Goal: Information Seeking & Learning: Learn about a topic

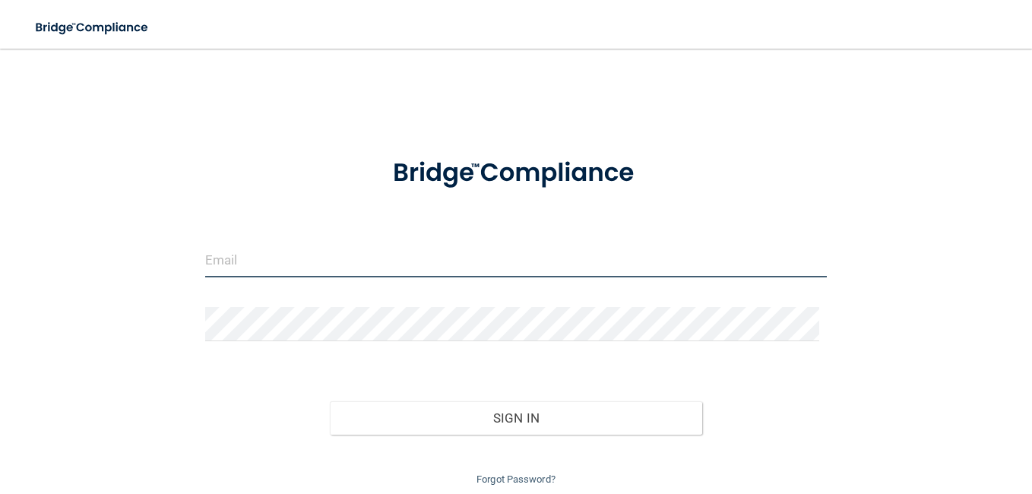
click at [359, 252] on input "email" at bounding box center [516, 260] width 622 height 34
type input "[EMAIL_ADDRESS][DOMAIN_NAME]"
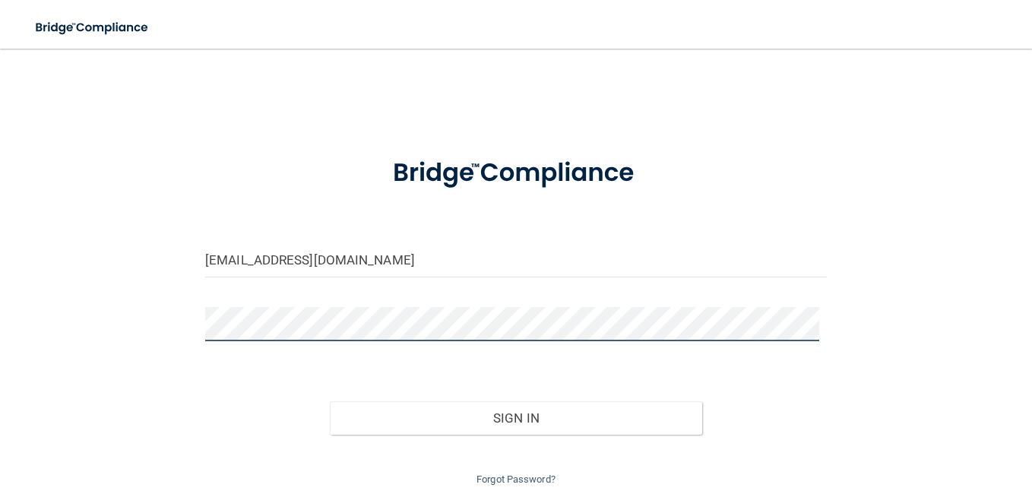
click at [330, 401] on button "Sign In" at bounding box center [516, 417] width 373 height 33
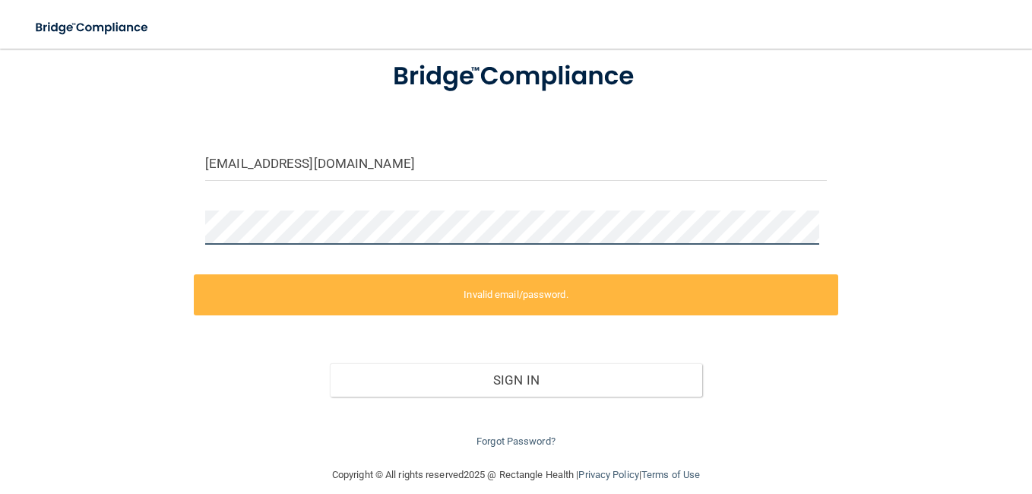
scroll to position [113, 0]
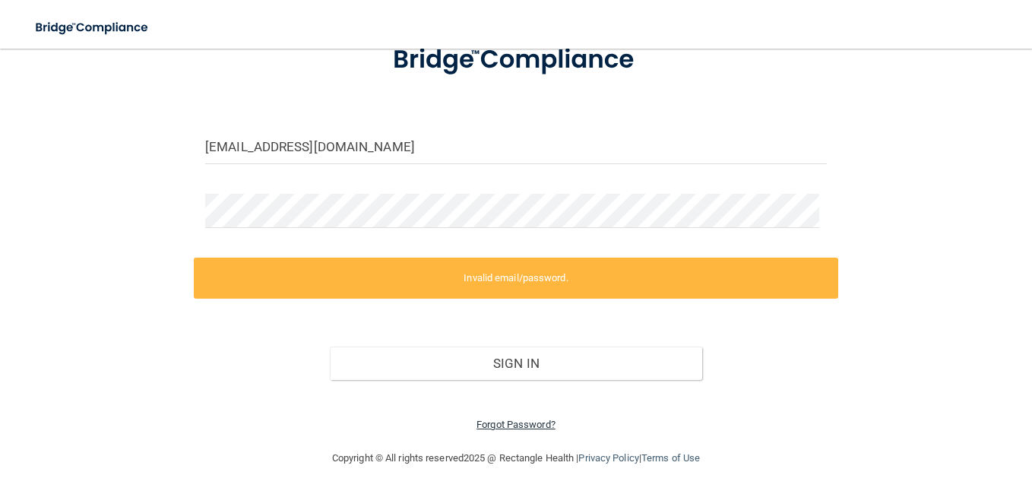
click at [530, 420] on link "Forgot Password?" at bounding box center [516, 424] width 79 height 11
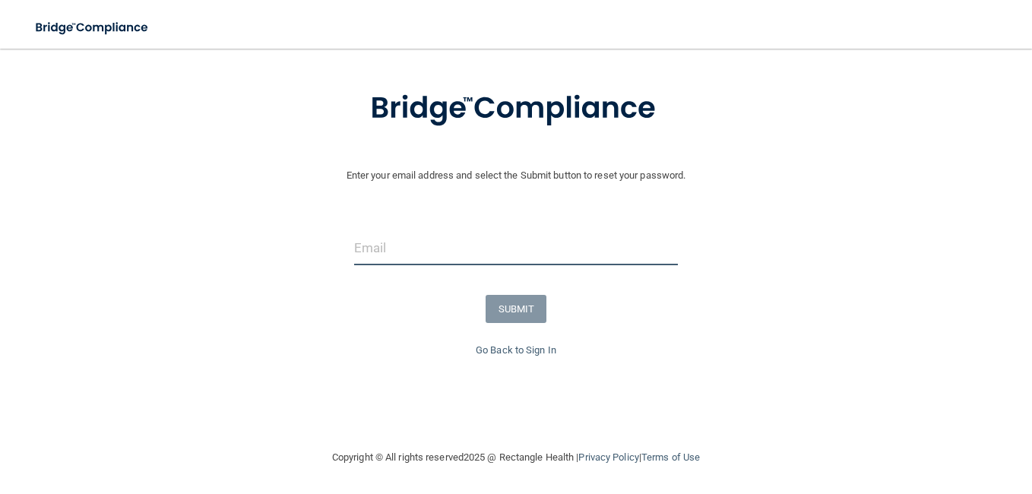
click at [440, 238] on input "email" at bounding box center [516, 248] width 324 height 34
type input "[EMAIL_ADDRESS][DOMAIN_NAME]"
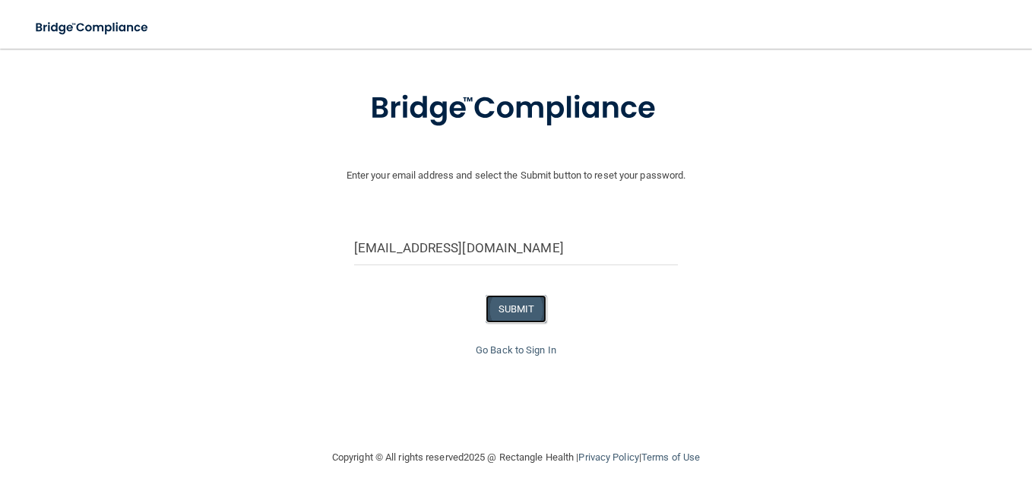
click at [518, 302] on button "SUBMIT" at bounding box center [517, 309] width 62 height 28
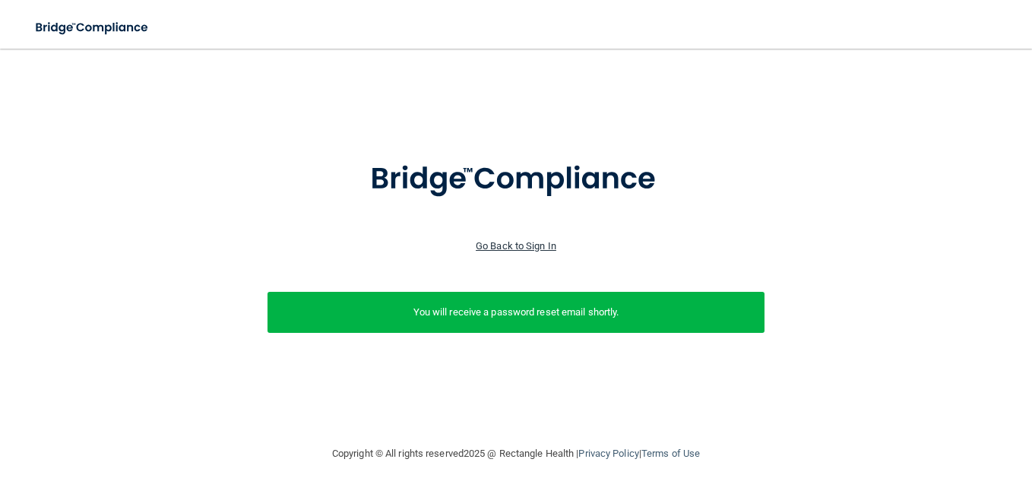
drag, startPoint x: 532, startPoint y: 249, endPoint x: 502, endPoint y: 247, distance: 29.7
click at [502, 247] on link "Go Back to Sign In" at bounding box center [516, 245] width 81 height 11
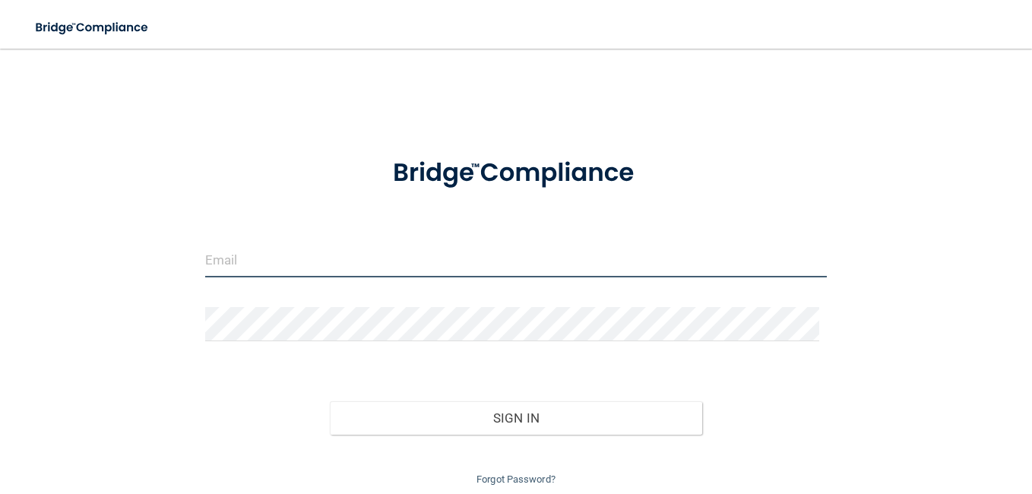
click at [426, 267] on input "email" at bounding box center [516, 260] width 622 height 34
type input "[EMAIL_ADDRESS][DOMAIN_NAME]"
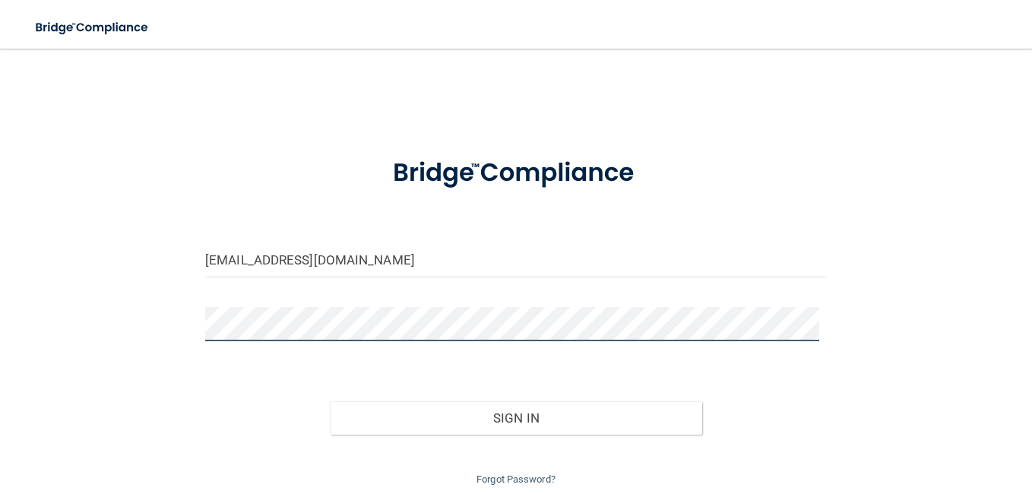
click at [330, 401] on button "Sign In" at bounding box center [516, 417] width 373 height 33
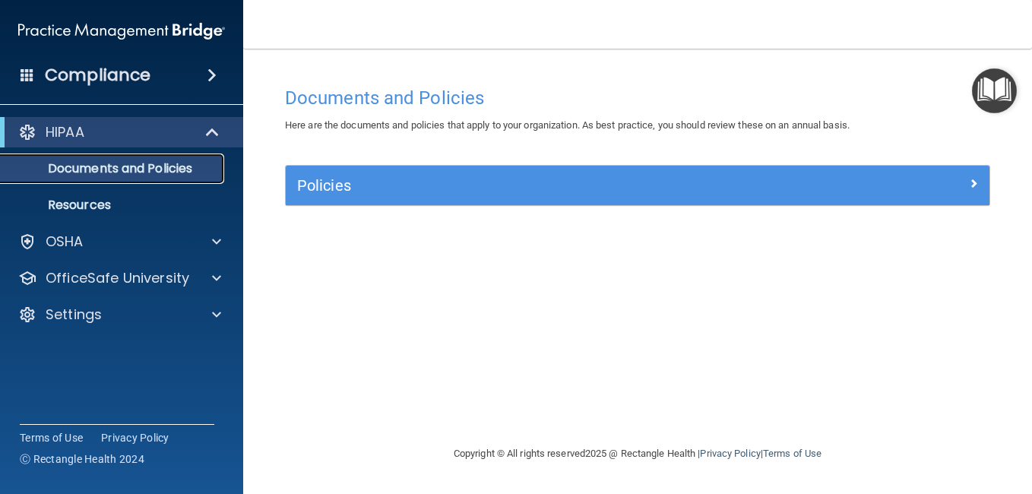
click at [187, 178] on link "Documents and Policies" at bounding box center [104, 169] width 239 height 30
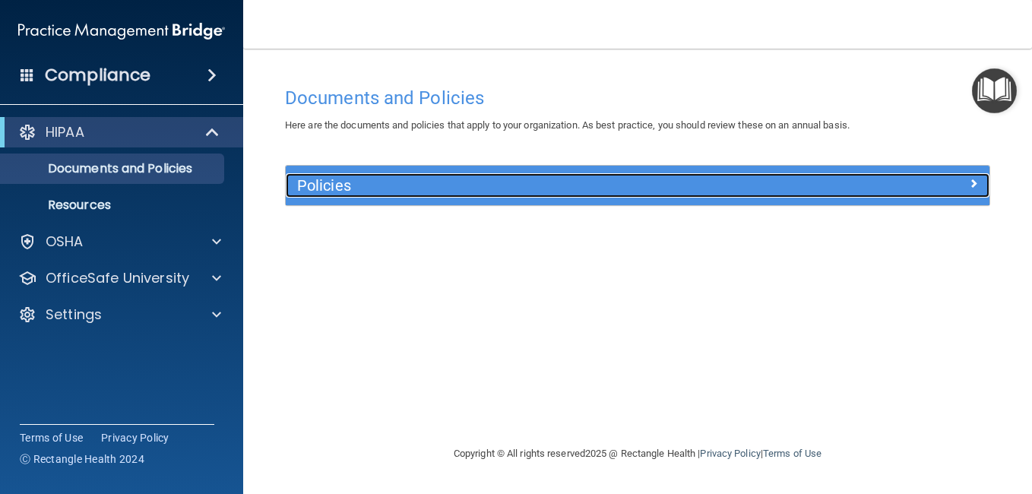
click at [658, 176] on div "Policies" at bounding box center [550, 185] width 528 height 24
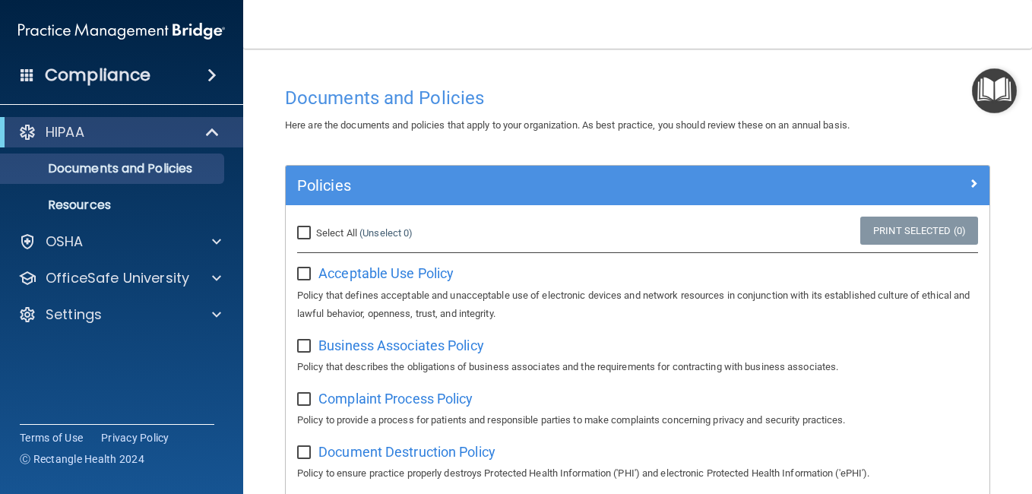
click at [301, 231] on input "Select All (Unselect 0) Unselect All" at bounding box center [305, 233] width 17 height 12
checkbox input "true"
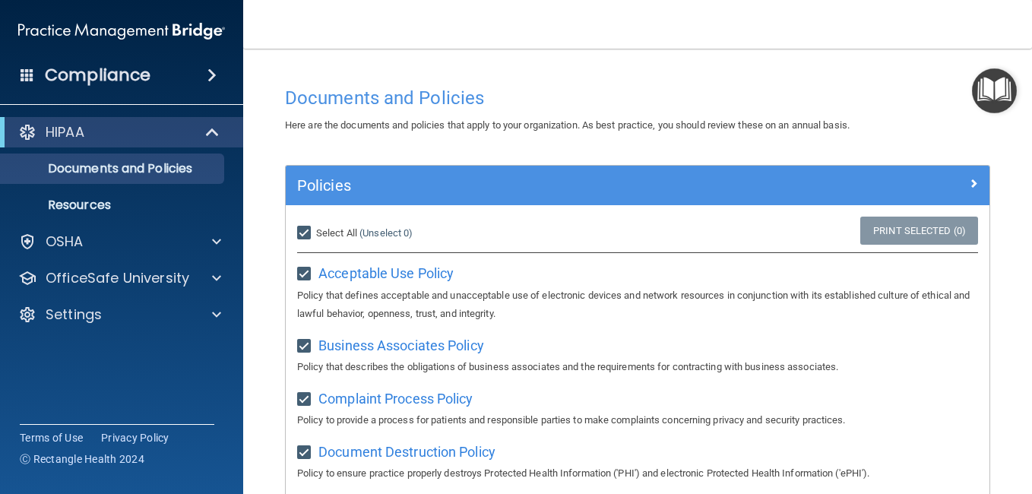
checkbox input "true"
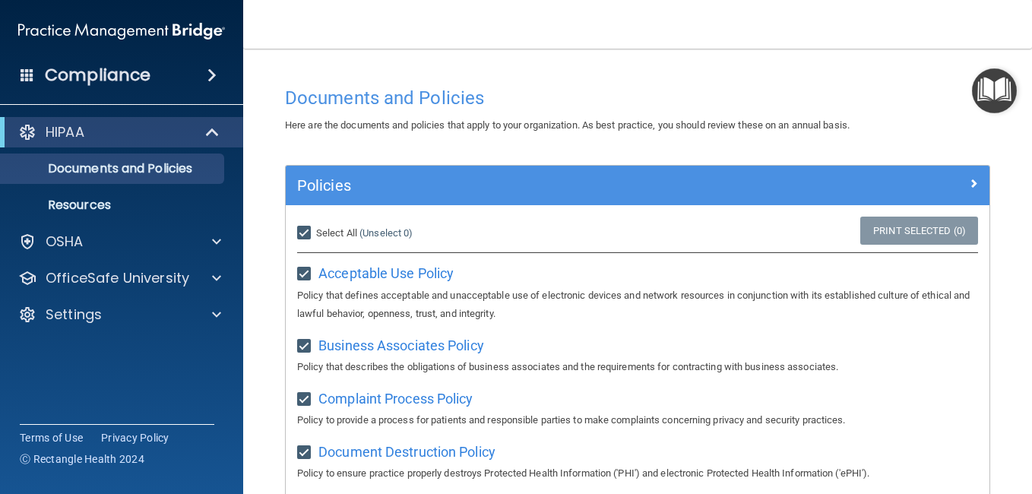
checkbox input "true"
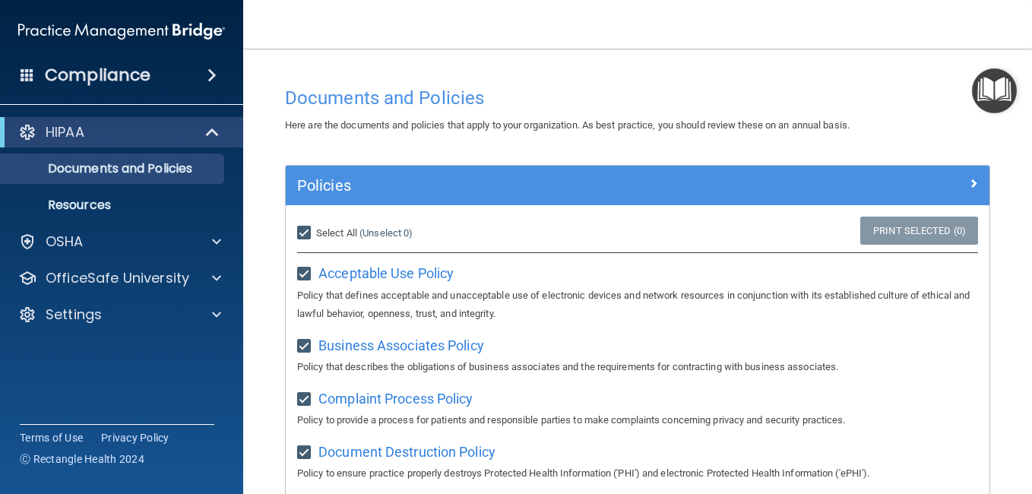
checkbox input "true"
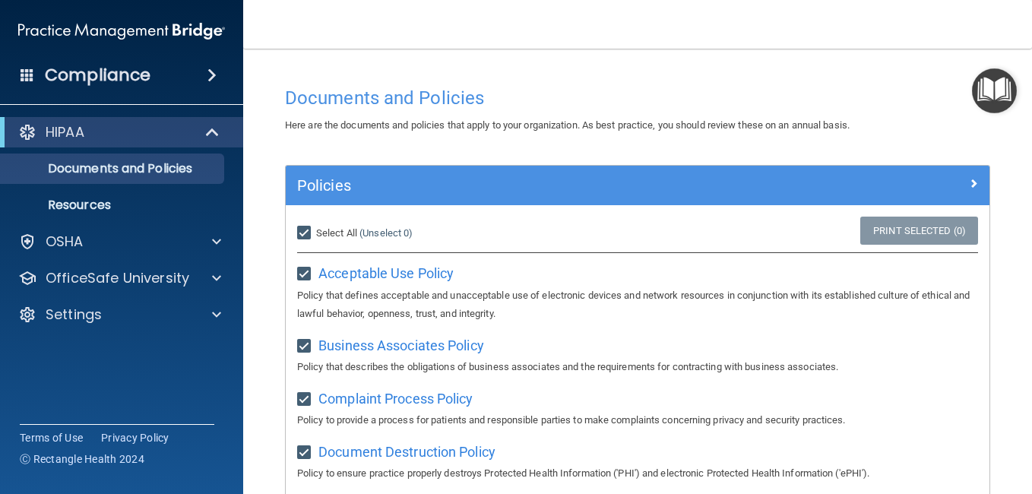
checkbox input "true"
click at [900, 224] on link "Print Selected (21)" at bounding box center [916, 231] width 123 height 28
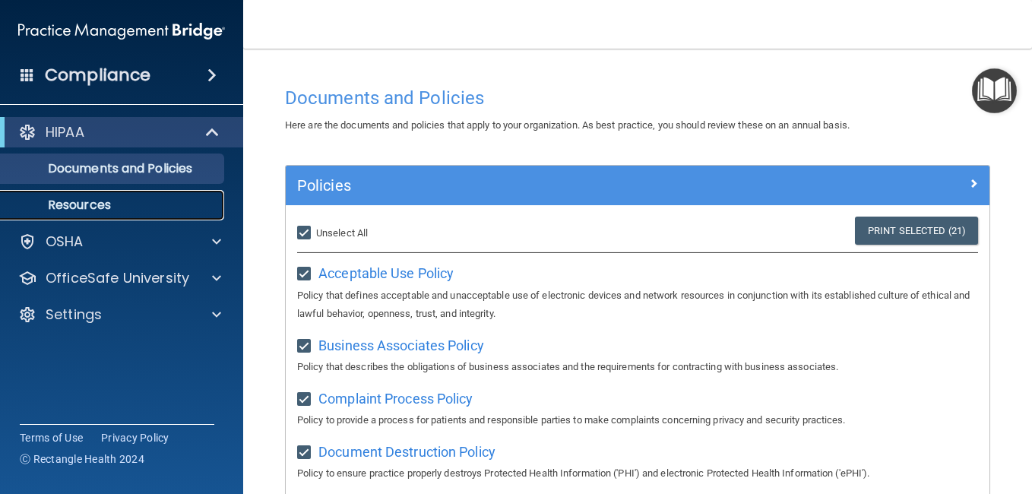
click at [63, 198] on p "Resources" at bounding box center [113, 205] width 207 height 15
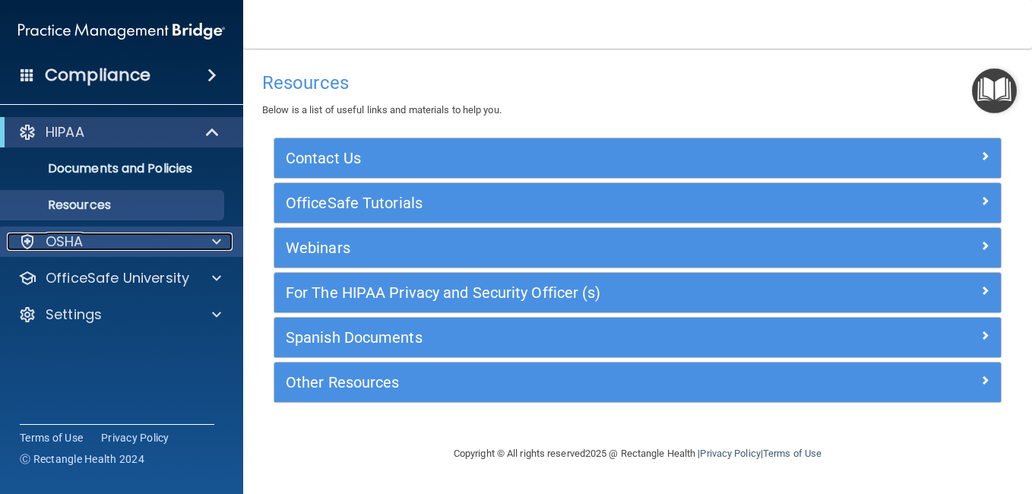
click at [215, 245] on span at bounding box center [216, 242] width 9 height 18
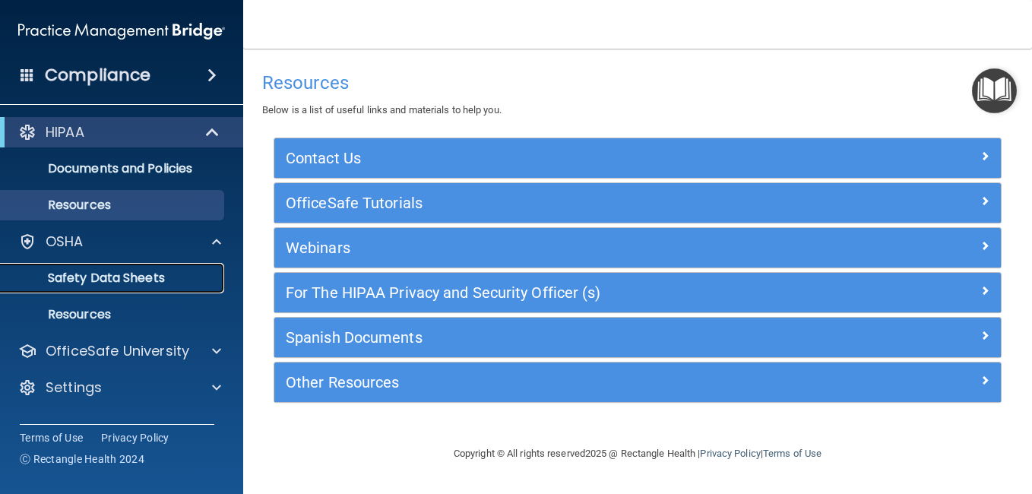
click at [122, 281] on p "Safety Data Sheets" at bounding box center [113, 278] width 207 height 15
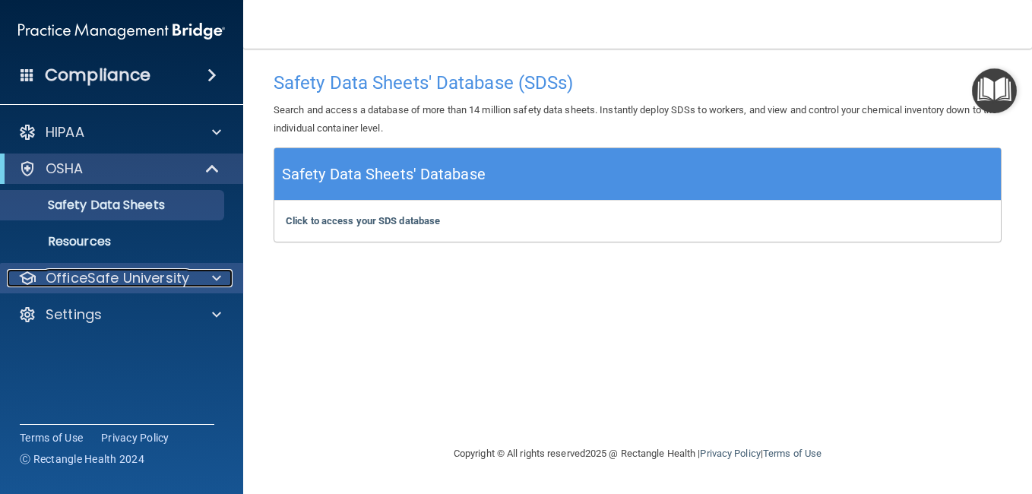
drag, startPoint x: 203, startPoint y: 274, endPoint x: 185, endPoint y: 274, distance: 17.5
click at [185, 274] on p "OfficeSafe University" at bounding box center [118, 278] width 144 height 18
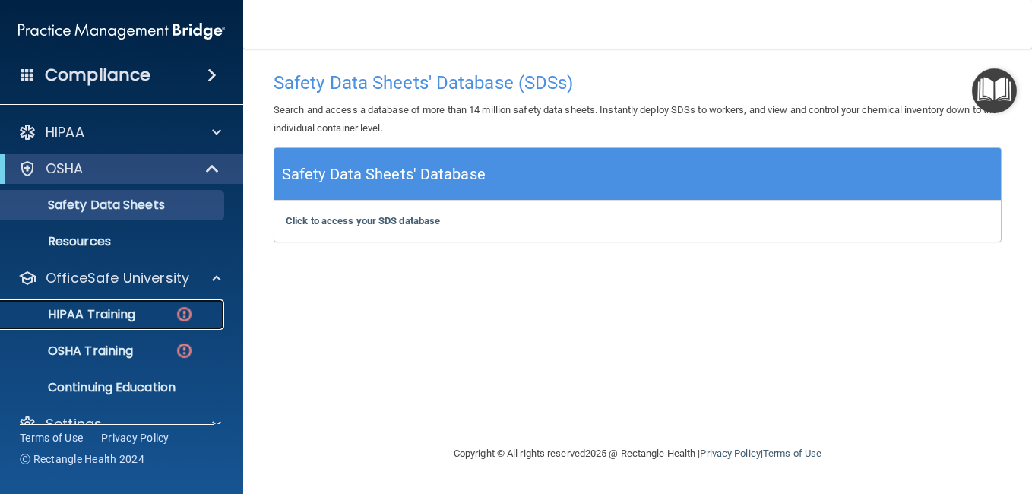
click at [124, 316] on p "HIPAA Training" at bounding box center [72, 314] width 125 height 15
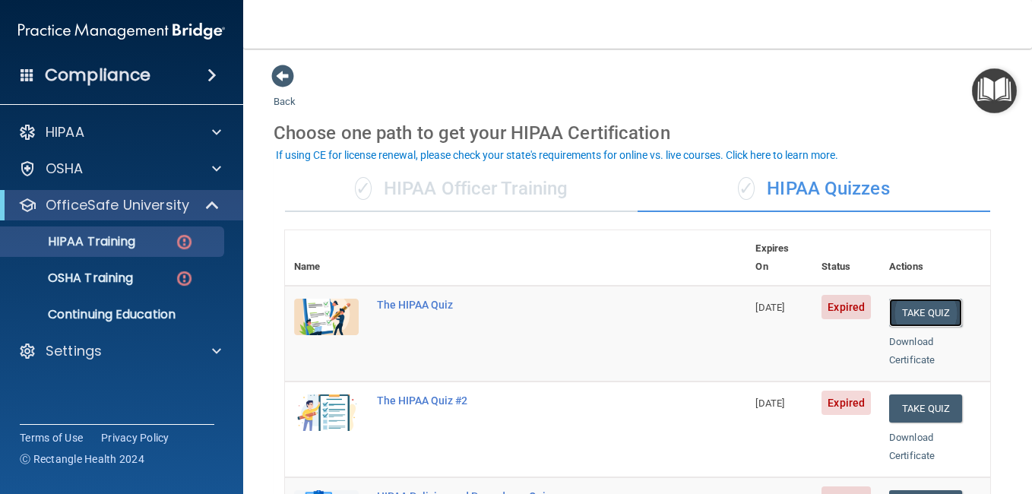
click at [932, 299] on button "Take Quiz" at bounding box center [925, 313] width 73 height 28
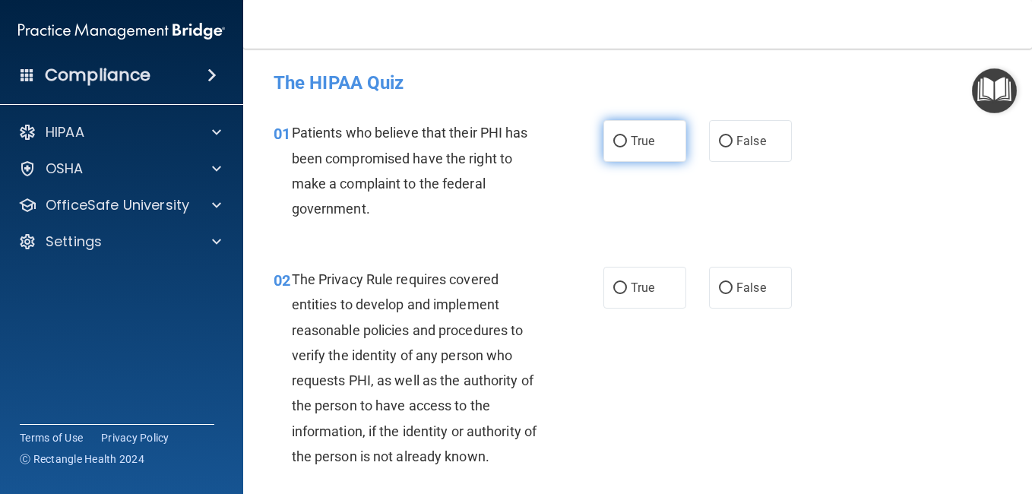
click at [619, 144] on input "True" at bounding box center [620, 141] width 14 height 11
radio input "true"
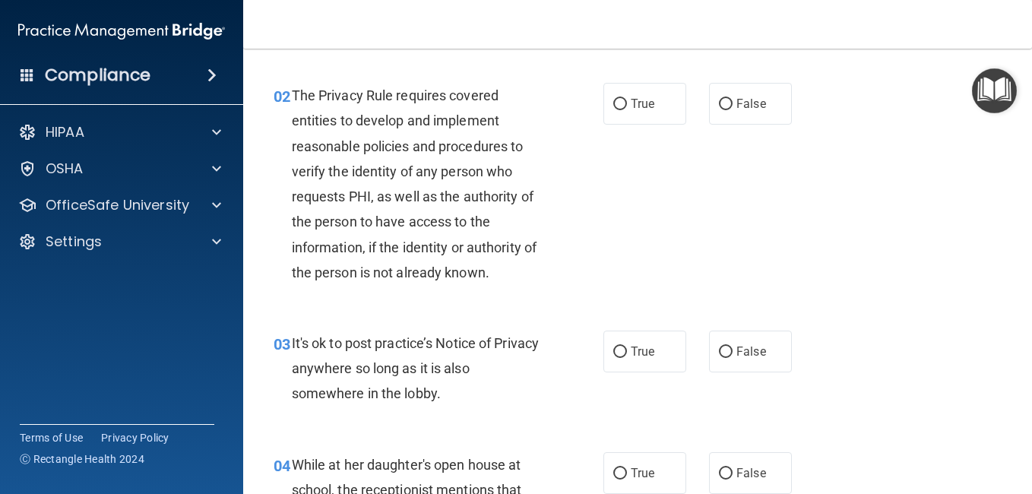
scroll to position [198, 0]
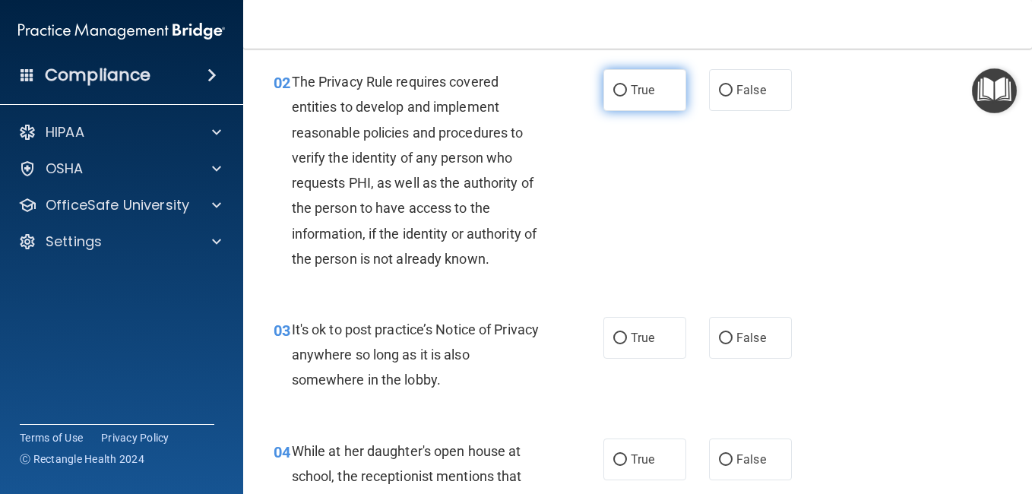
click at [658, 106] on label "True" at bounding box center [644, 90] width 83 height 42
click at [627, 97] on input "True" at bounding box center [620, 90] width 14 height 11
radio input "true"
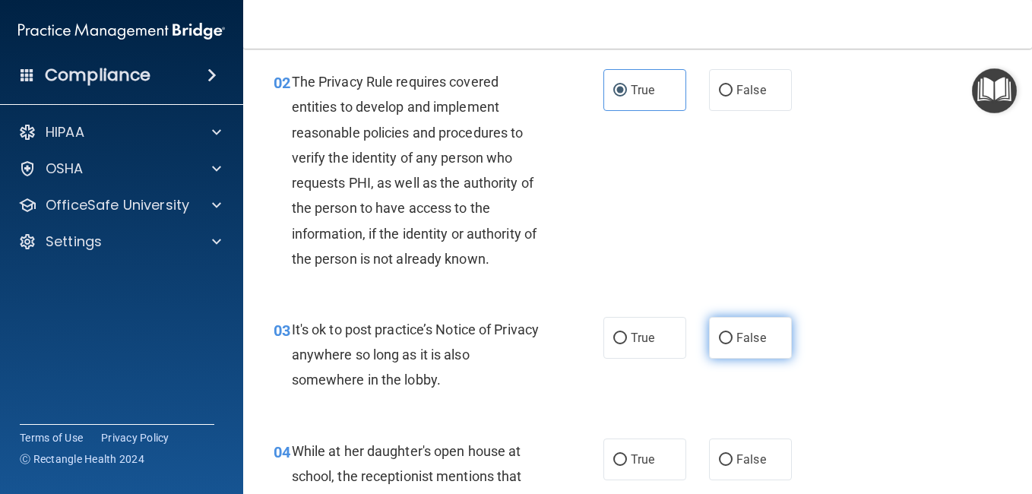
click at [777, 336] on label "False" at bounding box center [750, 338] width 83 height 42
click at [733, 336] on input "False" at bounding box center [726, 338] width 14 height 11
radio input "true"
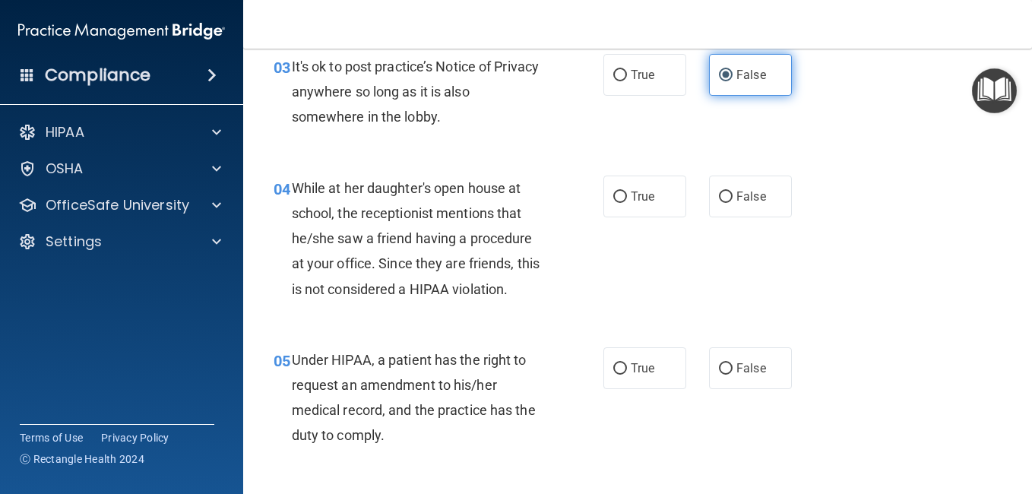
scroll to position [461, 0]
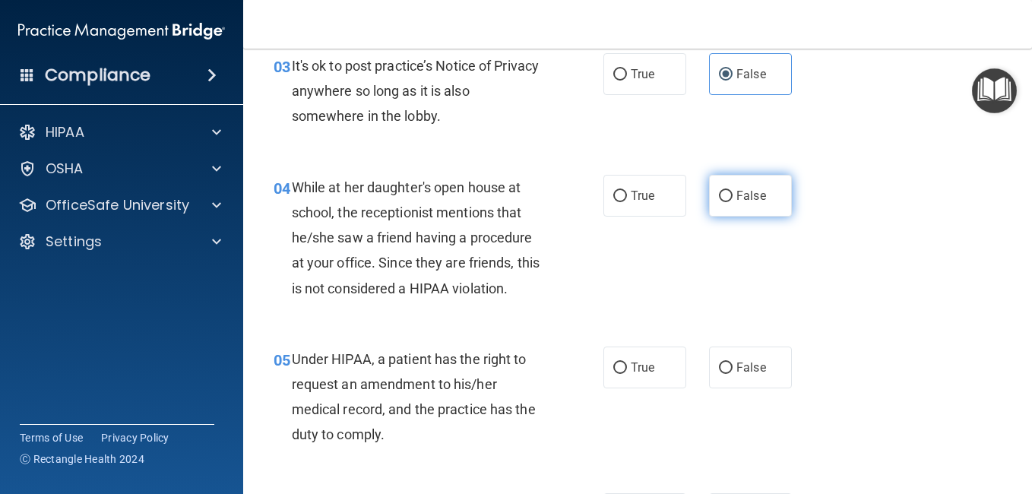
click at [738, 188] on span "False" at bounding box center [751, 195] width 30 height 14
click at [733, 191] on input "False" at bounding box center [726, 196] width 14 height 11
radio input "true"
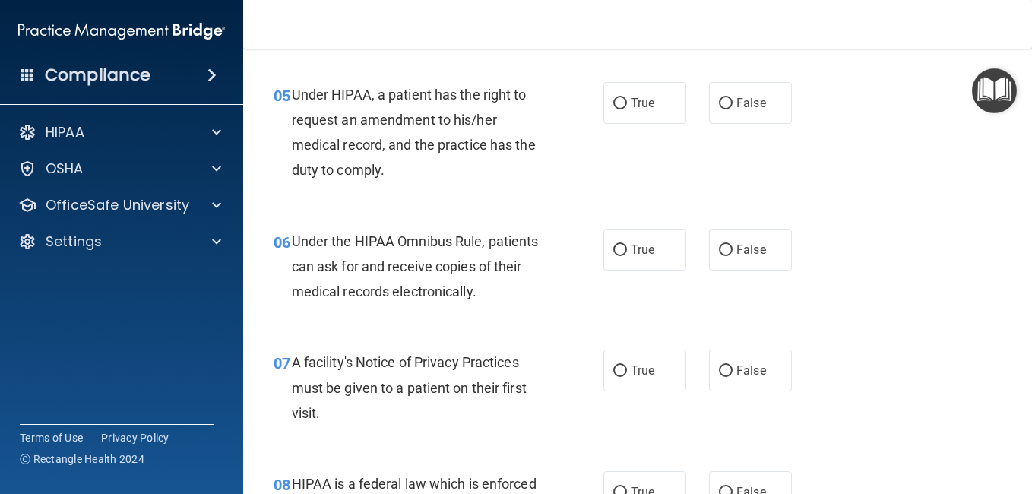
scroll to position [739, 0]
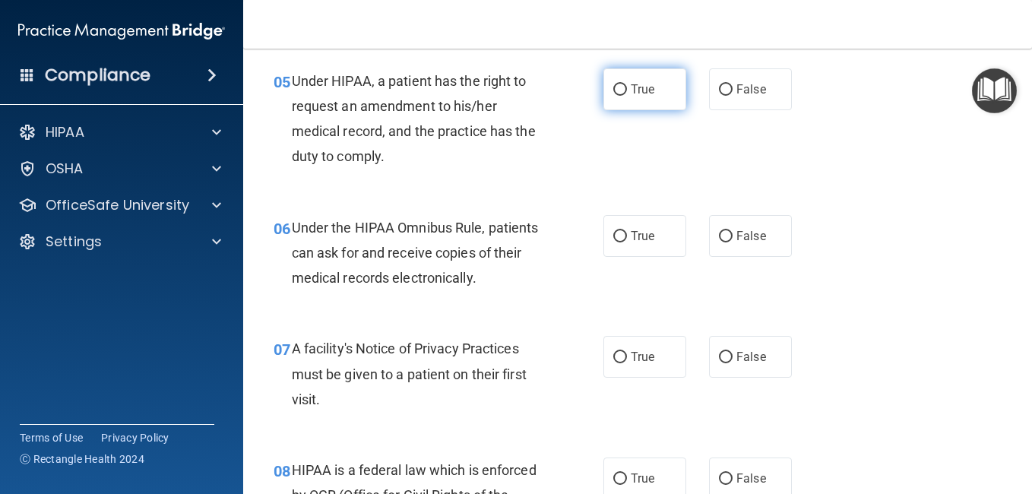
click at [629, 80] on label "True" at bounding box center [644, 89] width 83 height 42
click at [627, 84] on input "True" at bounding box center [620, 89] width 14 height 11
radio input "true"
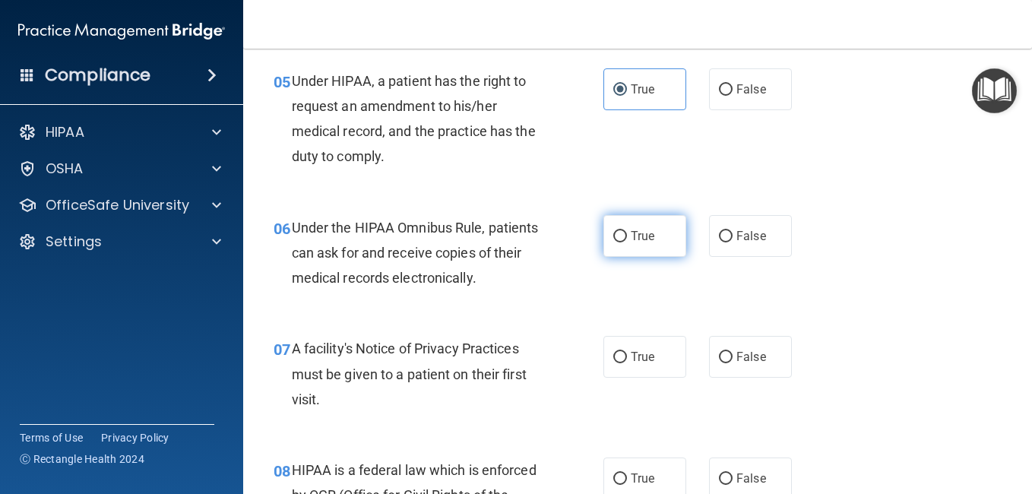
click at [604, 220] on label "True" at bounding box center [644, 236] width 83 height 42
click at [613, 231] on input "True" at bounding box center [620, 236] width 14 height 11
radio input "true"
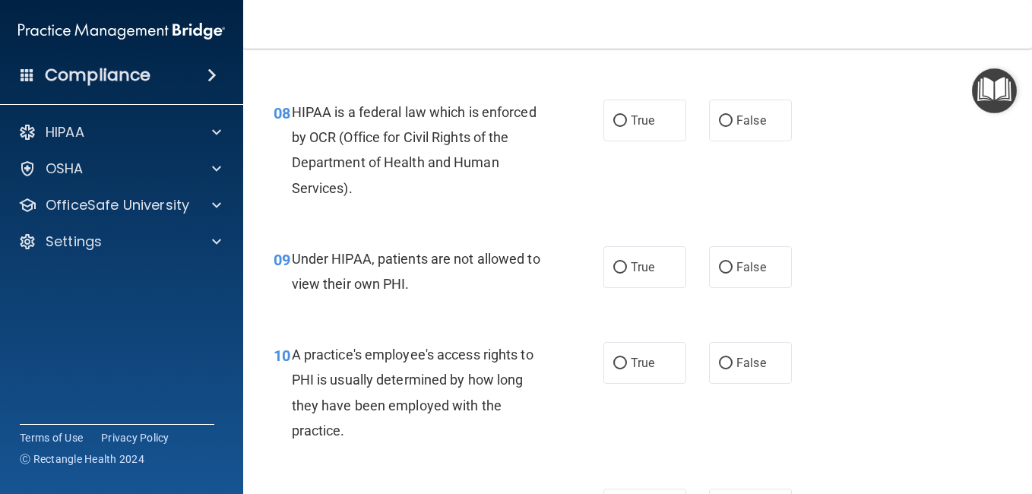
scroll to position [1104, 0]
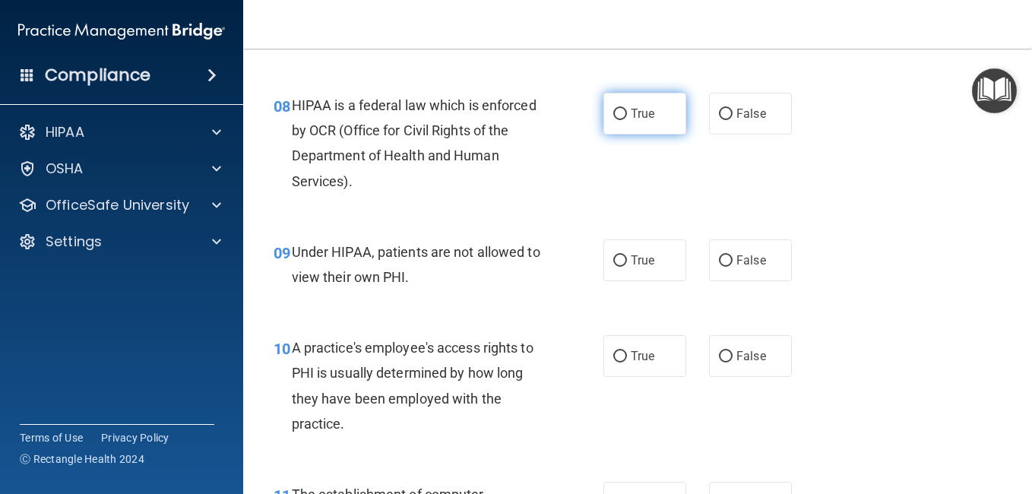
click at [638, 122] on label "True" at bounding box center [644, 114] width 83 height 42
click at [627, 120] on input "True" at bounding box center [620, 114] width 14 height 11
radio input "true"
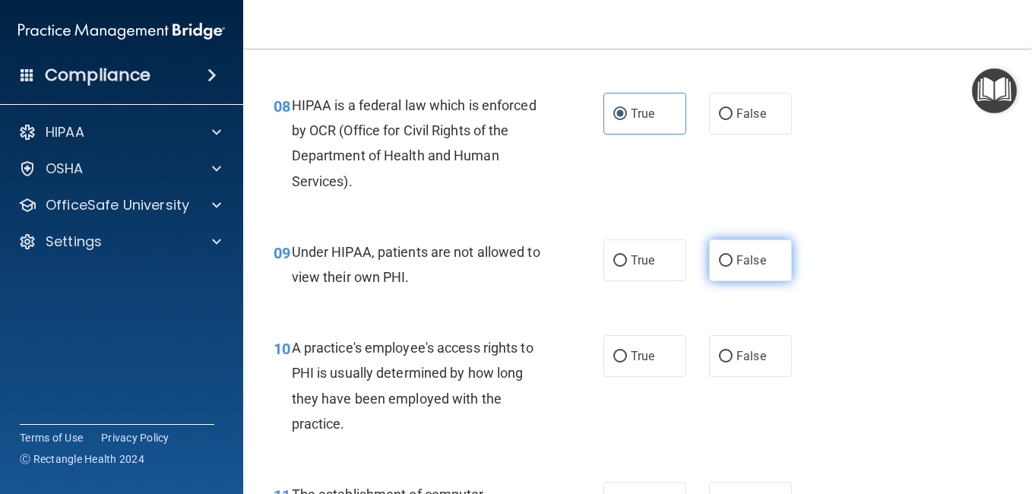
click at [744, 261] on span "False" at bounding box center [751, 260] width 30 height 14
click at [733, 261] on input "False" at bounding box center [726, 260] width 14 height 11
radio input "true"
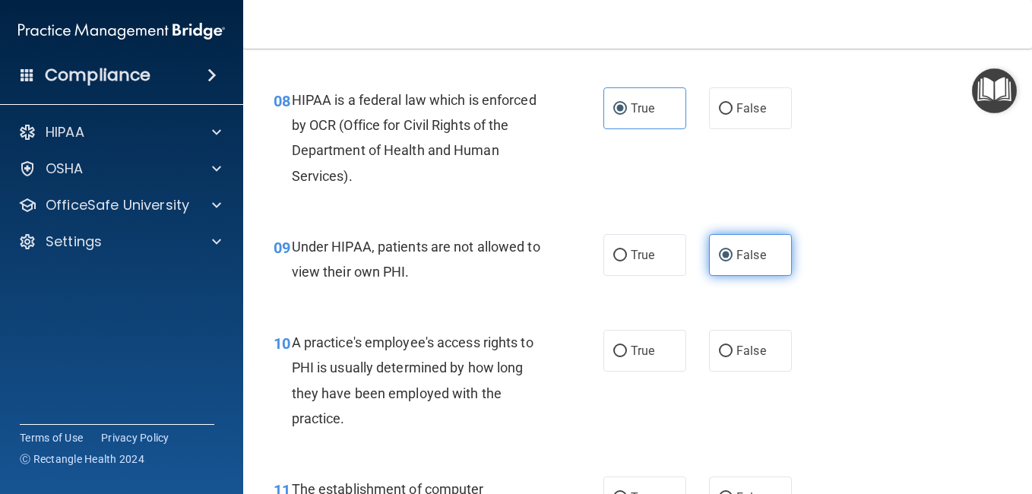
scroll to position [1094, 0]
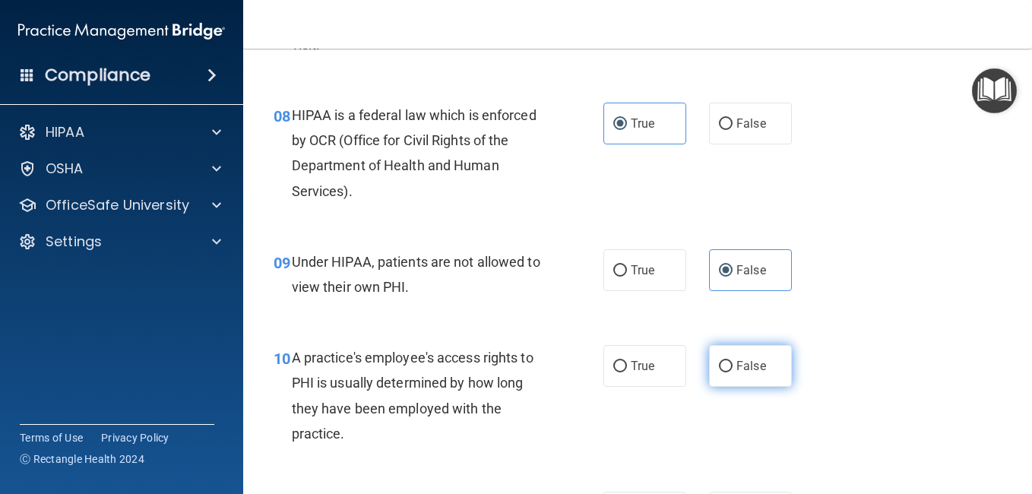
click at [710, 356] on label "False" at bounding box center [750, 366] width 83 height 42
click at [719, 361] on input "False" at bounding box center [726, 366] width 14 height 11
radio input "true"
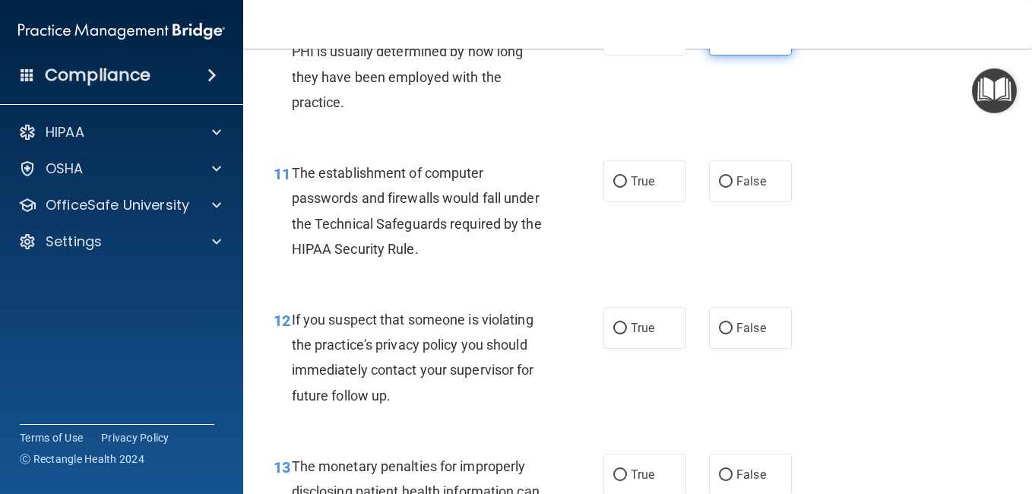
scroll to position [1429, 0]
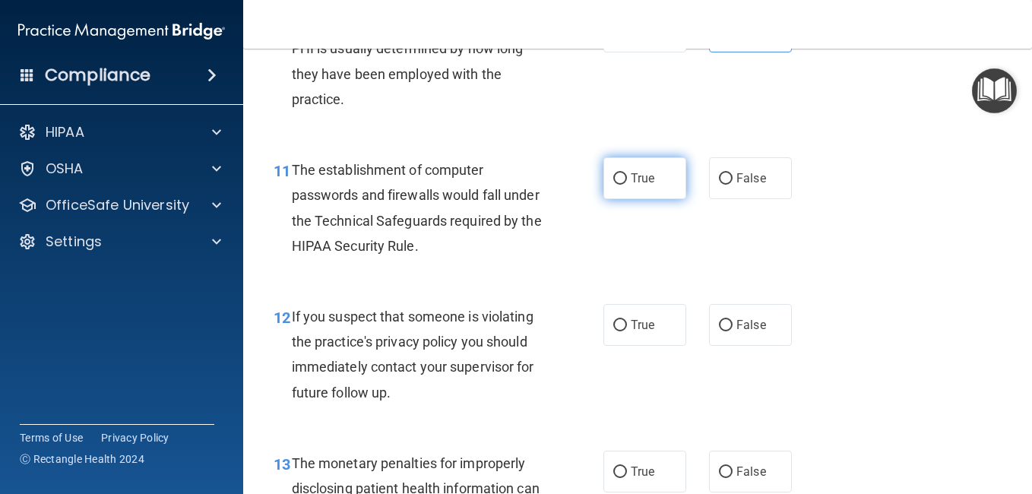
click at [645, 176] on span "True" at bounding box center [643, 178] width 24 height 14
click at [627, 176] on input "True" at bounding box center [620, 178] width 14 height 11
radio input "true"
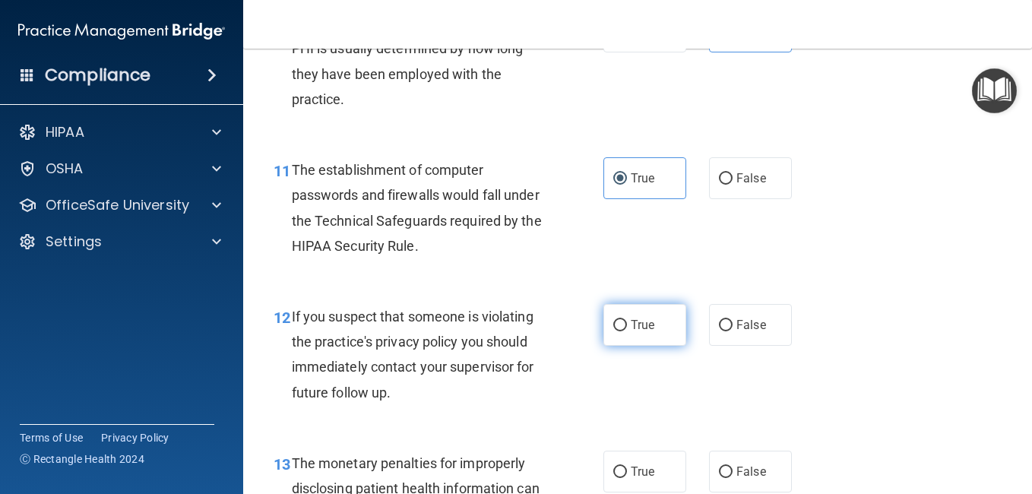
click at [642, 324] on span "True" at bounding box center [643, 325] width 24 height 14
click at [627, 324] on input "True" at bounding box center [620, 325] width 14 height 11
radio input "true"
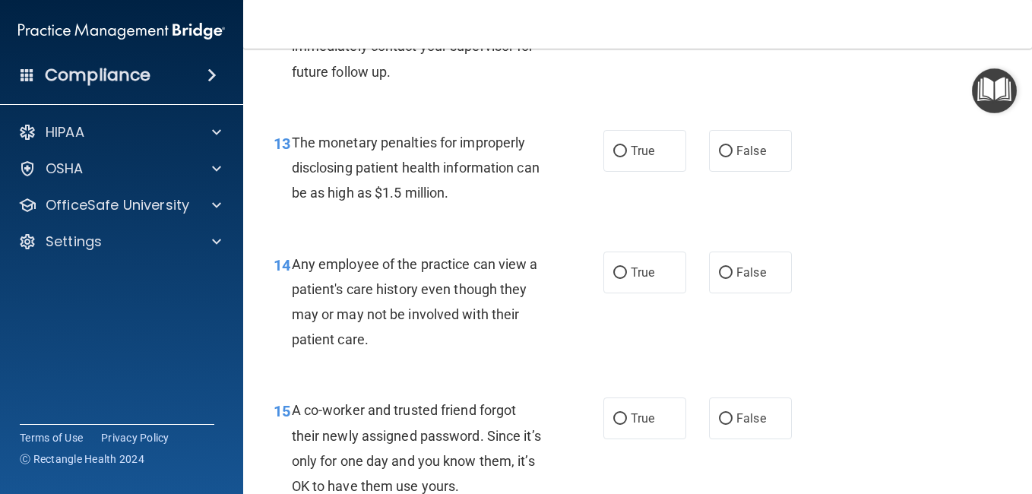
scroll to position [1753, 0]
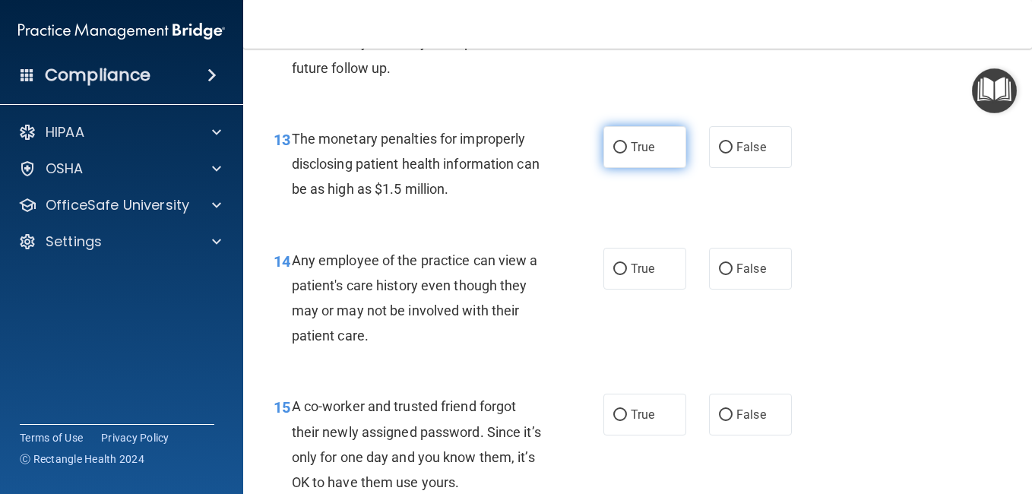
click at [632, 165] on label "True" at bounding box center [644, 147] width 83 height 42
click at [627, 154] on input "True" at bounding box center [620, 147] width 14 height 11
radio input "true"
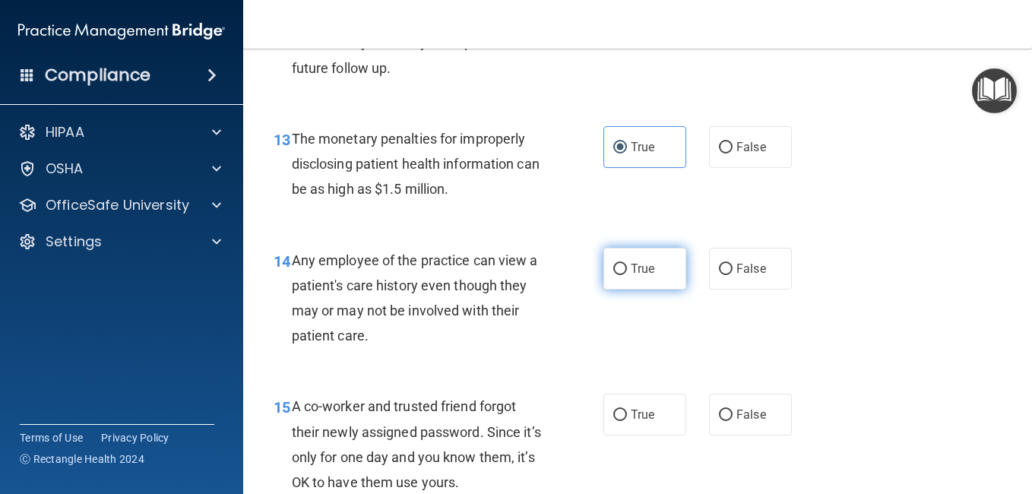
click at [637, 269] on span "True" at bounding box center [643, 268] width 24 height 14
click at [627, 269] on input "True" at bounding box center [620, 269] width 14 height 11
radio input "true"
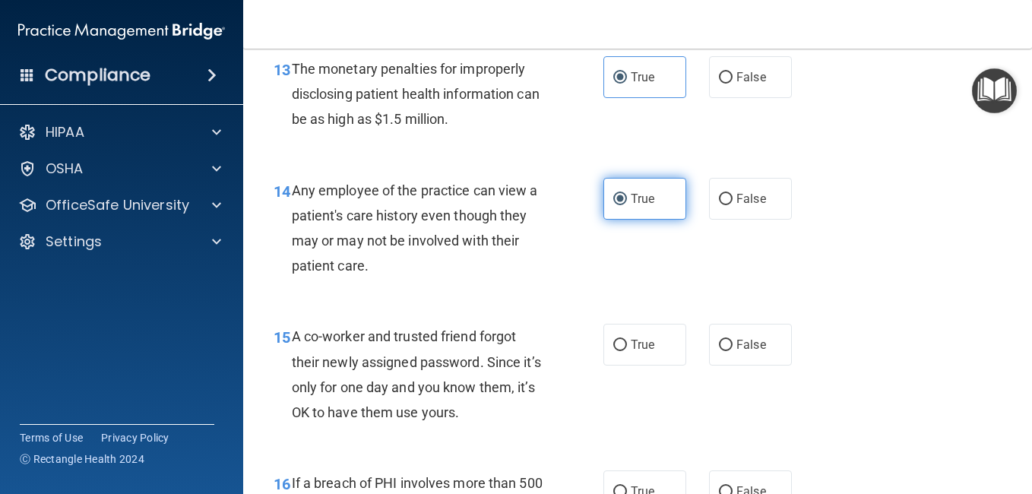
scroll to position [1829, 0]
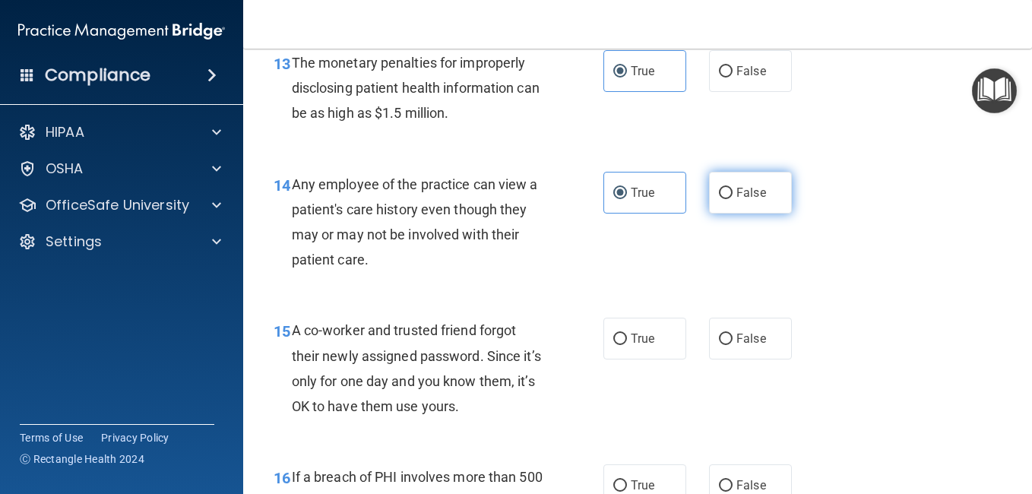
click at [717, 212] on label "False" at bounding box center [750, 193] width 83 height 42
click at [719, 199] on input "False" at bounding box center [726, 193] width 14 height 11
radio input "true"
radio input "false"
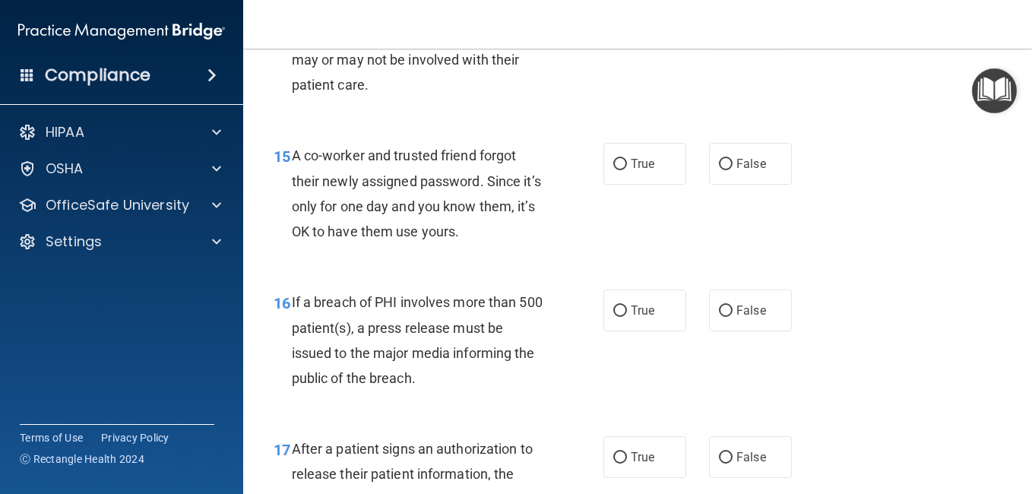
scroll to position [2052, 0]
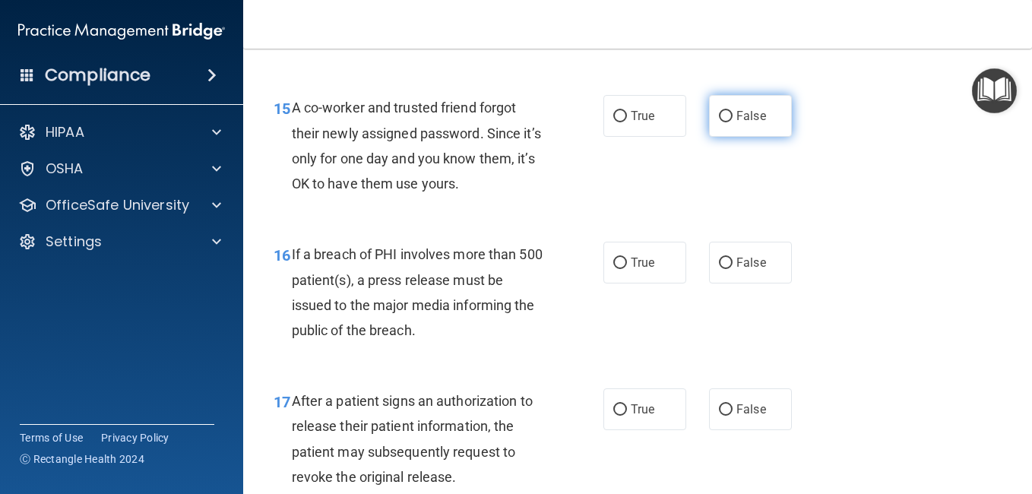
click at [734, 127] on label "False" at bounding box center [750, 116] width 83 height 42
click at [733, 122] on input "False" at bounding box center [726, 116] width 14 height 11
radio input "true"
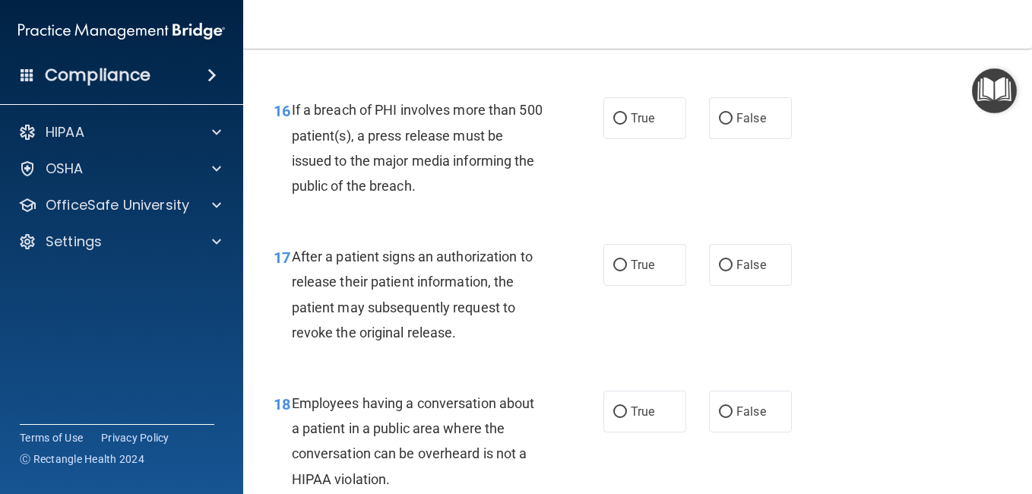
scroll to position [2204, 0]
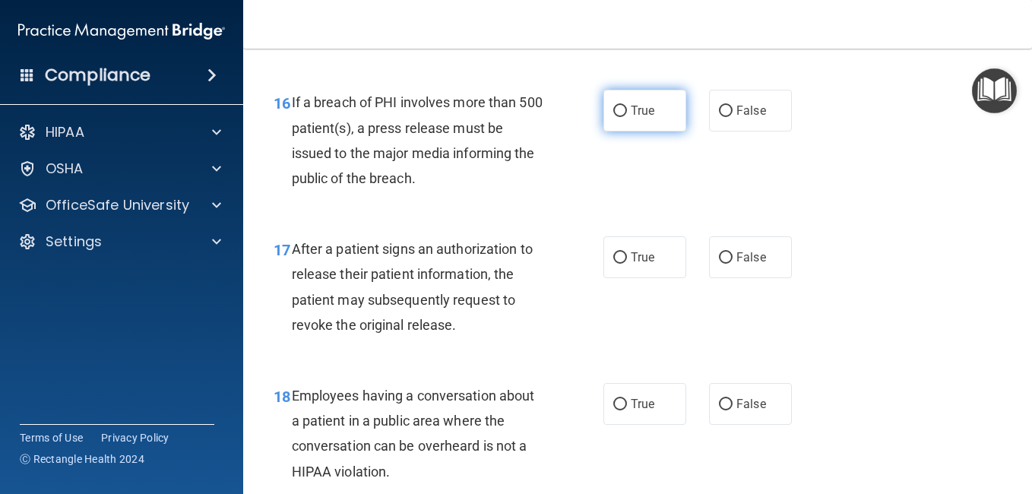
click at [621, 108] on input "True" at bounding box center [620, 111] width 14 height 11
radio input "true"
click at [779, 135] on div "16 If a breach of PHI involves more than 500 patient(s), a press release must b…" at bounding box center [637, 144] width 751 height 147
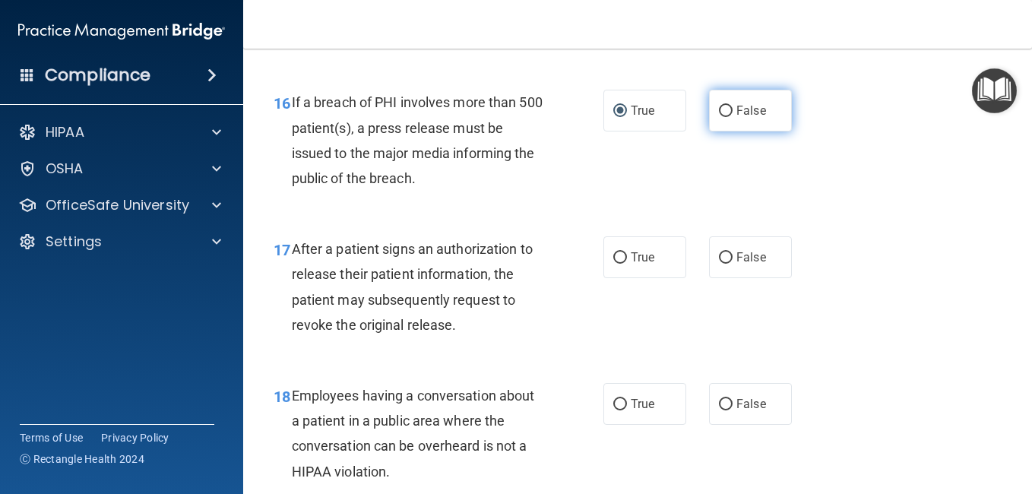
click at [769, 111] on label "False" at bounding box center [750, 111] width 83 height 42
click at [733, 111] on input "False" at bounding box center [726, 111] width 14 height 11
radio input "true"
radio input "false"
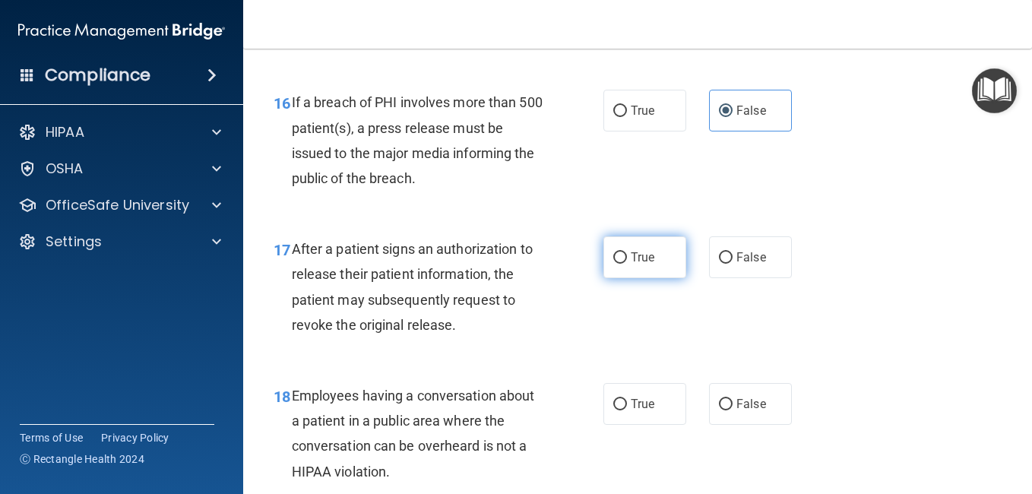
click at [648, 255] on span "True" at bounding box center [643, 257] width 24 height 14
click at [627, 255] on input "True" at bounding box center [620, 257] width 14 height 11
radio input "true"
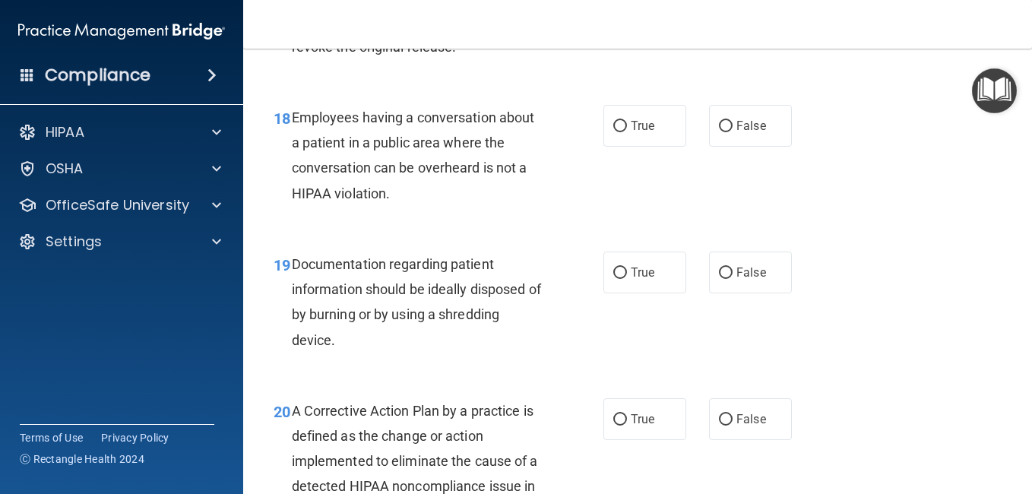
scroll to position [2503, 0]
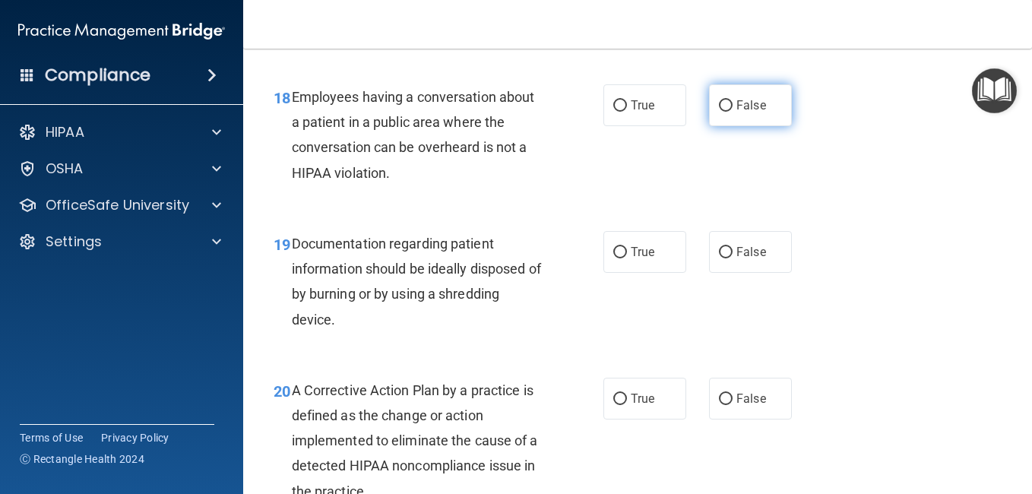
click at [752, 100] on span "False" at bounding box center [751, 105] width 30 height 14
click at [733, 100] on input "False" at bounding box center [726, 105] width 14 height 11
radio input "true"
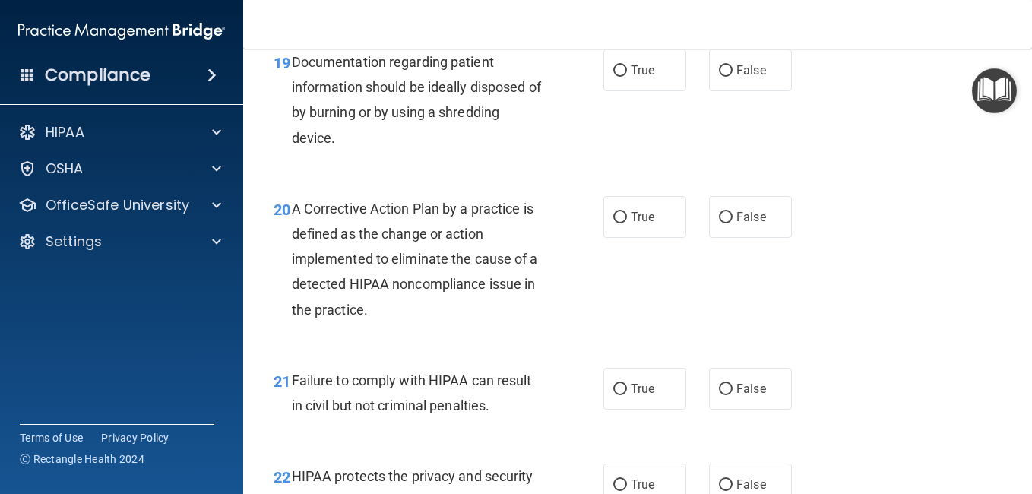
scroll to position [2685, 0]
click at [635, 76] on span "True" at bounding box center [643, 69] width 24 height 14
click at [627, 76] on input "True" at bounding box center [620, 70] width 14 height 11
radio input "true"
click at [638, 204] on label "True" at bounding box center [644, 216] width 83 height 42
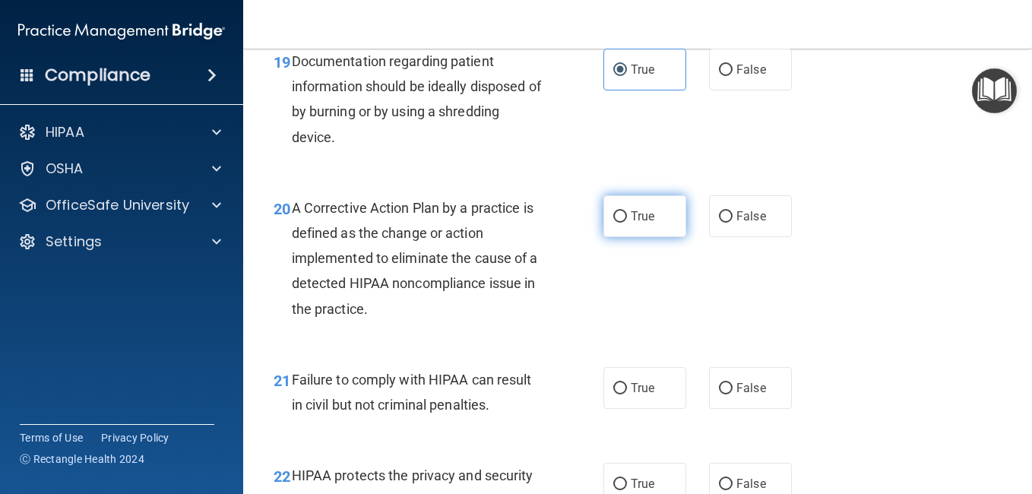
click at [627, 211] on input "True" at bounding box center [620, 216] width 14 height 11
radio input "true"
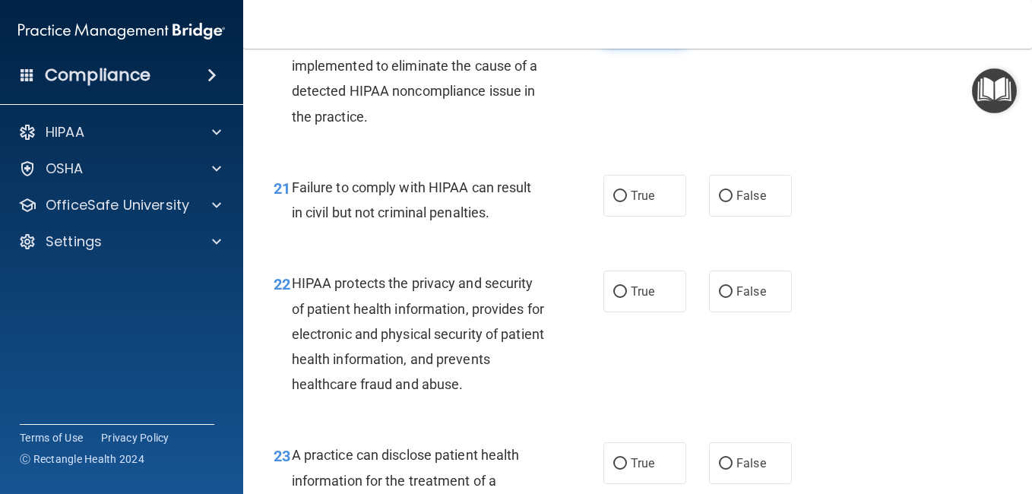
scroll to position [2903, 0]
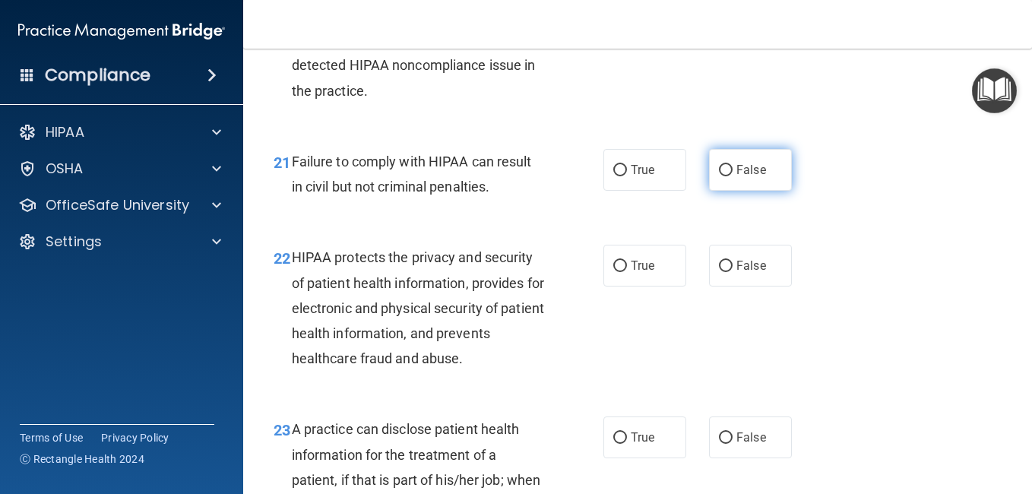
click at [767, 179] on label "False" at bounding box center [750, 170] width 83 height 42
click at [733, 176] on input "False" at bounding box center [726, 170] width 14 height 11
radio input "true"
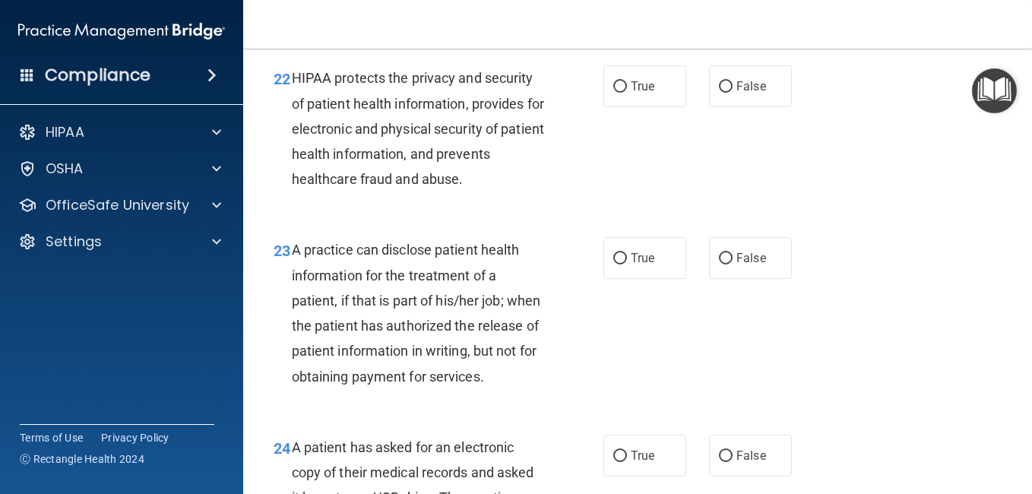
scroll to position [3091, 0]
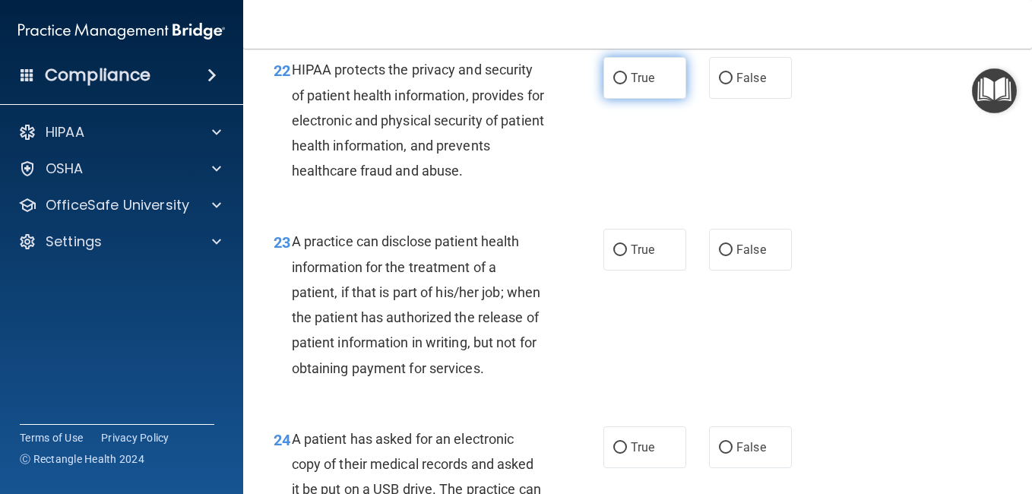
click at [650, 80] on label "True" at bounding box center [644, 78] width 83 height 42
click at [627, 80] on input "True" at bounding box center [620, 78] width 14 height 11
radio input "true"
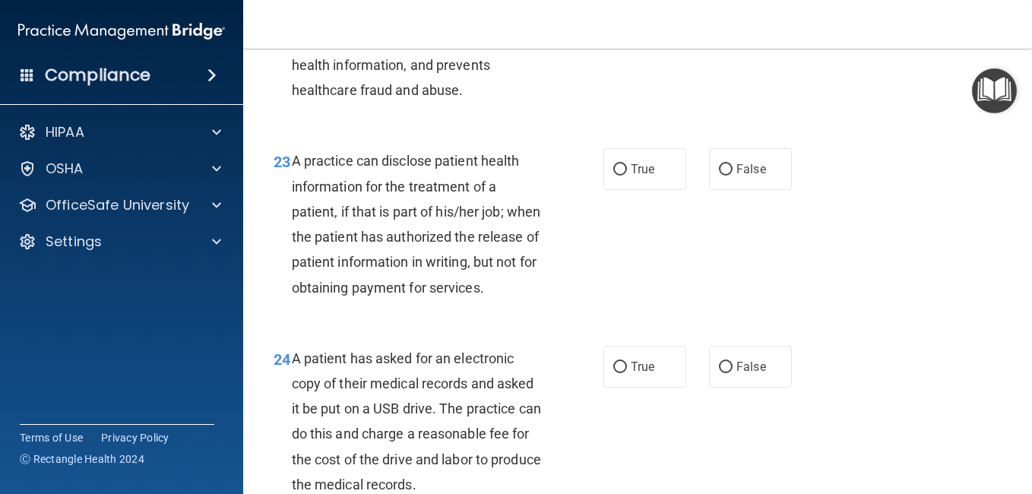
scroll to position [3192, 0]
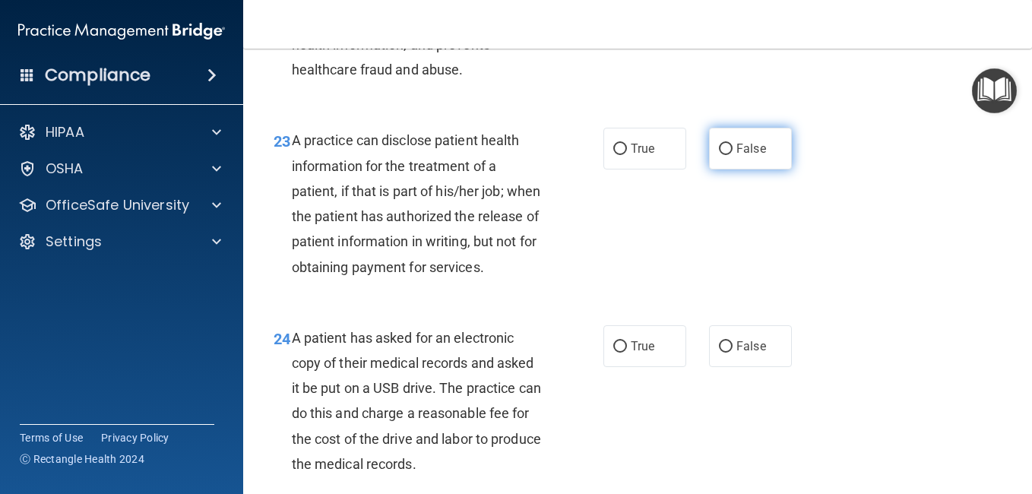
click at [747, 143] on span "False" at bounding box center [751, 148] width 30 height 14
click at [733, 144] on input "False" at bounding box center [726, 149] width 14 height 11
radio input "true"
click at [747, 143] on span "False" at bounding box center [751, 148] width 30 height 14
click at [733, 144] on input "False" at bounding box center [726, 149] width 14 height 11
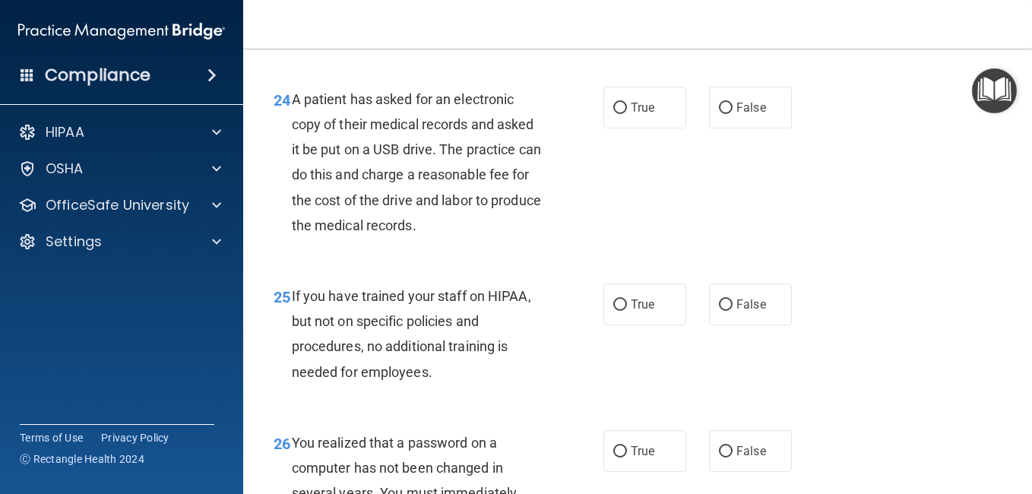
scroll to position [3435, 0]
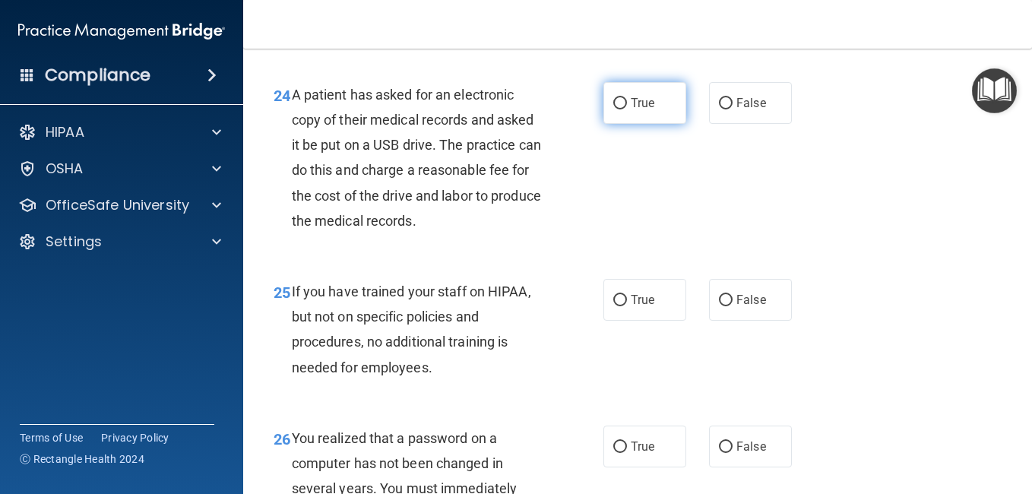
drag, startPoint x: 631, startPoint y: 143, endPoint x: 635, endPoint y: 127, distance: 16.4
click at [635, 110] on span "True" at bounding box center [643, 103] width 24 height 14
click at [627, 109] on input "True" at bounding box center [620, 103] width 14 height 11
radio input "true"
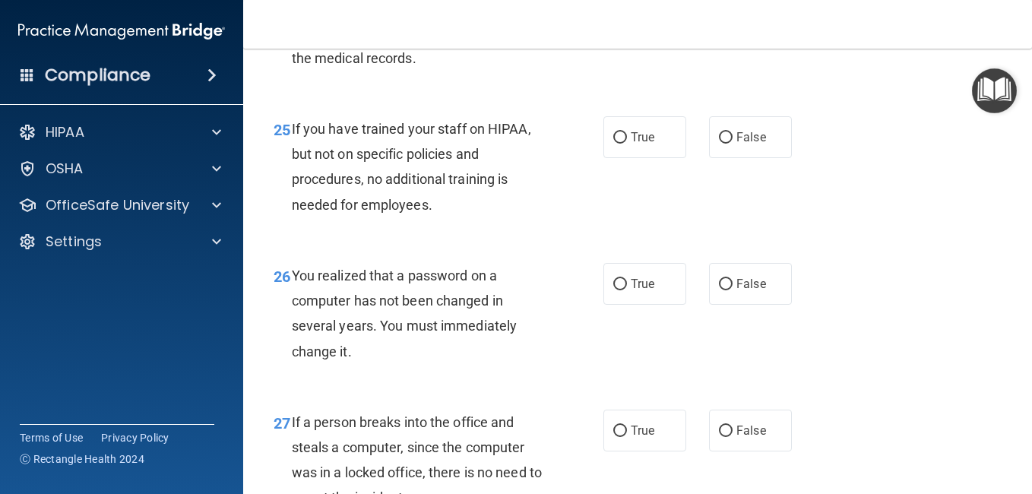
scroll to position [3582, 0]
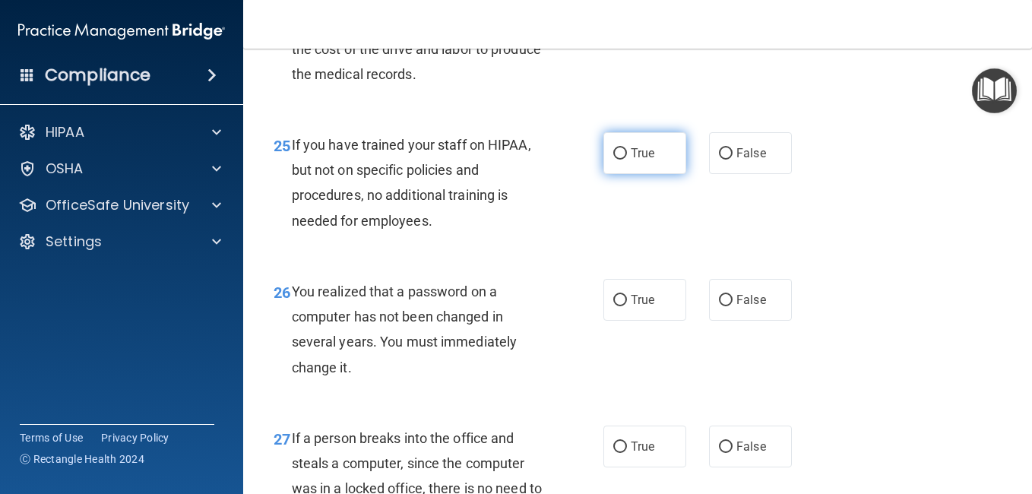
click at [651, 174] on label "True" at bounding box center [644, 153] width 83 height 42
click at [627, 160] on input "True" at bounding box center [620, 153] width 14 height 11
radio input "true"
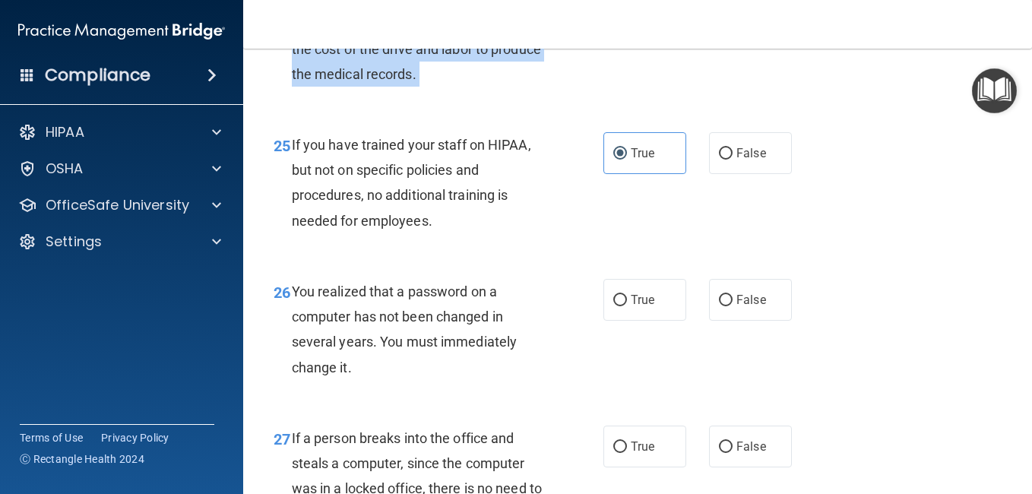
drag, startPoint x: 654, startPoint y: 133, endPoint x: 667, endPoint y: 100, distance: 34.9
click at [667, 100] on div "24 A patient has asked for an electronic copy of their medical records and aske…" at bounding box center [637, 14] width 751 height 197
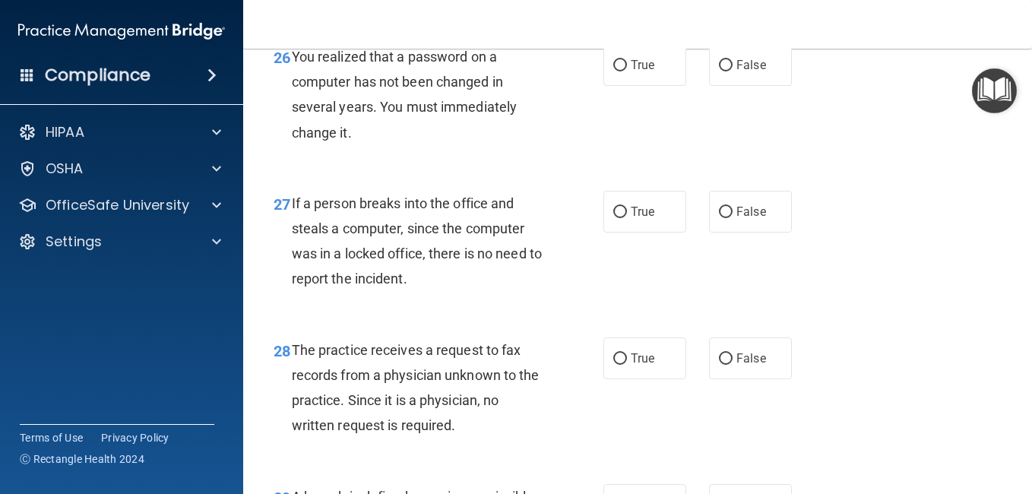
scroll to position [3821, 0]
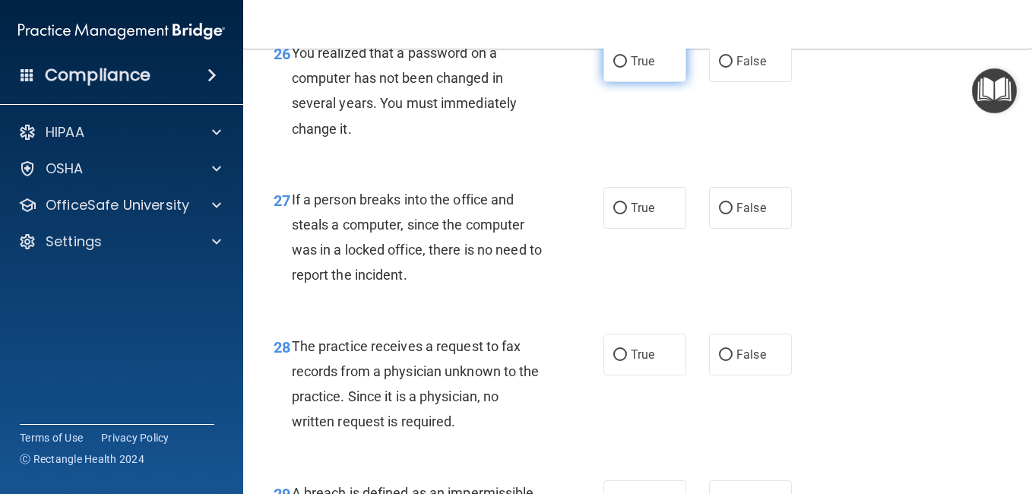
drag, startPoint x: 714, startPoint y: 102, endPoint x: 653, endPoint y: 88, distance: 62.3
click at [653, 82] on label "True" at bounding box center [644, 61] width 83 height 42
click at [627, 68] on input "True" at bounding box center [620, 61] width 14 height 11
radio input "true"
drag, startPoint x: 770, startPoint y: 226, endPoint x: 724, endPoint y: 228, distance: 46.4
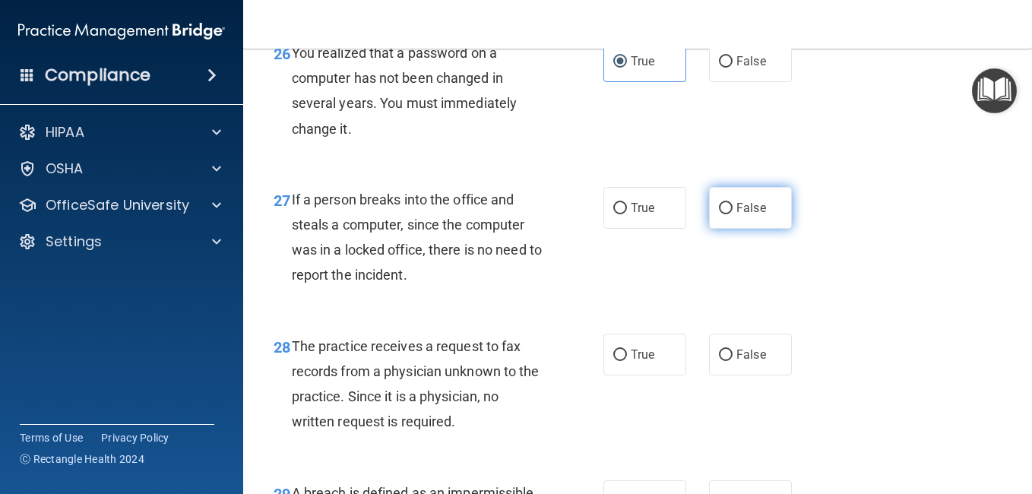
click at [724, 214] on input "False" at bounding box center [726, 208] width 14 height 11
radio input "true"
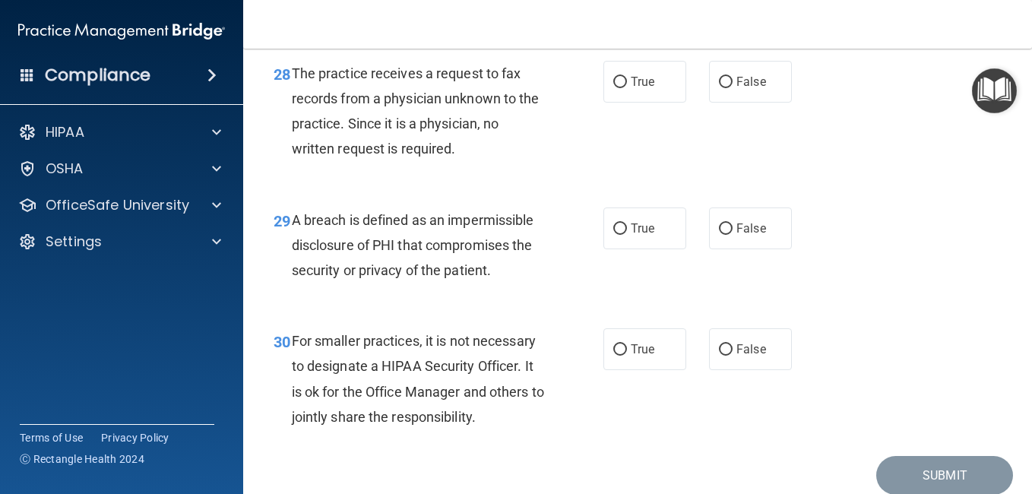
scroll to position [4089, 0]
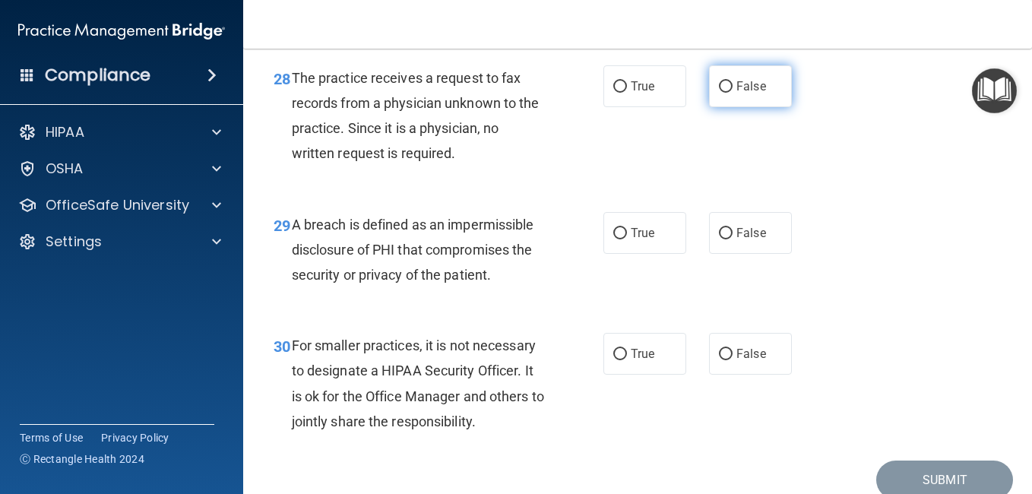
drag, startPoint x: 727, startPoint y: 128, endPoint x: 727, endPoint y: 111, distance: 17.5
click at [727, 107] on label "False" at bounding box center [750, 86] width 83 height 42
click at [727, 93] on input "False" at bounding box center [726, 86] width 14 height 11
radio input "true"
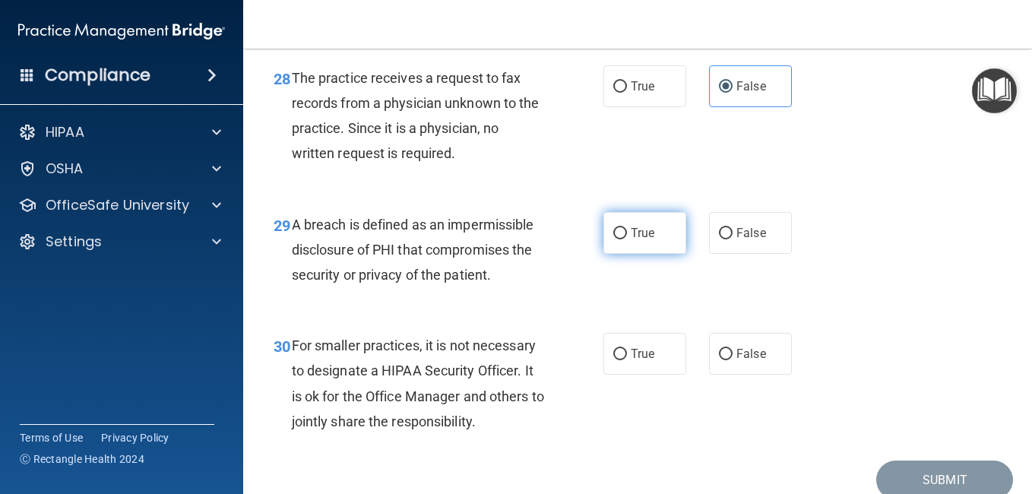
click at [634, 254] on label "True" at bounding box center [644, 233] width 83 height 42
click at [627, 239] on input "True" at bounding box center [620, 233] width 14 height 11
radio input "true"
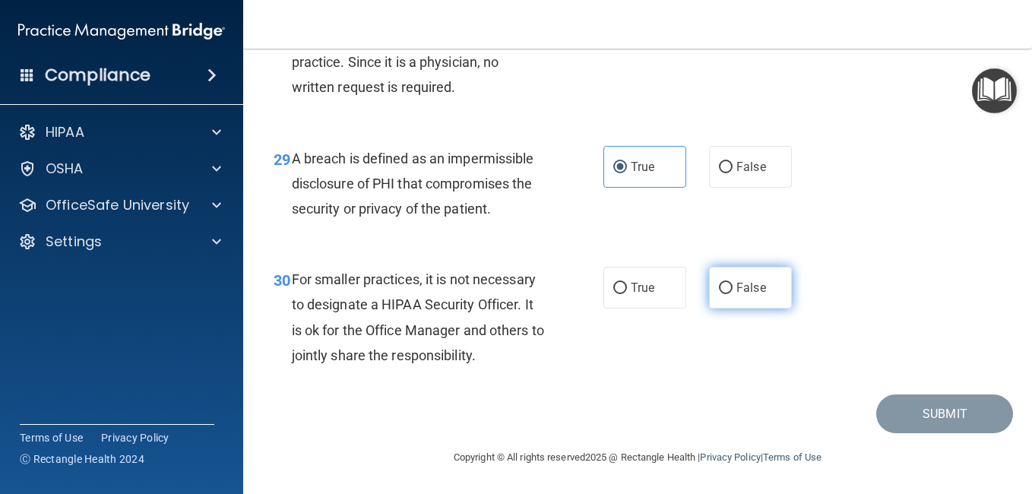
scroll to position [4180, 0]
click at [724, 256] on div "30 For smaller practices, it is not necessary to designate a HIPAA Security Off…" at bounding box center [637, 321] width 751 height 147
click at [725, 272] on label "False" at bounding box center [750, 288] width 83 height 42
click at [725, 283] on input "False" at bounding box center [726, 288] width 14 height 11
radio input "true"
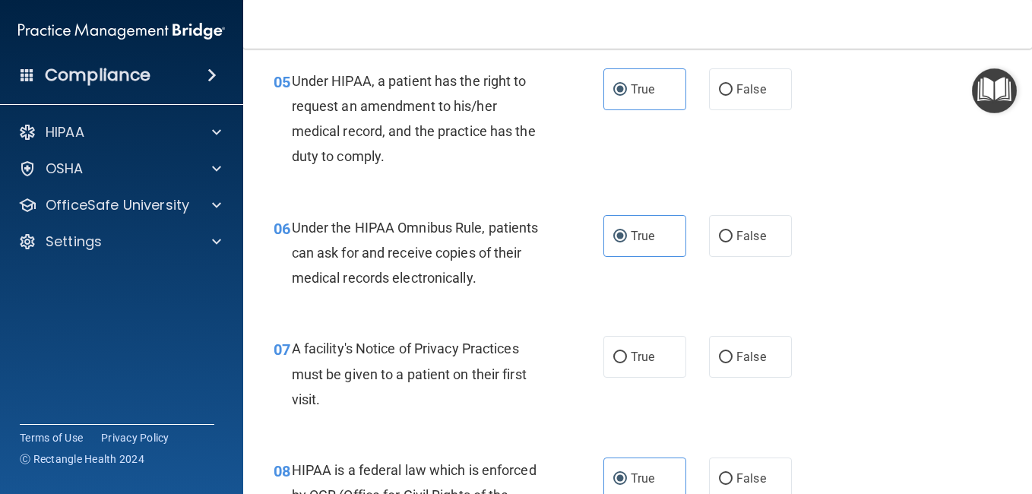
scroll to position [720, 0]
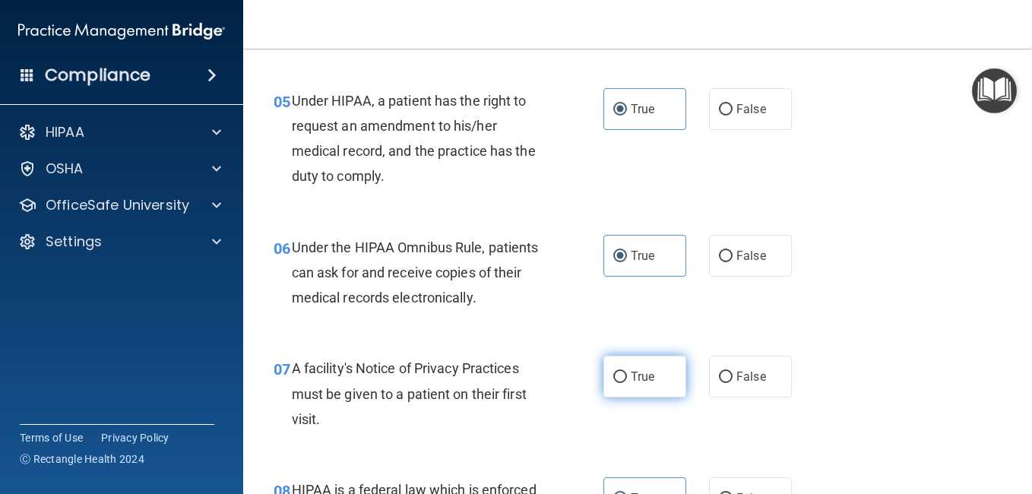
click at [644, 369] on span "True" at bounding box center [643, 376] width 24 height 14
click at [627, 372] on input "True" at bounding box center [620, 377] width 14 height 11
radio input "true"
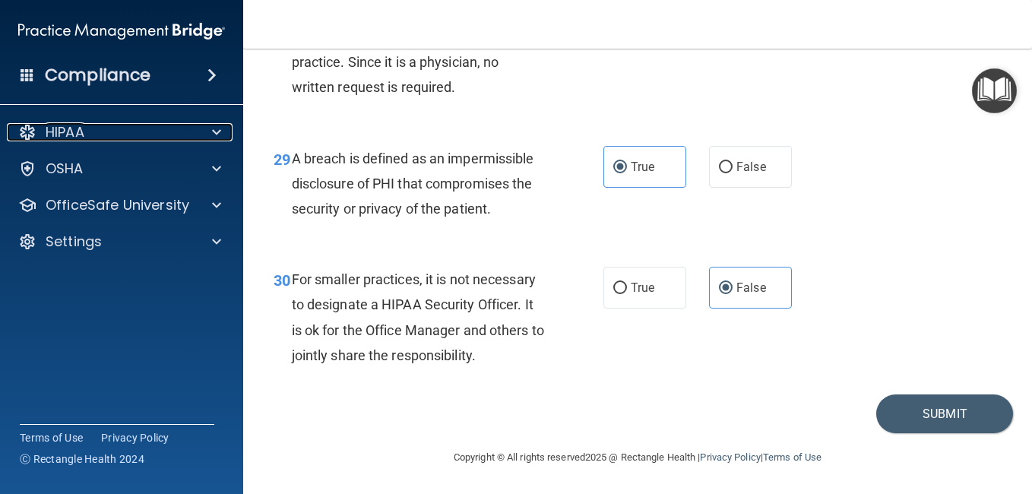
scroll to position [4180, 0]
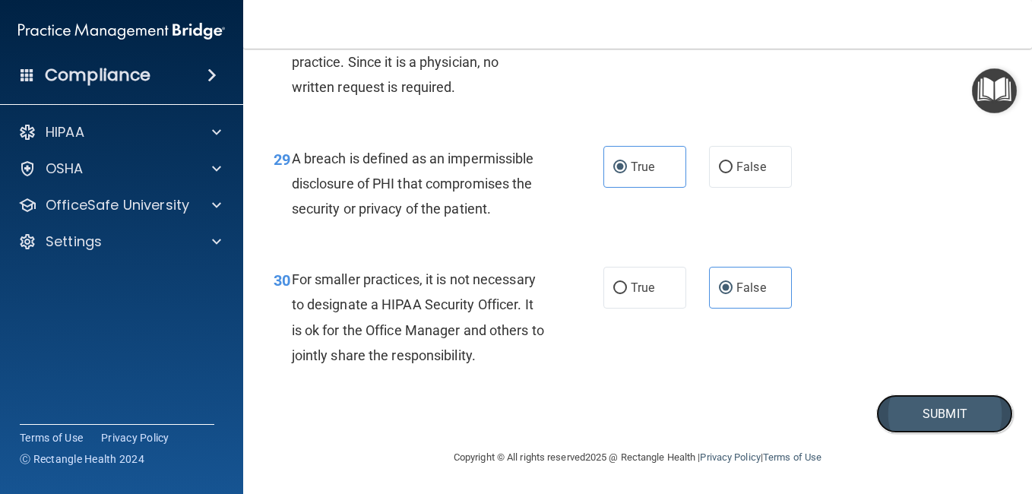
click at [888, 410] on button "Submit" at bounding box center [944, 413] width 137 height 39
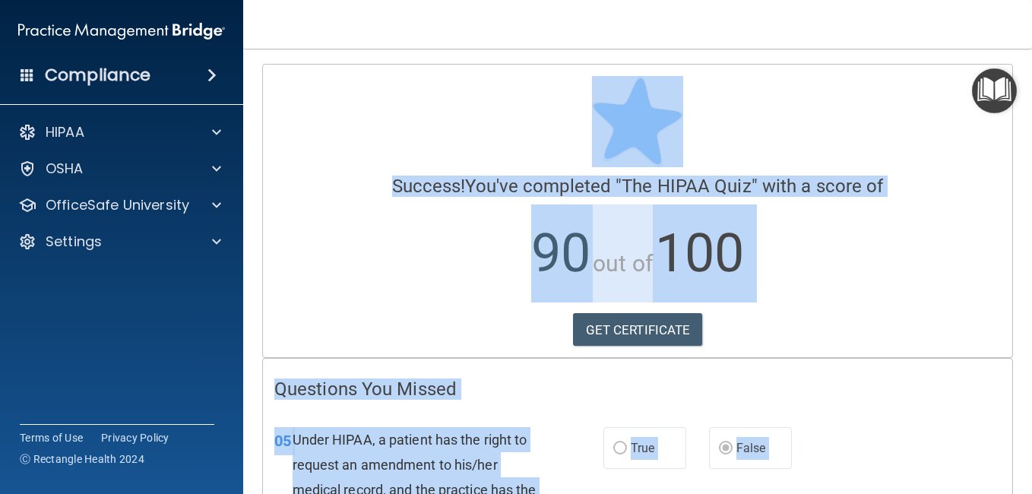
click at [828, 0] on html "Compliance HIPAA Documents and Policies Report an Incident Business Associates …" at bounding box center [516, 247] width 1032 height 494
drag, startPoint x: 828, startPoint y: -56, endPoint x: 861, endPoint y: 194, distance: 252.3
drag, startPoint x: 861, startPoint y: 194, endPoint x: 875, endPoint y: 134, distance: 61.6
click at [875, 134] on div at bounding box center [637, 121] width 727 height 91
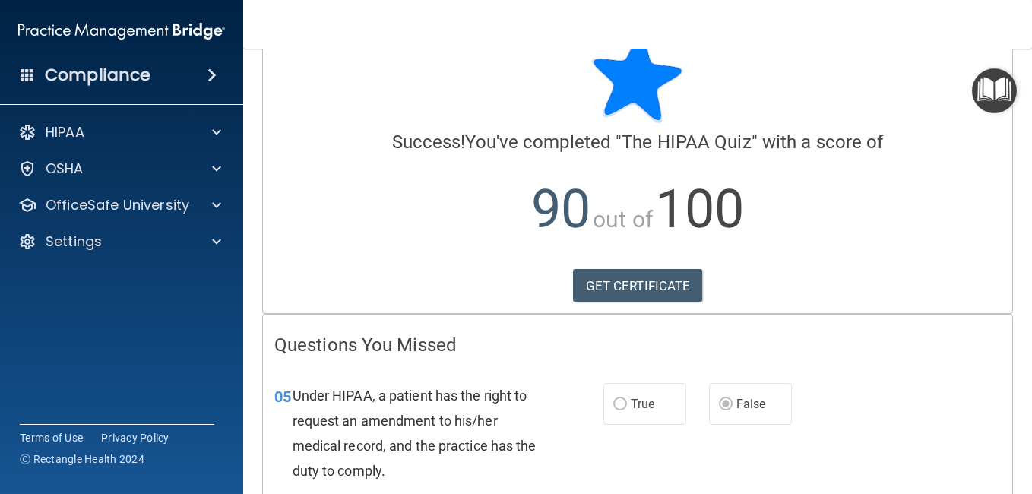
scroll to position [17, 0]
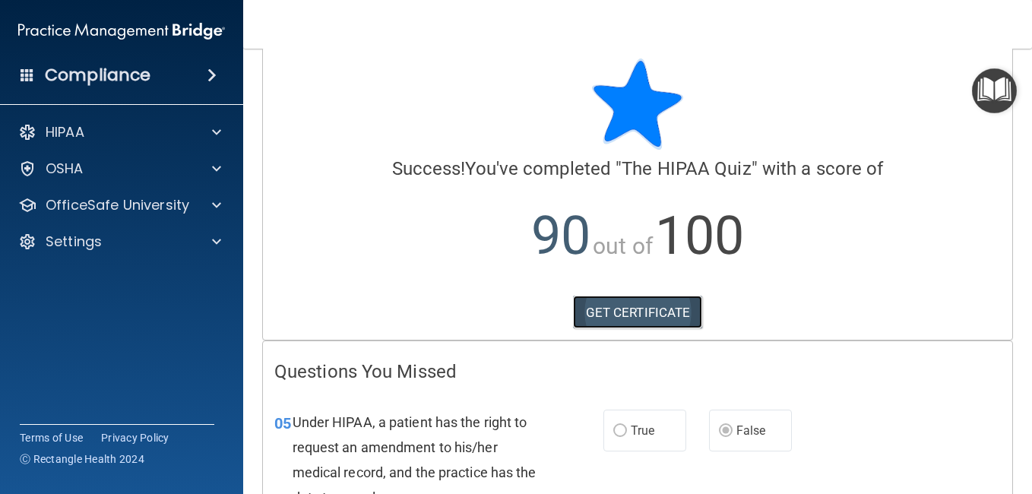
click at [663, 312] on link "GET CERTIFICATE" at bounding box center [638, 312] width 130 height 33
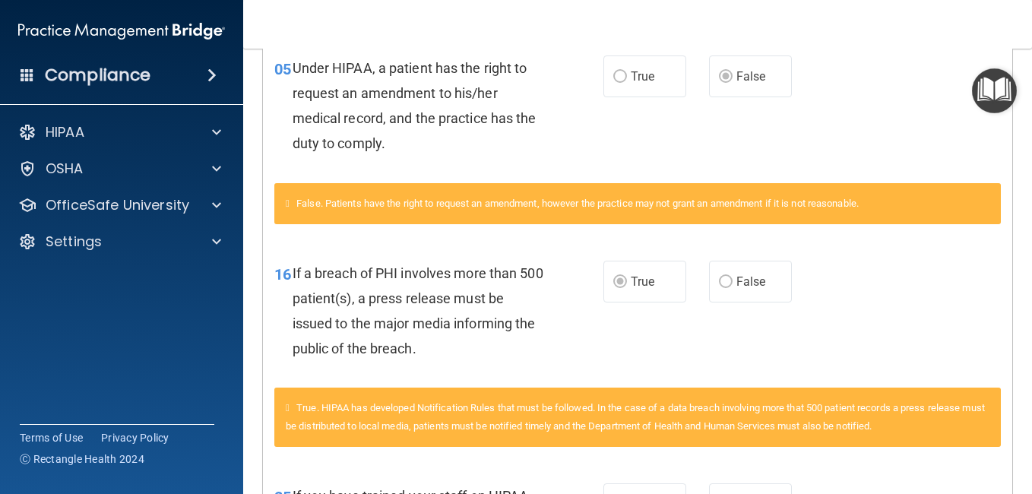
scroll to position [620, 0]
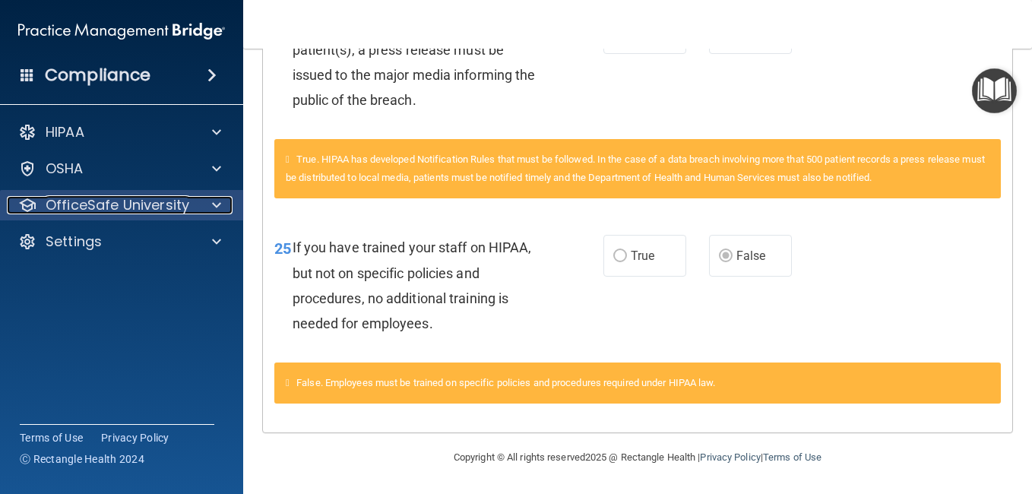
click at [217, 201] on span at bounding box center [216, 205] width 9 height 18
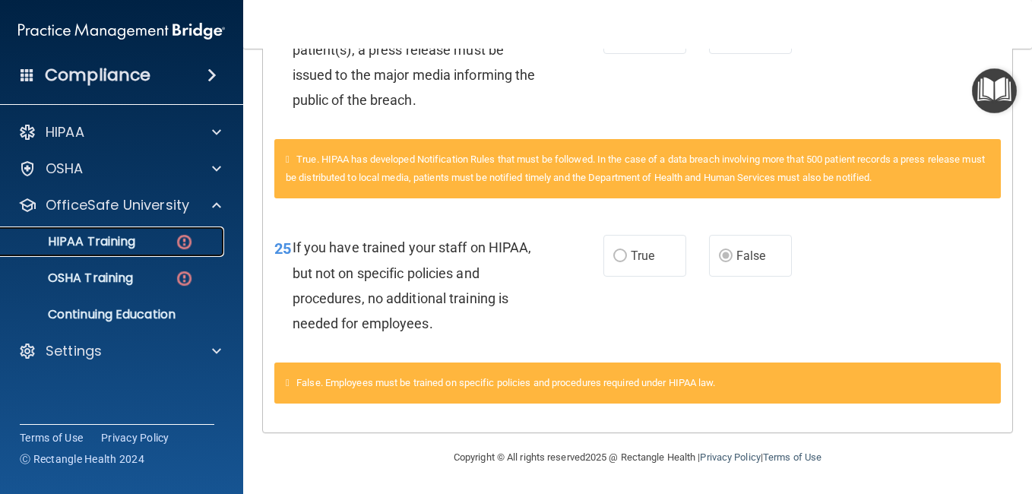
click at [165, 240] on div "HIPAA Training" at bounding box center [113, 241] width 207 height 15
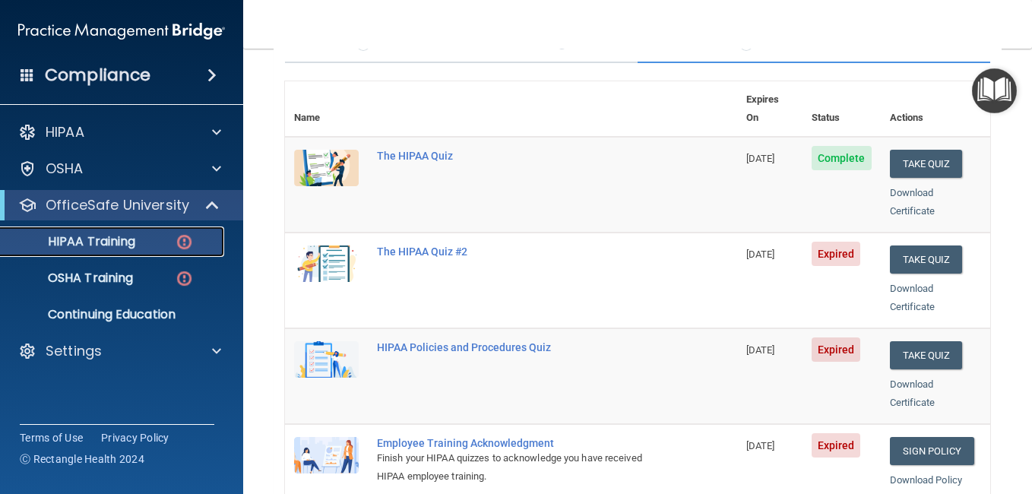
scroll to position [147, 0]
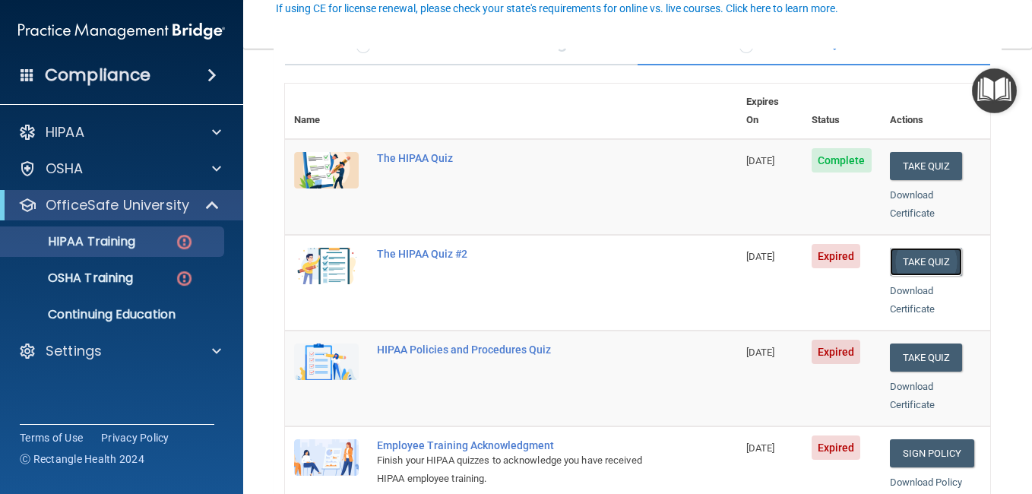
click at [916, 250] on button "Take Quiz" at bounding box center [926, 262] width 73 height 28
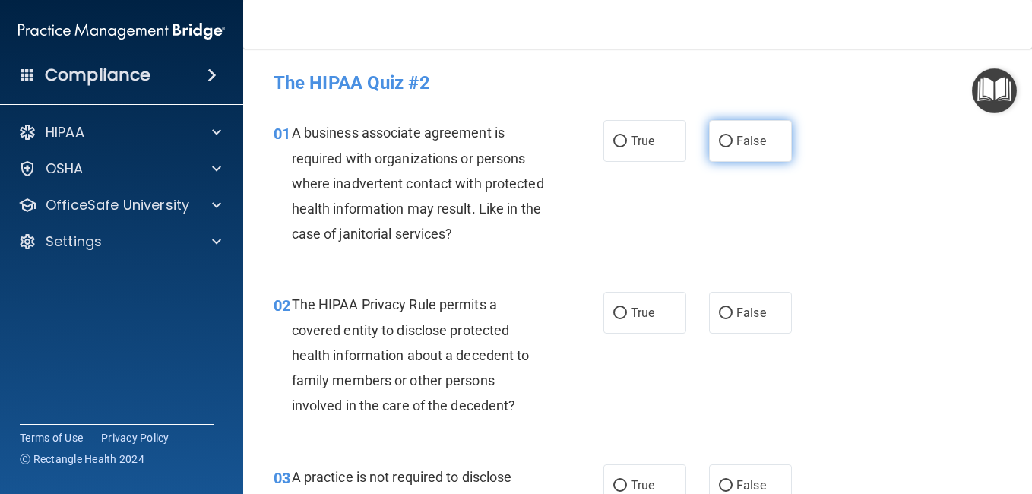
drag, startPoint x: 755, startPoint y: 134, endPoint x: 731, endPoint y: 133, distance: 24.3
click at [731, 133] on label "False" at bounding box center [750, 141] width 83 height 42
click at [731, 136] on input "False" at bounding box center [726, 141] width 14 height 11
radio input "true"
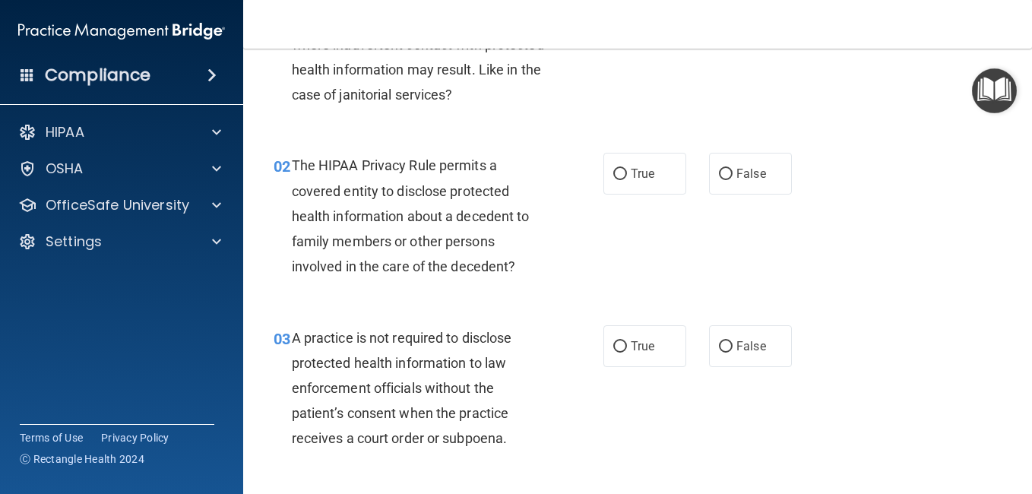
scroll to position [152, 0]
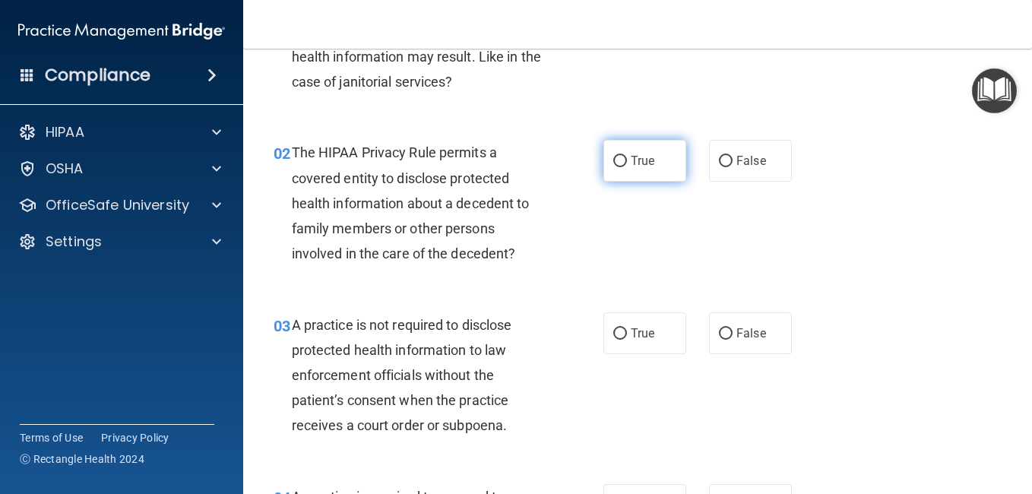
click at [634, 162] on span "True" at bounding box center [643, 161] width 24 height 14
click at [627, 162] on input "True" at bounding box center [620, 161] width 14 height 11
radio input "true"
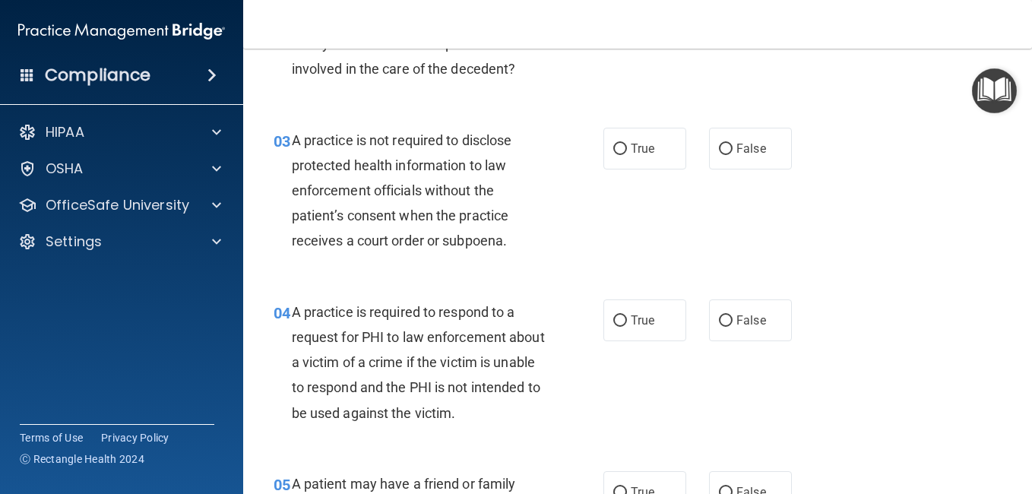
scroll to position [355, 0]
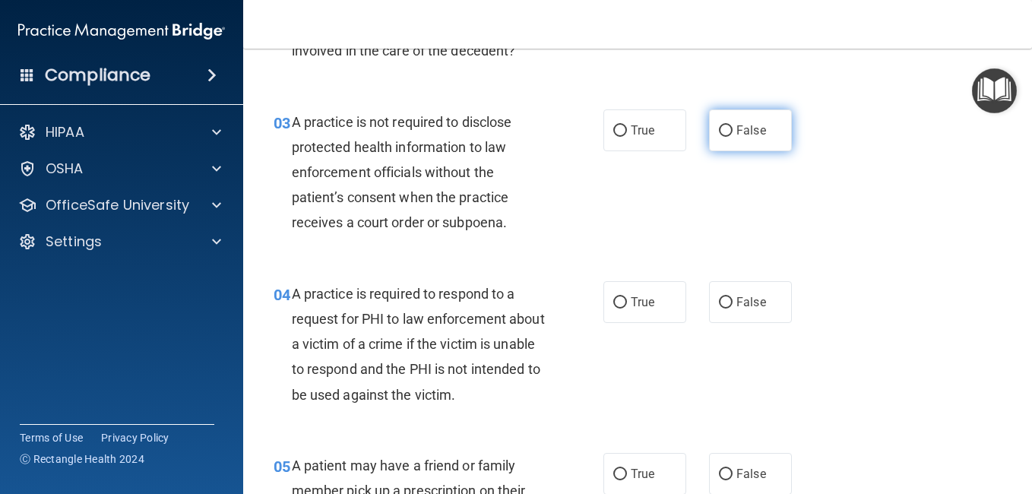
drag, startPoint x: 758, startPoint y: 120, endPoint x: 721, endPoint y: 143, distance: 43.7
click at [721, 143] on label "False" at bounding box center [750, 130] width 83 height 42
click at [721, 137] on input "False" at bounding box center [726, 130] width 14 height 11
radio input "true"
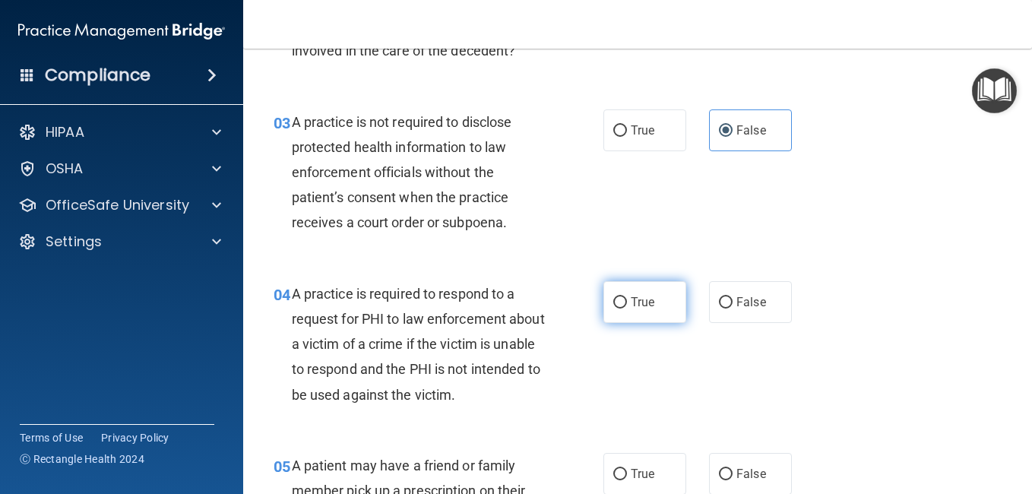
click at [631, 306] on span "True" at bounding box center [643, 302] width 24 height 14
click at [627, 306] on input "True" at bounding box center [620, 302] width 14 height 11
radio input "true"
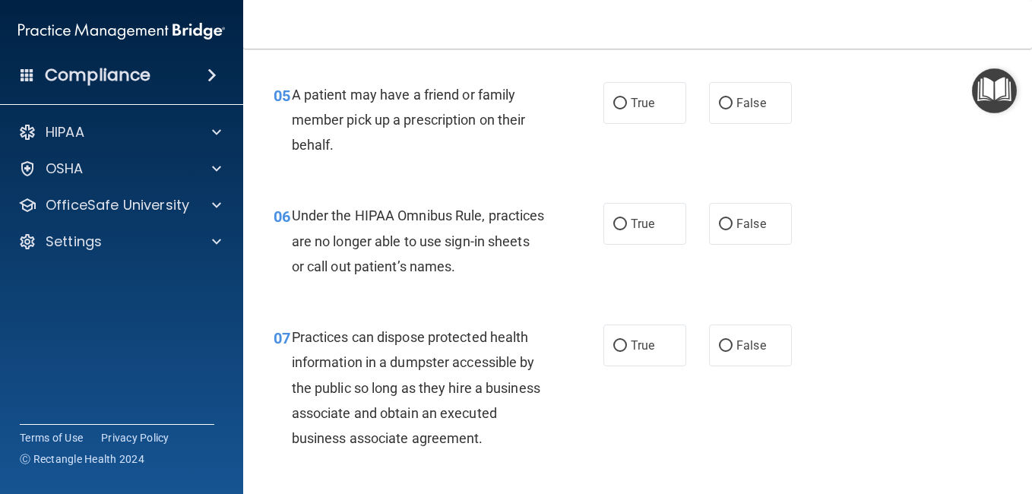
scroll to position [745, 0]
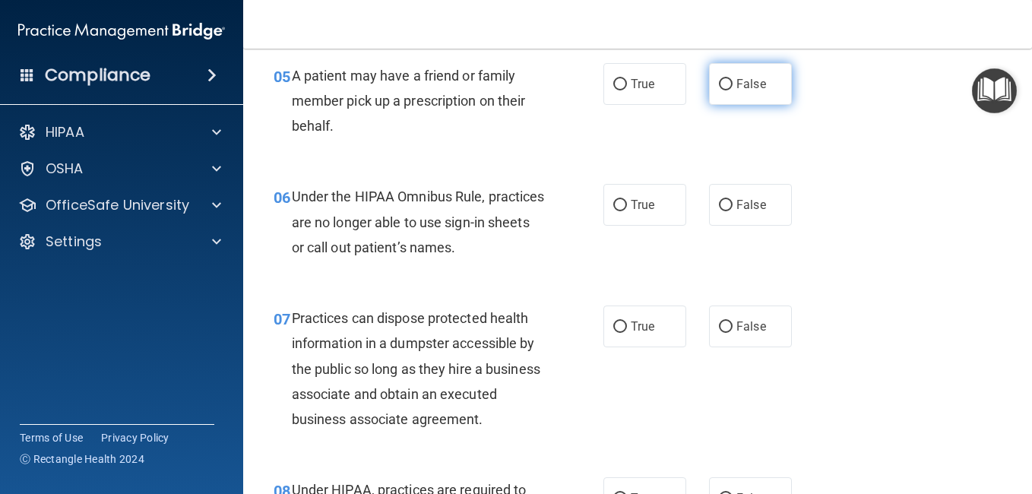
click at [762, 76] on label "False" at bounding box center [750, 84] width 83 height 42
click at [733, 79] on input "False" at bounding box center [726, 84] width 14 height 11
radio input "true"
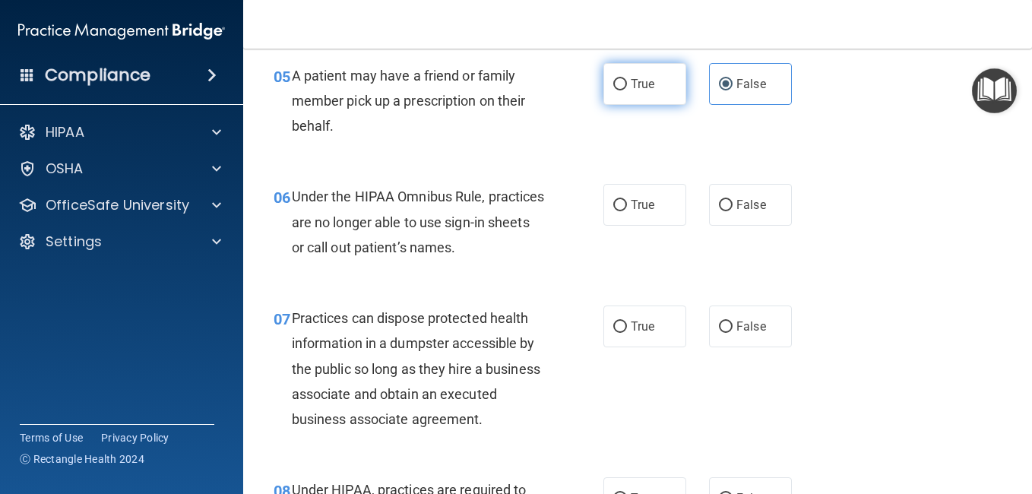
click at [679, 86] on label "True" at bounding box center [644, 84] width 83 height 42
click at [627, 86] on input "True" at bounding box center [620, 84] width 14 height 11
radio input "true"
radio input "false"
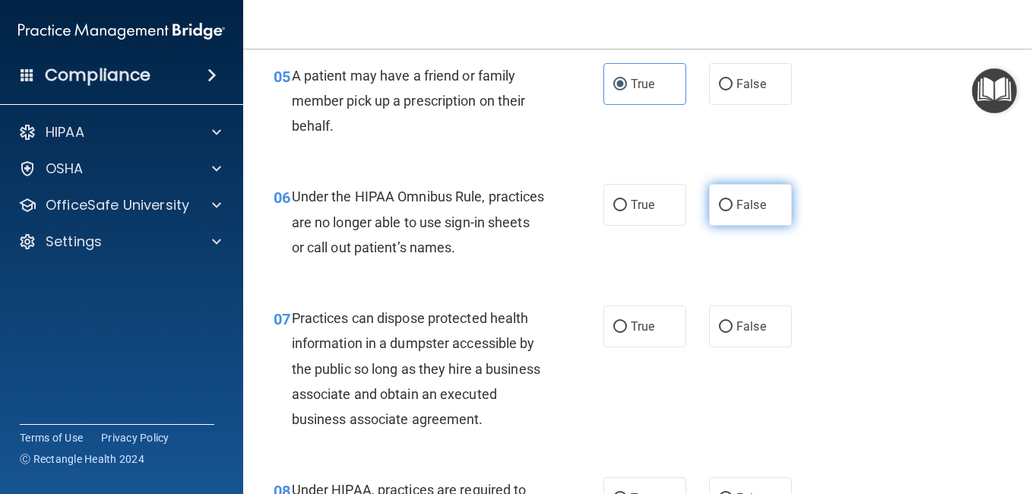
click at [738, 204] on span "False" at bounding box center [751, 205] width 30 height 14
click at [733, 204] on input "False" at bounding box center [726, 205] width 14 height 11
radio input "true"
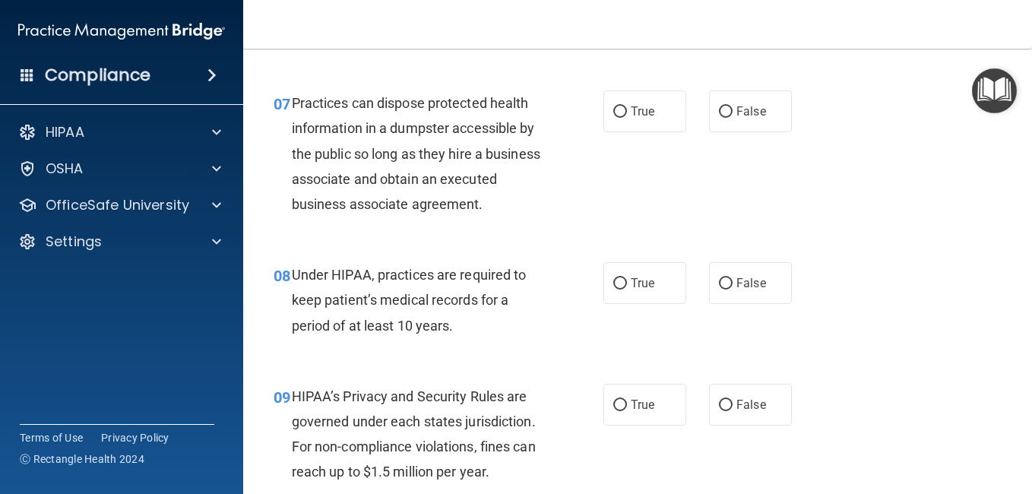
scroll to position [973, 0]
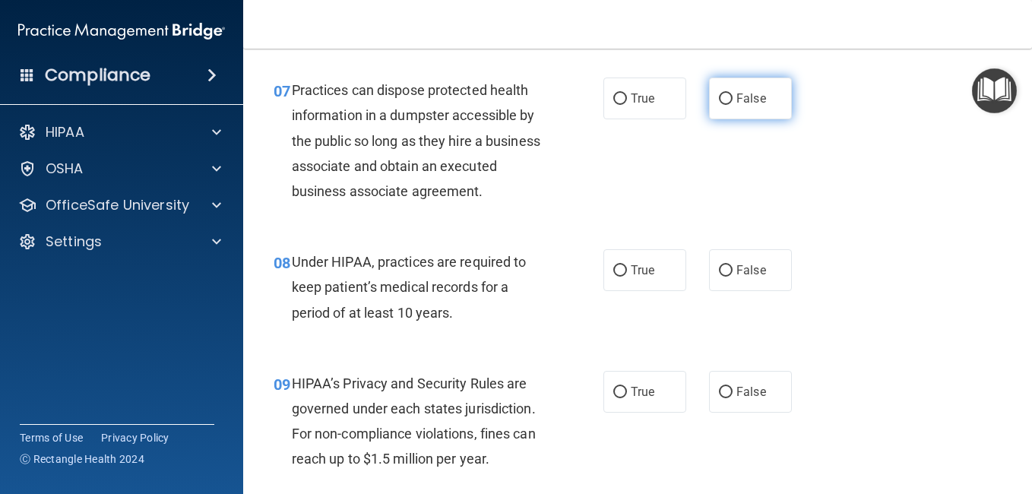
click at [751, 101] on span "False" at bounding box center [751, 98] width 30 height 14
click at [733, 101] on input "False" at bounding box center [726, 98] width 14 height 11
radio input "true"
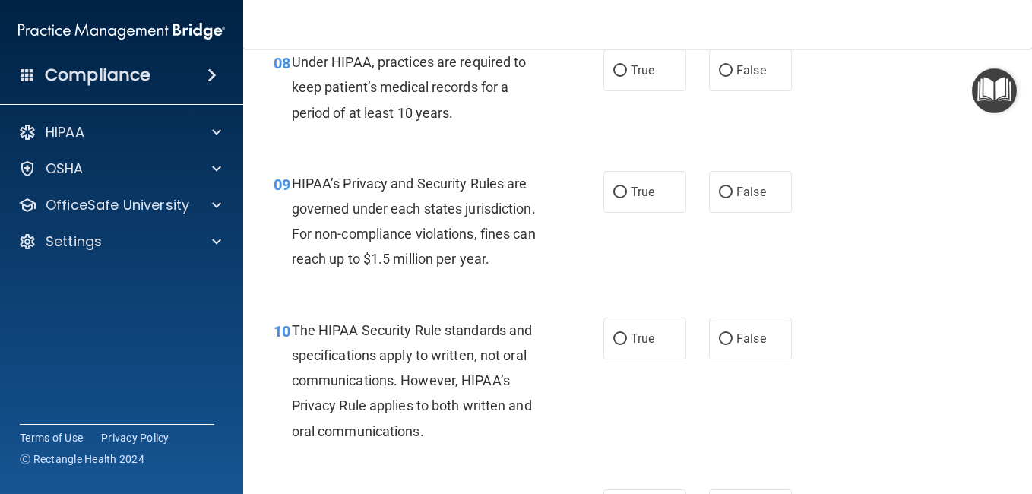
scroll to position [1165, 0]
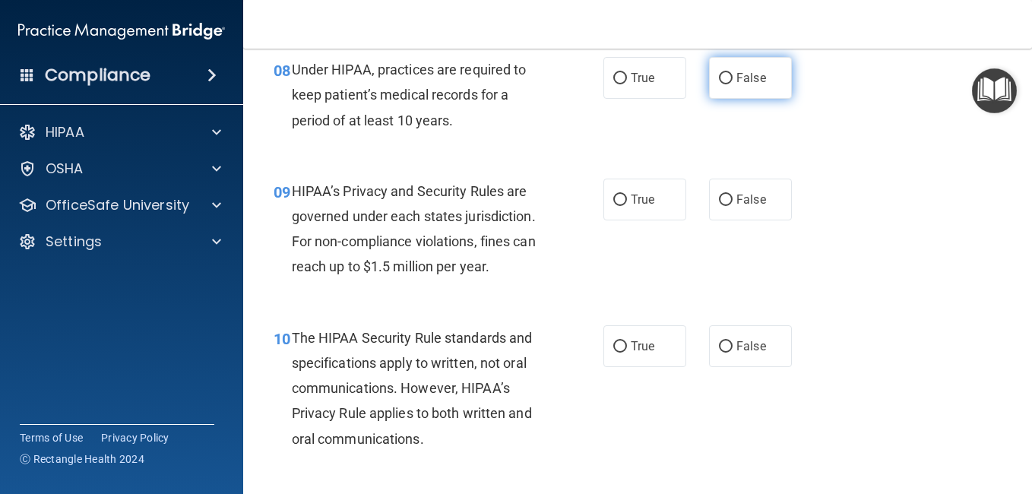
click at [736, 85] on span "False" at bounding box center [751, 78] width 30 height 14
click at [733, 84] on input "False" at bounding box center [726, 78] width 14 height 11
radio input "true"
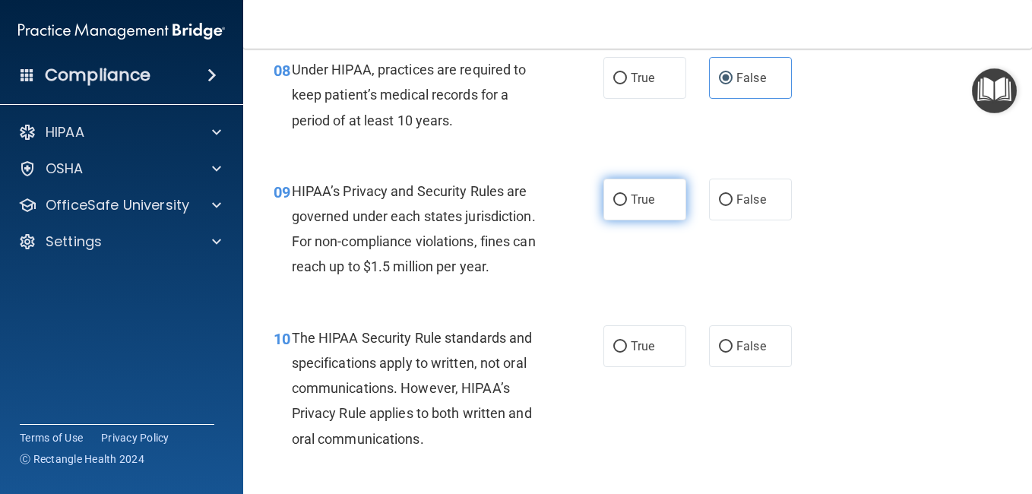
click at [648, 220] on label "True" at bounding box center [644, 200] width 83 height 42
click at [627, 206] on input "True" at bounding box center [620, 200] width 14 height 11
radio input "true"
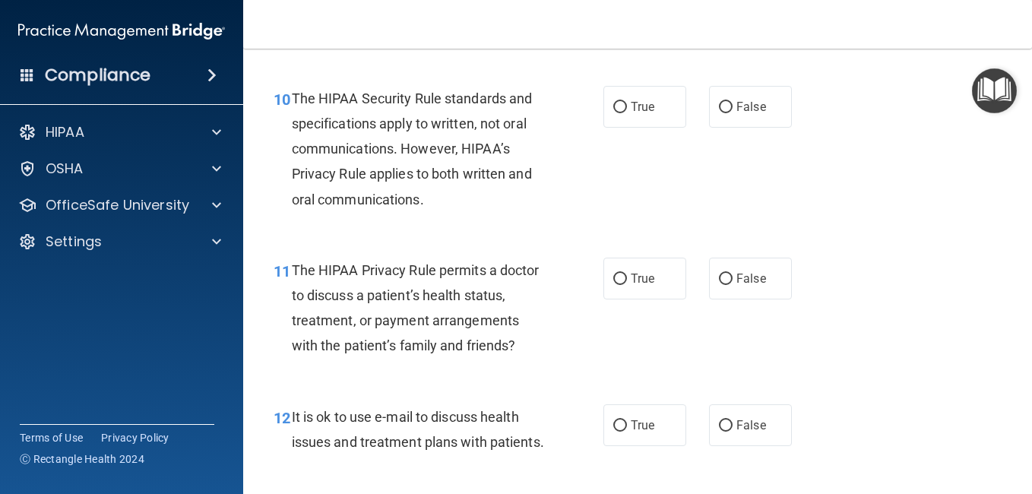
scroll to position [1408, 0]
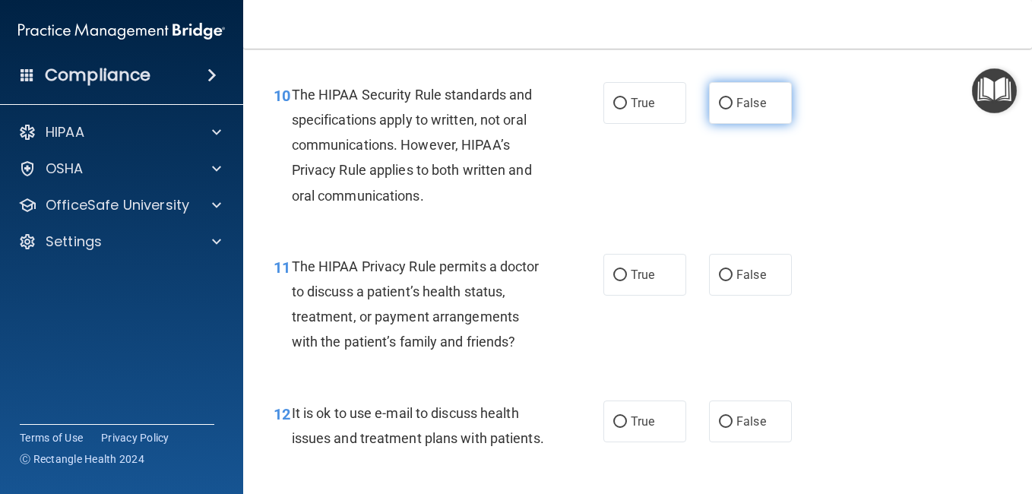
click at [735, 119] on label "False" at bounding box center [750, 103] width 83 height 42
click at [733, 109] on input "False" at bounding box center [726, 103] width 14 height 11
radio input "true"
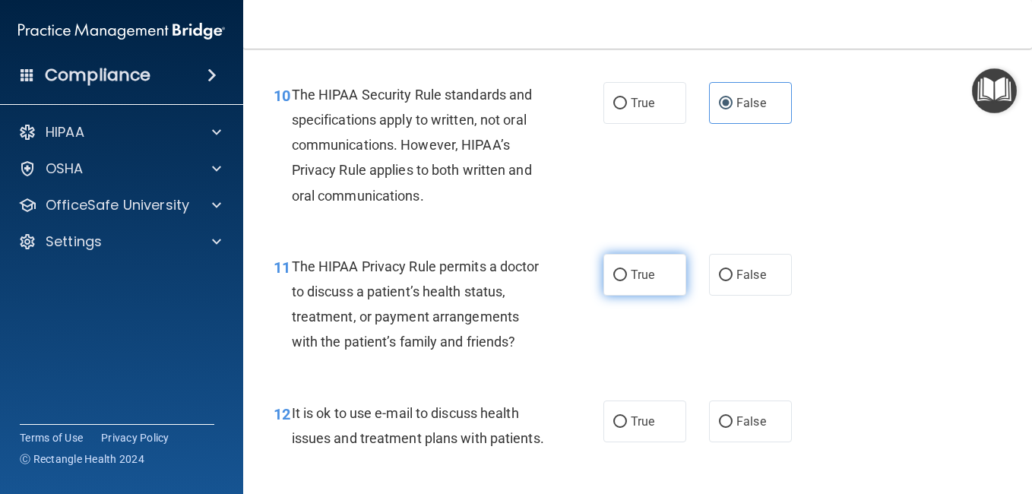
click at [663, 294] on label "True" at bounding box center [644, 275] width 83 height 42
click at [627, 281] on input "True" at bounding box center [620, 275] width 14 height 11
radio input "true"
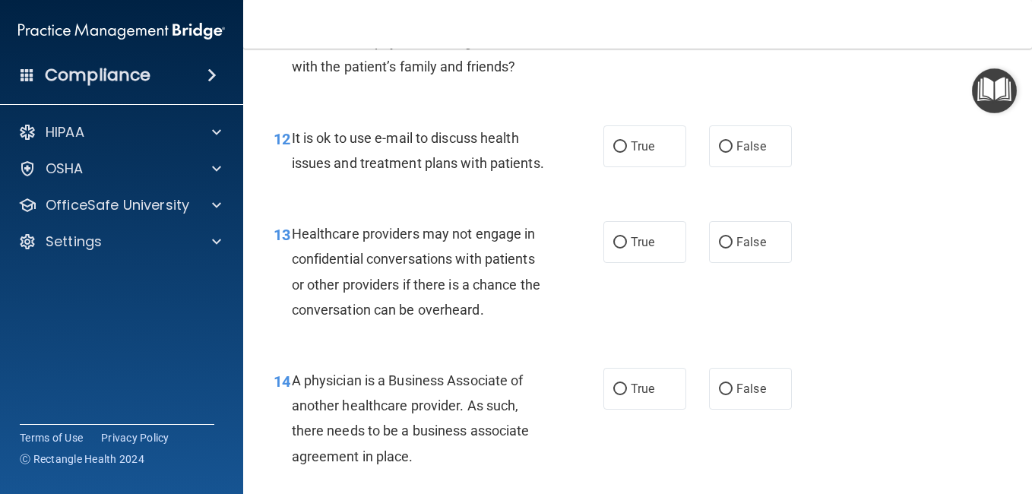
scroll to position [1687, 0]
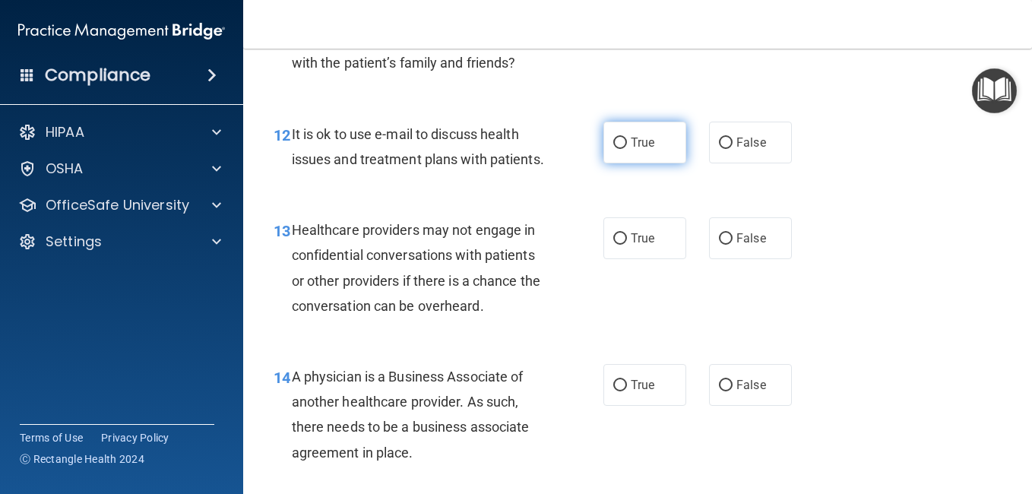
click at [629, 163] on label "True" at bounding box center [644, 143] width 83 height 42
click at [627, 149] on input "True" at bounding box center [620, 143] width 14 height 11
radio input "true"
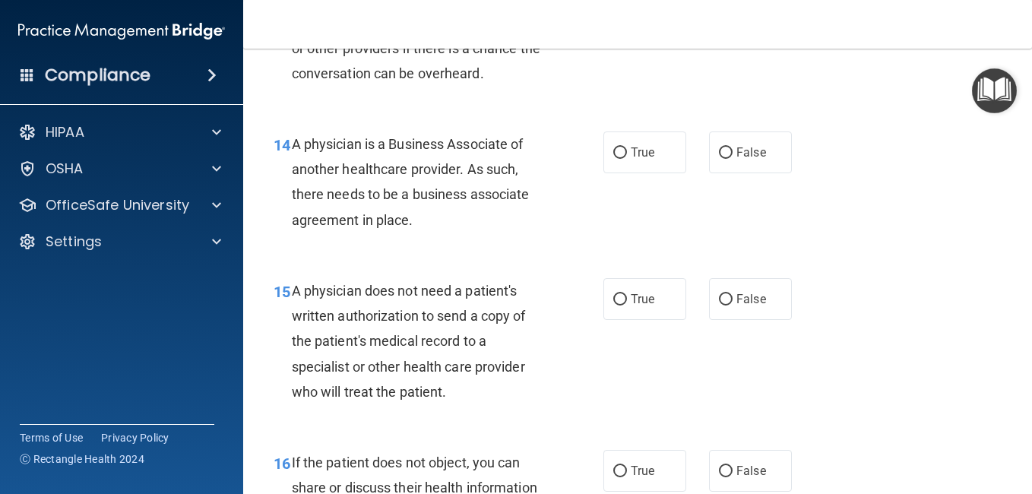
scroll to position [1921, 0]
click at [634, 26] on label "True" at bounding box center [644, 5] width 83 height 42
click at [627, 11] on input "True" at bounding box center [620, 5] width 14 height 11
radio input "true"
click at [622, 173] on label "True" at bounding box center [644, 152] width 83 height 42
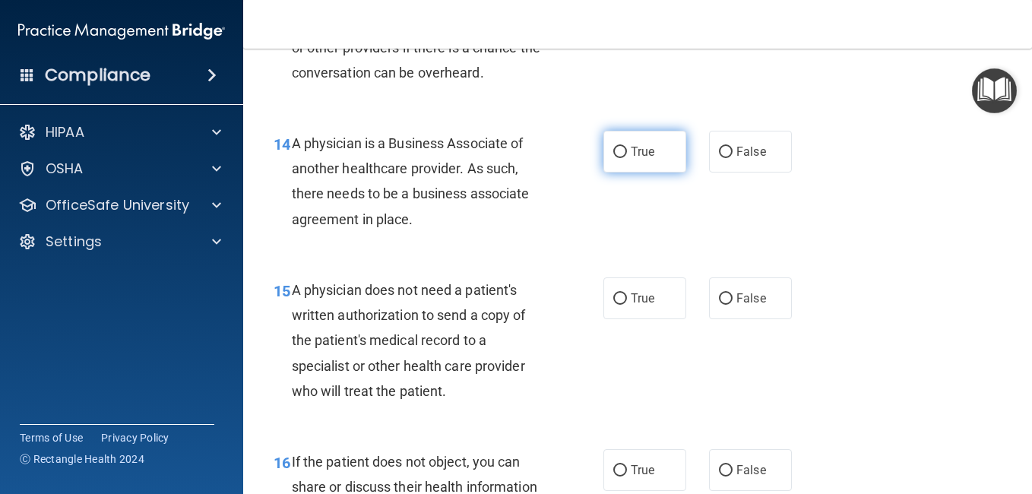
click at [622, 158] on input "True" at bounding box center [620, 152] width 14 height 11
radio input "true"
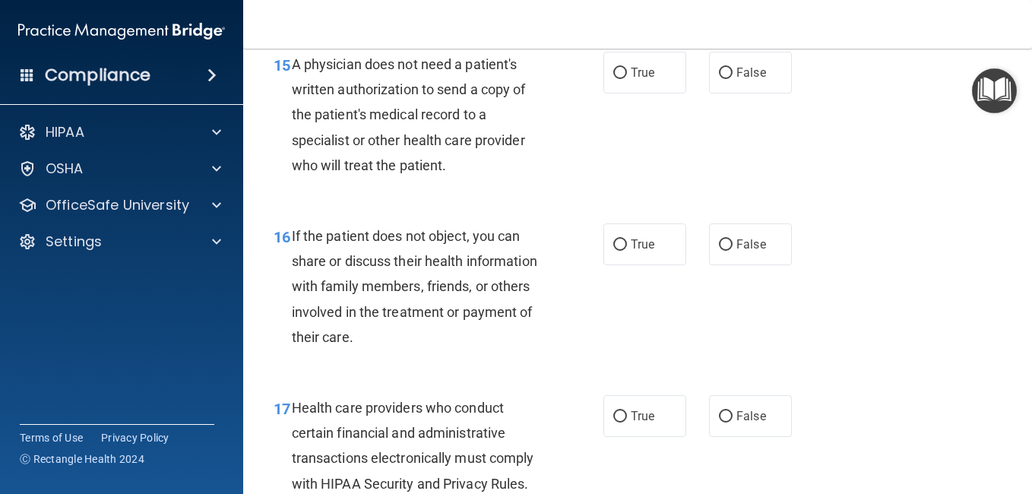
scroll to position [2149, 0]
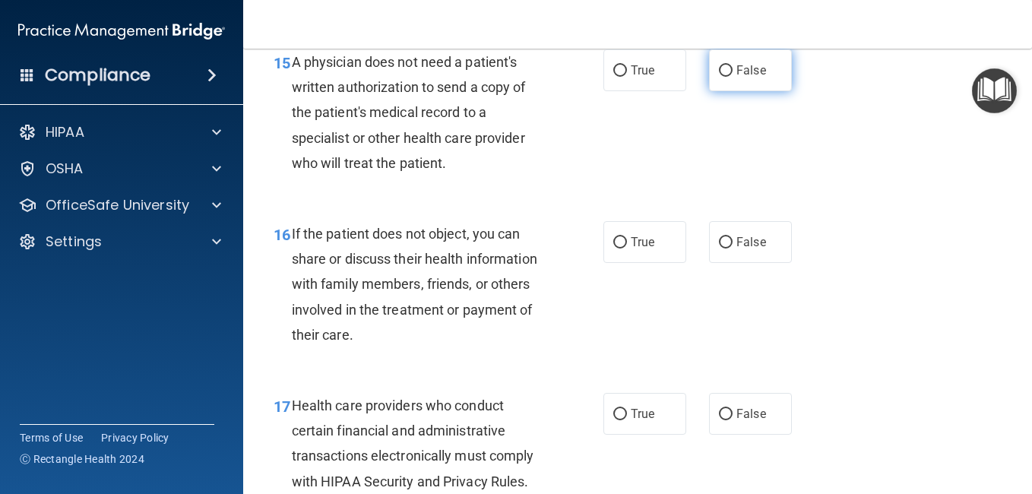
click at [736, 78] on span "False" at bounding box center [751, 70] width 30 height 14
click at [730, 77] on input "False" at bounding box center [726, 70] width 14 height 11
radio input "true"
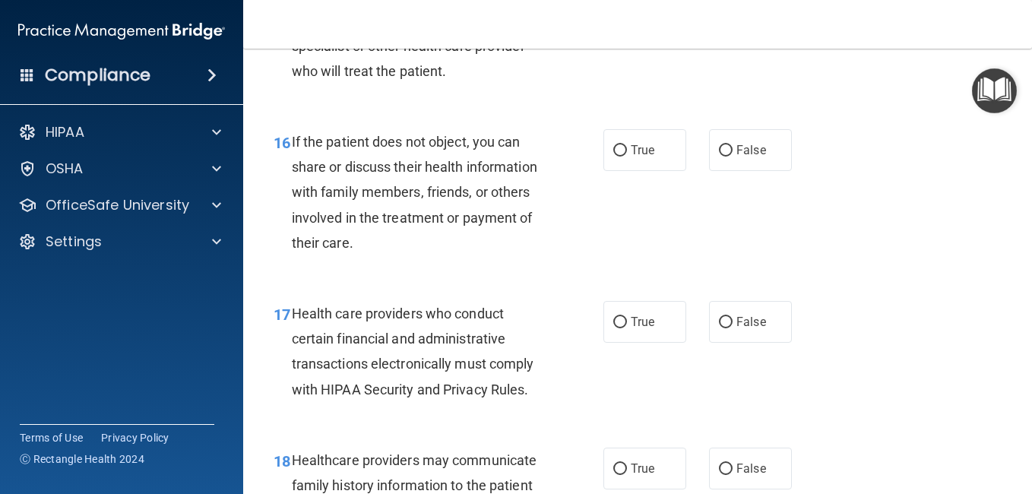
scroll to position [2275, 0]
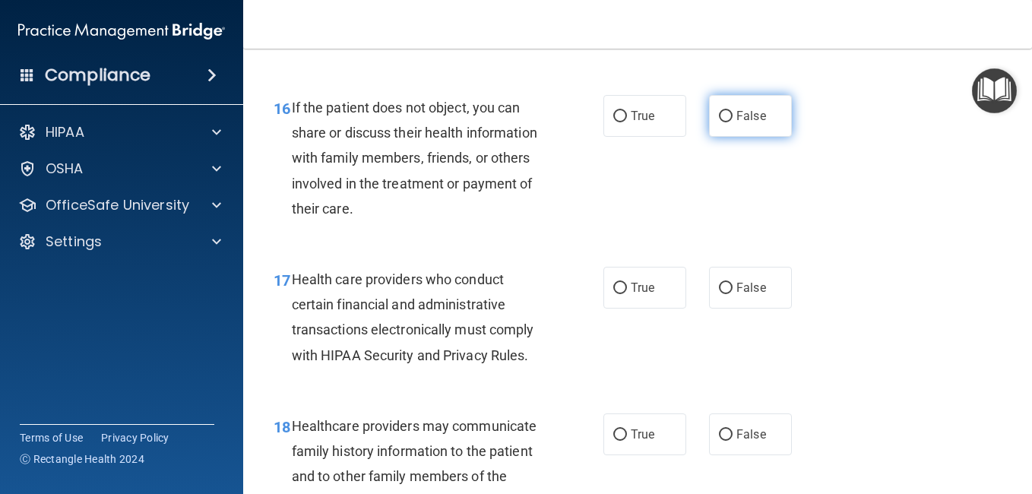
drag, startPoint x: 738, startPoint y: 204, endPoint x: 717, endPoint y: 193, distance: 24.1
click at [719, 122] on input "False" at bounding box center [726, 116] width 14 height 11
radio input "true"
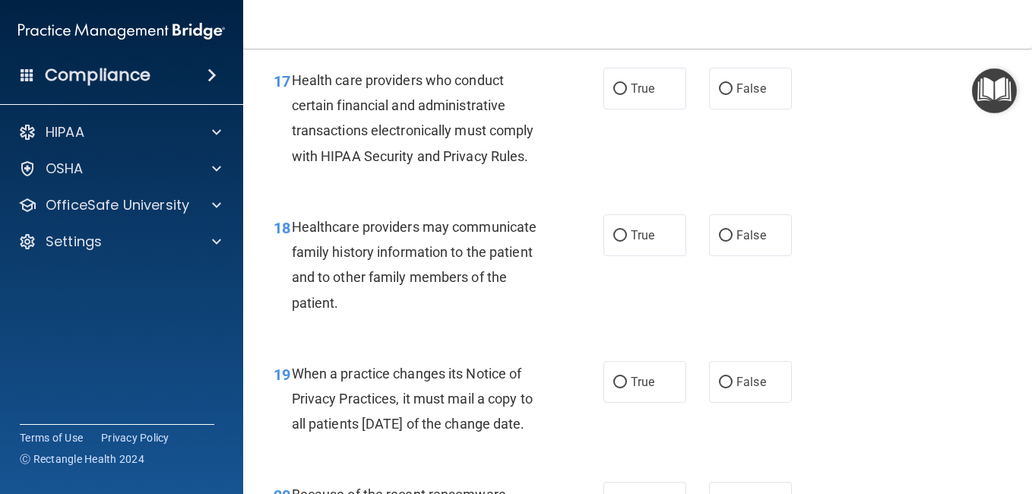
scroll to position [2483, 0]
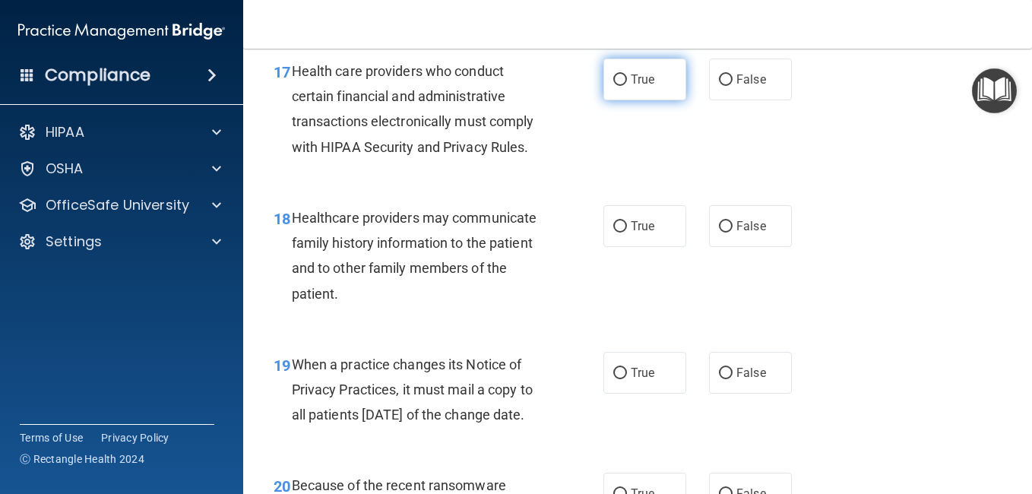
click at [613, 86] on input "True" at bounding box center [620, 79] width 14 height 11
radio input "true"
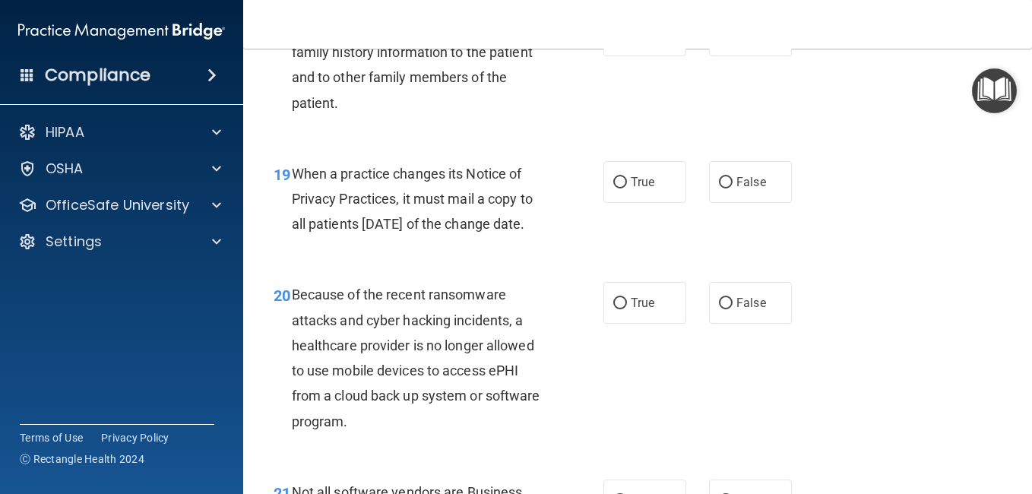
scroll to position [2690, 0]
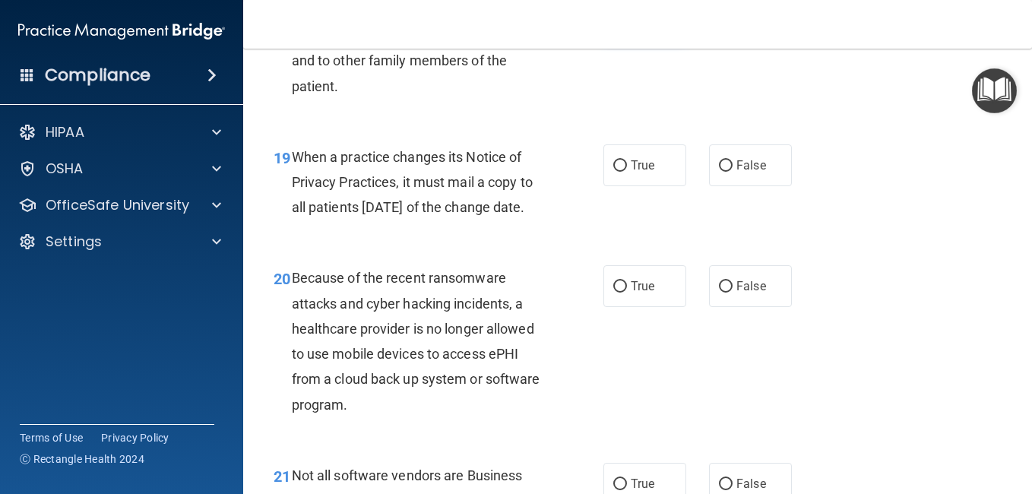
click at [633, 40] on label "True" at bounding box center [644, 19] width 83 height 42
click at [627, 25] on input "True" at bounding box center [620, 19] width 14 height 11
radio input "true"
click at [635, 173] on span "True" at bounding box center [643, 165] width 24 height 14
click at [627, 172] on input "True" at bounding box center [620, 165] width 14 height 11
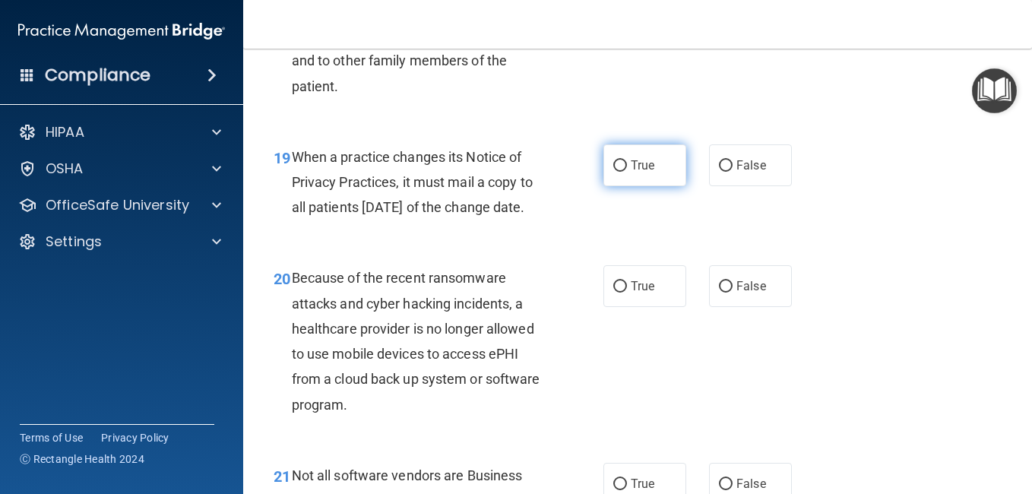
radio input "true"
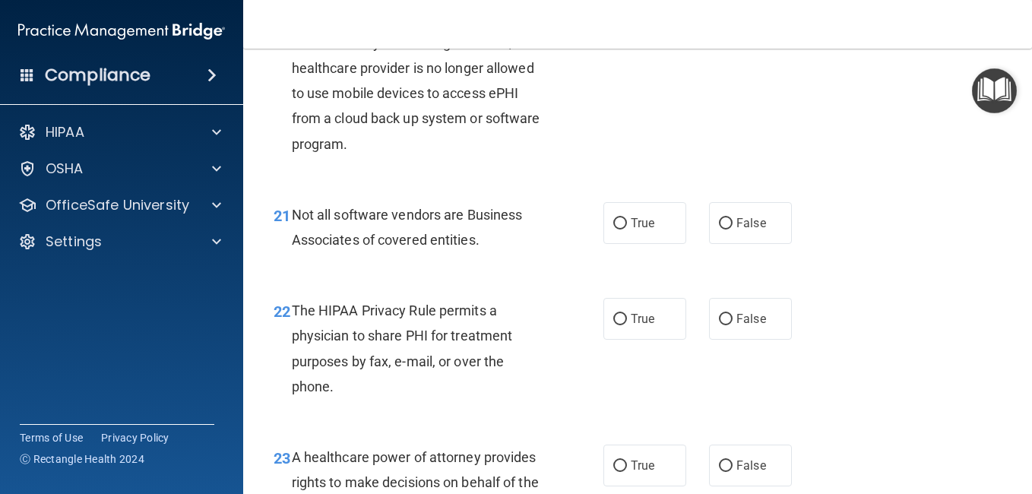
scroll to position [2974, 0]
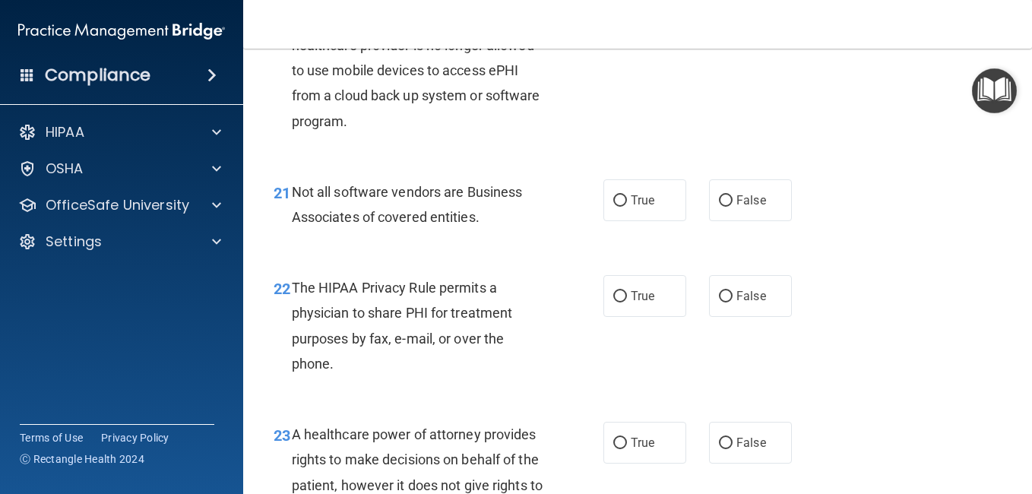
click at [631, 10] on span "True" at bounding box center [643, 2] width 24 height 14
click at [627, 9] on input "True" at bounding box center [620, 3] width 14 height 11
radio input "true"
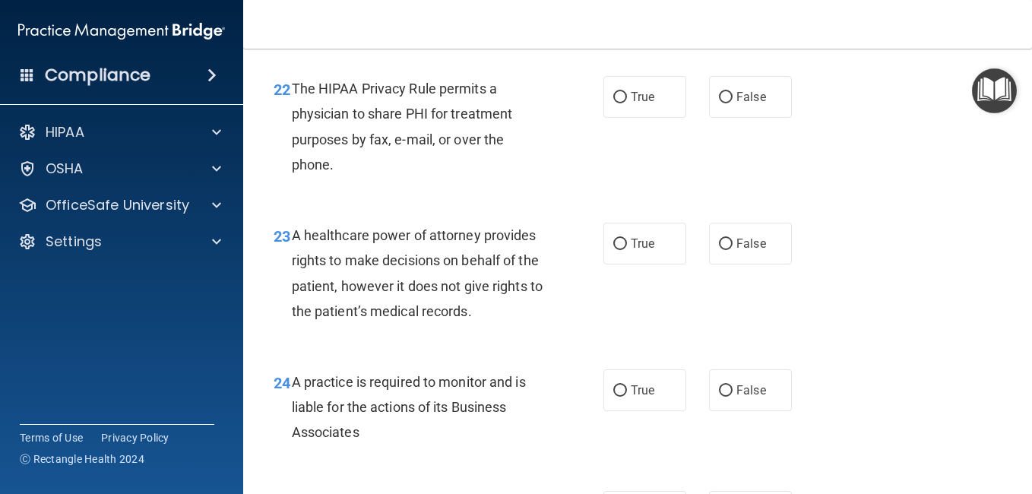
scroll to position [3177, 0]
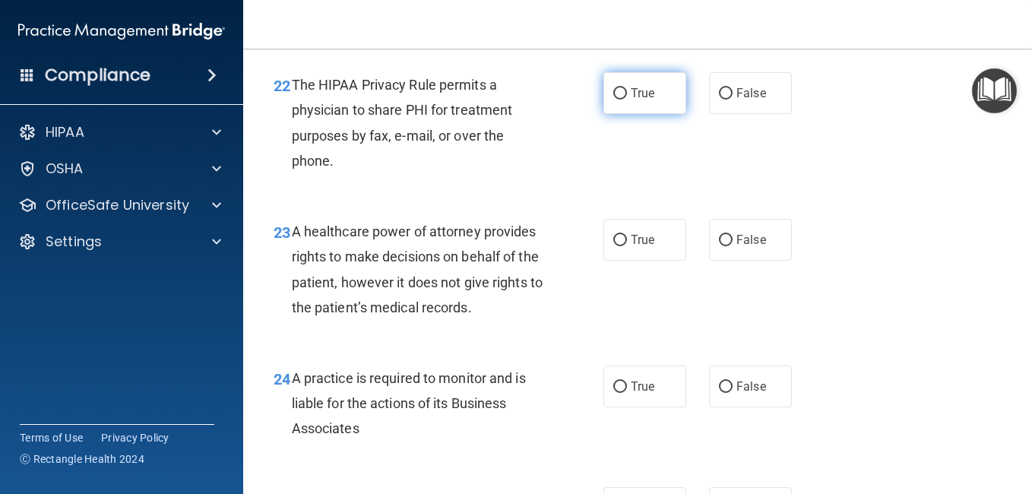
click at [654, 114] on label "True" at bounding box center [644, 93] width 83 height 42
click at [627, 100] on input "True" at bounding box center [620, 93] width 14 height 11
radio input "true"
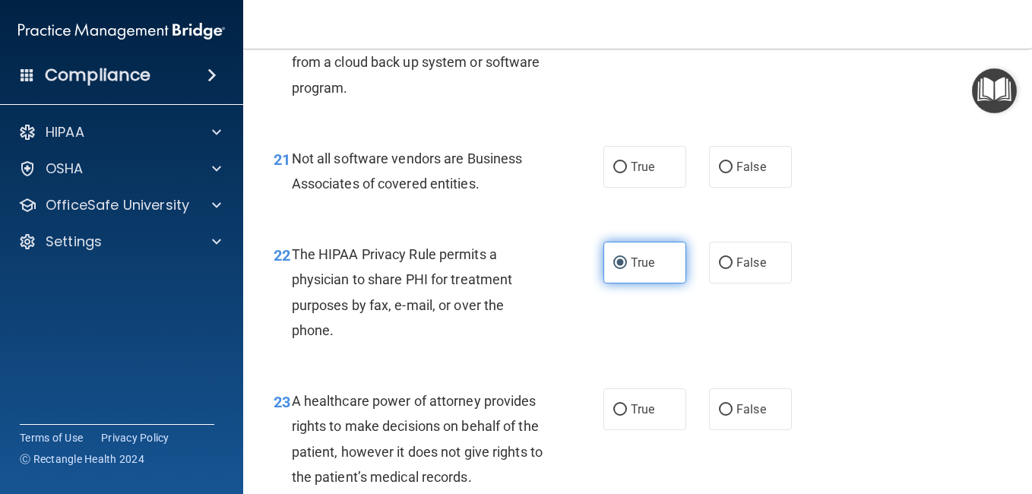
scroll to position [2979, 0]
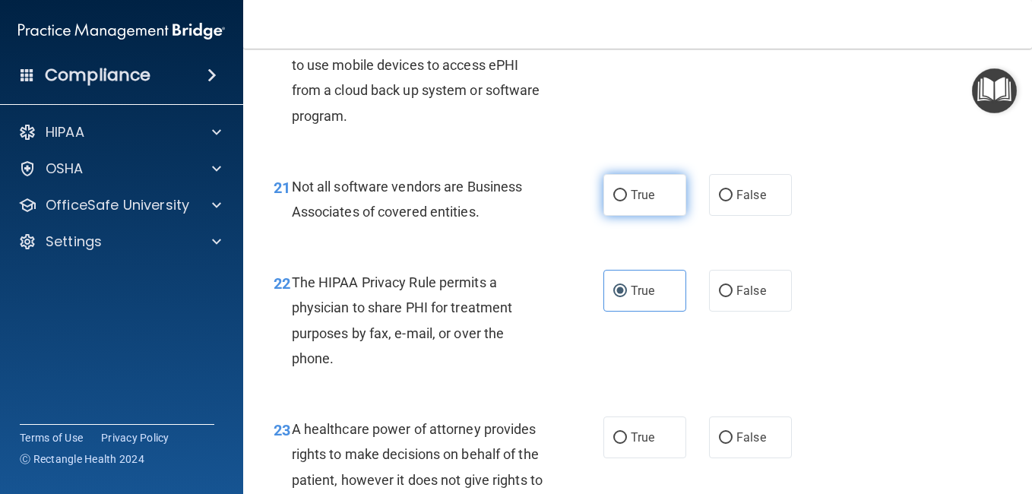
click at [638, 202] on span "True" at bounding box center [643, 195] width 24 height 14
click at [627, 201] on input "True" at bounding box center [620, 195] width 14 height 11
radio input "true"
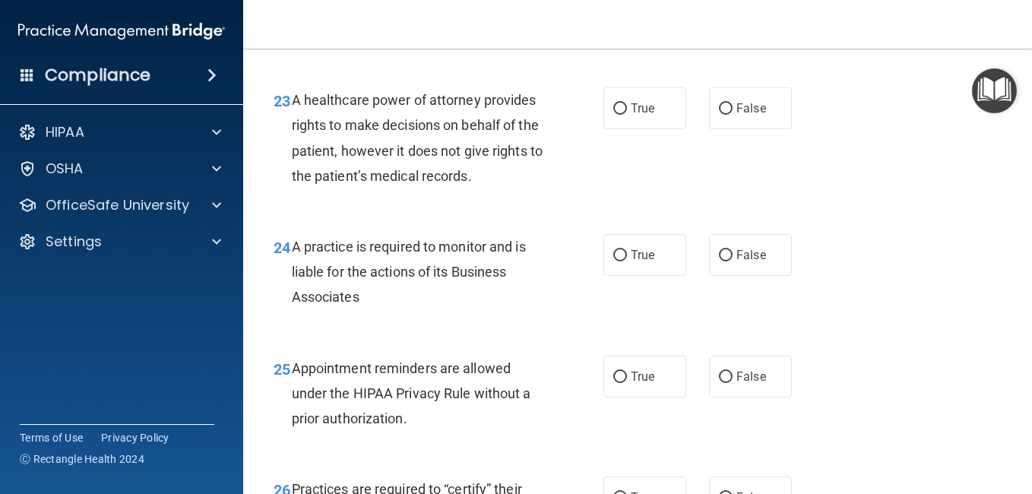
scroll to position [3334, 0]
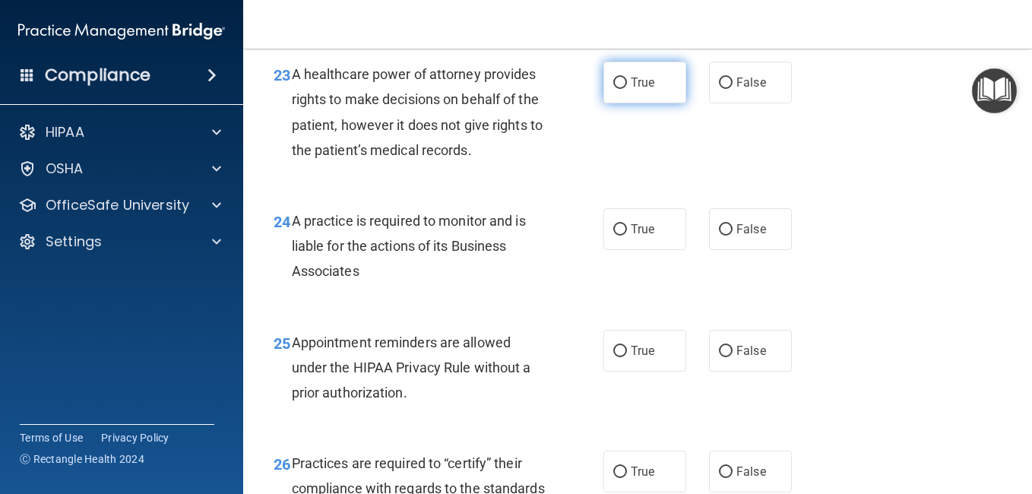
click at [613, 89] on input "True" at bounding box center [620, 83] width 14 height 11
radio input "true"
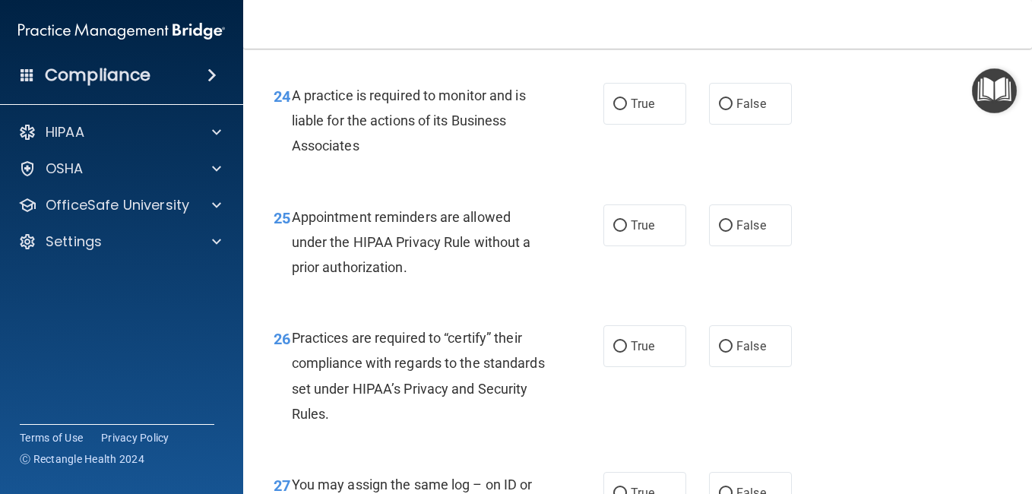
scroll to position [3460, 0]
click at [610, 124] on label "True" at bounding box center [644, 103] width 83 height 42
click at [613, 109] on input "True" at bounding box center [620, 103] width 14 height 11
radio input "true"
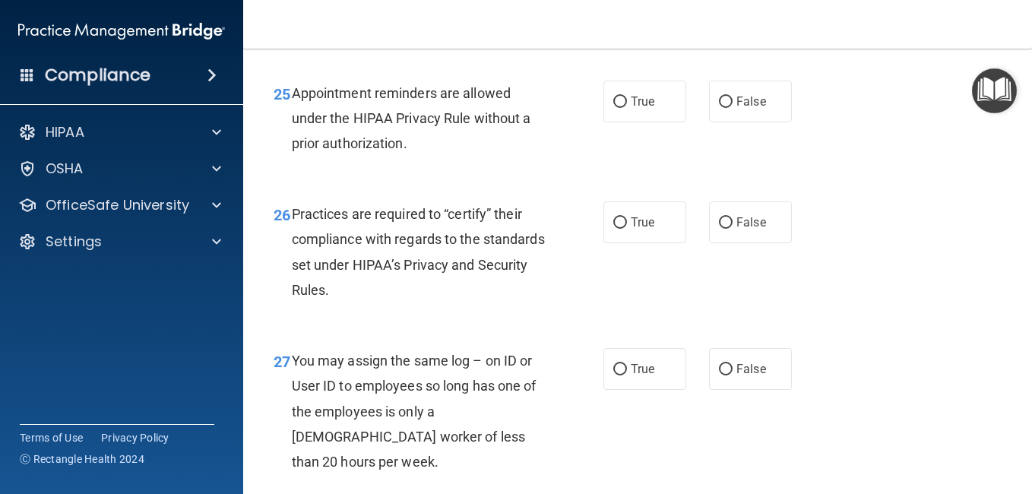
scroll to position [3587, 0]
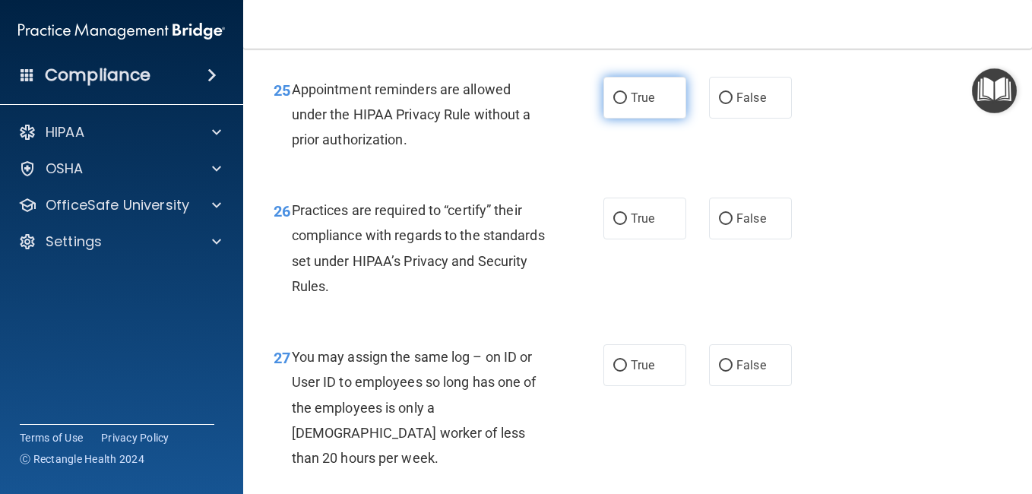
click at [631, 105] on span "True" at bounding box center [643, 97] width 24 height 14
click at [627, 104] on input "True" at bounding box center [620, 98] width 14 height 11
radio input "true"
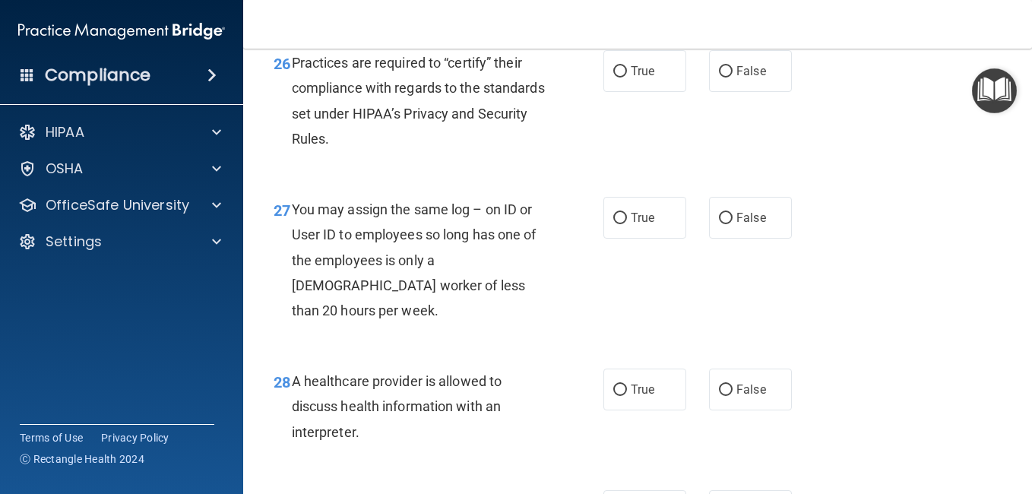
scroll to position [3739, 0]
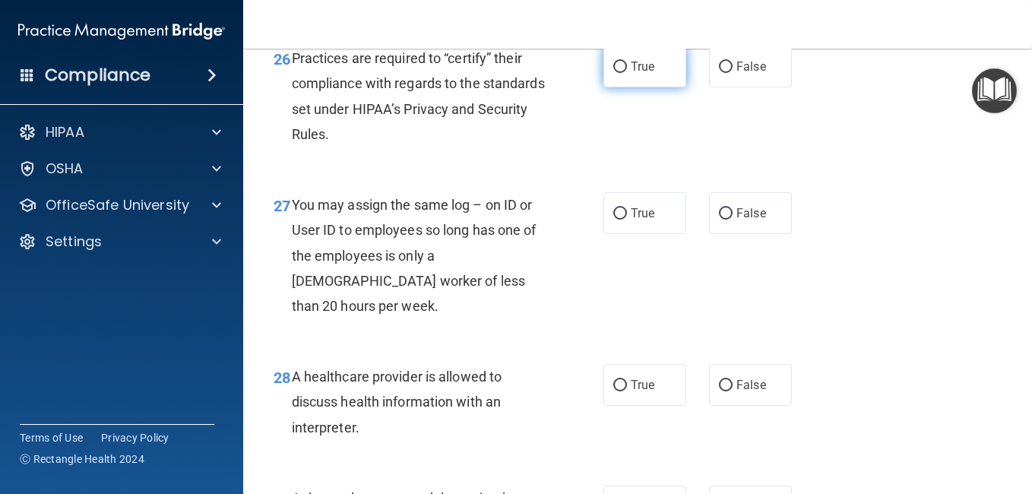
click at [621, 73] on input "True" at bounding box center [620, 67] width 14 height 11
radio input "true"
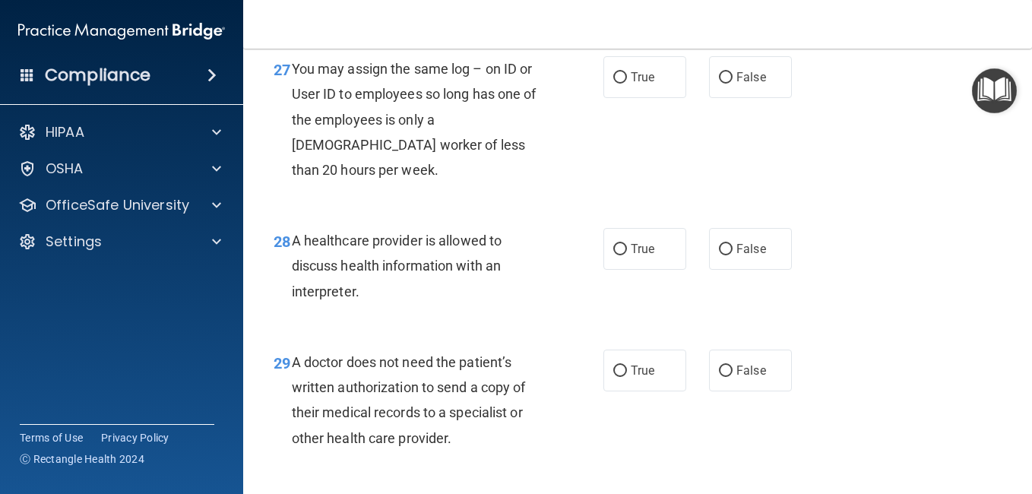
scroll to position [3891, 0]
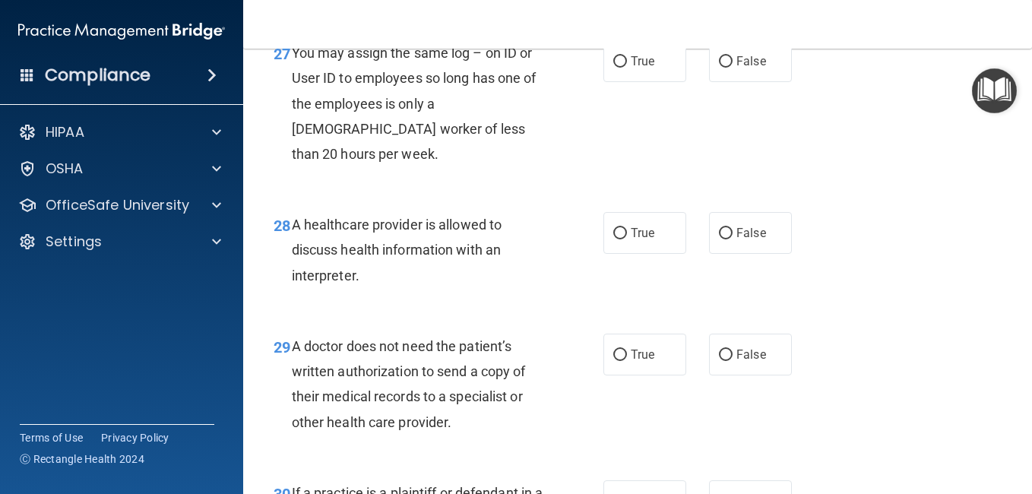
drag, startPoint x: 704, startPoint y: 163, endPoint x: 736, endPoint y: 137, distance: 41.7
click at [736, 137] on div "27 You may assign the same log – on ID or User ID to employees so long has one …" at bounding box center [637, 107] width 751 height 172
click at [736, 68] on span "False" at bounding box center [751, 61] width 30 height 14
click at [733, 68] on input "False" at bounding box center [726, 61] width 14 height 11
radio input "true"
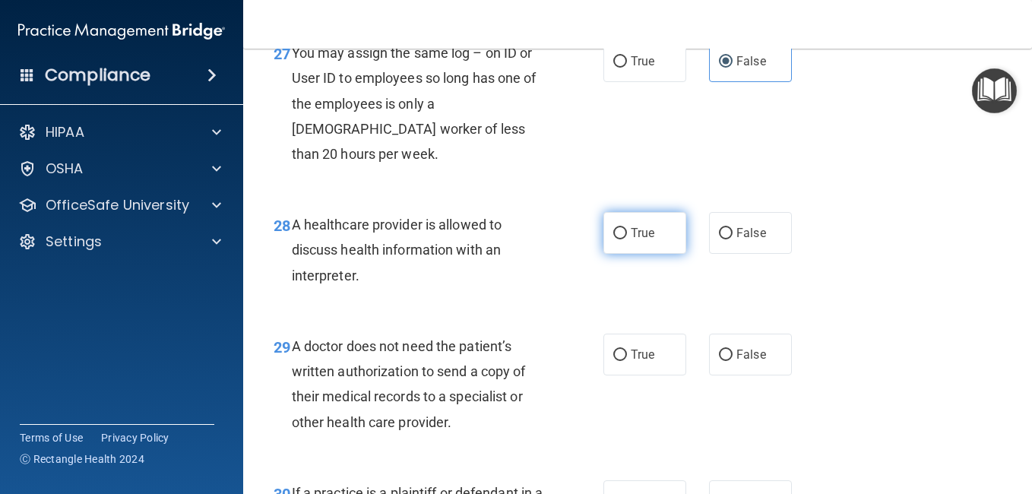
click at [653, 254] on label "True" at bounding box center [644, 233] width 83 height 42
click at [627, 239] on input "True" at bounding box center [620, 233] width 14 height 11
radio input "true"
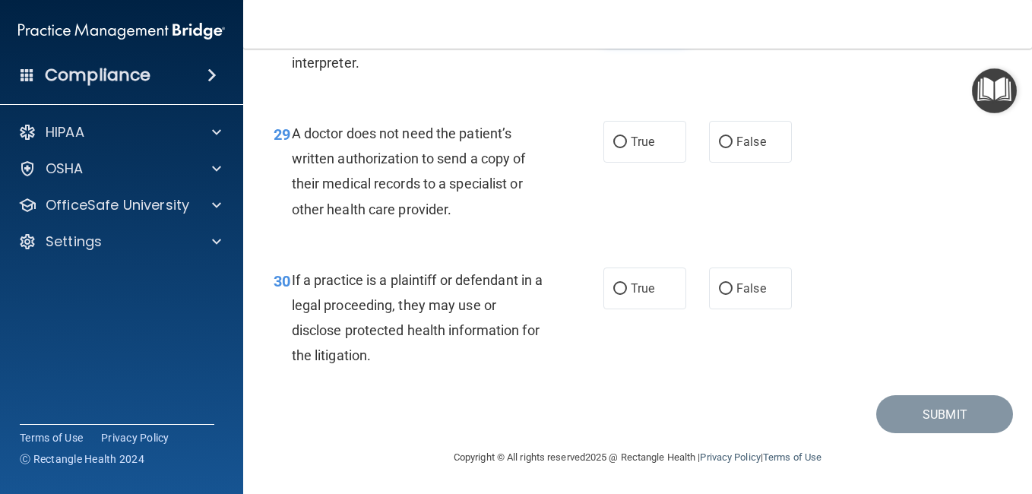
scroll to position [4170, 0]
click at [727, 158] on label "False" at bounding box center [750, 142] width 83 height 42
click at [727, 148] on input "False" at bounding box center [726, 142] width 14 height 11
radio input "true"
click at [643, 290] on label "True" at bounding box center [644, 289] width 83 height 42
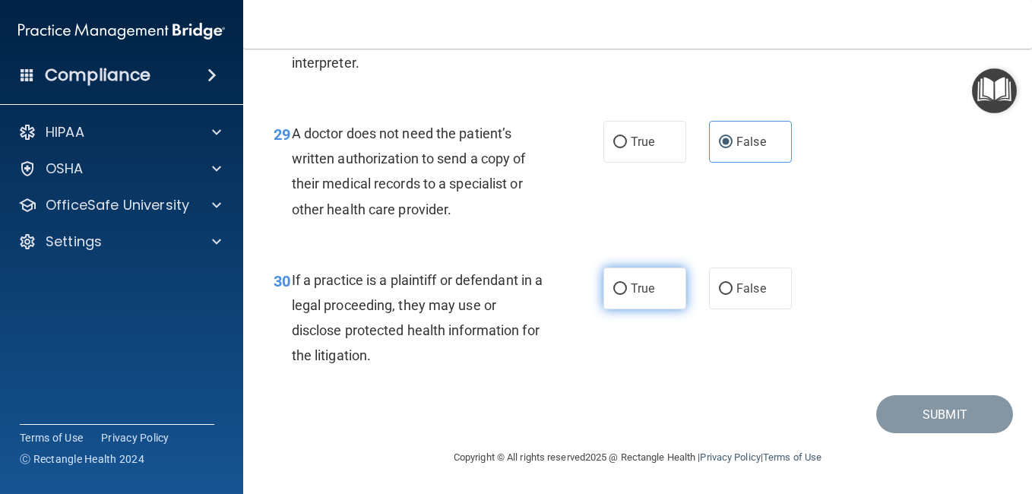
click at [627, 290] on input "True" at bounding box center [620, 288] width 14 height 11
radio input "true"
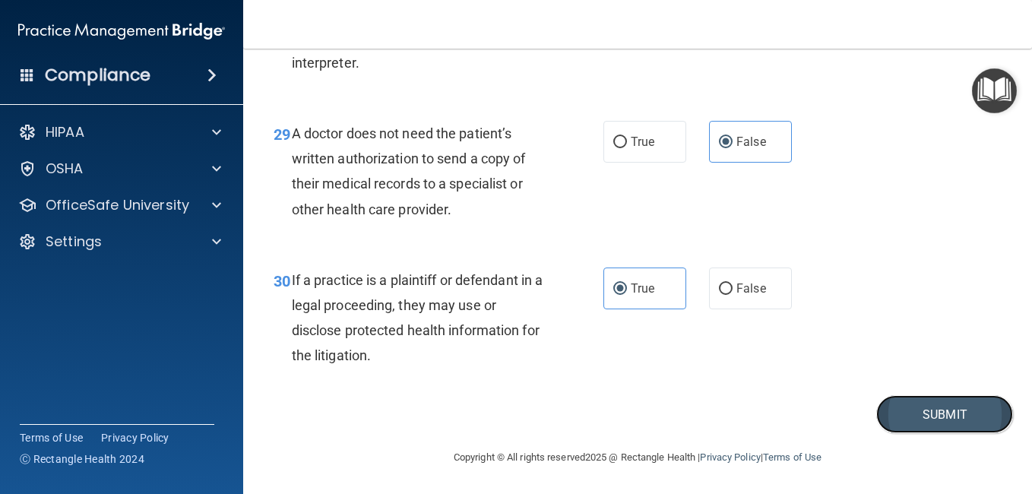
click at [904, 410] on button "Submit" at bounding box center [944, 414] width 137 height 39
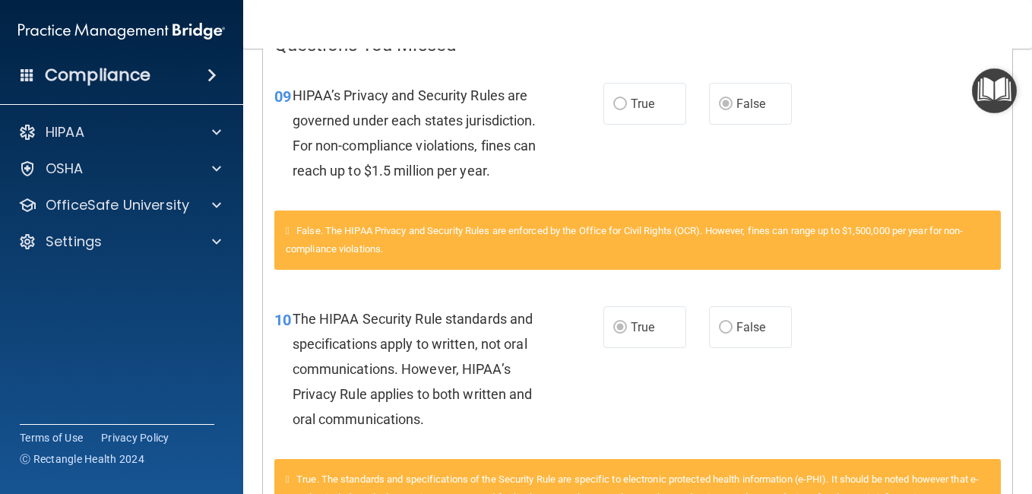
scroll to position [350, 0]
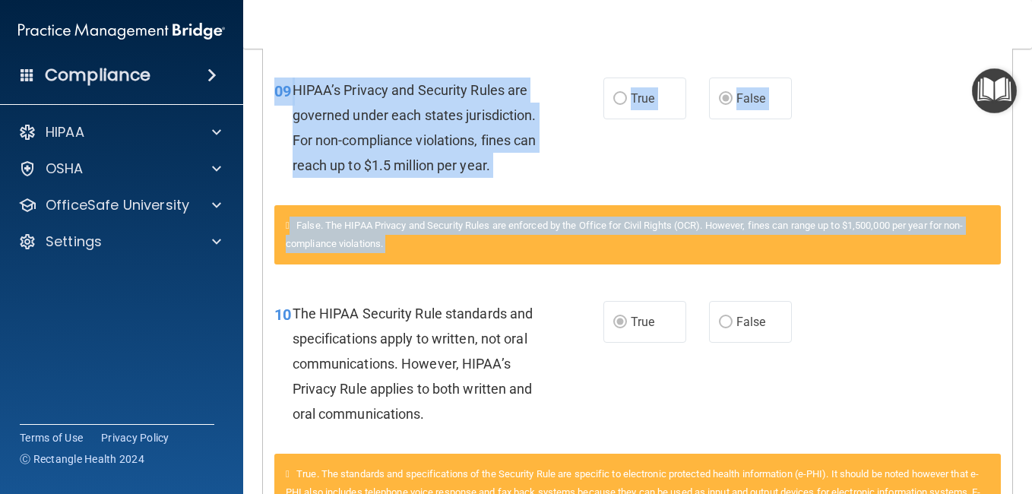
drag, startPoint x: 904, startPoint y: 410, endPoint x: 921, endPoint y: 198, distance: 212.8
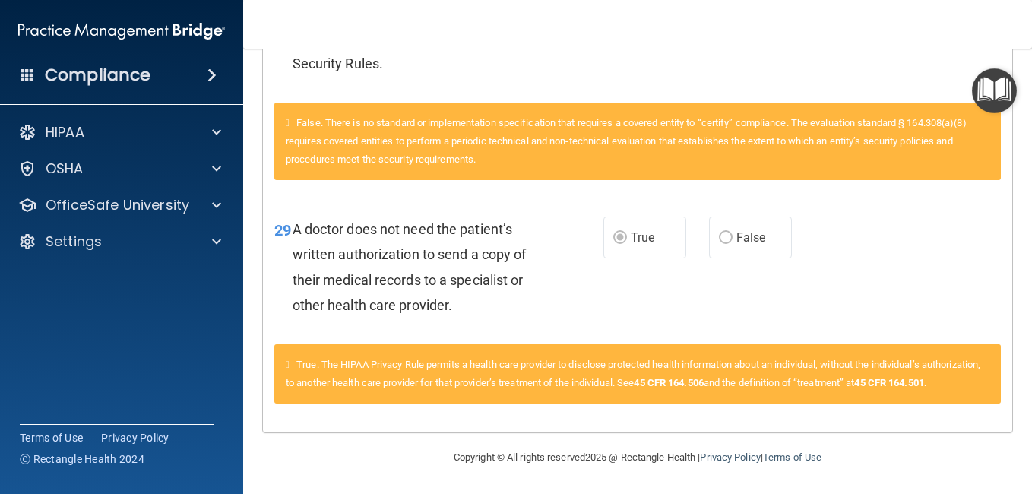
scroll to position [0, 0]
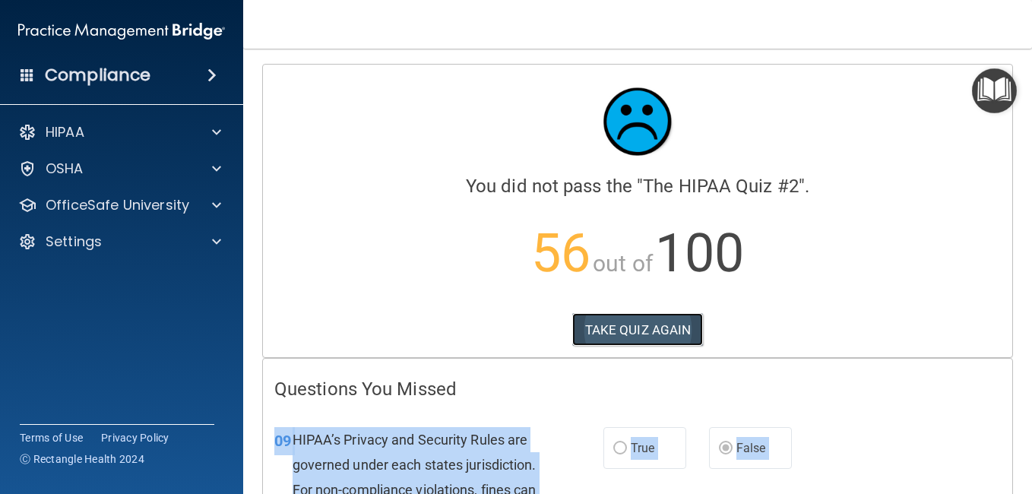
click at [666, 315] on button "TAKE QUIZ AGAIN" at bounding box center [637, 329] width 131 height 33
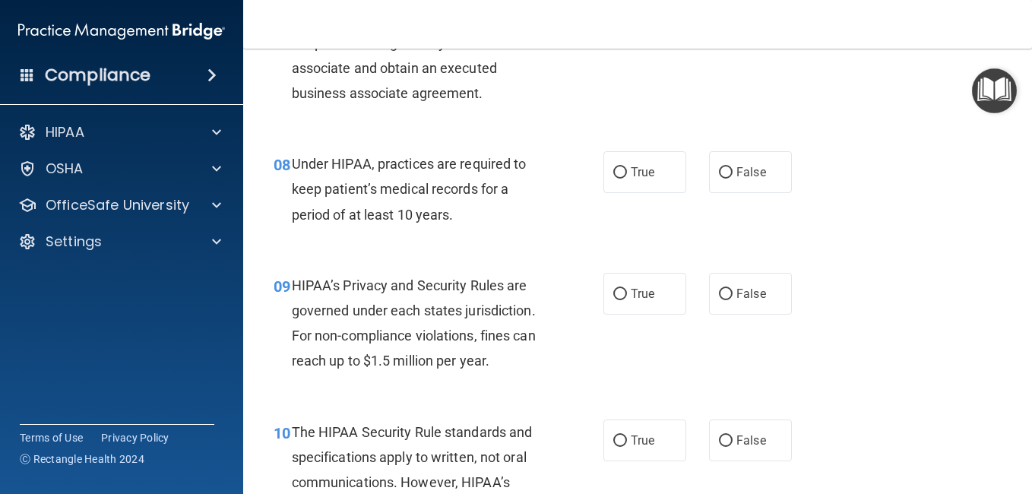
scroll to position [1094, 0]
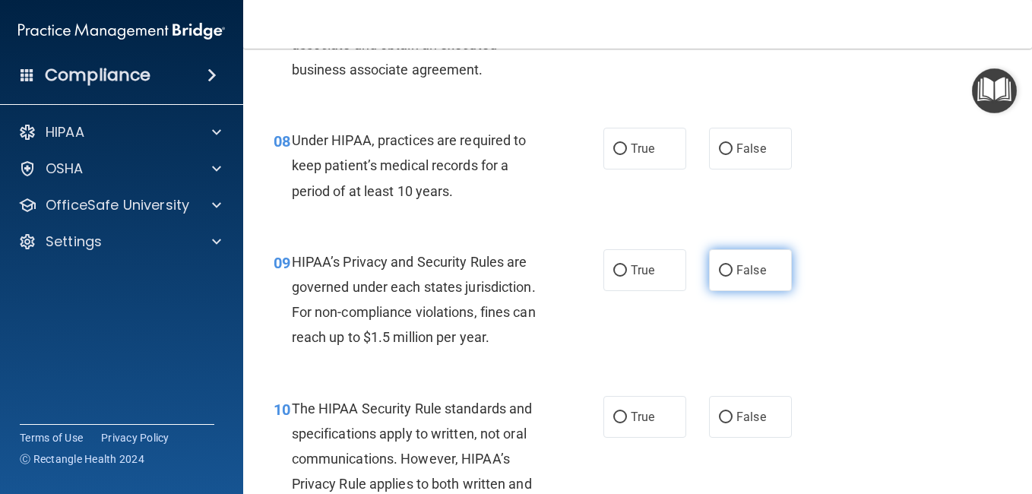
click at [729, 291] on label "False" at bounding box center [750, 270] width 83 height 42
click at [729, 277] on input "False" at bounding box center [726, 270] width 14 height 11
radio input "true"
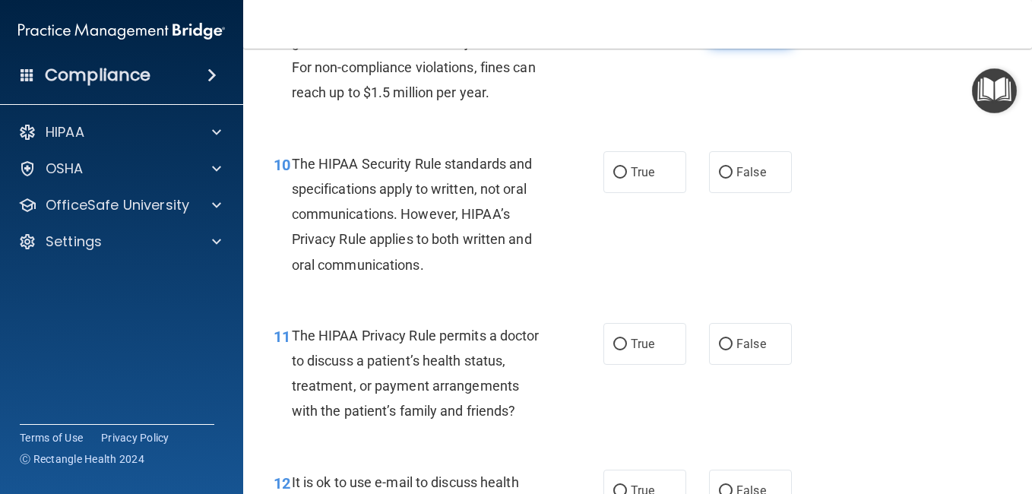
scroll to position [1398, 0]
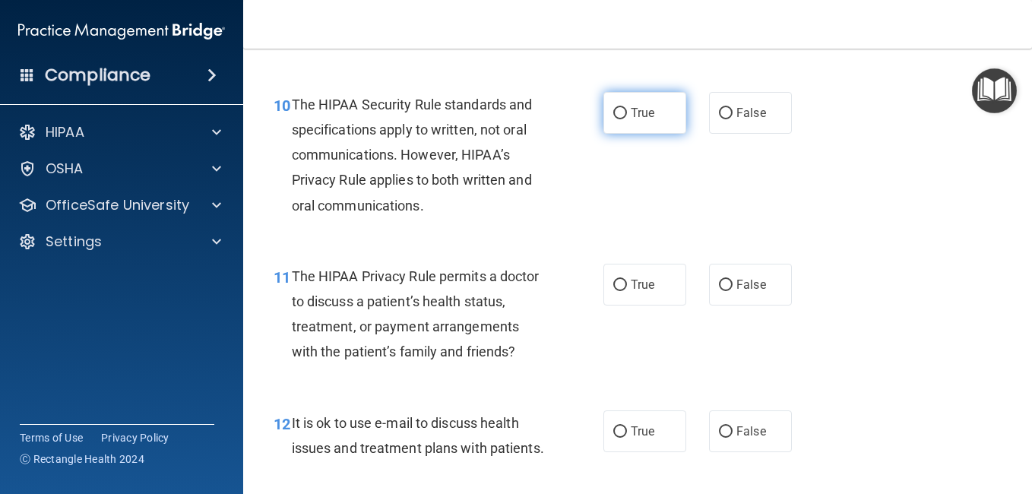
click at [638, 123] on label "True" at bounding box center [644, 113] width 83 height 42
click at [627, 119] on input "True" at bounding box center [620, 113] width 14 height 11
radio input "true"
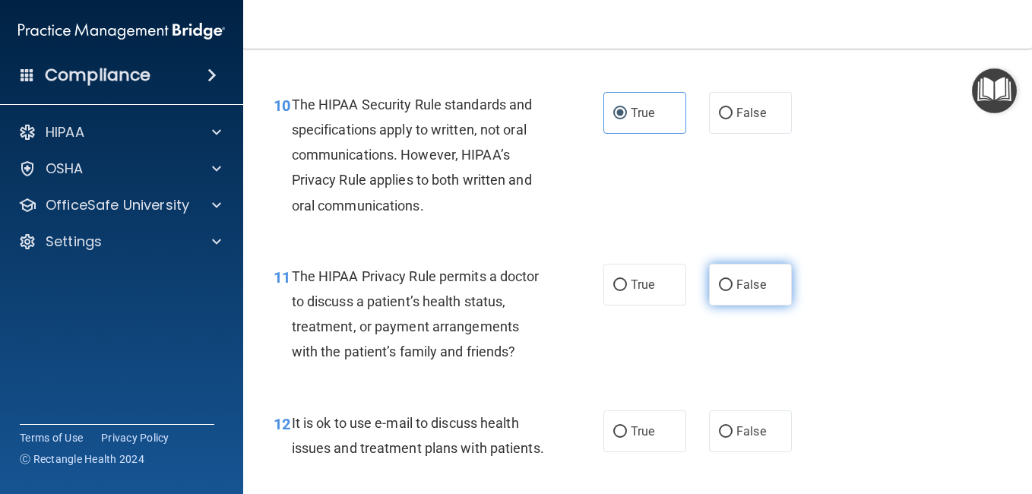
click at [722, 297] on label "False" at bounding box center [750, 285] width 83 height 42
click at [722, 291] on input "False" at bounding box center [726, 285] width 14 height 11
radio input "true"
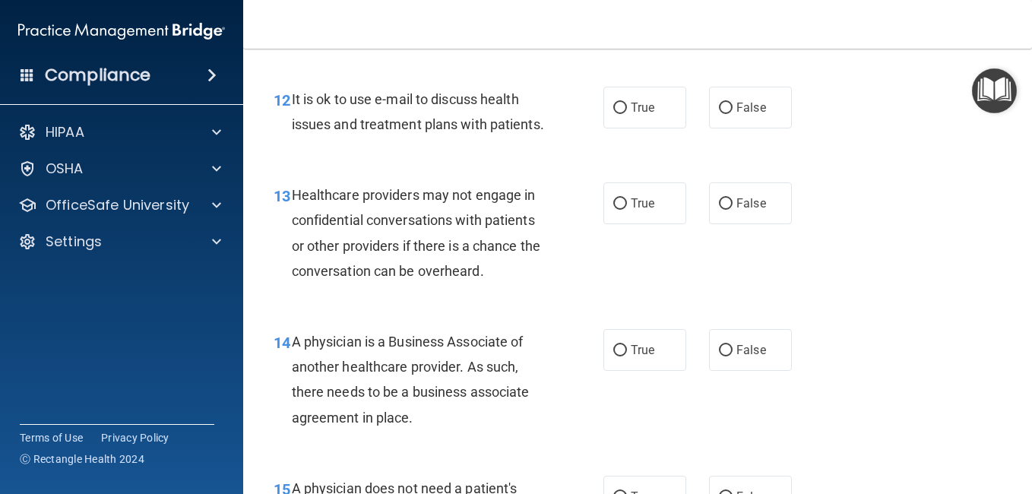
scroll to position [1728, 0]
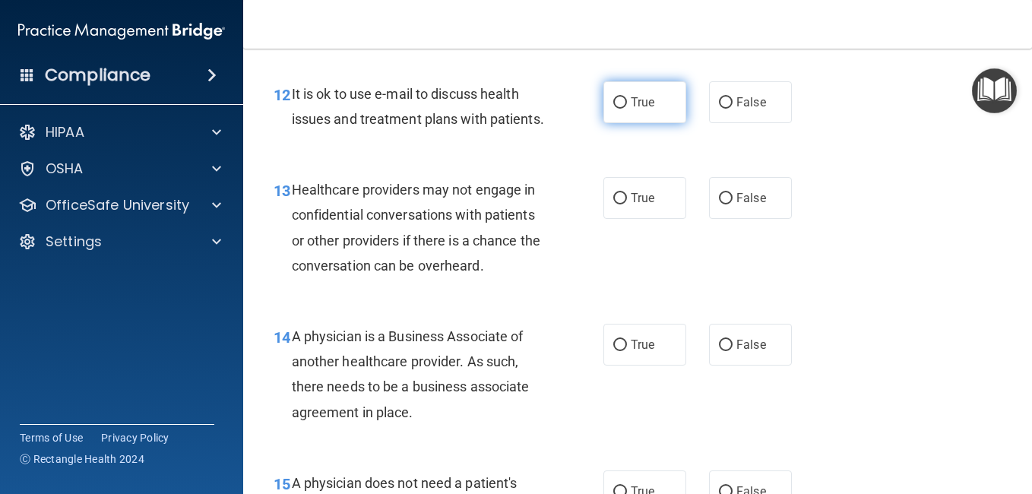
click at [646, 109] on span "True" at bounding box center [643, 102] width 24 height 14
click at [627, 109] on input "True" at bounding box center [620, 102] width 14 height 11
radio input "true"
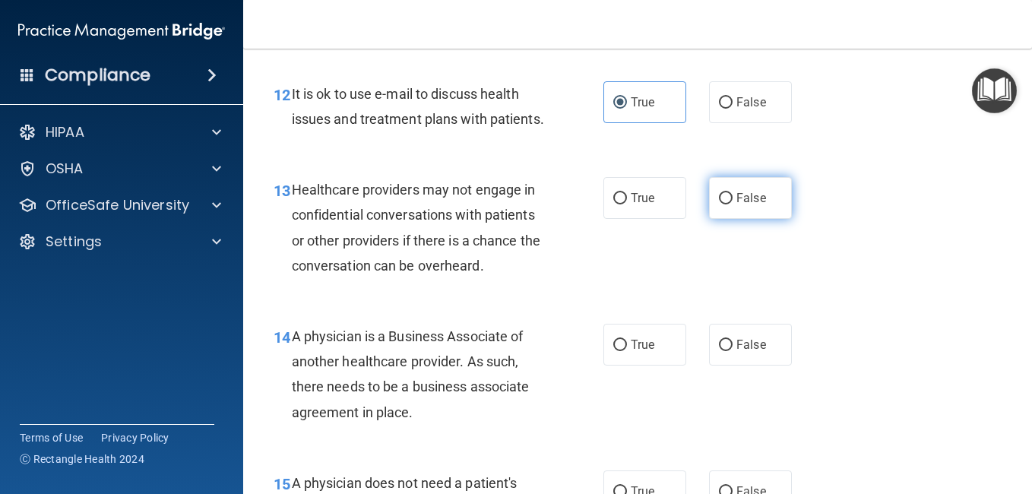
click at [736, 205] on span "False" at bounding box center [751, 198] width 30 height 14
click at [730, 204] on input "False" at bounding box center [726, 198] width 14 height 11
radio input "true"
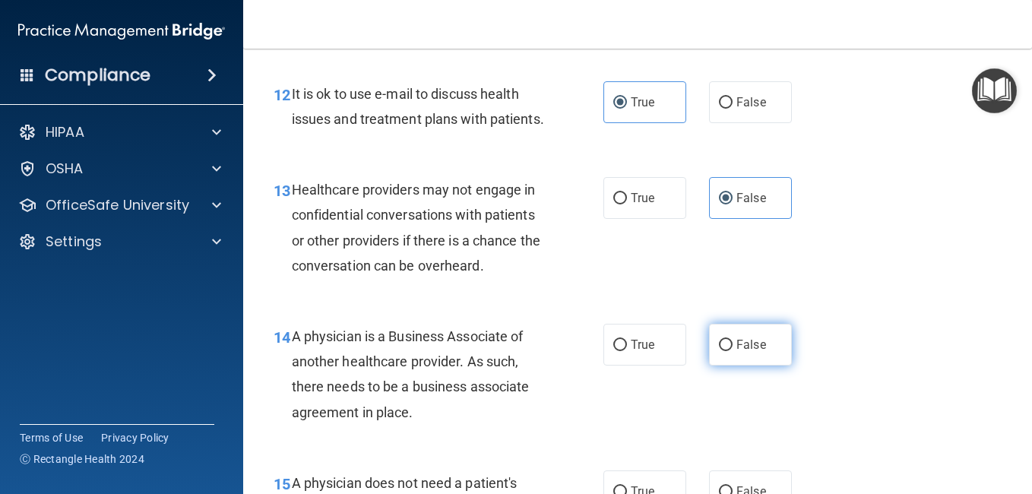
click at [722, 366] on label "False" at bounding box center [750, 345] width 83 height 42
click at [722, 351] on input "False" at bounding box center [726, 345] width 14 height 11
radio input "true"
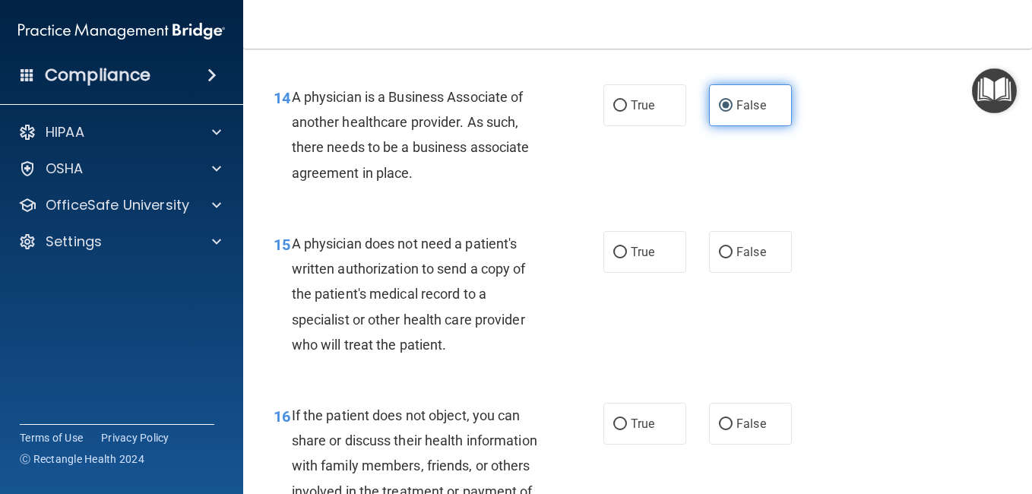
scroll to position [1981, 0]
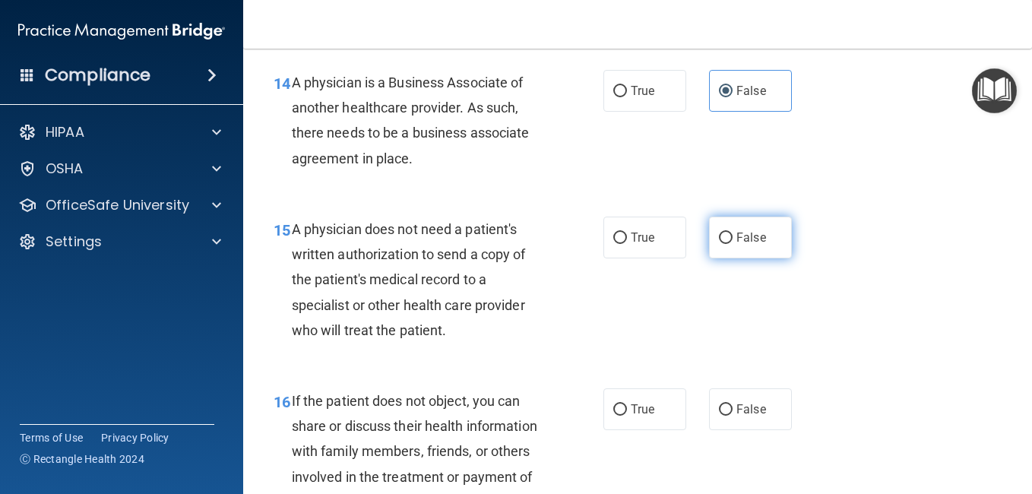
click at [758, 258] on label "False" at bounding box center [750, 238] width 83 height 42
click at [733, 244] on input "False" at bounding box center [726, 238] width 14 height 11
radio input "true"
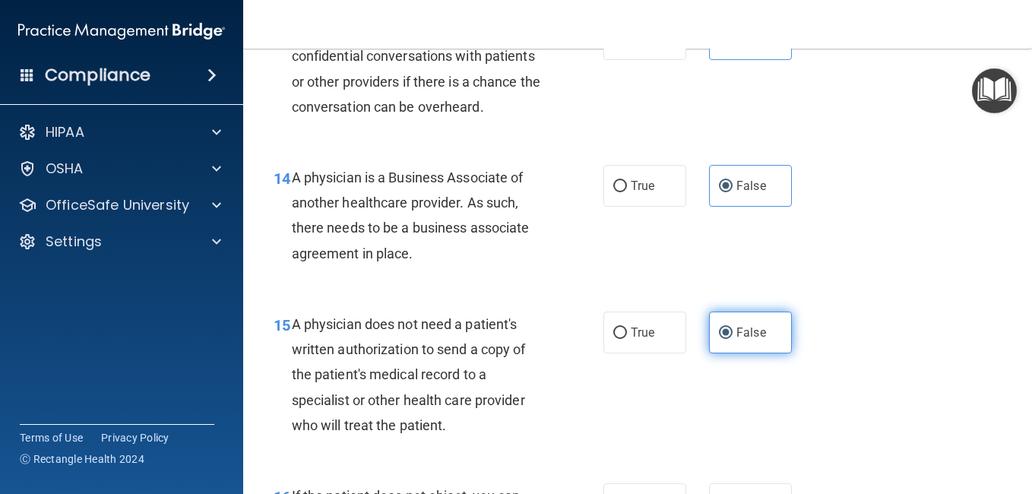
scroll to position [1880, 0]
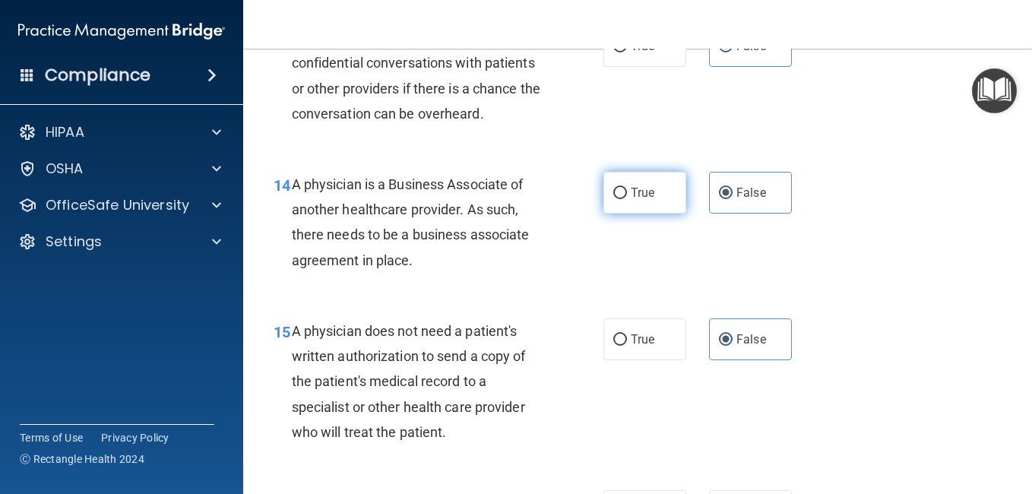
click at [641, 214] on label "True" at bounding box center [644, 193] width 83 height 42
click at [627, 199] on input "True" at bounding box center [620, 193] width 14 height 11
radio input "true"
radio input "false"
click at [656, 67] on label "True" at bounding box center [644, 46] width 83 height 42
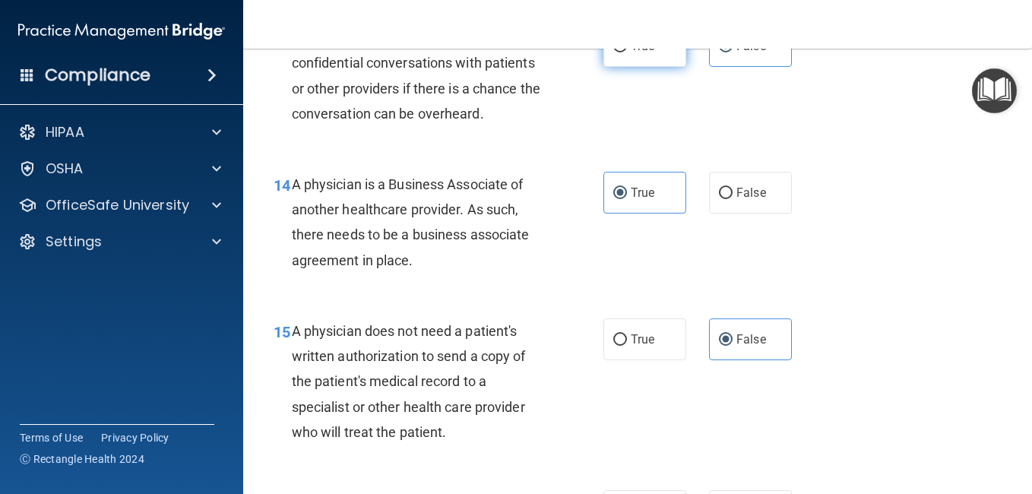
click at [627, 52] on input "True" at bounding box center [620, 46] width 14 height 11
radio input "true"
radio input "false"
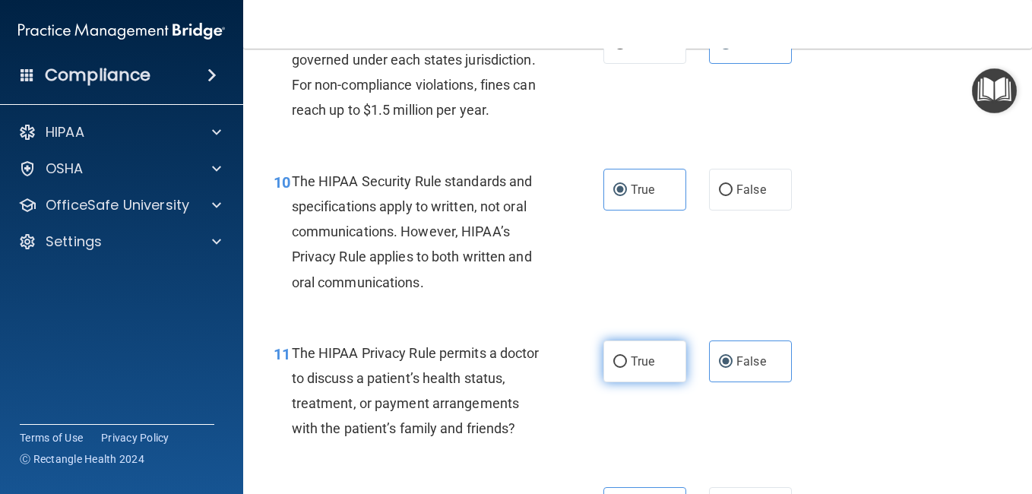
scroll to position [1297, 0]
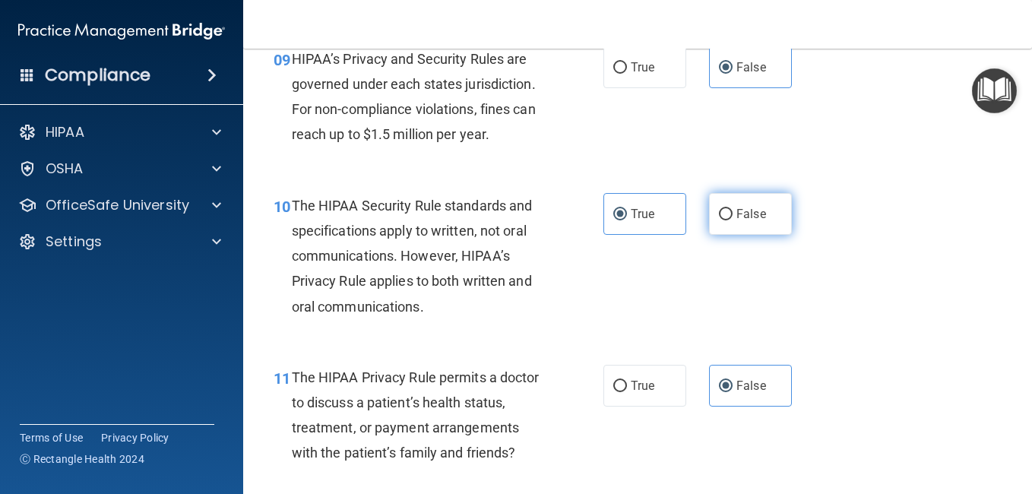
click at [745, 221] on span "False" at bounding box center [751, 214] width 30 height 14
click at [733, 220] on input "False" at bounding box center [726, 214] width 14 height 11
radio input "true"
radio input "false"
click at [616, 78] on label "True" at bounding box center [644, 67] width 83 height 42
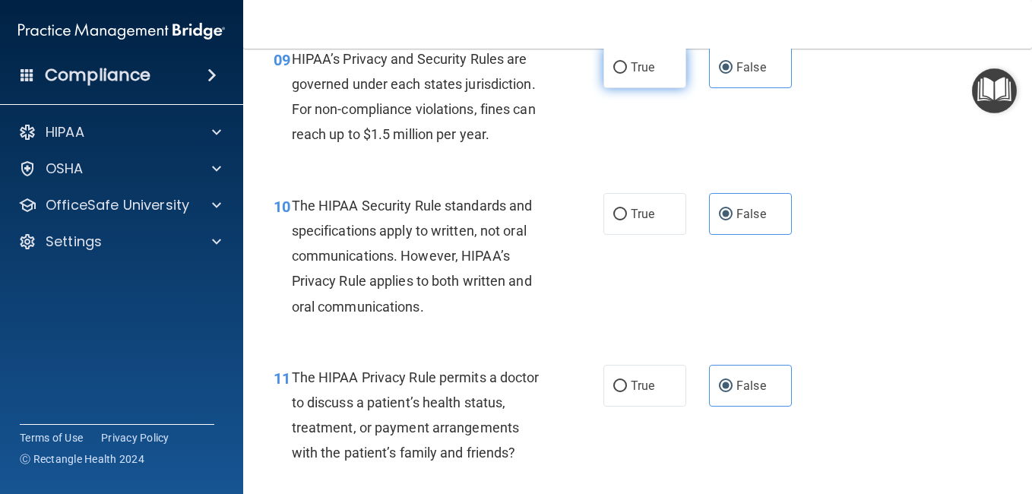
click at [616, 74] on input "True" at bounding box center [620, 67] width 14 height 11
radio input "true"
radio input "false"
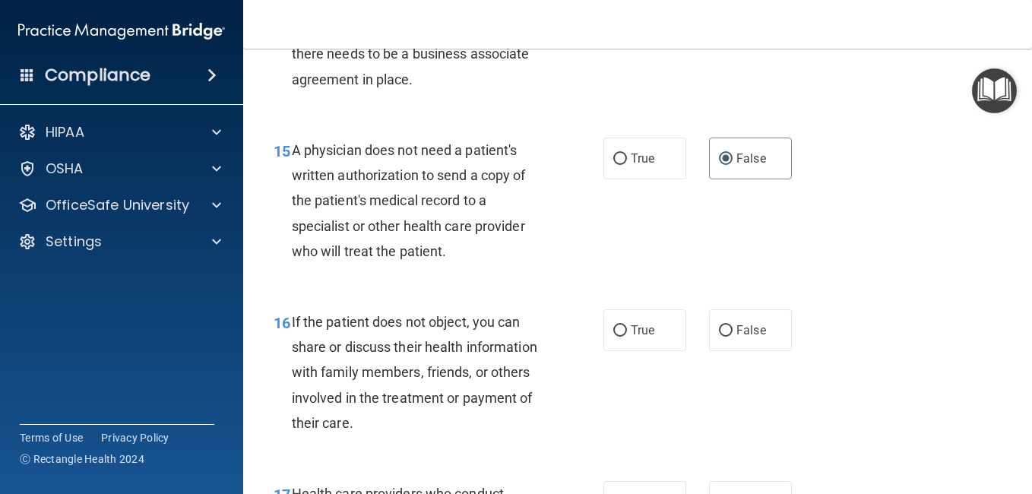
scroll to position [2062, 0]
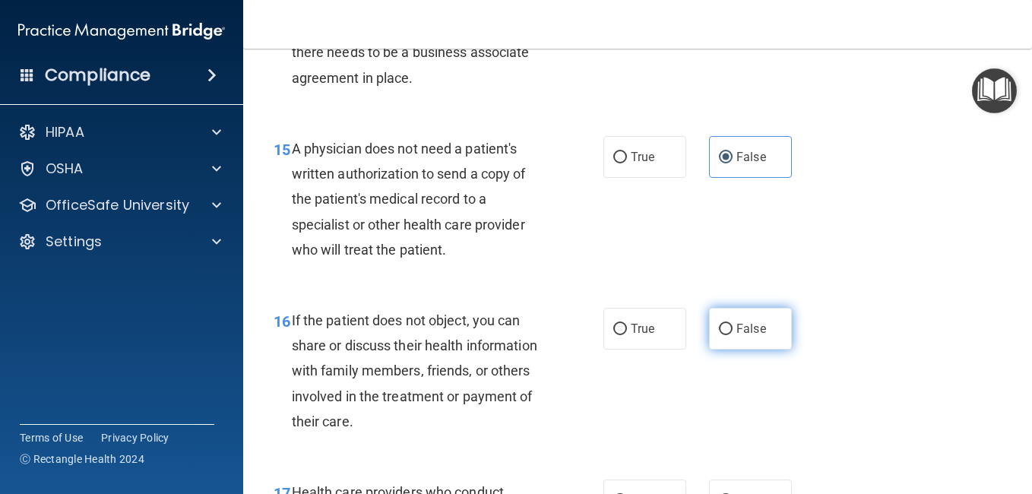
click at [736, 336] on span "False" at bounding box center [751, 328] width 30 height 14
click at [733, 335] on input "False" at bounding box center [726, 329] width 14 height 11
radio input "true"
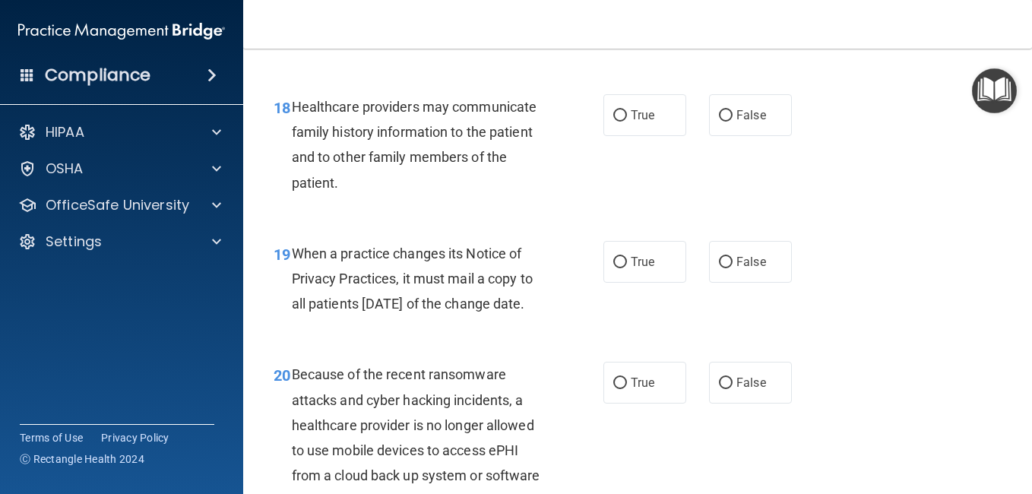
scroll to position [2569, 0]
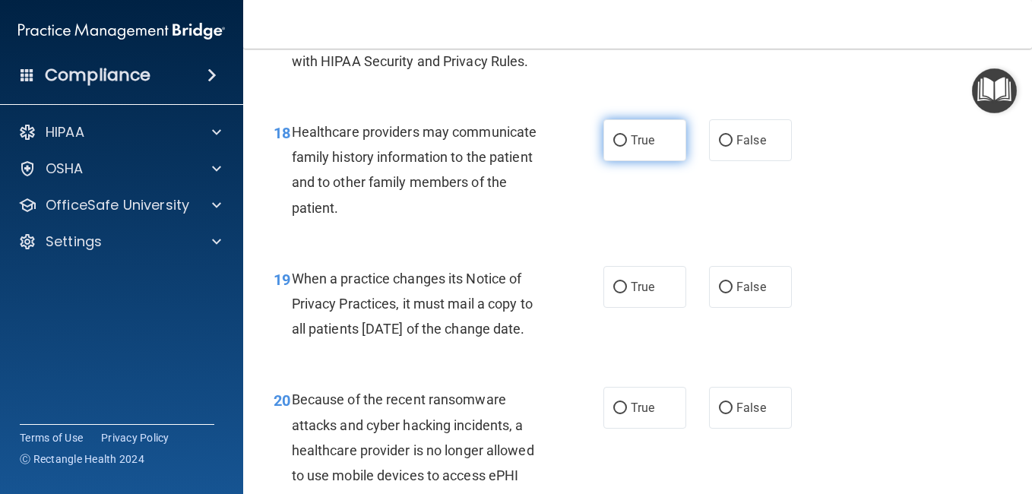
click at [625, 161] on label "True" at bounding box center [644, 140] width 83 height 42
click at [625, 147] on input "True" at bounding box center [620, 140] width 14 height 11
radio input "true"
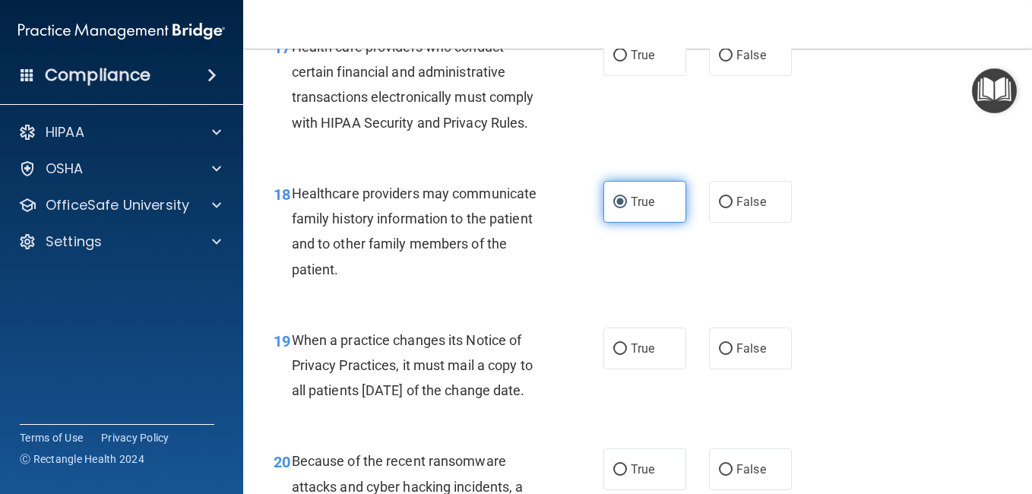
scroll to position [2493, 0]
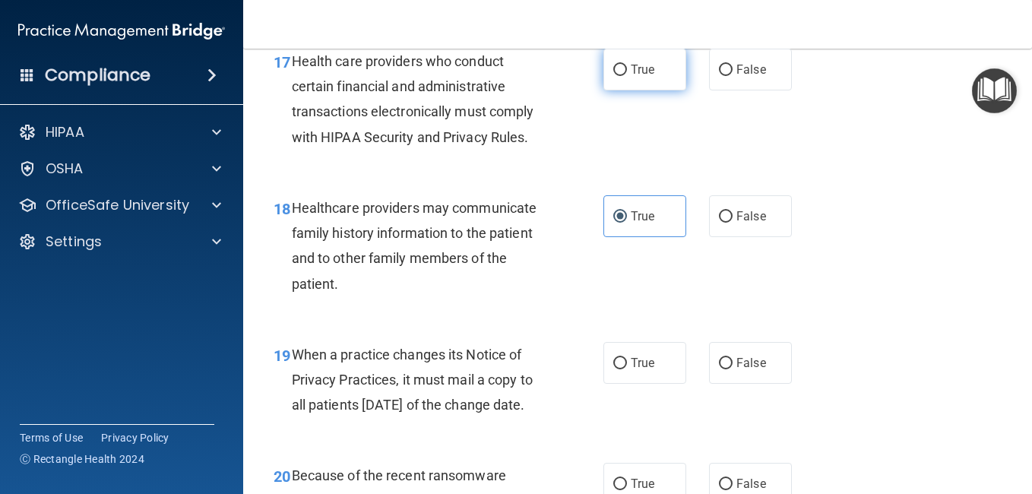
click at [625, 90] on label "True" at bounding box center [644, 70] width 83 height 42
click at [625, 76] on input "True" at bounding box center [620, 70] width 14 height 11
radio input "true"
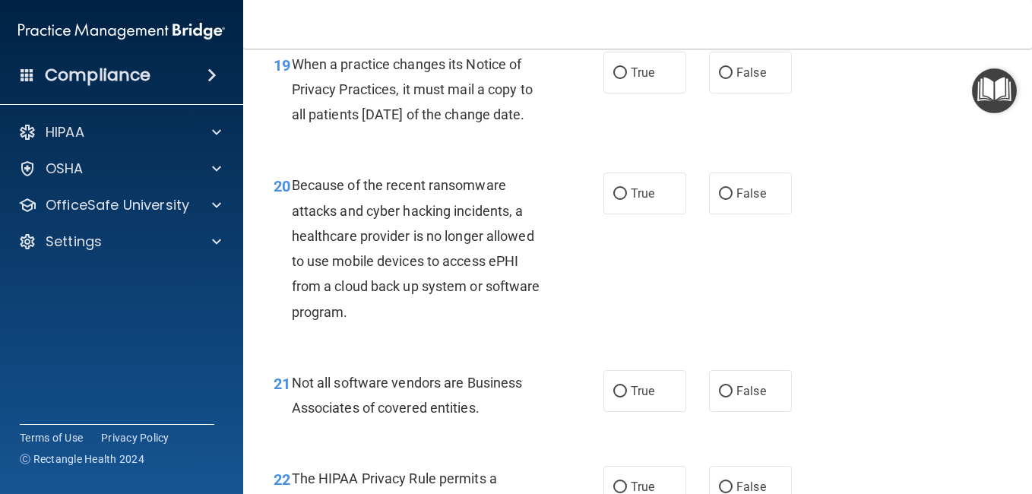
scroll to position [2797, 0]
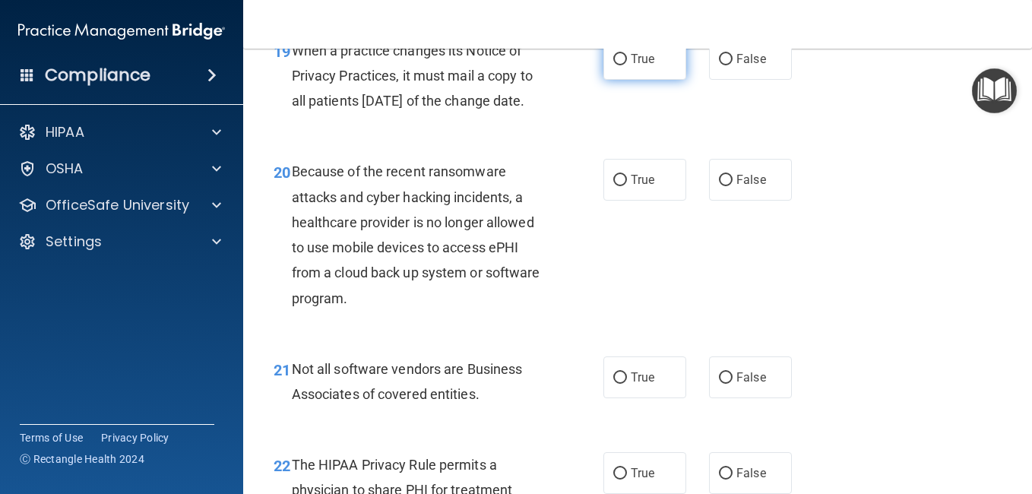
click at [627, 80] on label "True" at bounding box center [644, 59] width 83 height 42
click at [627, 65] on input "True" at bounding box center [620, 59] width 14 height 11
radio input "true"
click at [631, 187] on span "True" at bounding box center [643, 180] width 24 height 14
click at [627, 186] on input "True" at bounding box center [620, 180] width 14 height 11
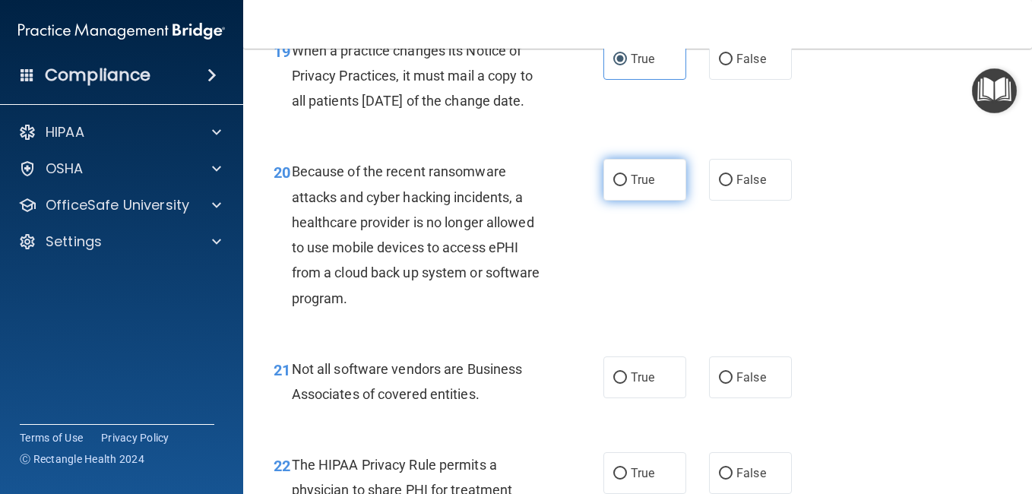
radio input "true"
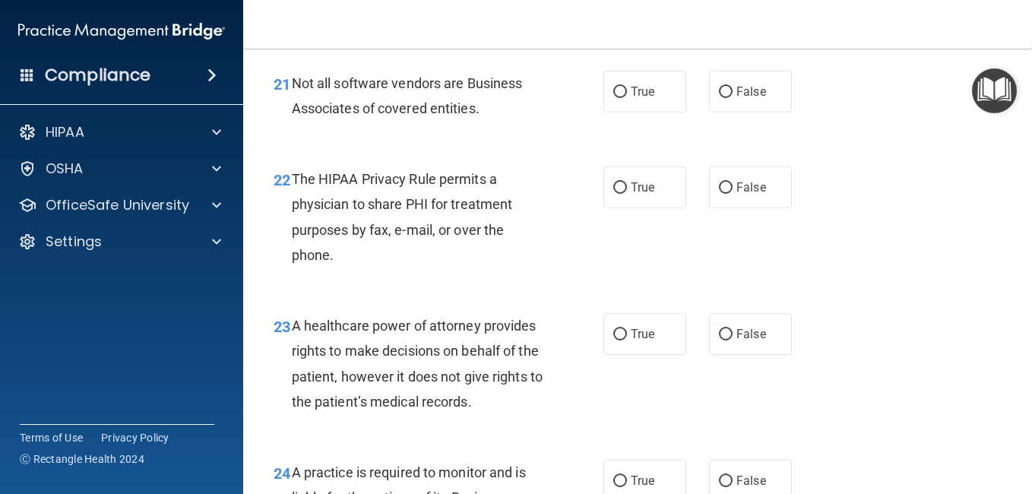
scroll to position [3101, 0]
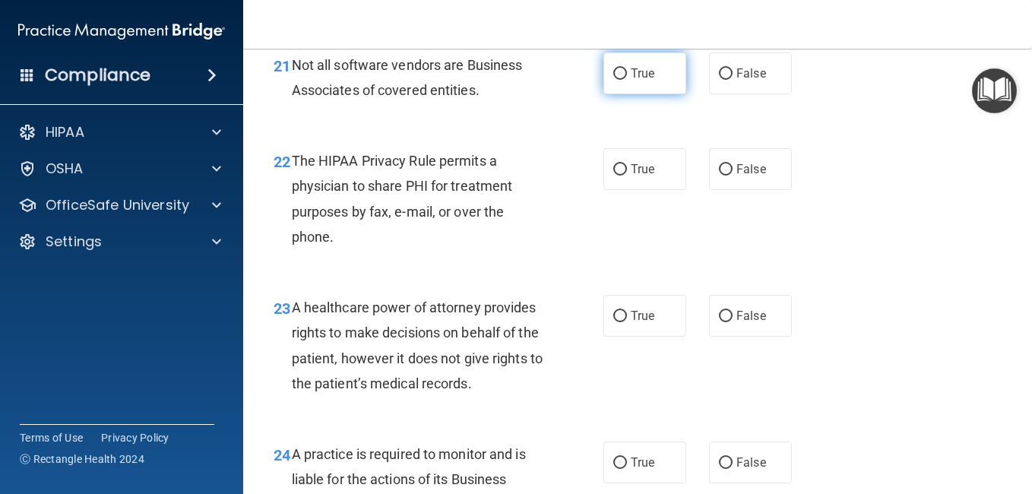
click at [636, 94] on label "True" at bounding box center [644, 73] width 83 height 42
click at [627, 80] on input "True" at bounding box center [620, 73] width 14 height 11
radio input "true"
click at [647, 176] on span "True" at bounding box center [643, 169] width 24 height 14
click at [627, 176] on input "True" at bounding box center [620, 169] width 14 height 11
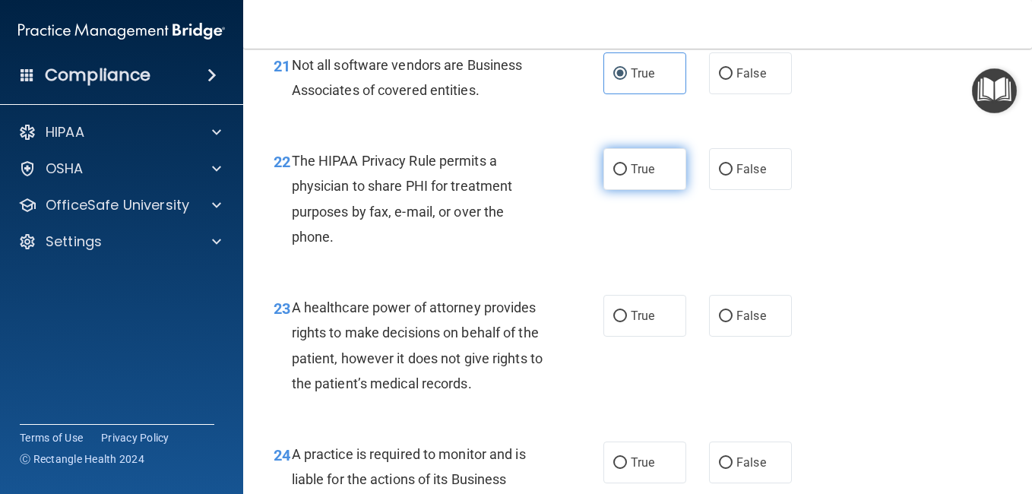
radio input "true"
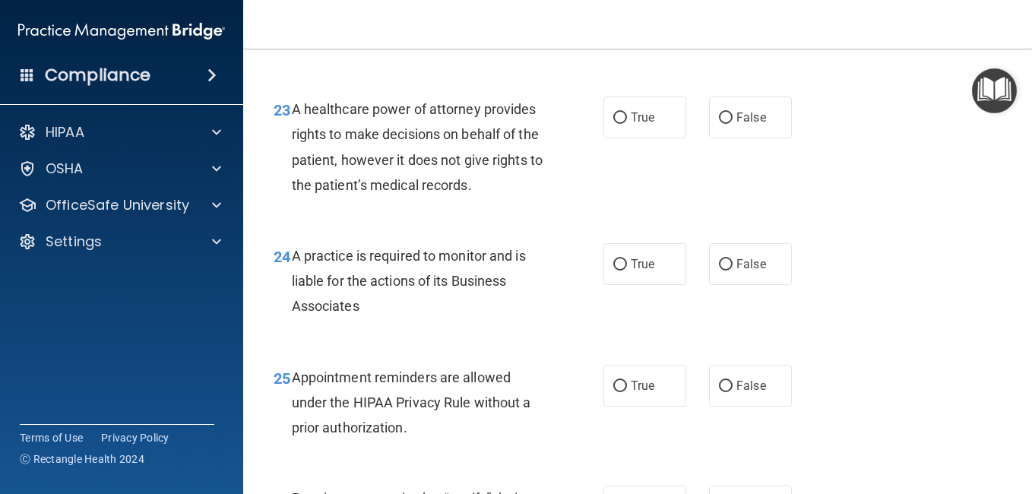
scroll to position [3354, 0]
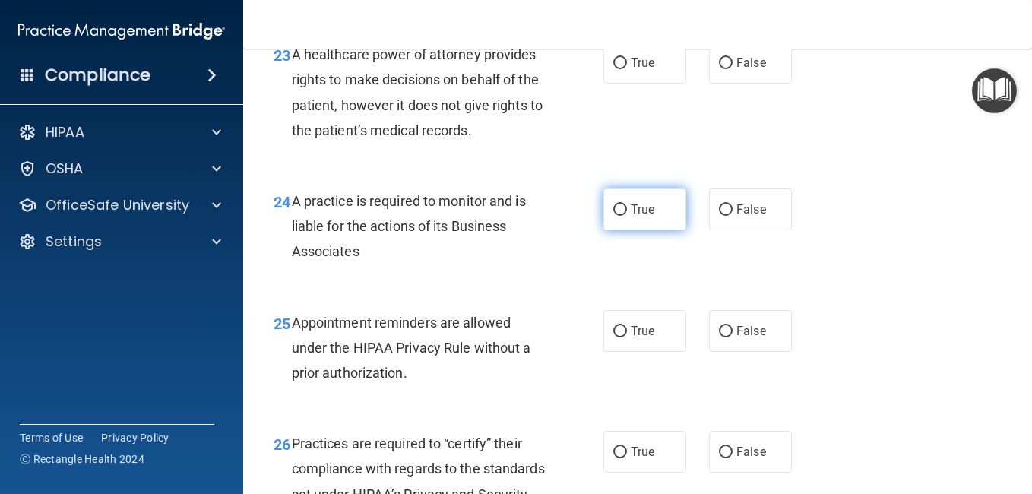
click at [638, 217] on span "True" at bounding box center [643, 209] width 24 height 14
click at [627, 216] on input "True" at bounding box center [620, 209] width 14 height 11
radio input "true"
click at [623, 84] on label "True" at bounding box center [644, 63] width 83 height 42
click at [623, 69] on input "True" at bounding box center [620, 63] width 14 height 11
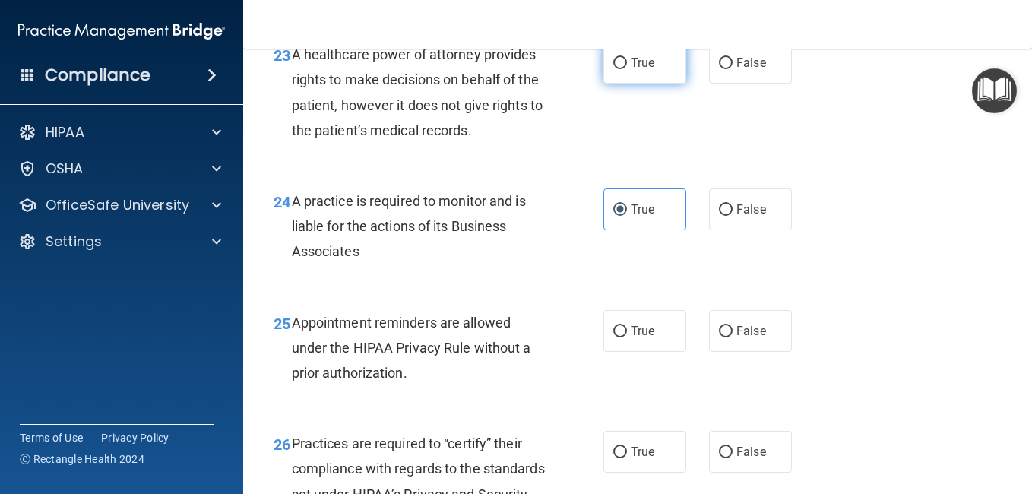
radio input "true"
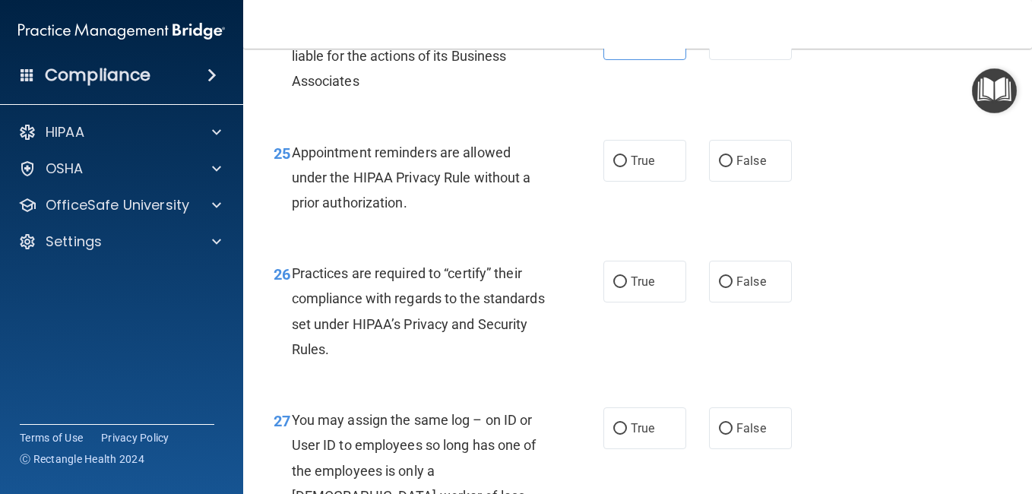
scroll to position [3557, 0]
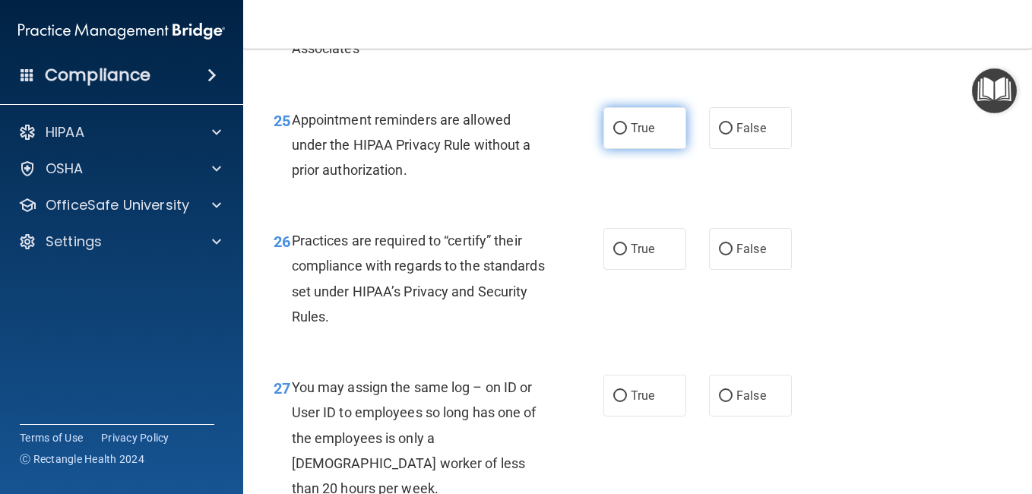
click at [644, 135] on span "True" at bounding box center [643, 128] width 24 height 14
click at [627, 135] on input "True" at bounding box center [620, 128] width 14 height 11
radio input "true"
click at [641, 256] on span "True" at bounding box center [643, 249] width 24 height 14
click at [627, 255] on input "True" at bounding box center [620, 249] width 14 height 11
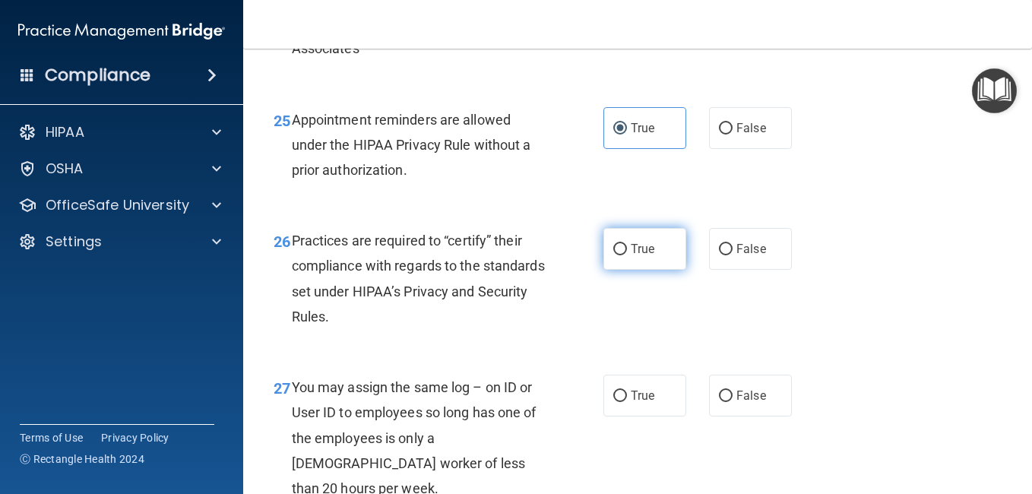
radio input "true"
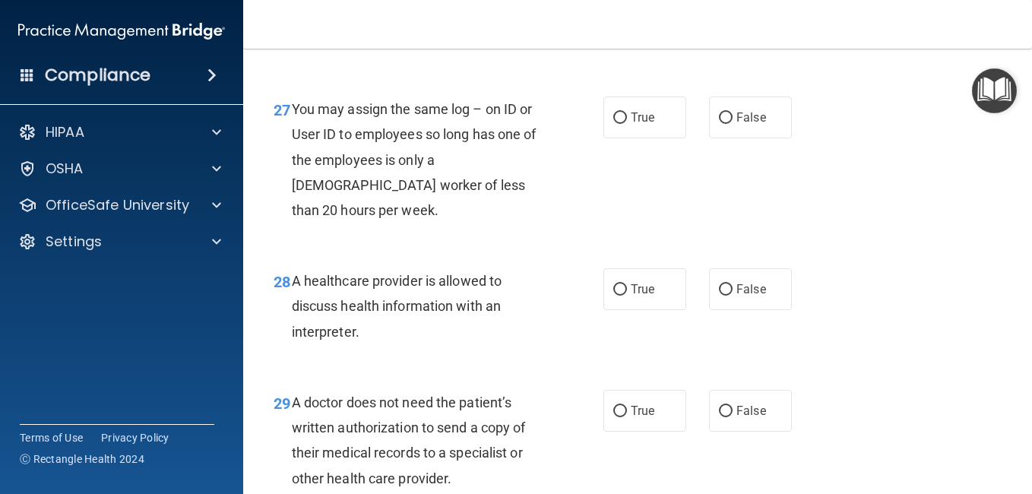
scroll to position [3836, 0]
drag, startPoint x: 751, startPoint y: 207, endPoint x: 715, endPoint y: 213, distance: 36.1
click at [719, 123] on input "False" at bounding box center [726, 117] width 14 height 11
radio input "true"
click at [651, 309] on label "True" at bounding box center [644, 289] width 83 height 42
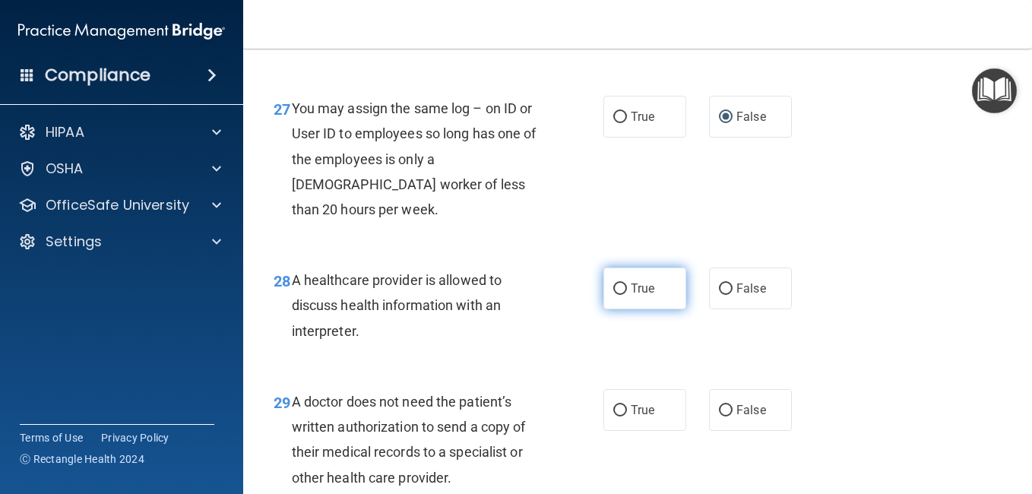
click at [627, 295] on input "True" at bounding box center [620, 288] width 14 height 11
radio input "true"
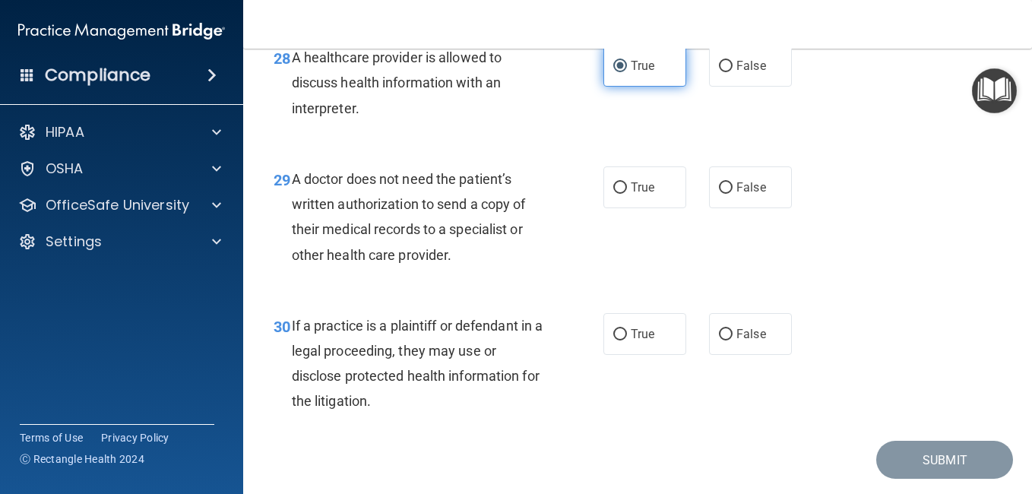
scroll to position [4068, 0]
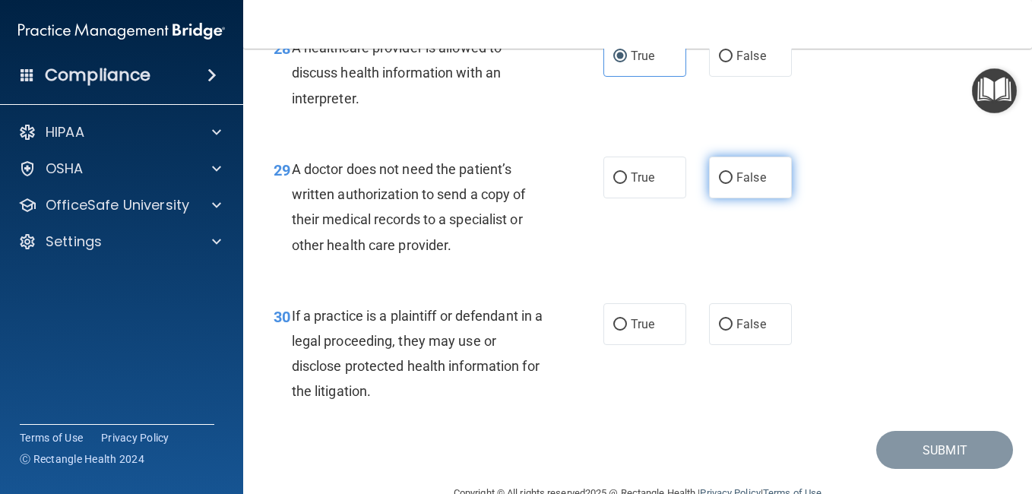
click at [743, 185] on span "False" at bounding box center [751, 177] width 30 height 14
click at [733, 184] on input "False" at bounding box center [726, 178] width 14 height 11
radio input "true"
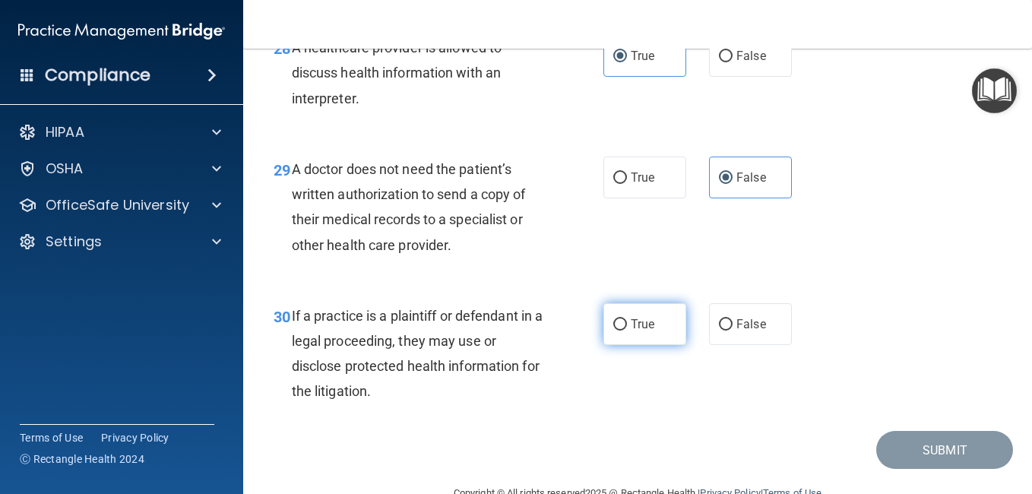
click at [637, 345] on label "True" at bounding box center [644, 324] width 83 height 42
click at [627, 331] on input "True" at bounding box center [620, 324] width 14 height 11
radio input "true"
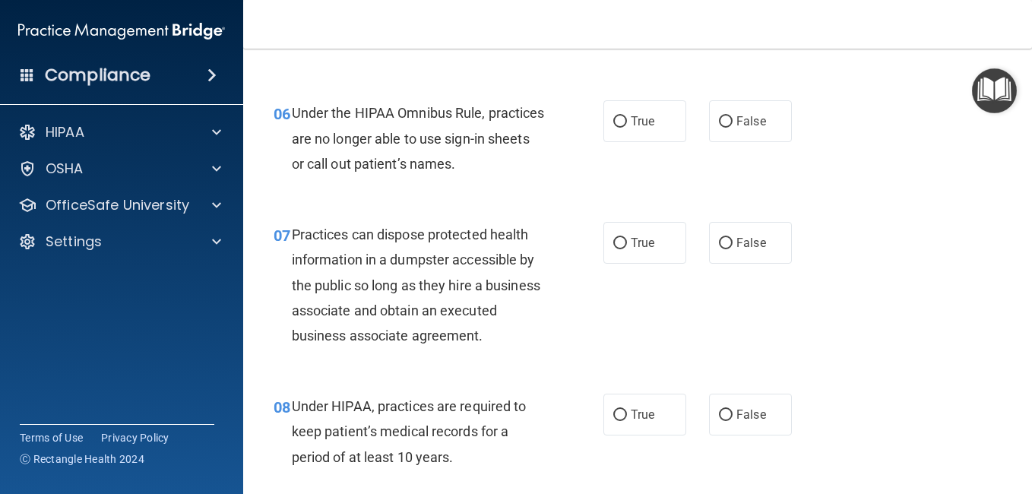
scroll to position [826, 0]
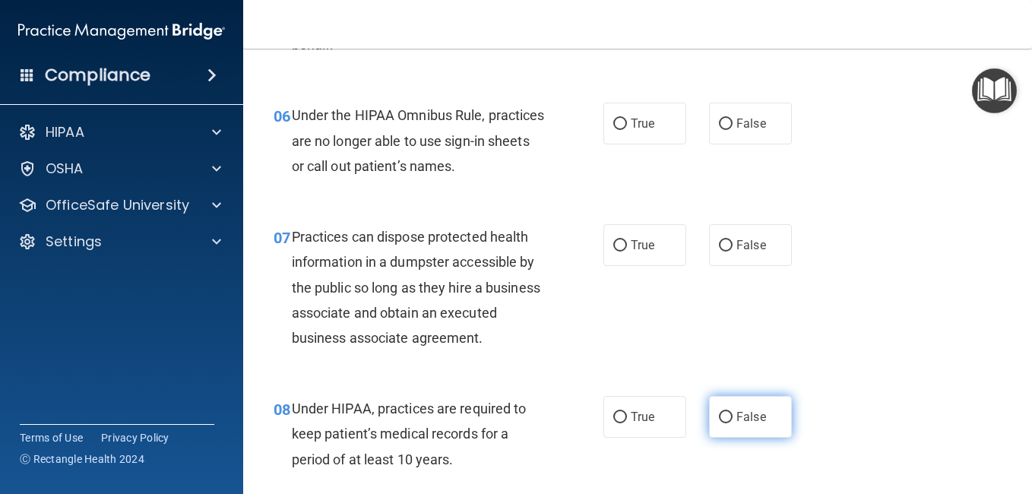
click at [727, 438] on label "False" at bounding box center [750, 417] width 83 height 42
click at [727, 423] on input "False" at bounding box center [726, 417] width 14 height 11
radio input "true"
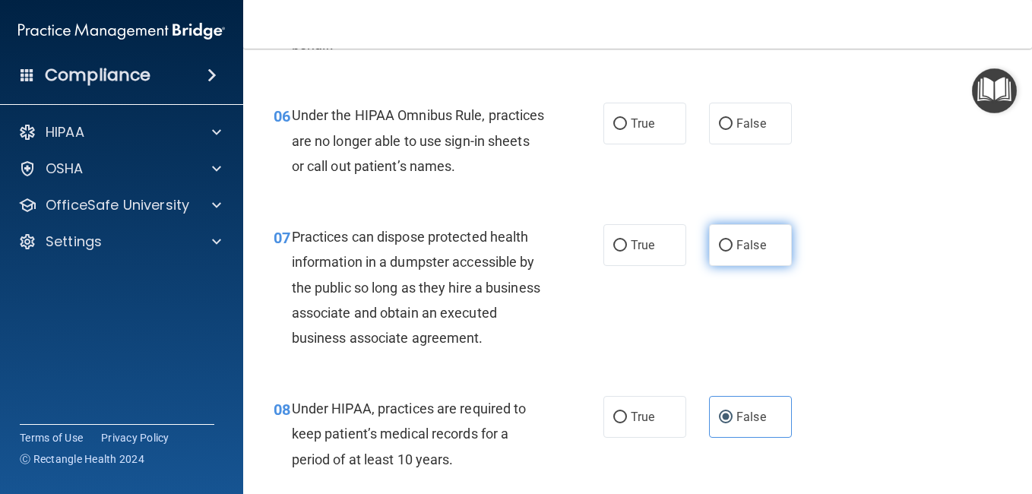
click at [719, 255] on label "False" at bounding box center [750, 245] width 83 height 42
click at [719, 252] on input "False" at bounding box center [726, 245] width 14 height 11
radio input "true"
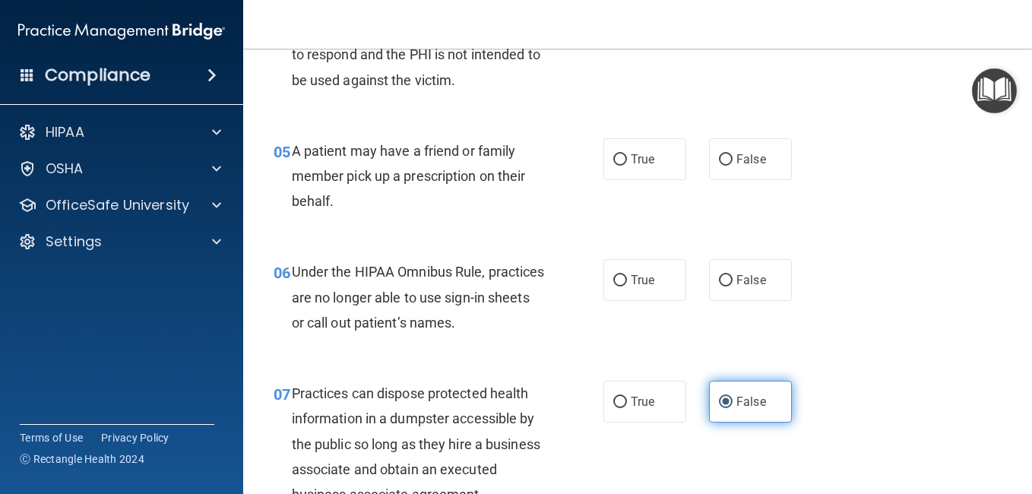
scroll to position [648, 0]
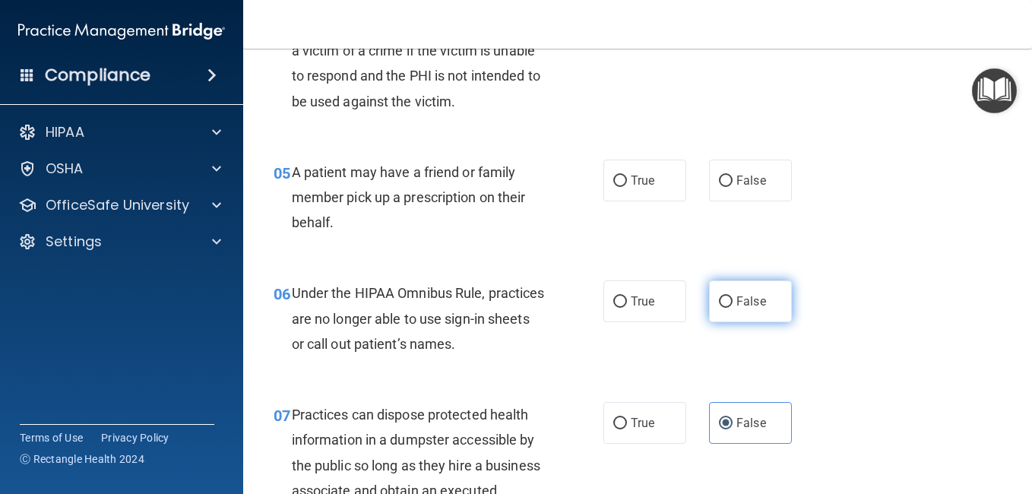
click at [749, 306] on span "False" at bounding box center [751, 301] width 30 height 14
click at [733, 306] on input "False" at bounding box center [726, 301] width 14 height 11
radio input "true"
click at [654, 189] on label "True" at bounding box center [644, 181] width 83 height 42
click at [627, 187] on input "True" at bounding box center [620, 181] width 14 height 11
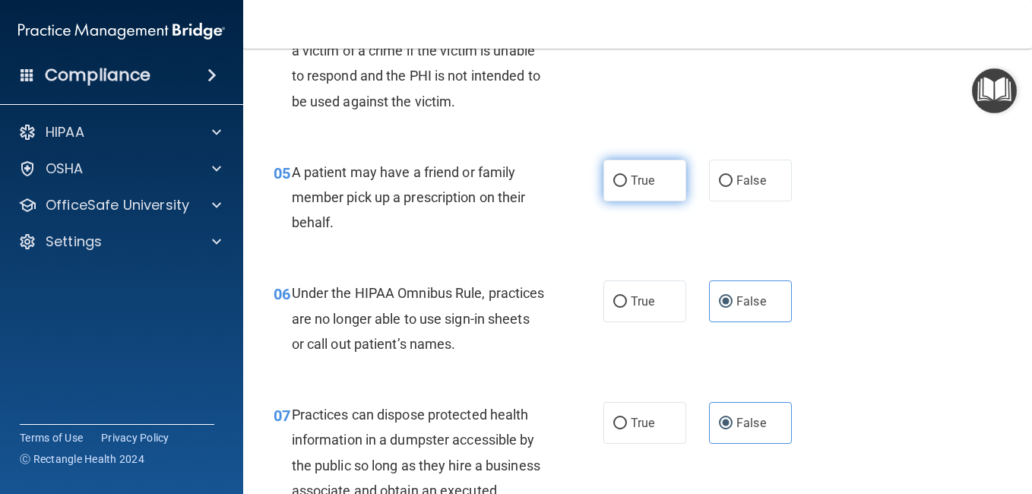
radio input "true"
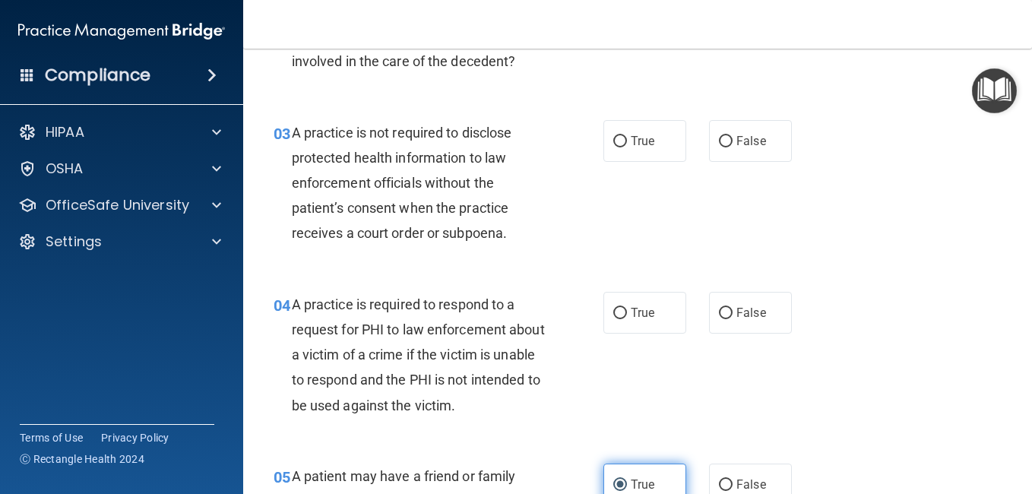
scroll to position [340, 0]
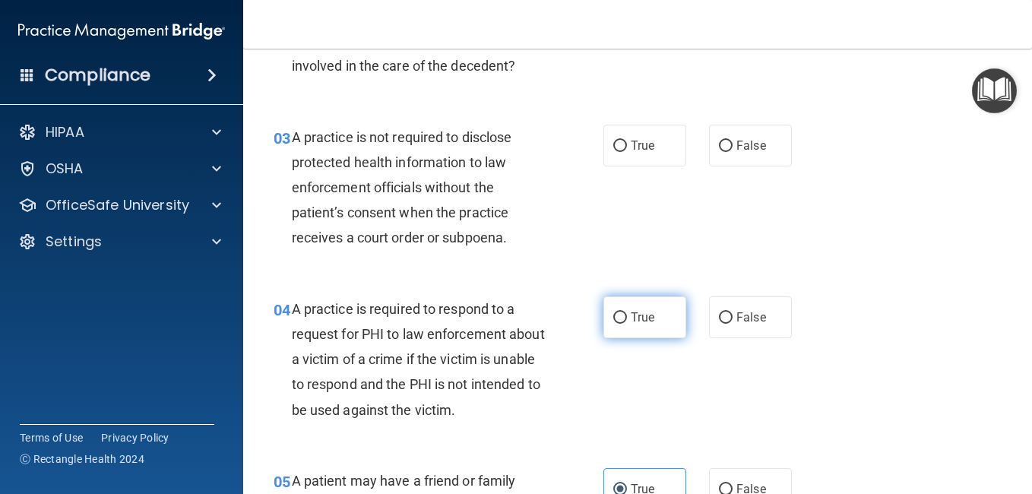
click at [617, 309] on label "True" at bounding box center [644, 317] width 83 height 42
click at [617, 312] on input "True" at bounding box center [620, 317] width 14 height 11
radio input "true"
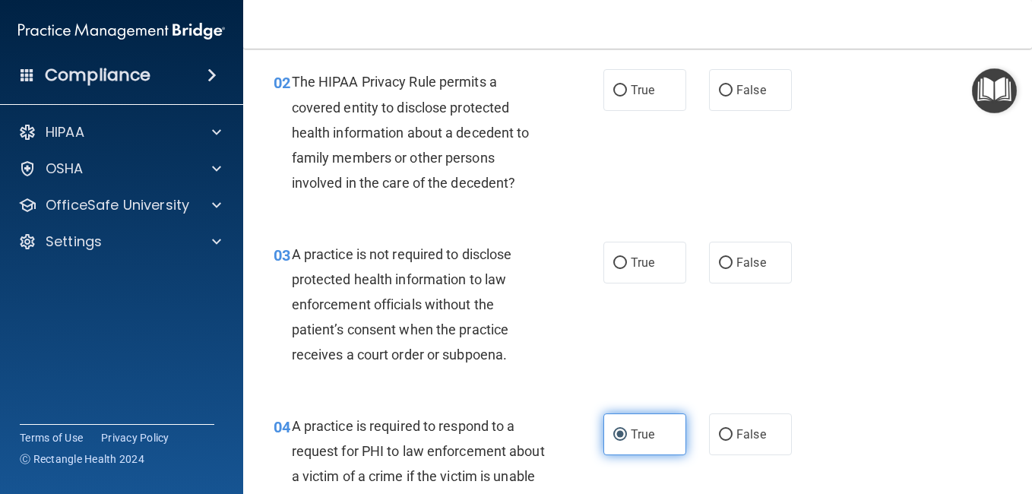
scroll to position [213, 0]
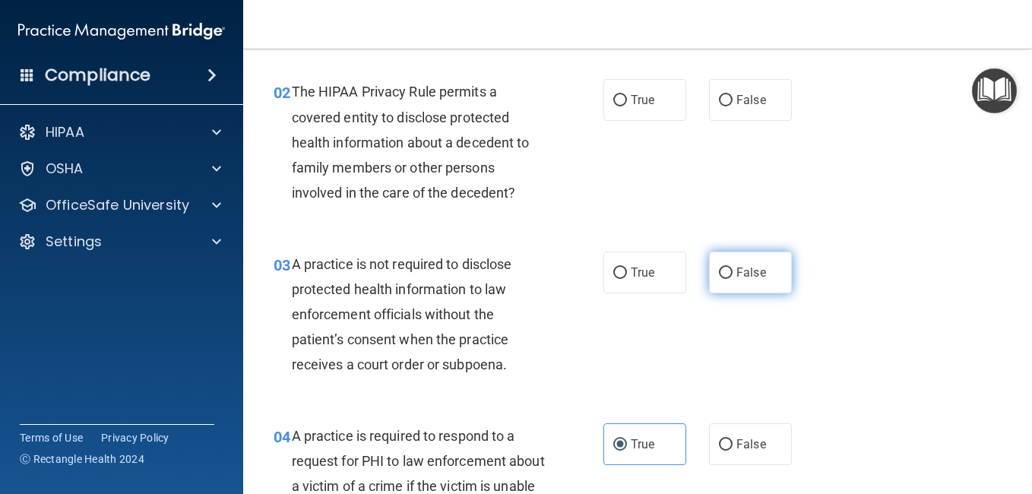
drag, startPoint x: 748, startPoint y: 288, endPoint x: 735, endPoint y: 277, distance: 16.7
click at [736, 277] on span "False" at bounding box center [751, 272] width 30 height 14
click at [733, 277] on input "False" at bounding box center [726, 273] width 14 height 11
radio input "true"
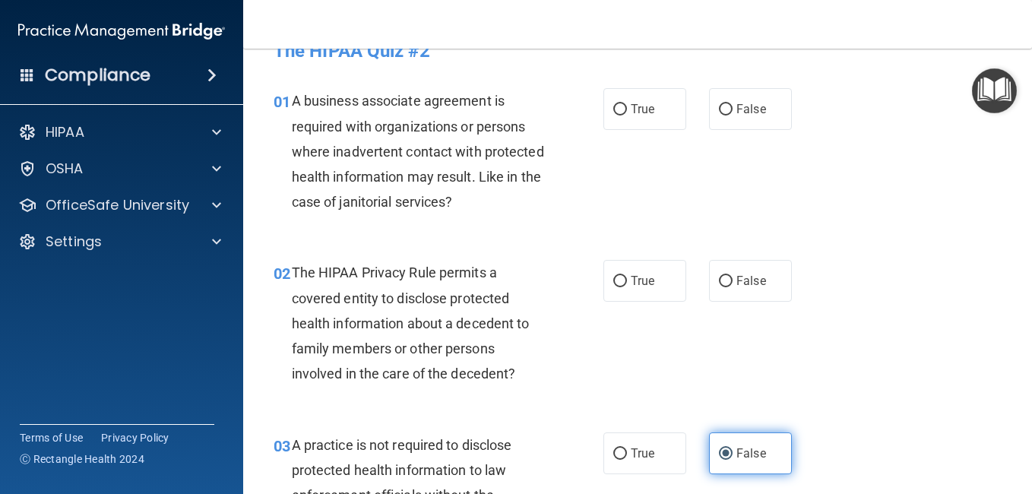
scroll to position [30, 0]
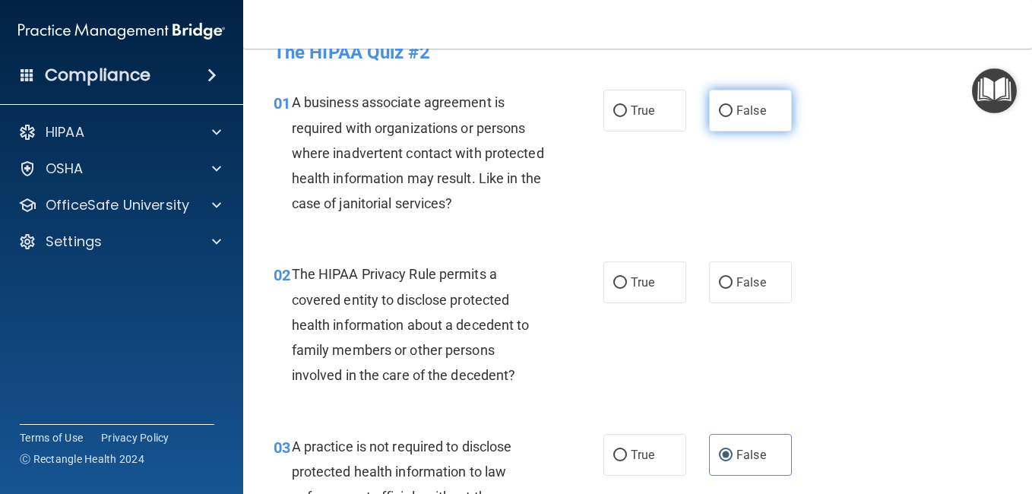
click at [721, 128] on label "False" at bounding box center [750, 111] width 83 height 42
click at [721, 117] on input "False" at bounding box center [726, 111] width 14 height 11
radio input "true"
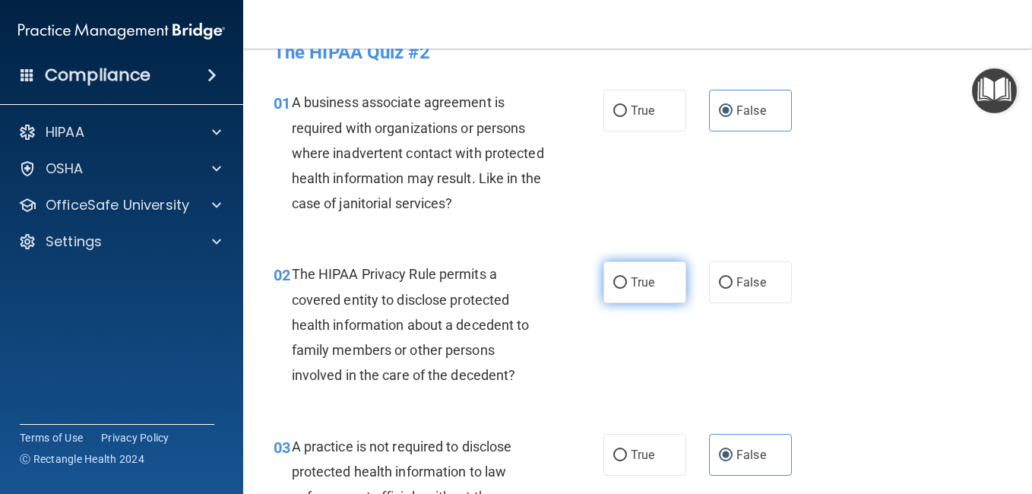
click at [635, 290] on label "True" at bounding box center [644, 282] width 83 height 42
click at [627, 289] on input "True" at bounding box center [620, 282] width 14 height 11
radio input "true"
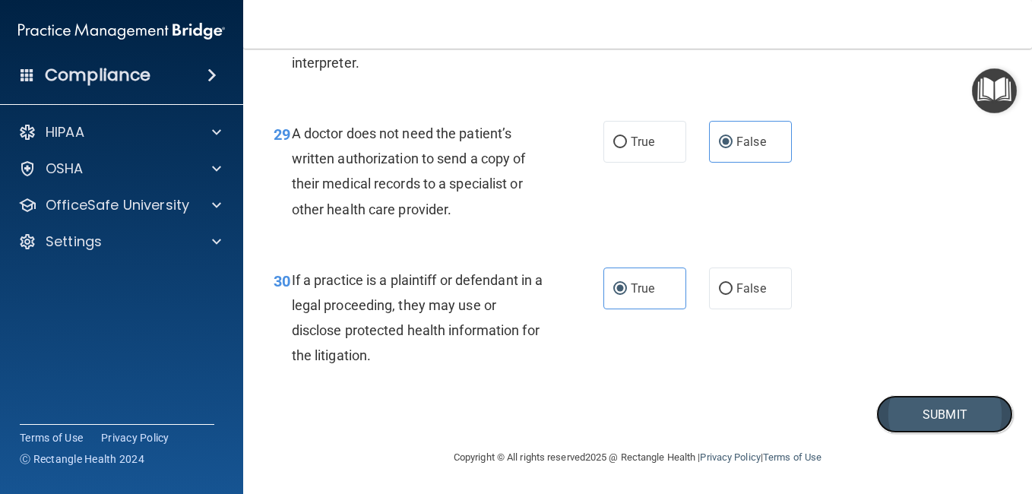
drag, startPoint x: 883, startPoint y: 420, endPoint x: 891, endPoint y: 429, distance: 11.9
click at [891, 429] on button "Submit" at bounding box center [944, 414] width 137 height 39
click at [897, 416] on button "Submit" at bounding box center [944, 414] width 137 height 39
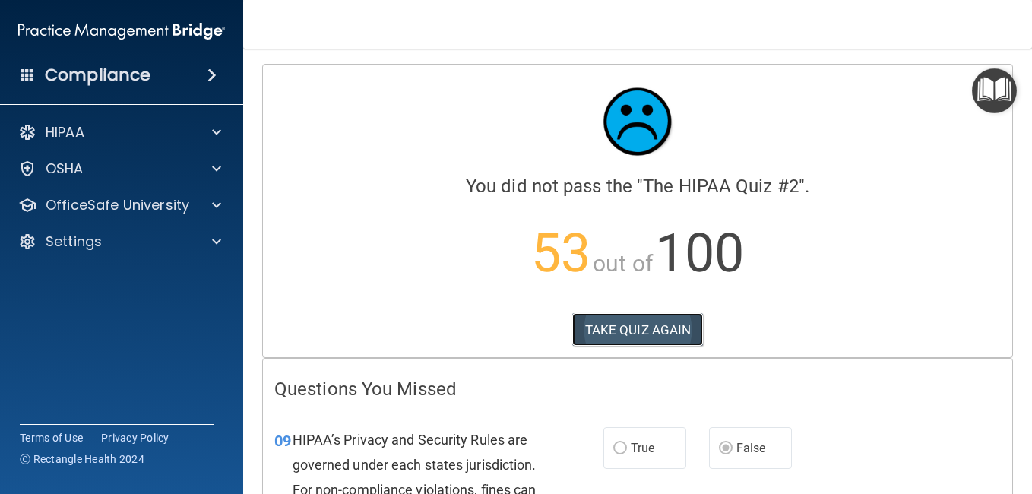
click at [652, 325] on button "TAKE QUIZ AGAIN" at bounding box center [637, 329] width 131 height 33
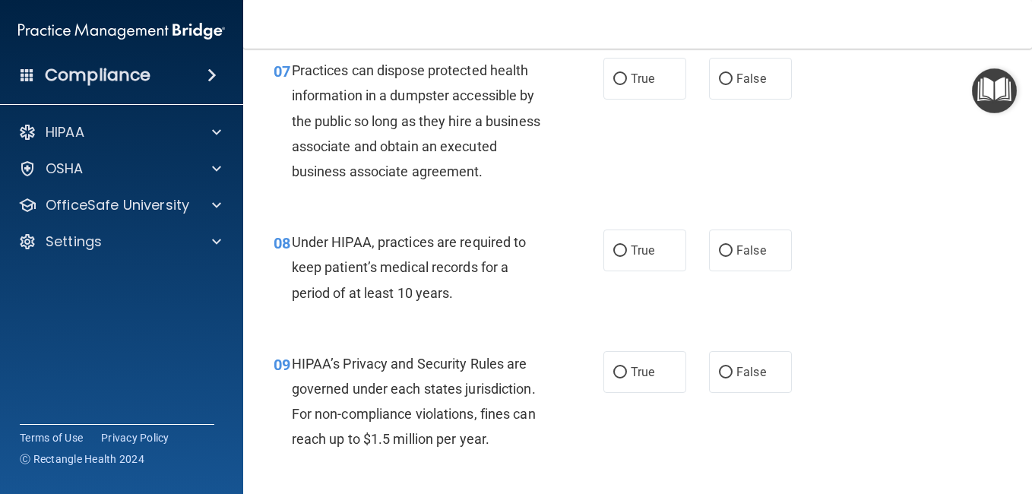
scroll to position [1003, 0]
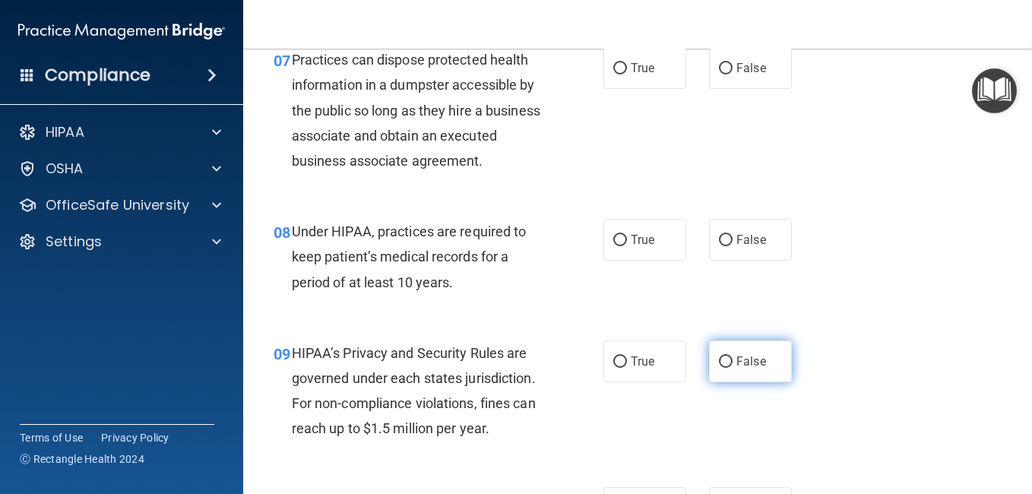
click at [743, 369] on span "False" at bounding box center [751, 361] width 30 height 14
click at [733, 368] on input "False" at bounding box center [726, 361] width 14 height 11
radio input "true"
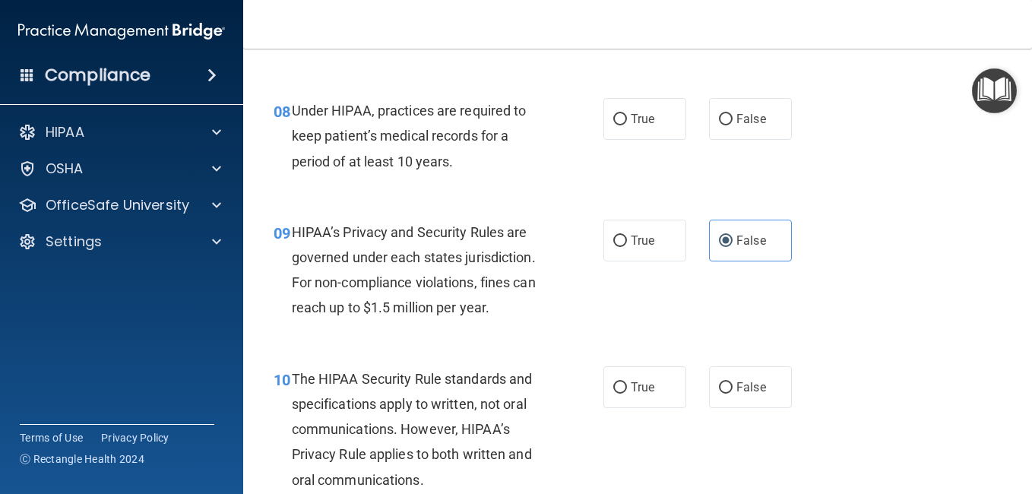
scroll to position [1140, 0]
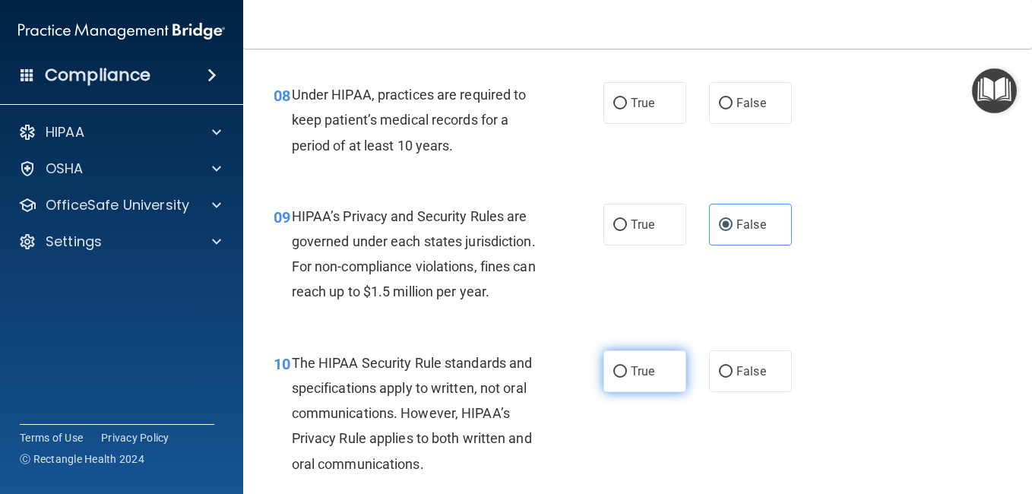
click at [656, 391] on label "True" at bounding box center [644, 371] width 83 height 42
click at [627, 378] on input "True" at bounding box center [620, 371] width 14 height 11
radio input "true"
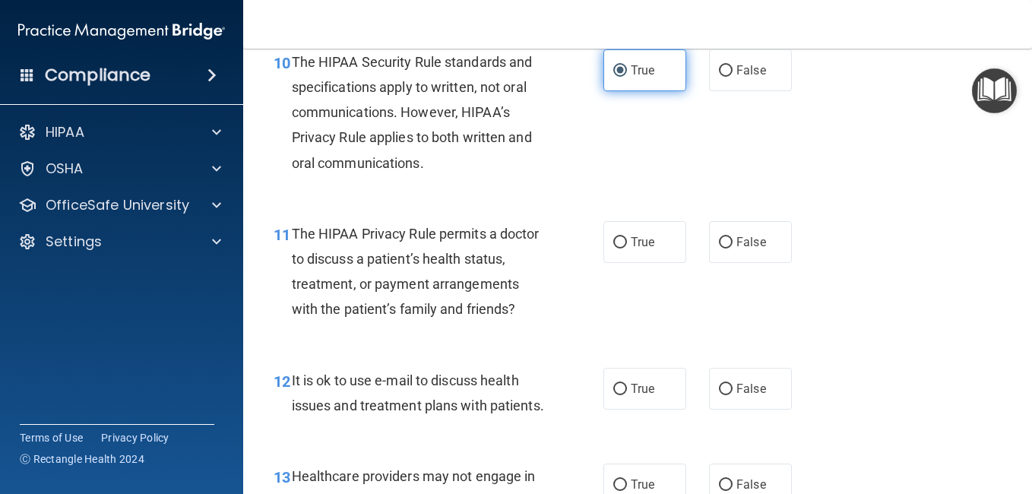
scroll to position [1444, 0]
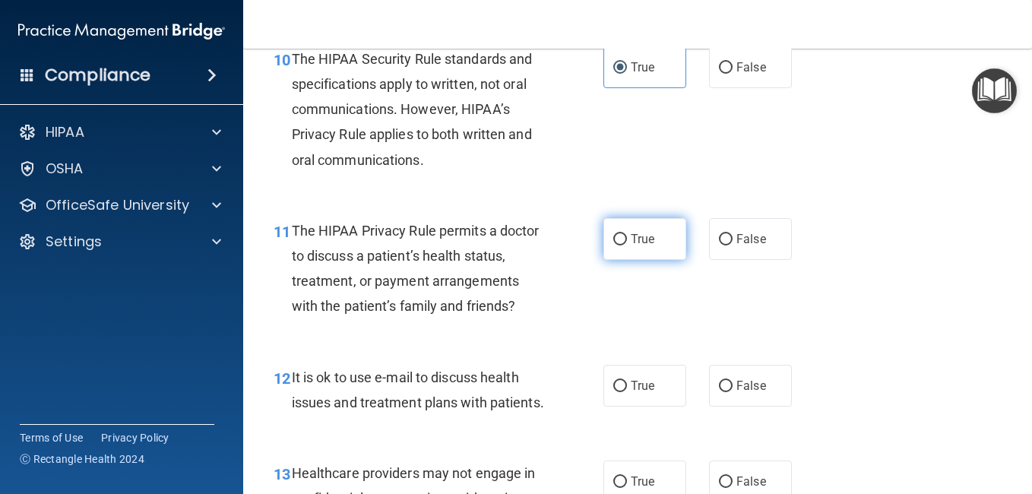
click at [635, 260] on label "True" at bounding box center [644, 239] width 83 height 42
click at [627, 245] on input "True" at bounding box center [620, 239] width 14 height 11
radio input "true"
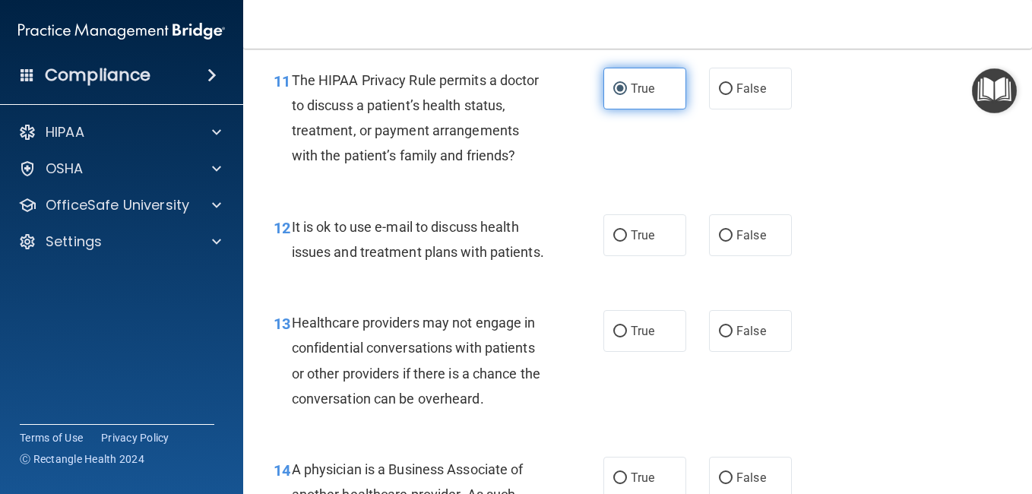
scroll to position [1596, 0]
click at [635, 241] on span "True" at bounding box center [643, 233] width 24 height 14
click at [627, 240] on input "True" at bounding box center [620, 234] width 14 height 11
radio input "true"
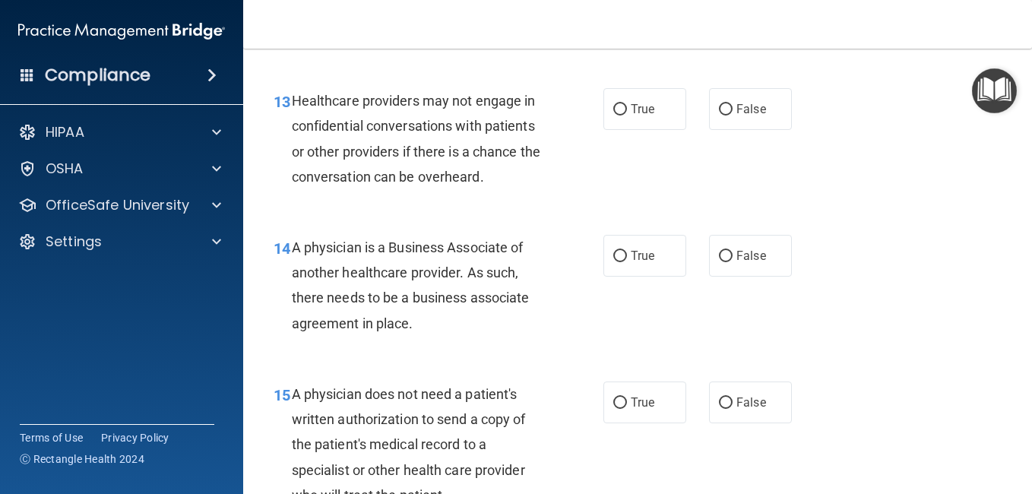
scroll to position [1849, 0]
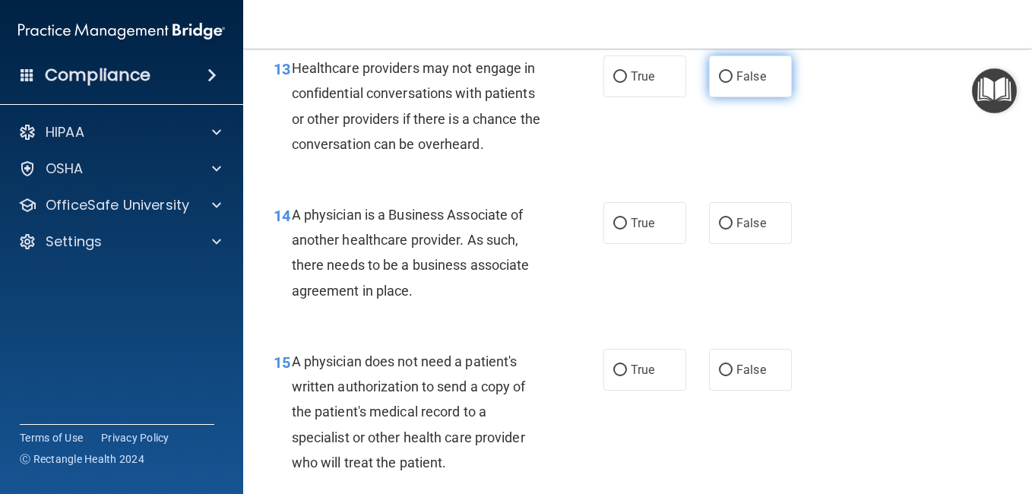
click at [738, 84] on span "False" at bounding box center [751, 76] width 30 height 14
click at [733, 83] on input "False" at bounding box center [726, 76] width 14 height 11
radio input "true"
drag, startPoint x: 746, startPoint y: 296, endPoint x: 726, endPoint y: 290, distance: 20.7
click at [726, 244] on label "False" at bounding box center [750, 223] width 83 height 42
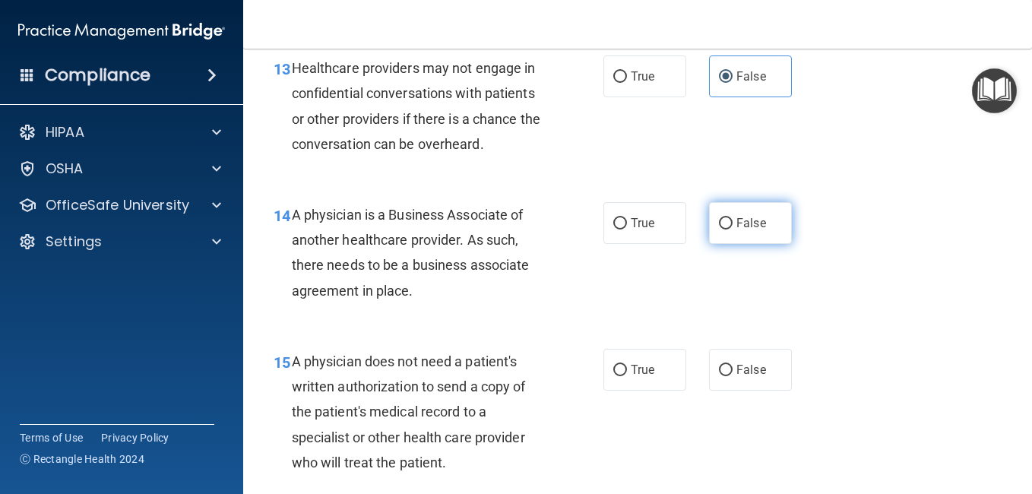
click at [726, 230] on input "False" at bounding box center [726, 223] width 14 height 11
radio input "true"
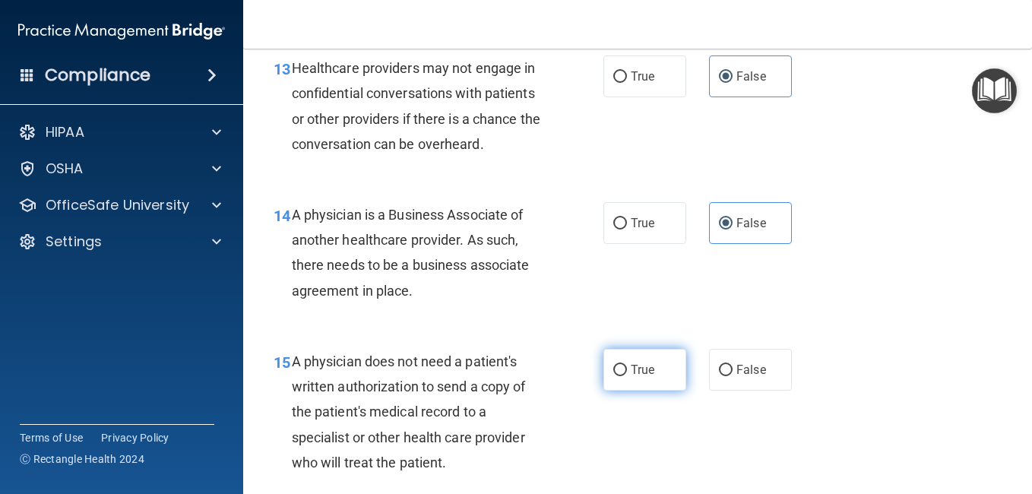
click at [634, 391] on label "True" at bounding box center [644, 370] width 83 height 42
click at [627, 376] on input "True" at bounding box center [620, 370] width 14 height 11
radio input "true"
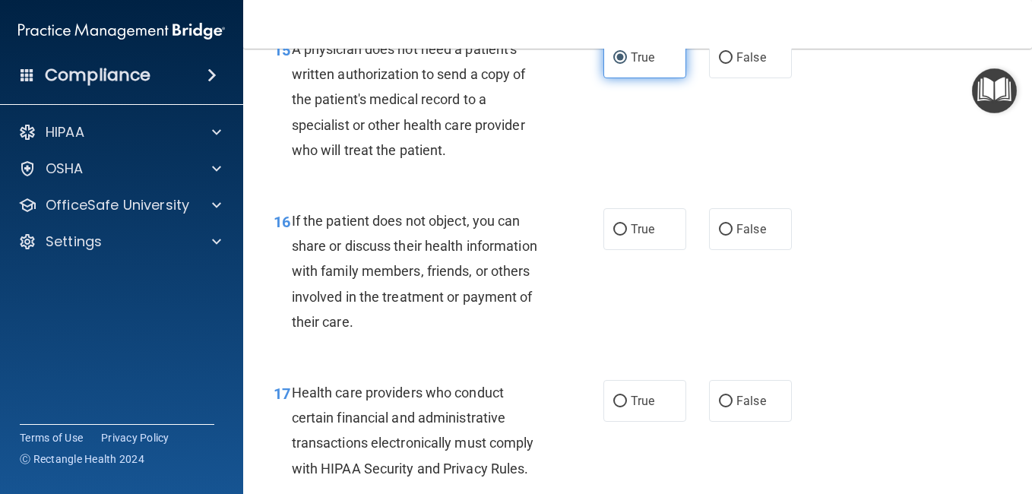
scroll to position [2204, 0]
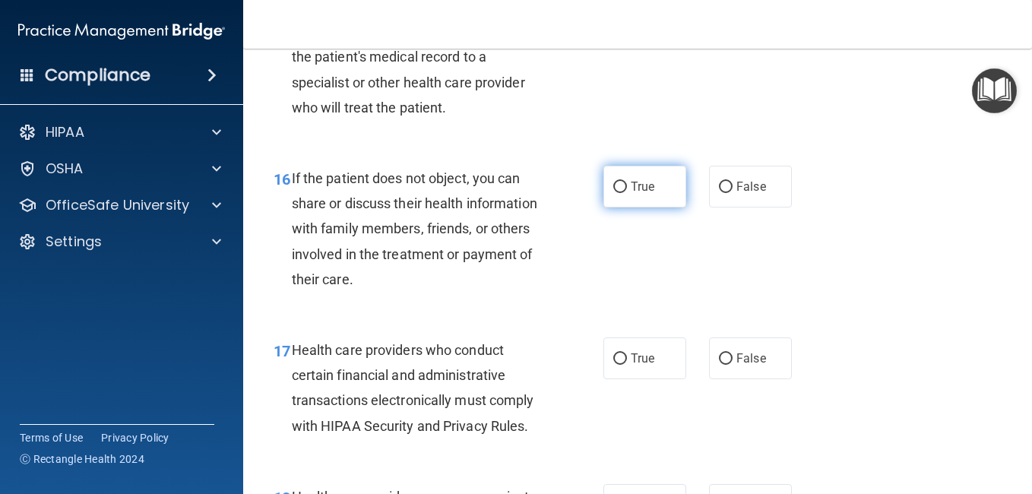
click at [625, 207] on label "True" at bounding box center [644, 187] width 83 height 42
click at [625, 193] on input "True" at bounding box center [620, 187] width 14 height 11
radio input "true"
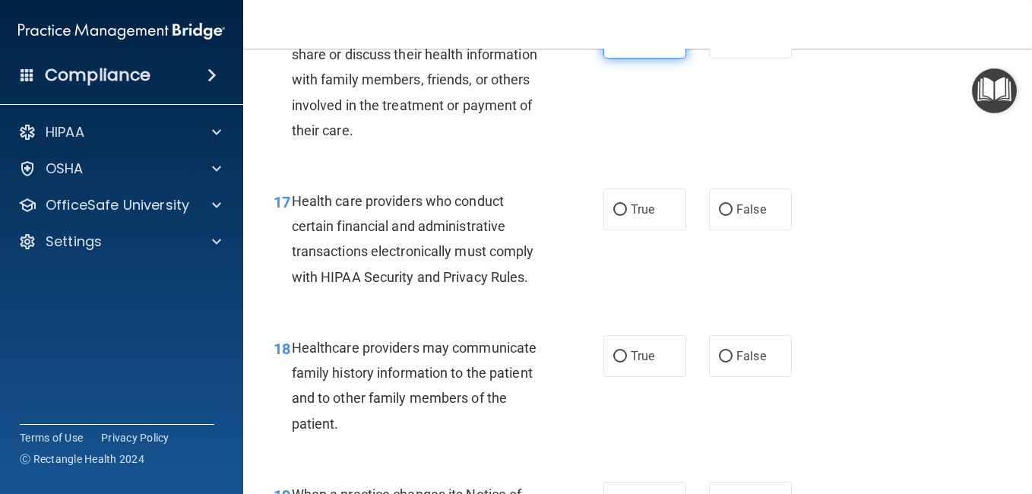
scroll to position [2356, 0]
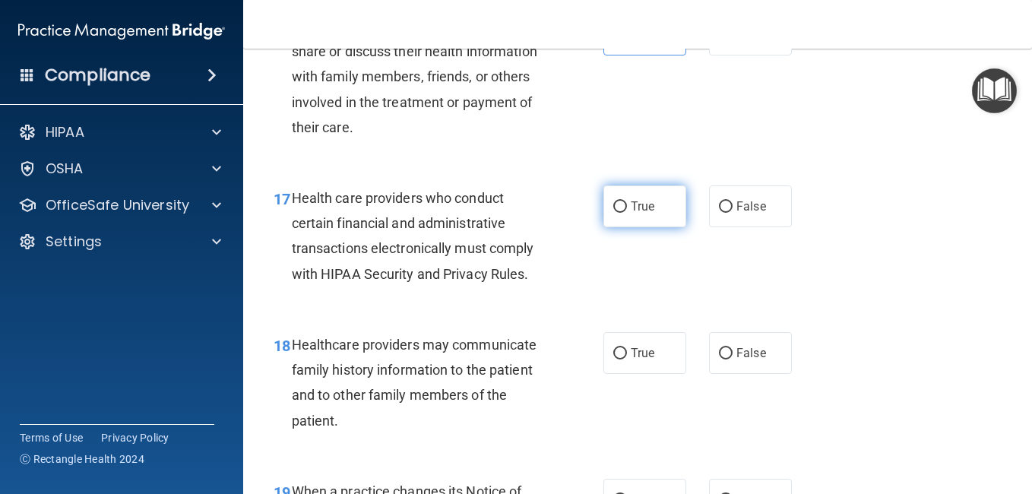
click at [631, 214] on span "True" at bounding box center [643, 206] width 24 height 14
click at [625, 213] on input "True" at bounding box center [620, 206] width 14 height 11
radio input "true"
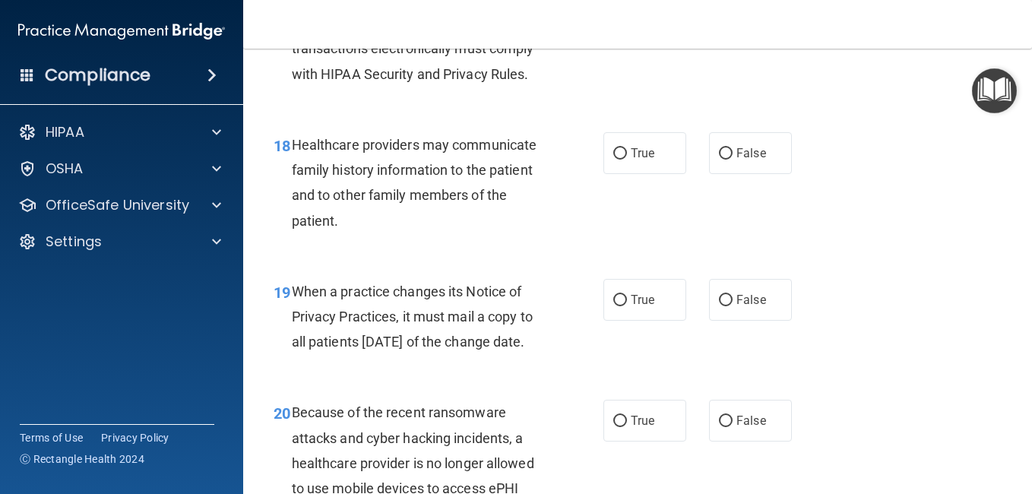
scroll to position [2559, 0]
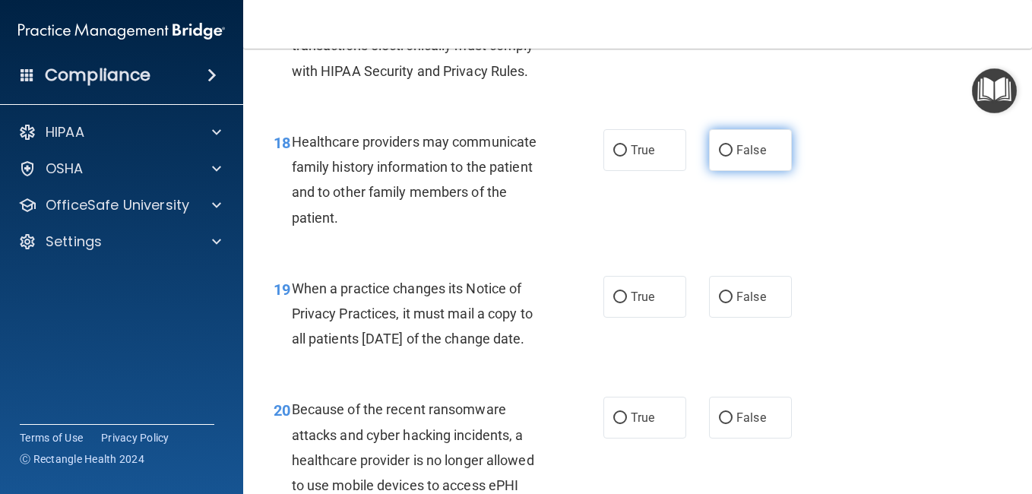
click at [727, 171] on label "False" at bounding box center [750, 150] width 83 height 42
click at [727, 157] on input "False" at bounding box center [726, 150] width 14 height 11
radio input "true"
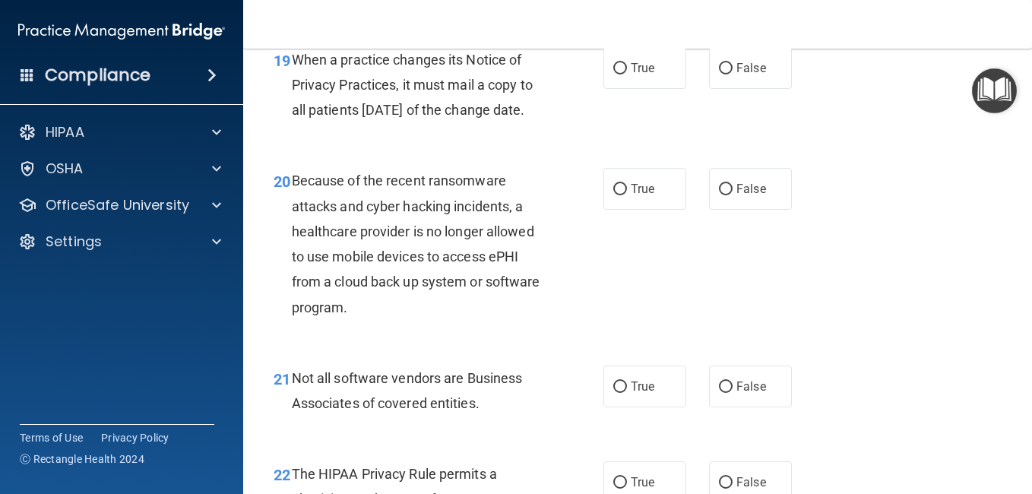
scroll to position [2837, 0]
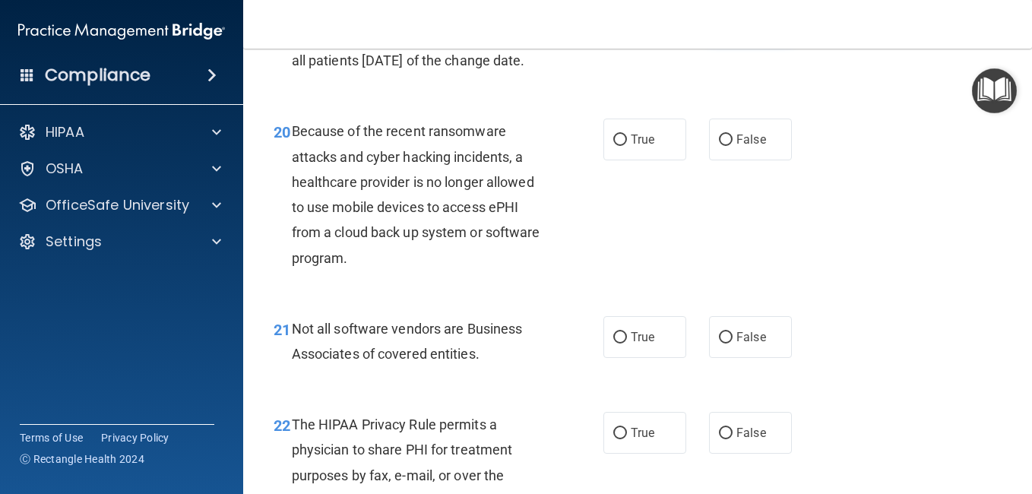
click at [733, 40] on label "False" at bounding box center [750, 19] width 83 height 42
click at [733, 25] on input "False" at bounding box center [726, 19] width 14 height 11
radio input "true"
click at [727, 160] on label "False" at bounding box center [750, 140] width 83 height 42
click at [727, 146] on input "False" at bounding box center [726, 140] width 14 height 11
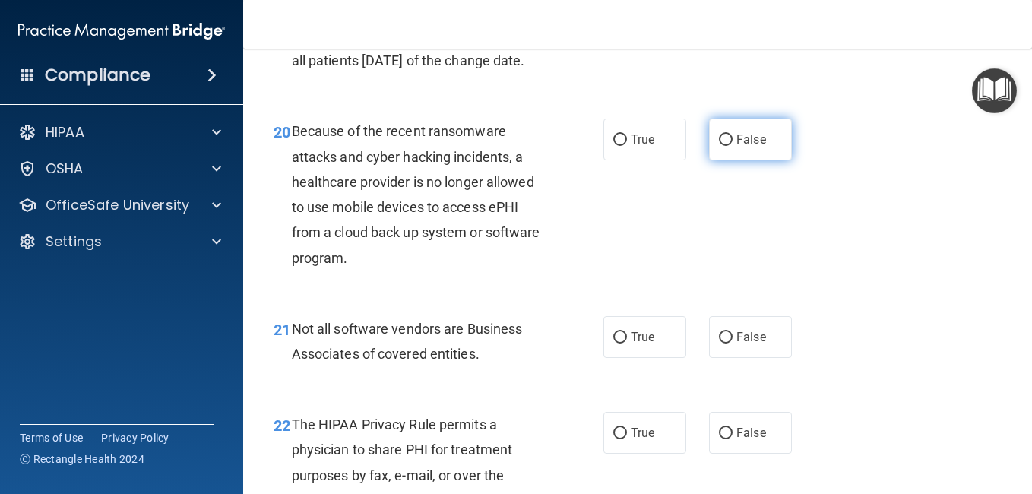
radio input "true"
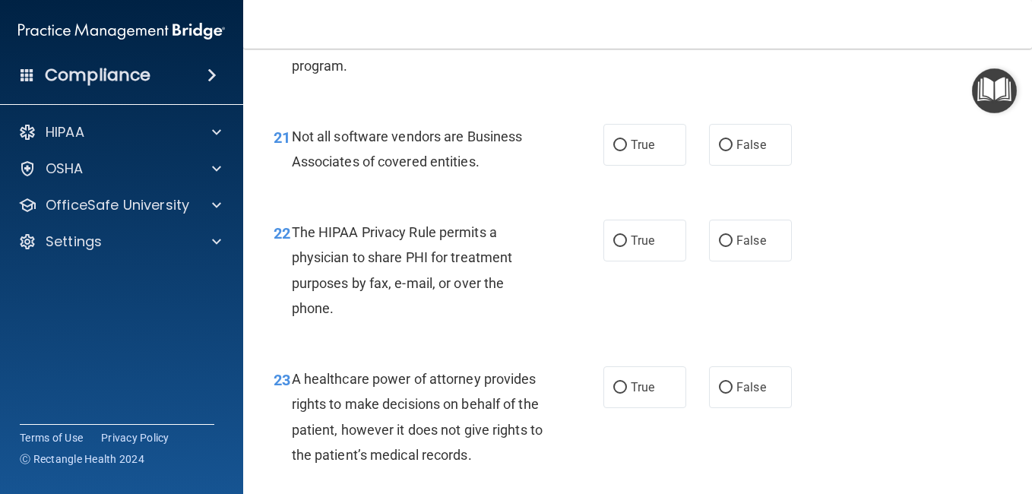
scroll to position [3065, 0]
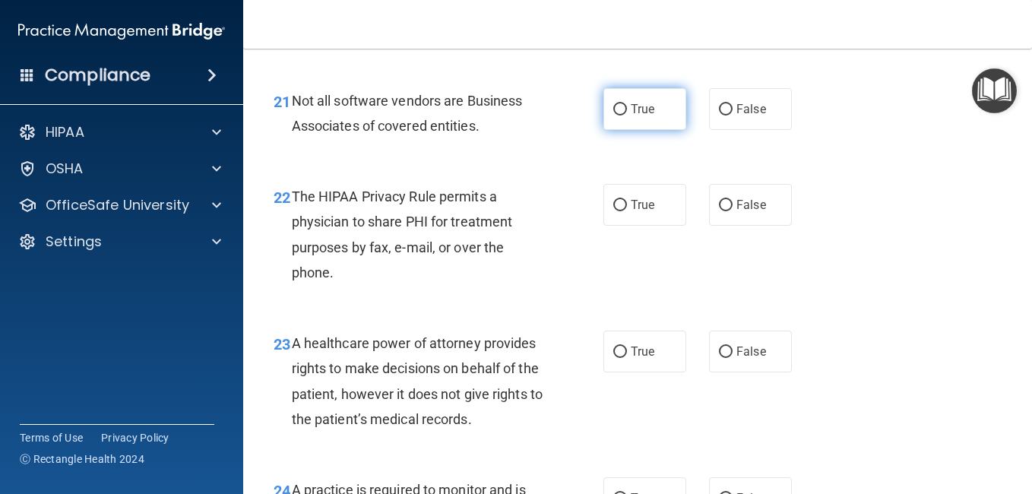
click at [622, 130] on label "True" at bounding box center [644, 109] width 83 height 42
click at [622, 116] on input "True" at bounding box center [620, 109] width 14 height 11
radio input "true"
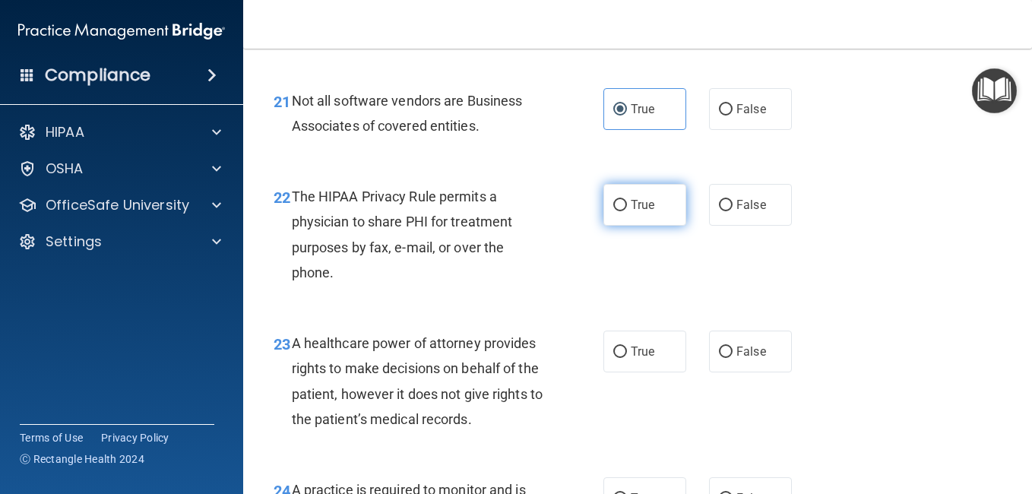
click at [631, 212] on span "True" at bounding box center [643, 205] width 24 height 14
click at [627, 211] on input "True" at bounding box center [620, 205] width 14 height 11
radio input "true"
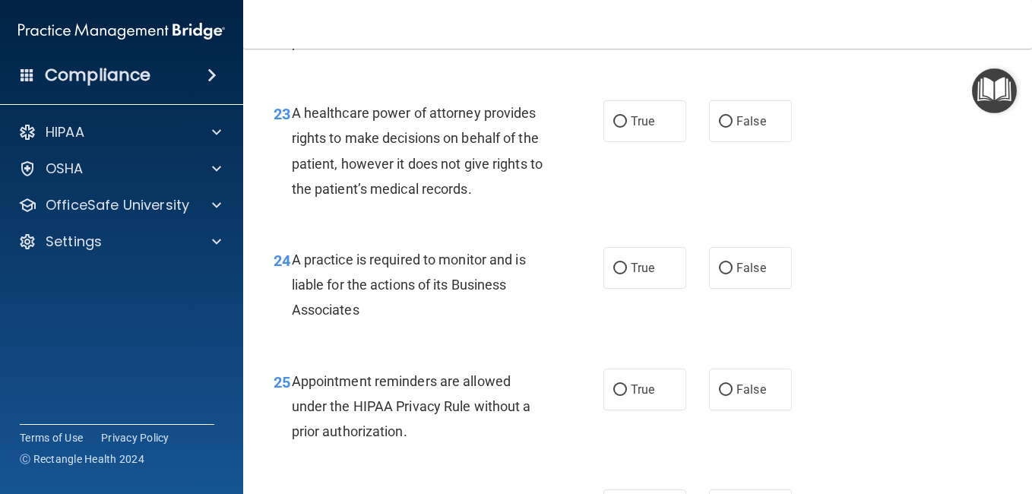
scroll to position [3298, 0]
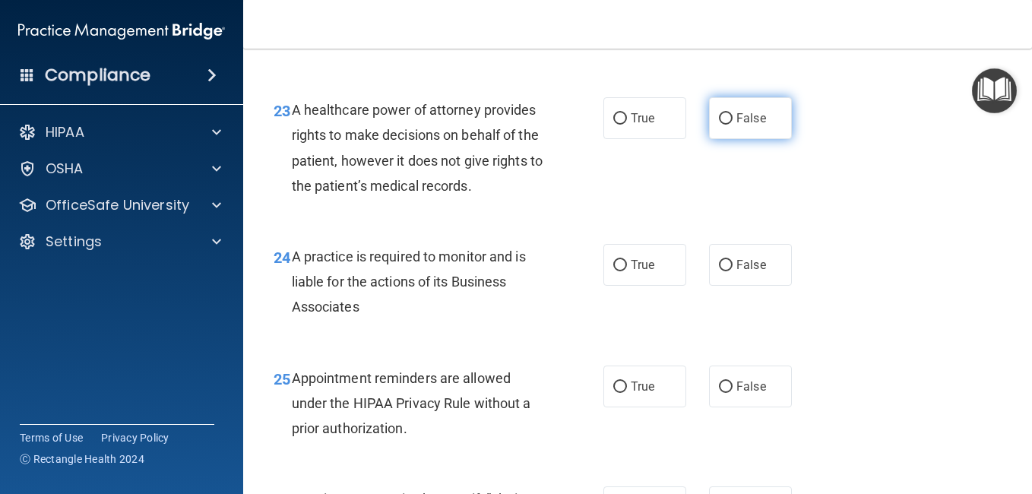
click at [739, 125] on span "False" at bounding box center [751, 118] width 30 height 14
click at [733, 125] on input "False" at bounding box center [726, 118] width 14 height 11
radio input "true"
click at [721, 271] on input "False" at bounding box center [726, 265] width 14 height 11
radio input "true"
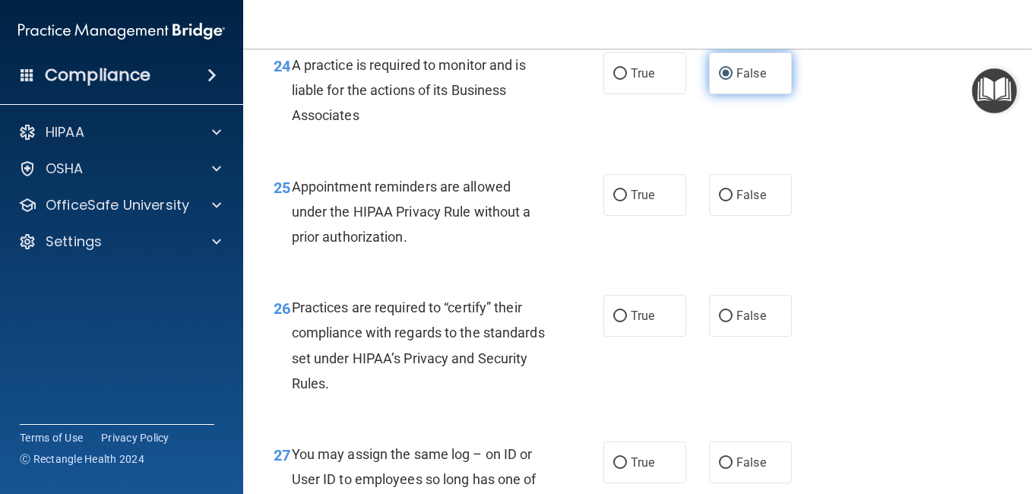
scroll to position [3501, 0]
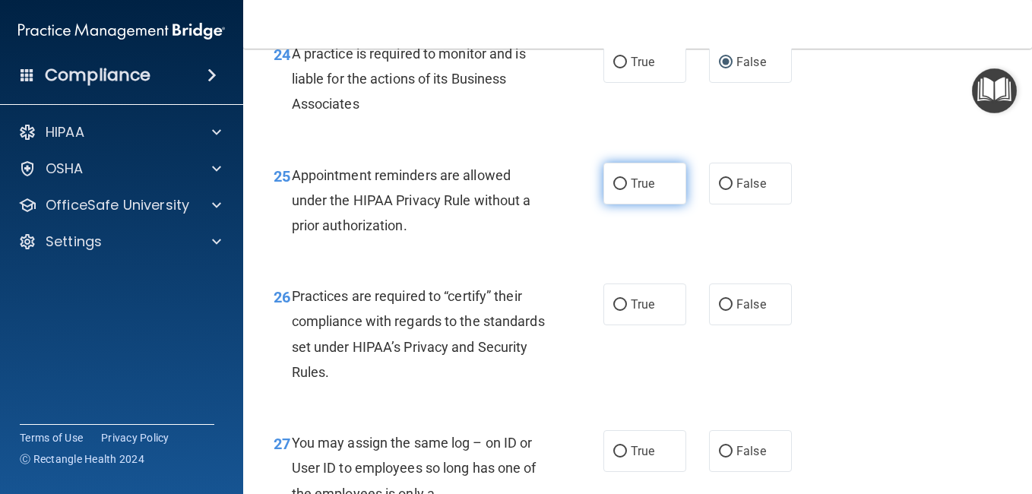
click at [635, 191] on span "True" at bounding box center [643, 183] width 24 height 14
click at [627, 190] on input "True" at bounding box center [620, 184] width 14 height 11
radio input "true"
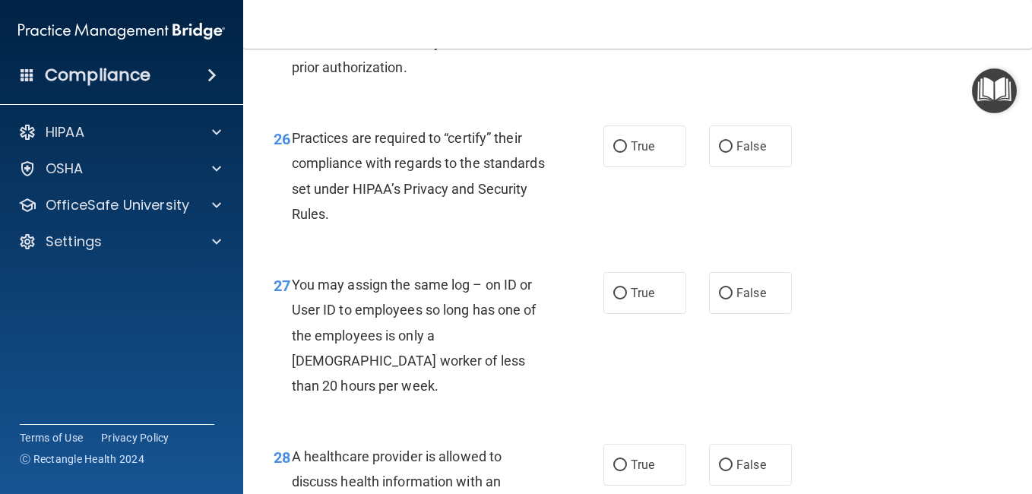
scroll to position [3754, 0]
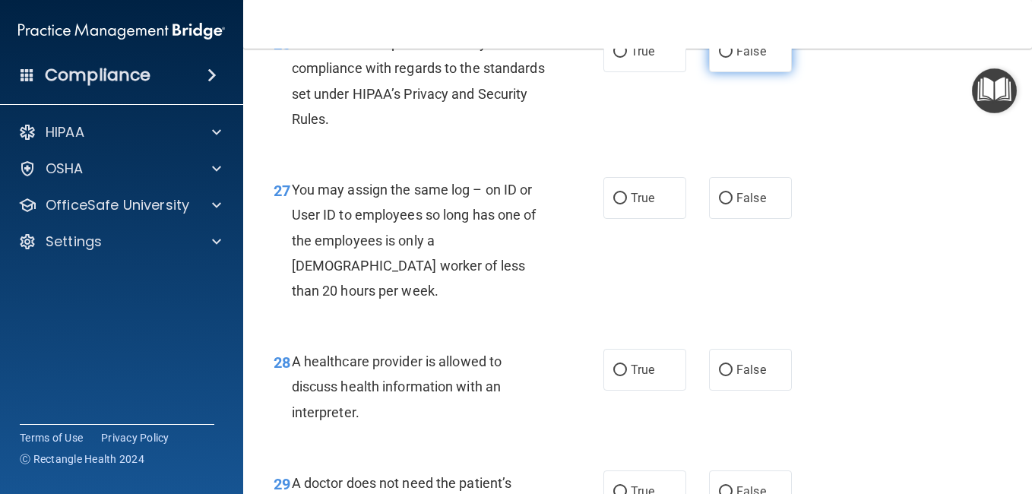
click at [736, 72] on label "False" at bounding box center [750, 51] width 83 height 42
click at [733, 58] on input "False" at bounding box center [726, 51] width 14 height 11
radio input "true"
click at [631, 219] on label "True" at bounding box center [644, 198] width 83 height 42
click at [627, 204] on input "True" at bounding box center [620, 198] width 14 height 11
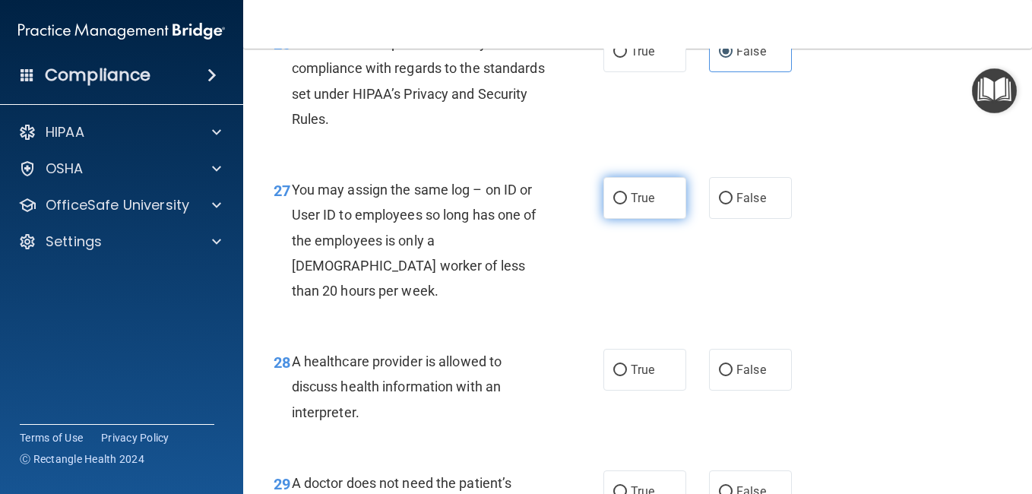
radio input "true"
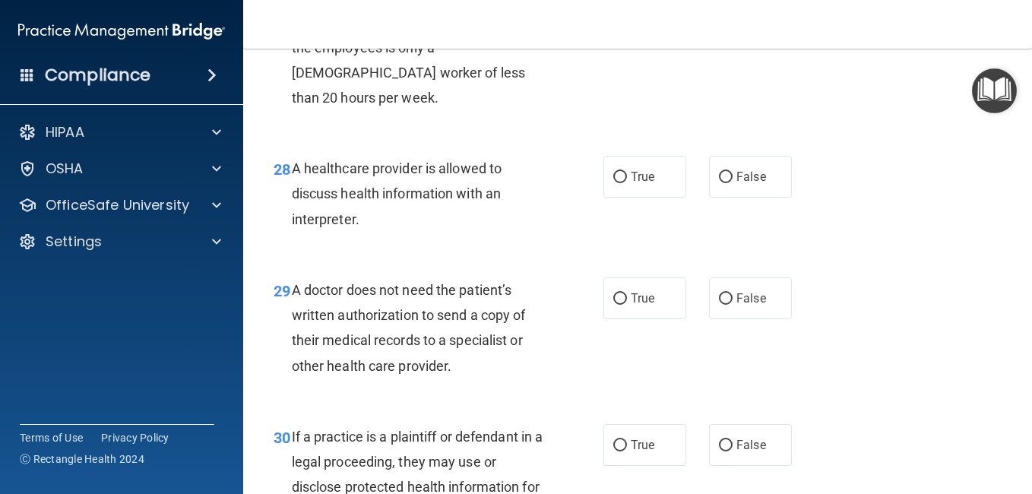
scroll to position [3957, 0]
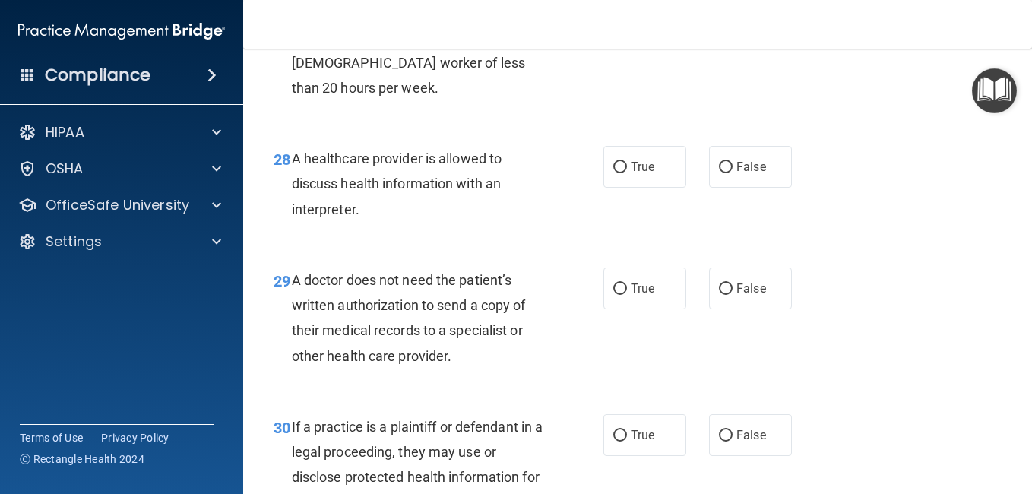
radio input "true"
radio input "false"
click at [657, 188] on label "True" at bounding box center [644, 167] width 83 height 42
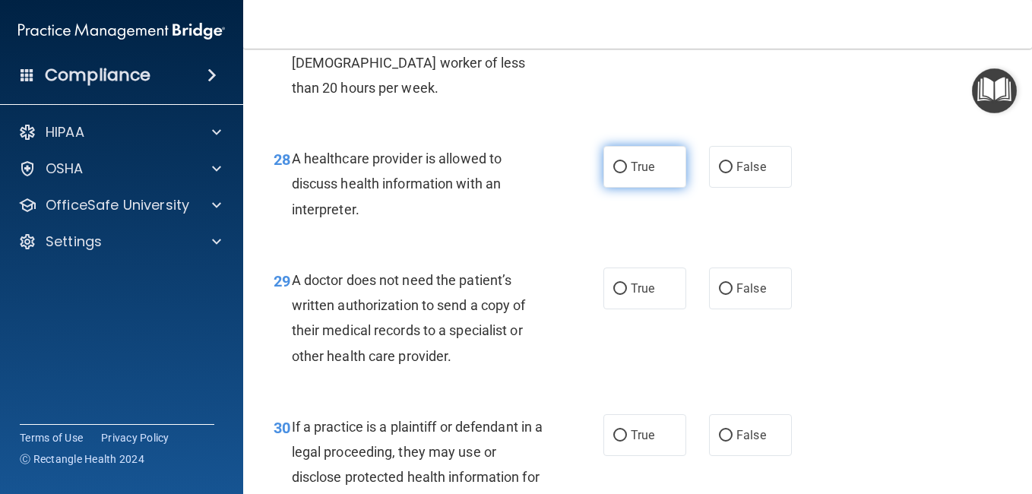
click at [627, 173] on input "True" at bounding box center [620, 167] width 14 height 11
radio input "true"
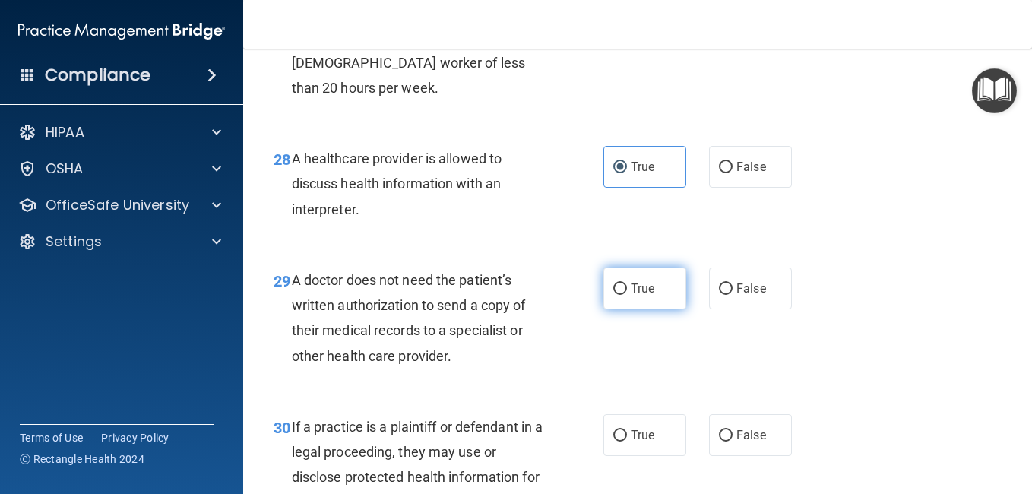
click at [625, 309] on label "True" at bounding box center [644, 289] width 83 height 42
click at [625, 295] on input "True" at bounding box center [620, 288] width 14 height 11
radio input "true"
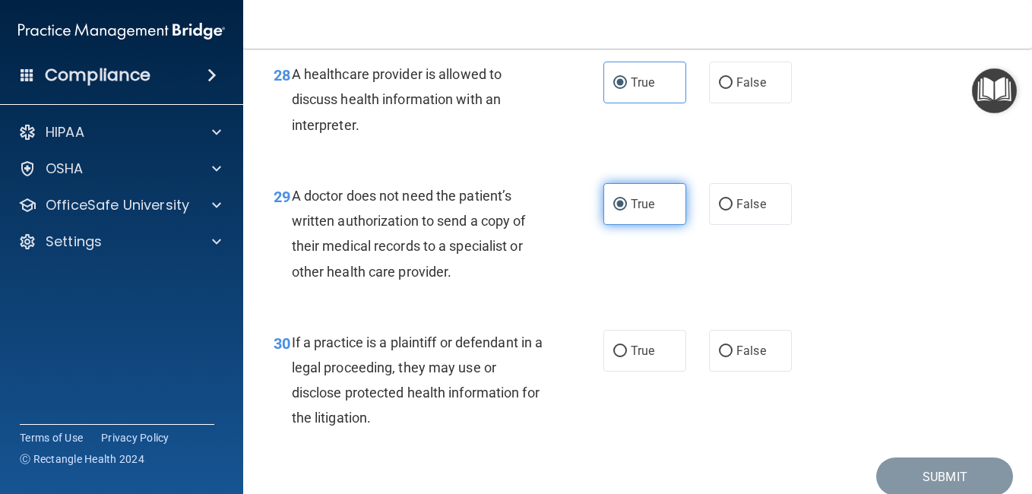
scroll to position [4180, 0]
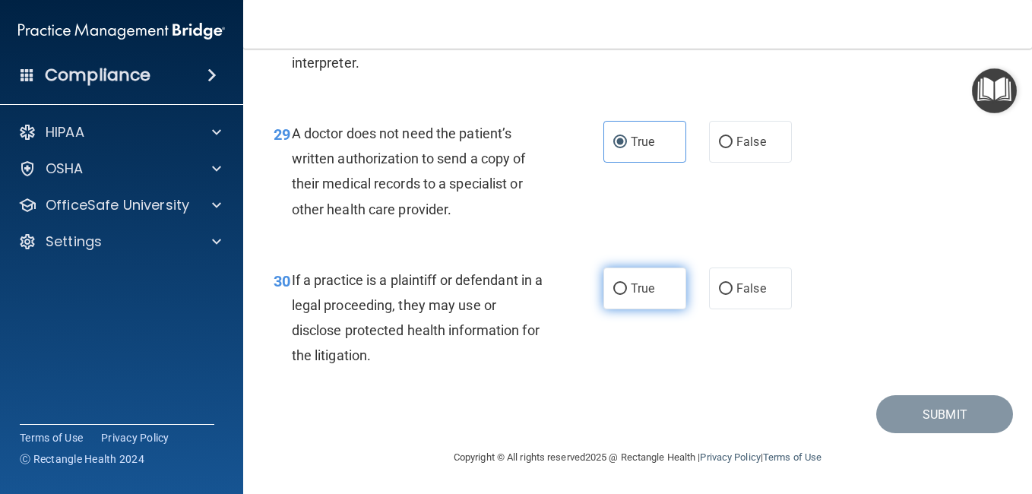
click at [641, 287] on span "True" at bounding box center [643, 288] width 24 height 14
click at [627, 287] on input "True" at bounding box center [620, 288] width 14 height 11
radio input "true"
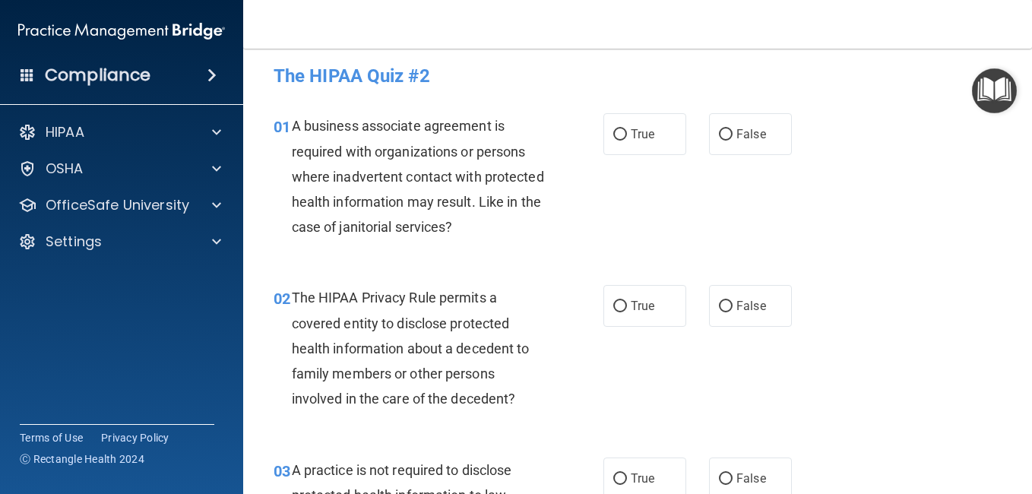
scroll to position [0, 0]
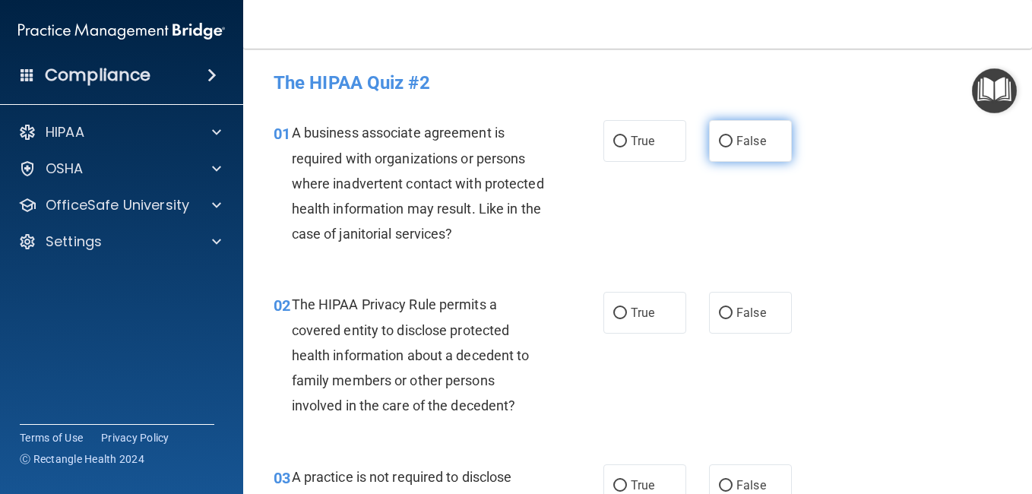
click at [711, 141] on label "False" at bounding box center [750, 141] width 83 height 42
click at [719, 141] on input "False" at bounding box center [726, 141] width 14 height 11
radio input "true"
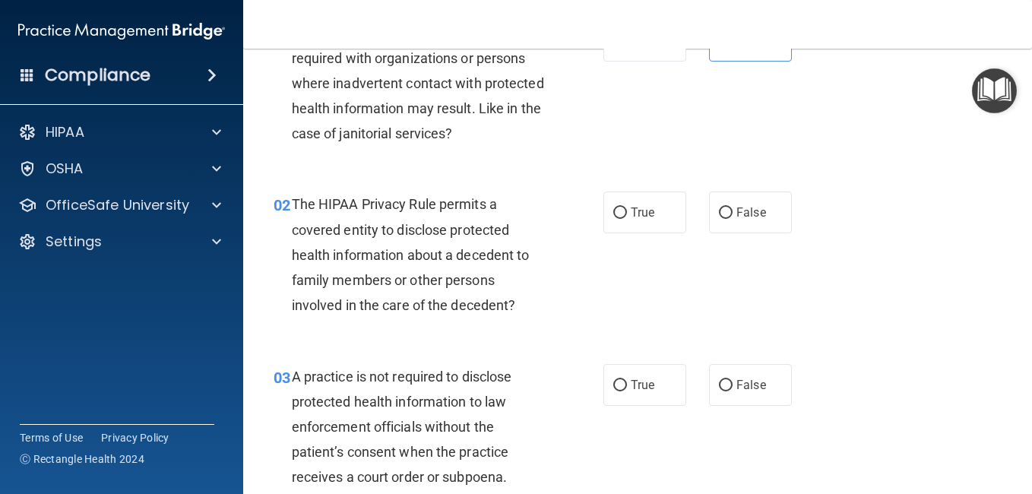
scroll to position [152, 0]
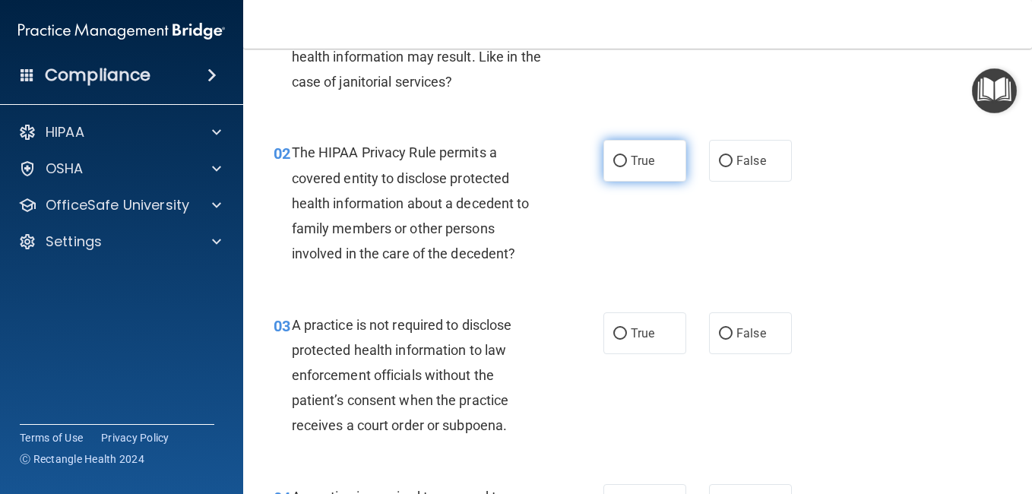
click at [644, 159] on span "True" at bounding box center [643, 161] width 24 height 14
click at [627, 159] on input "True" at bounding box center [620, 161] width 14 height 11
radio input "true"
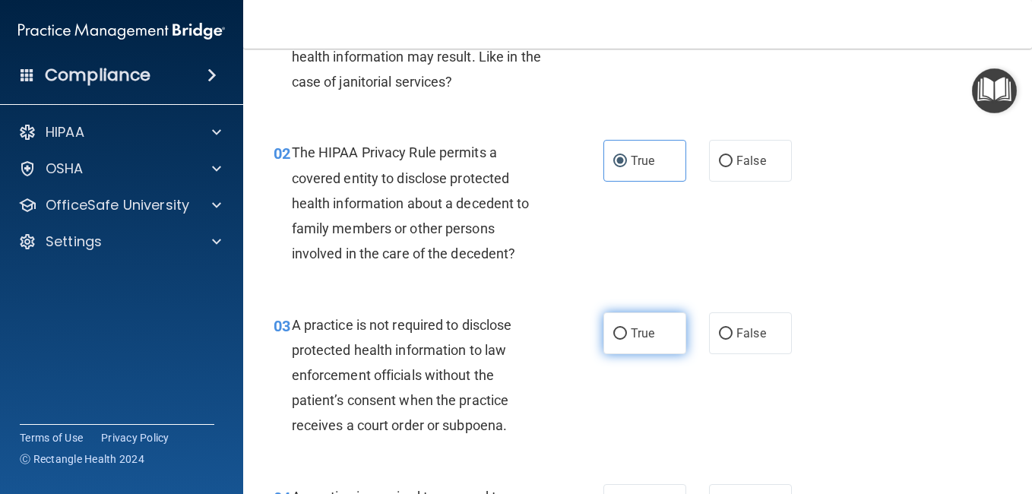
click at [647, 314] on label "True" at bounding box center [644, 333] width 83 height 42
click at [627, 328] on input "True" at bounding box center [620, 333] width 14 height 11
radio input "true"
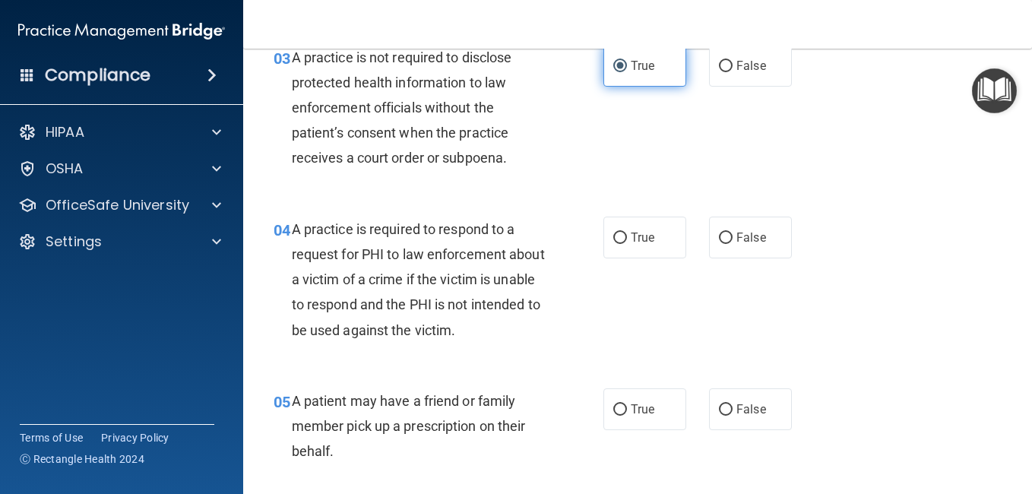
scroll to position [420, 0]
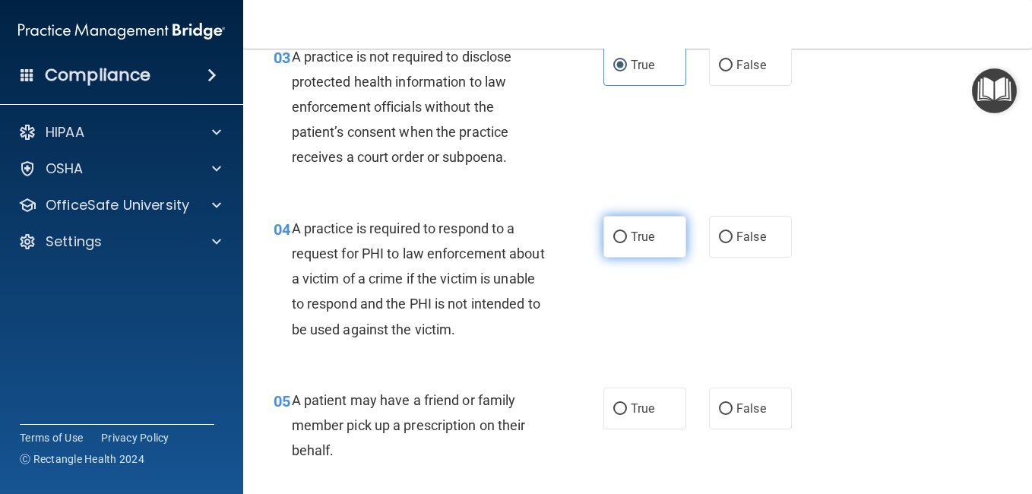
click at [632, 245] on label "True" at bounding box center [644, 237] width 83 height 42
click at [627, 243] on input "True" at bounding box center [620, 237] width 14 height 11
radio input "true"
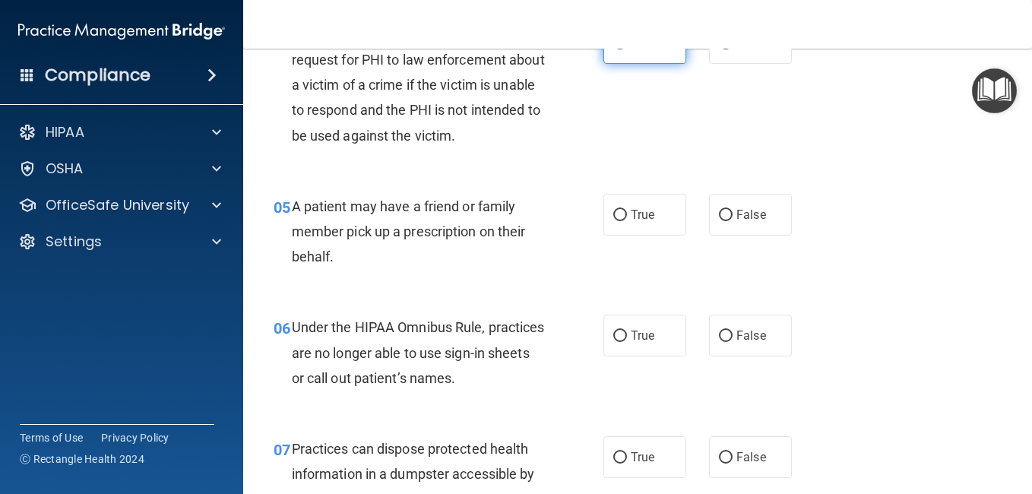
scroll to position [618, 0]
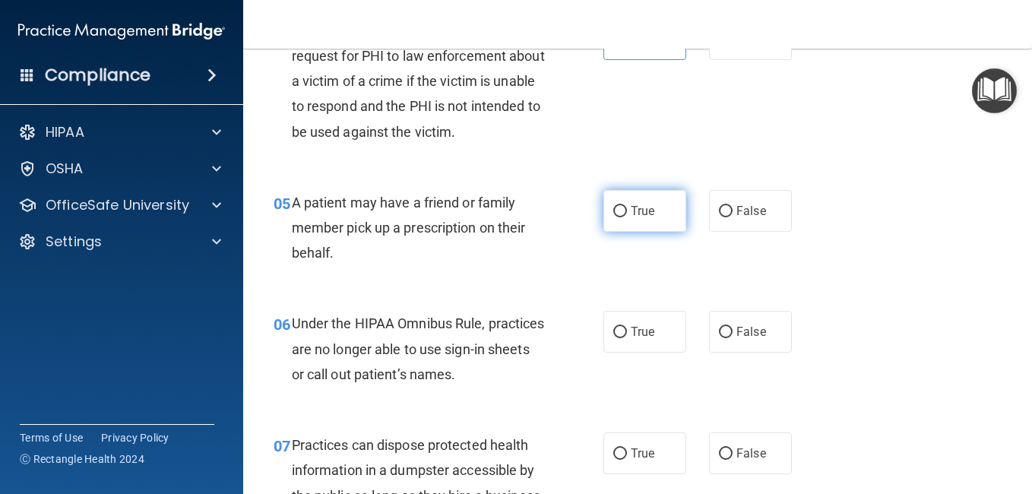
click at [644, 213] on span "True" at bounding box center [643, 211] width 24 height 14
click at [627, 213] on input "True" at bounding box center [620, 211] width 14 height 11
radio input "true"
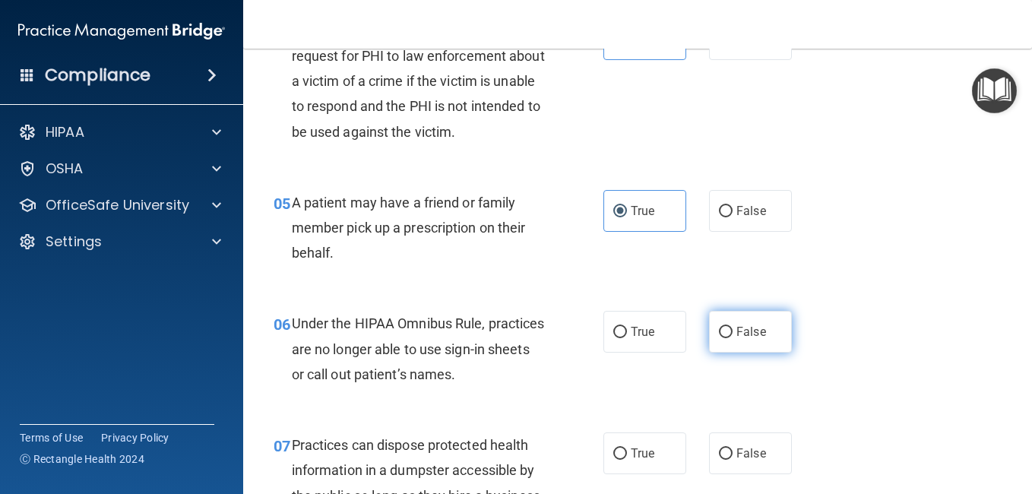
click at [755, 329] on span "False" at bounding box center [751, 332] width 30 height 14
click at [733, 329] on input "False" at bounding box center [726, 332] width 14 height 11
radio input "true"
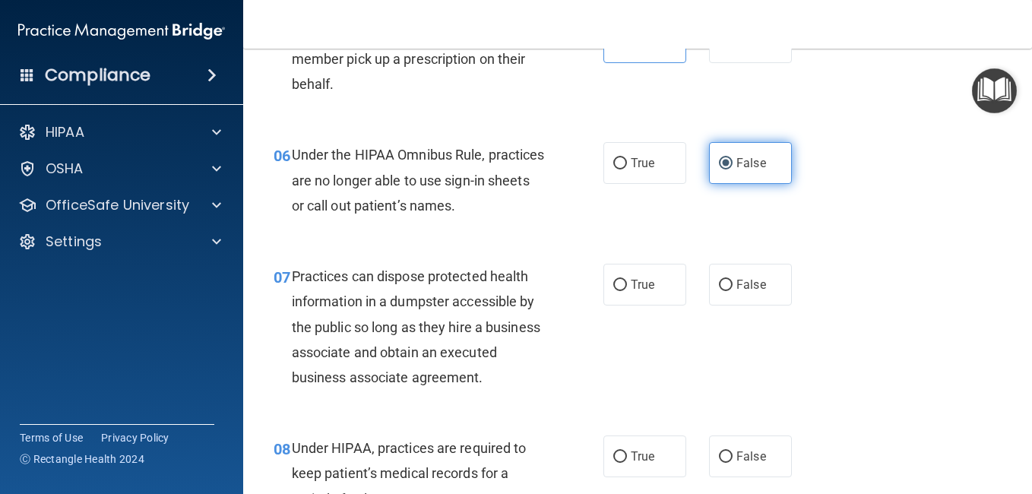
scroll to position [781, 0]
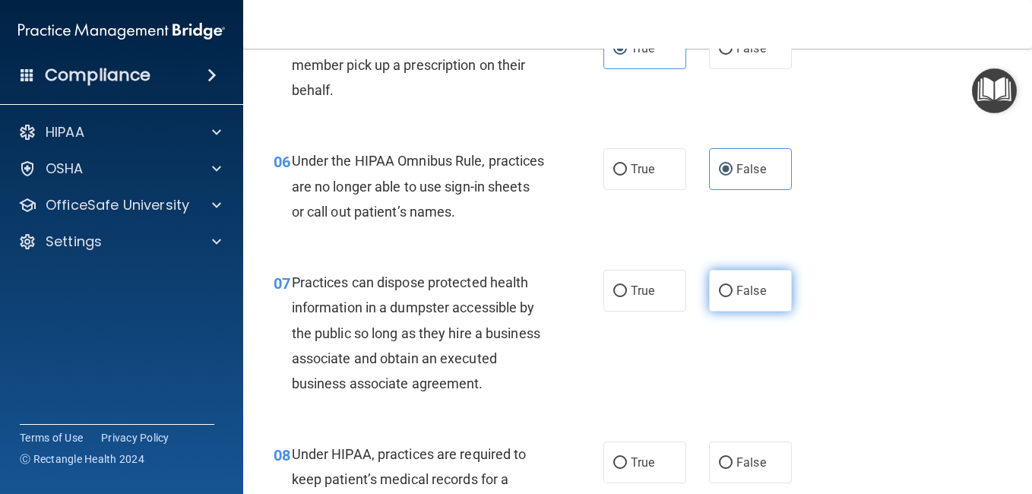
click at [749, 300] on label "False" at bounding box center [750, 291] width 83 height 42
click at [733, 297] on input "False" at bounding box center [726, 291] width 14 height 11
radio input "true"
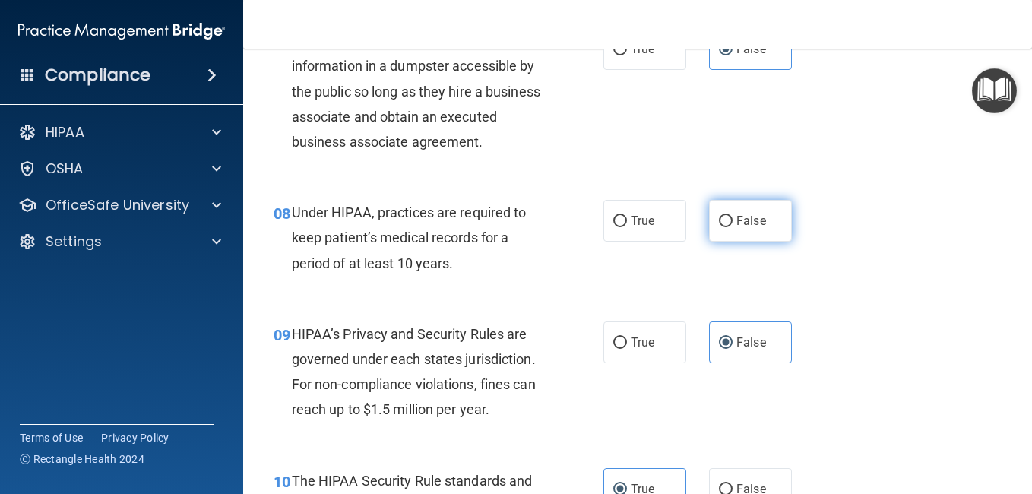
scroll to position [978, 0]
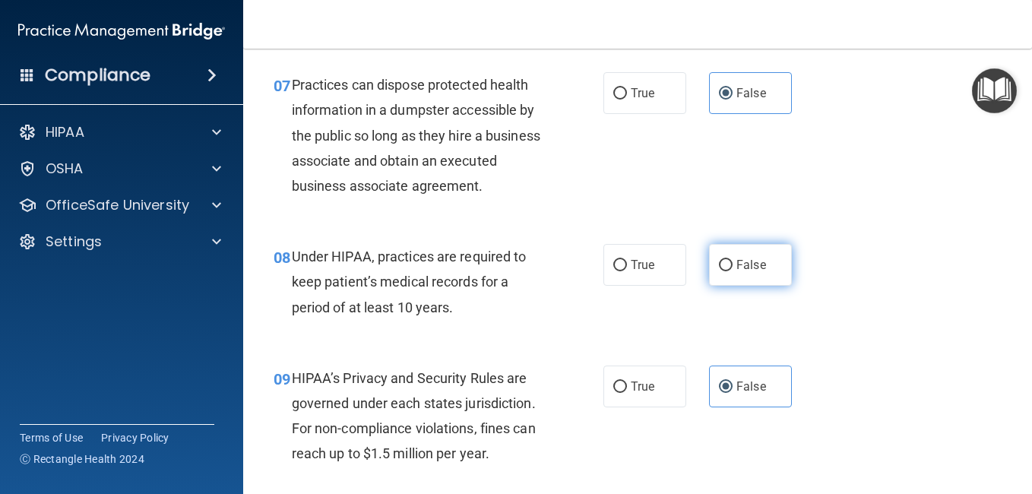
click at [738, 272] on span "False" at bounding box center [751, 265] width 30 height 14
click at [733, 271] on input "False" at bounding box center [726, 265] width 14 height 11
radio input "true"
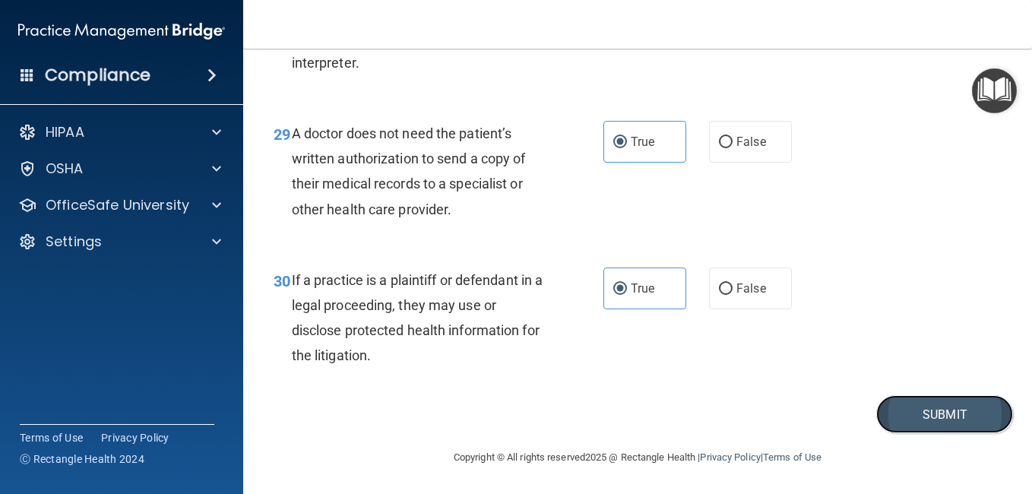
click at [898, 423] on button "Submit" at bounding box center [944, 414] width 137 height 39
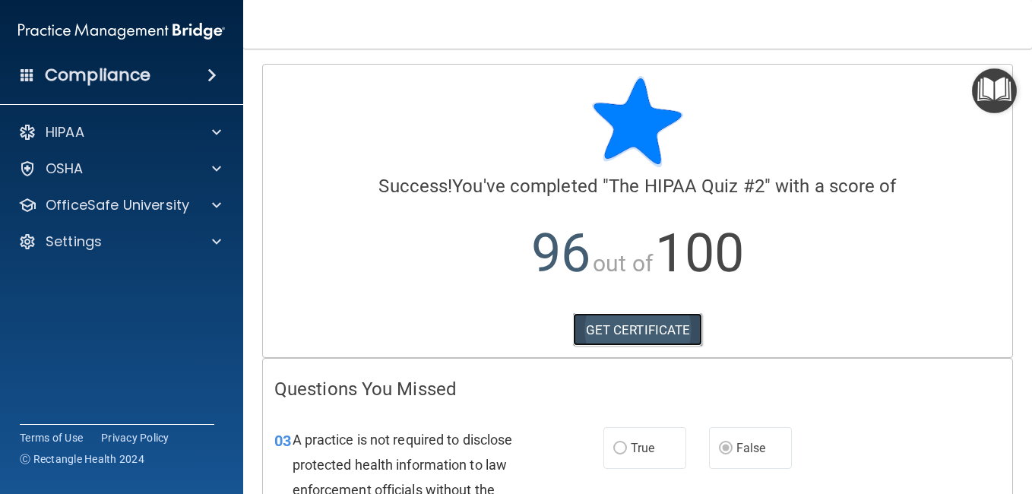
click at [648, 321] on link "GET CERTIFICATE" at bounding box center [638, 329] width 130 height 33
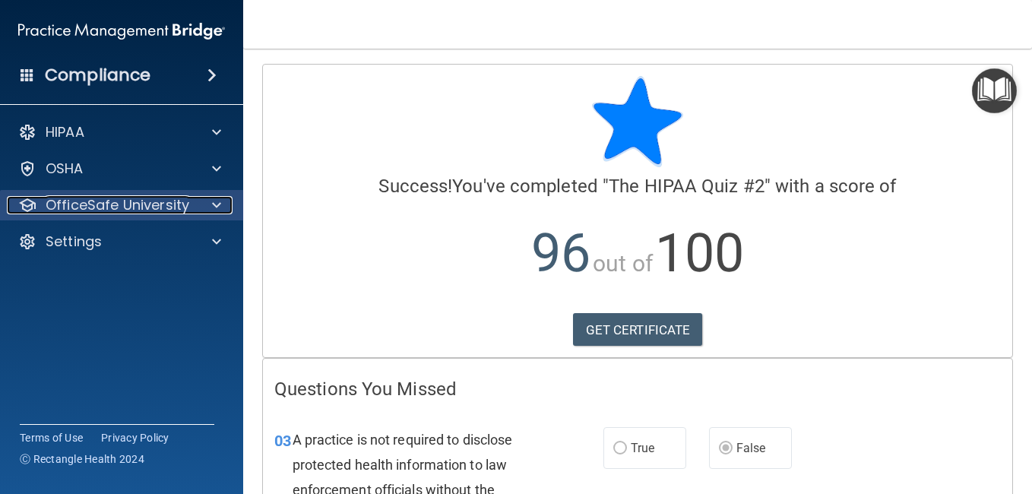
click at [132, 198] on p "OfficeSafe University" at bounding box center [118, 205] width 144 height 18
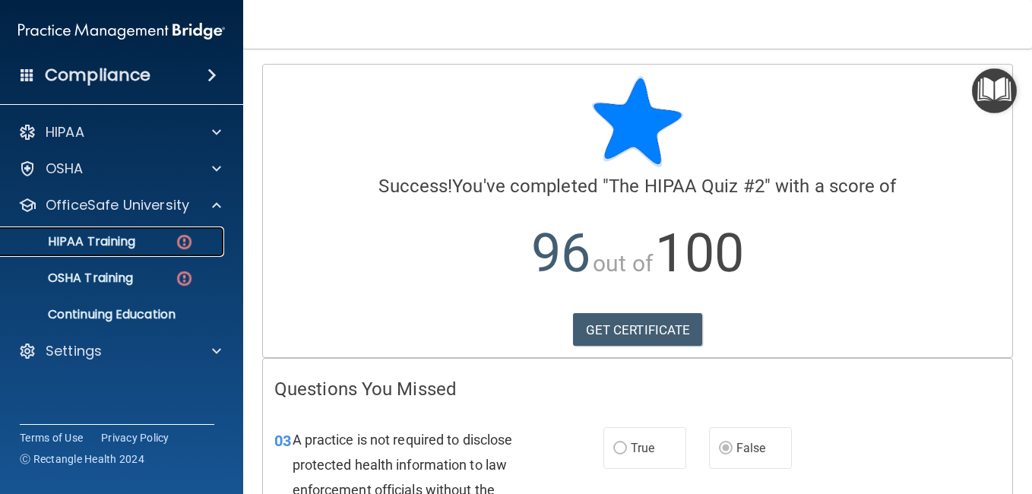
click at [131, 256] on link "HIPAA Training" at bounding box center [104, 241] width 239 height 30
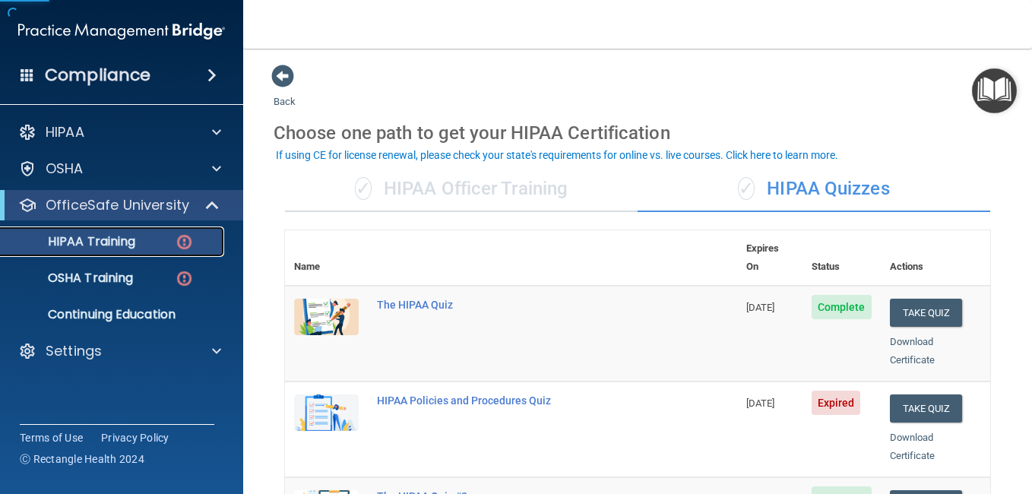
click at [131, 256] on link "HIPAA Training" at bounding box center [104, 241] width 239 height 30
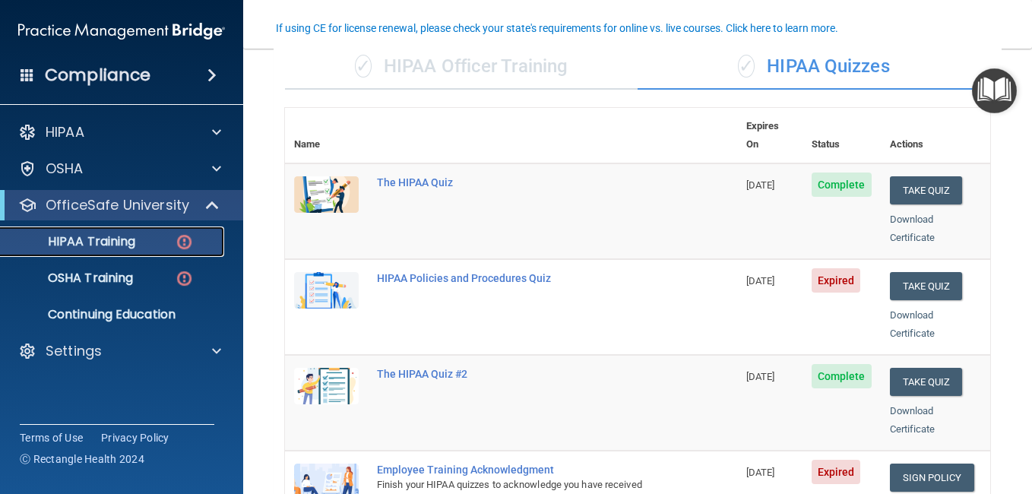
scroll to position [127, 0]
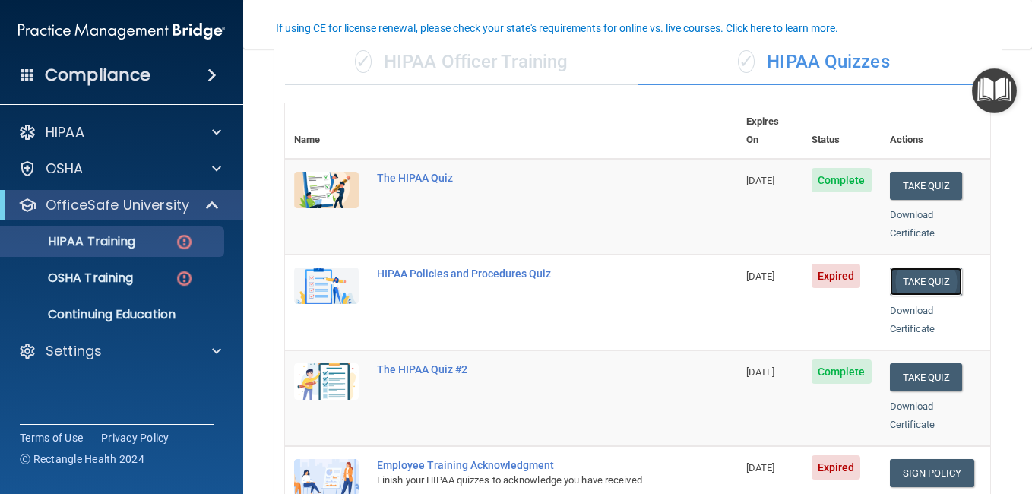
click at [913, 268] on button "Take Quiz" at bounding box center [926, 282] width 73 height 28
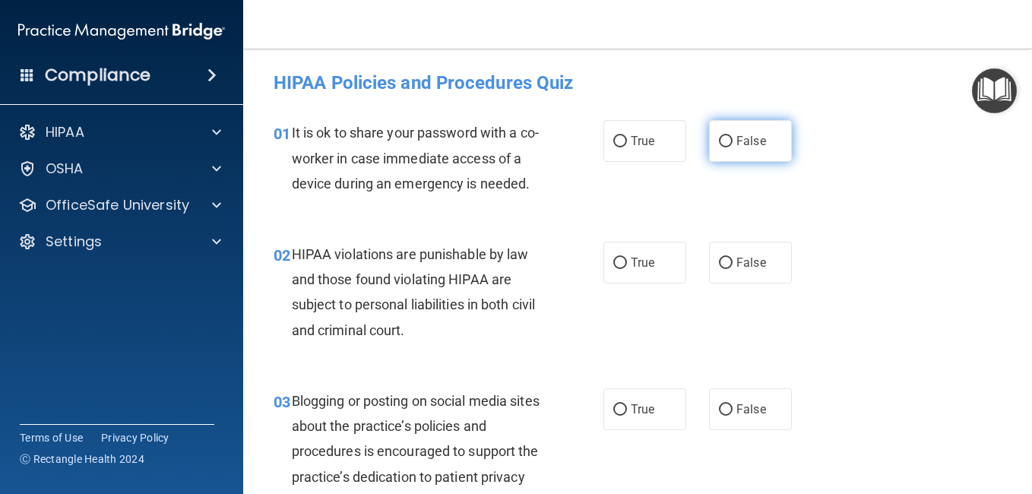
drag, startPoint x: 762, startPoint y: 135, endPoint x: 730, endPoint y: 126, distance: 33.2
click at [730, 126] on label "False" at bounding box center [750, 141] width 83 height 42
click at [730, 136] on input "False" at bounding box center [726, 141] width 14 height 11
radio input "true"
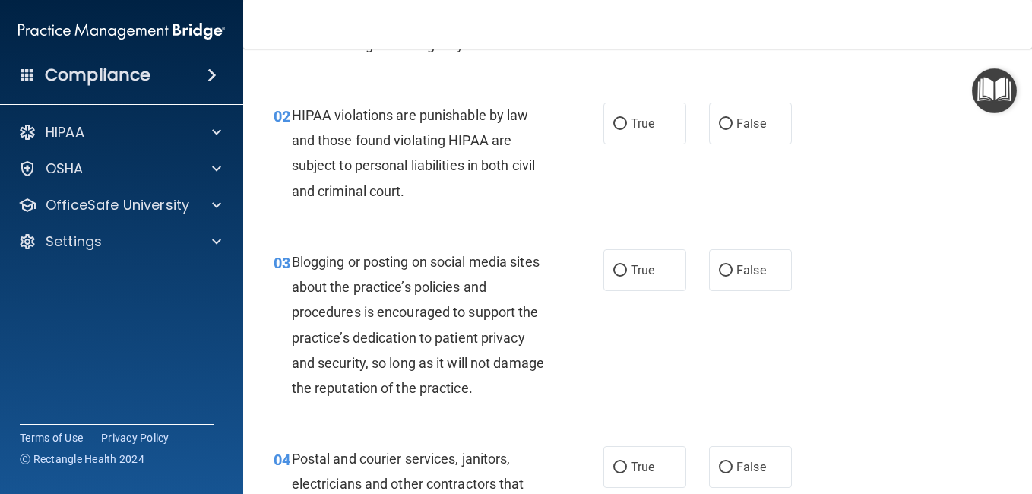
scroll to position [182, 0]
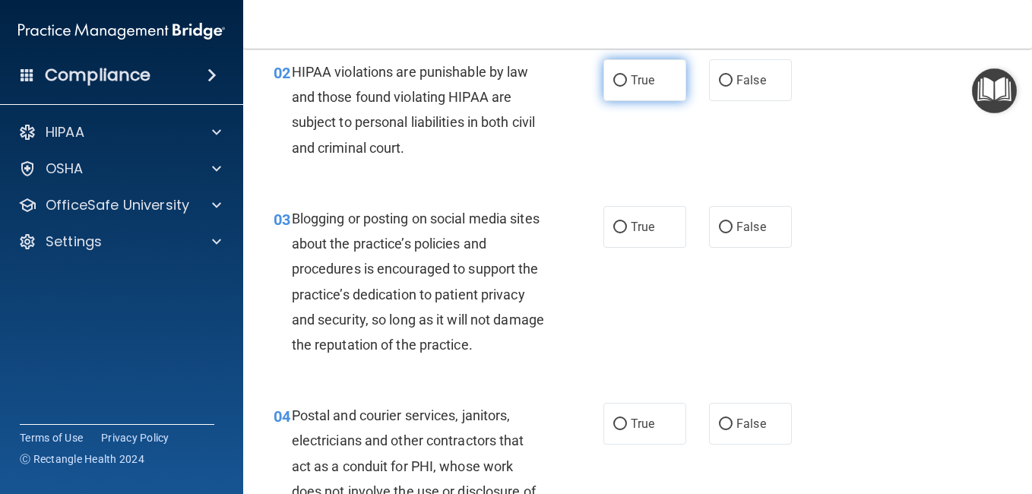
click at [635, 93] on label "True" at bounding box center [644, 80] width 83 height 42
click at [627, 87] on input "True" at bounding box center [620, 80] width 14 height 11
radio input "true"
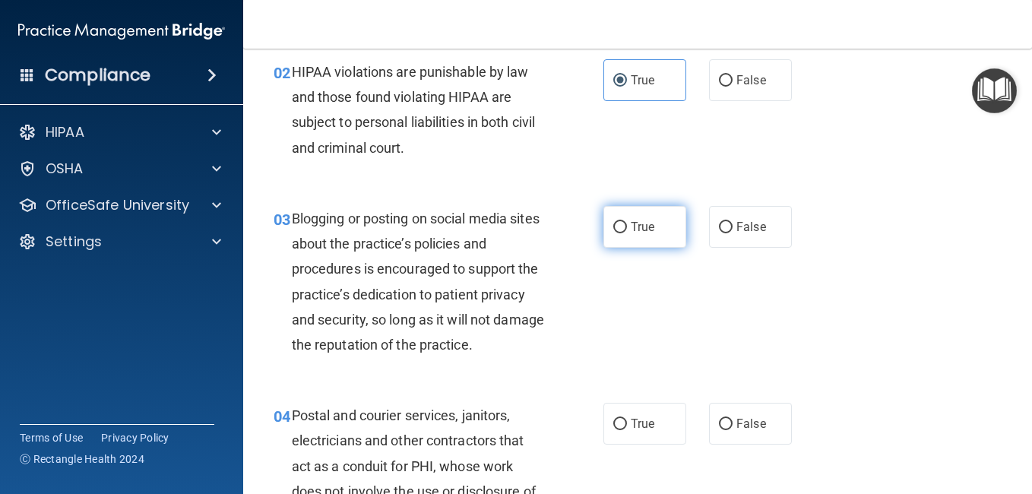
drag, startPoint x: 622, startPoint y: 257, endPoint x: 613, endPoint y: 236, distance: 23.2
click at [613, 236] on label "True" at bounding box center [644, 227] width 83 height 42
click at [613, 233] on input "True" at bounding box center [620, 227] width 14 height 11
radio input "true"
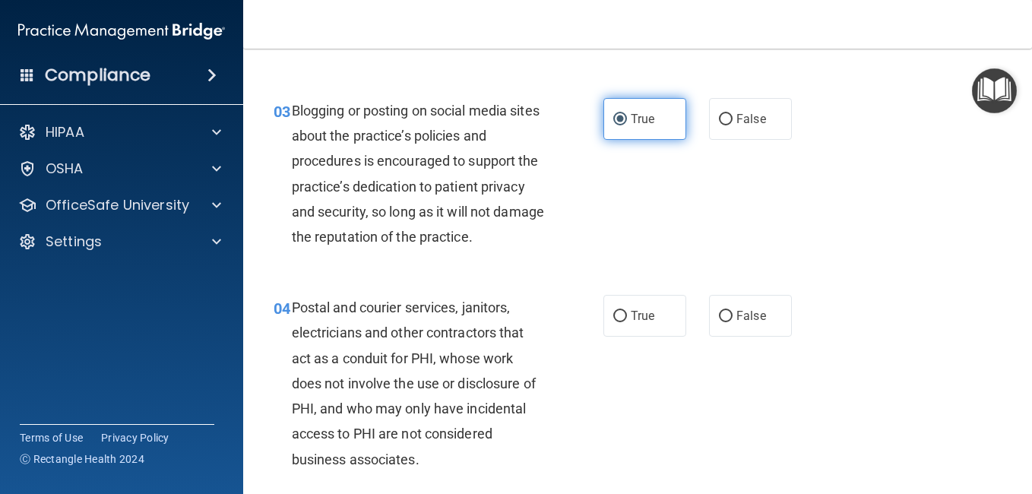
scroll to position [365, 0]
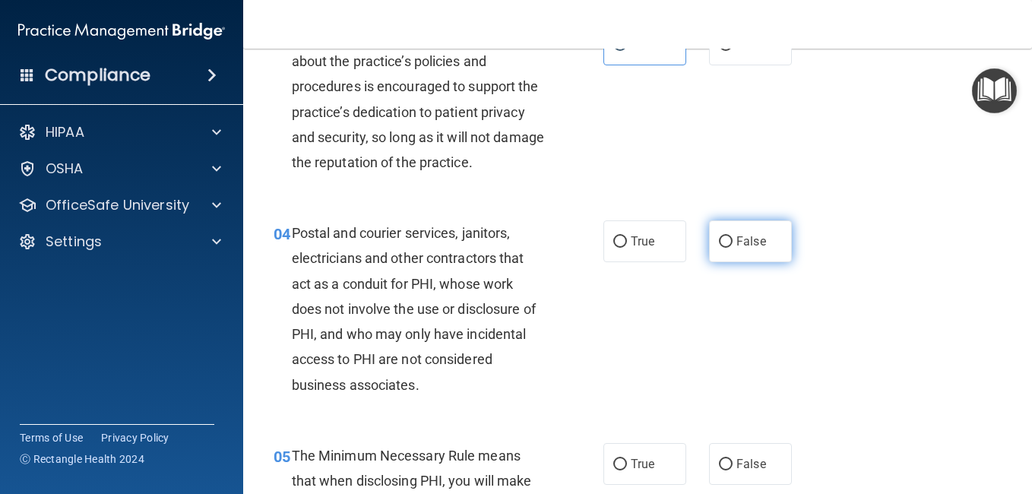
click at [736, 249] on span "False" at bounding box center [751, 241] width 30 height 14
click at [733, 248] on input "False" at bounding box center [726, 241] width 14 height 11
radio input "true"
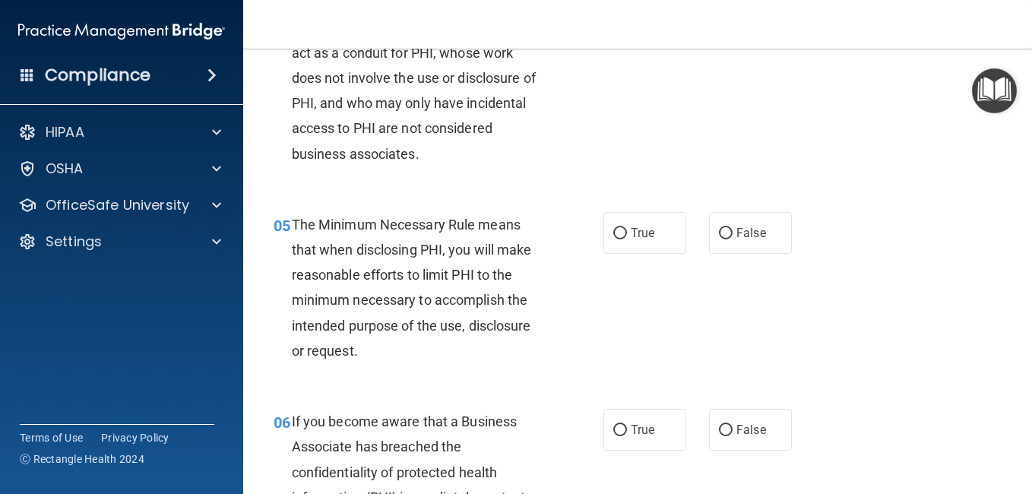
scroll to position [522, 0]
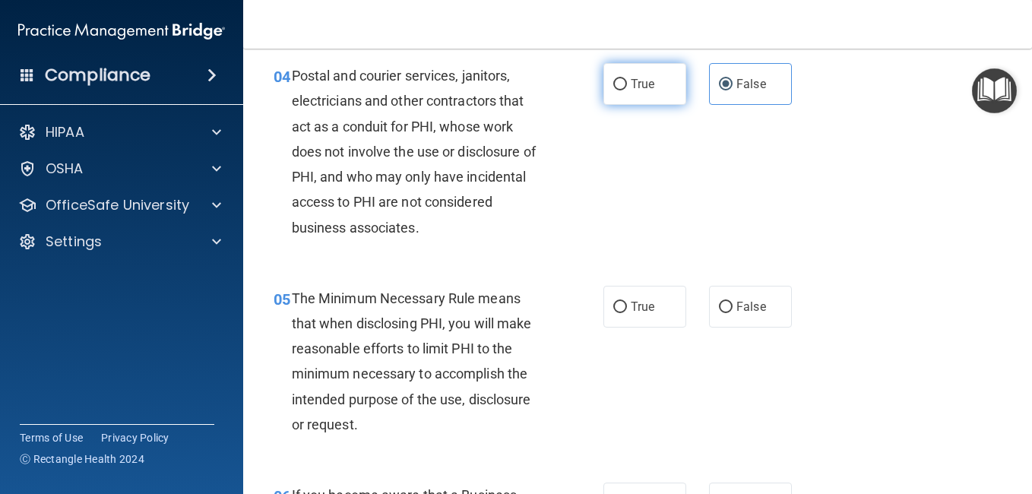
click at [627, 105] on label "True" at bounding box center [644, 84] width 83 height 42
click at [627, 90] on input "True" at bounding box center [620, 84] width 14 height 11
radio input "true"
radio input "false"
click at [627, 105] on label "True" at bounding box center [644, 84] width 83 height 42
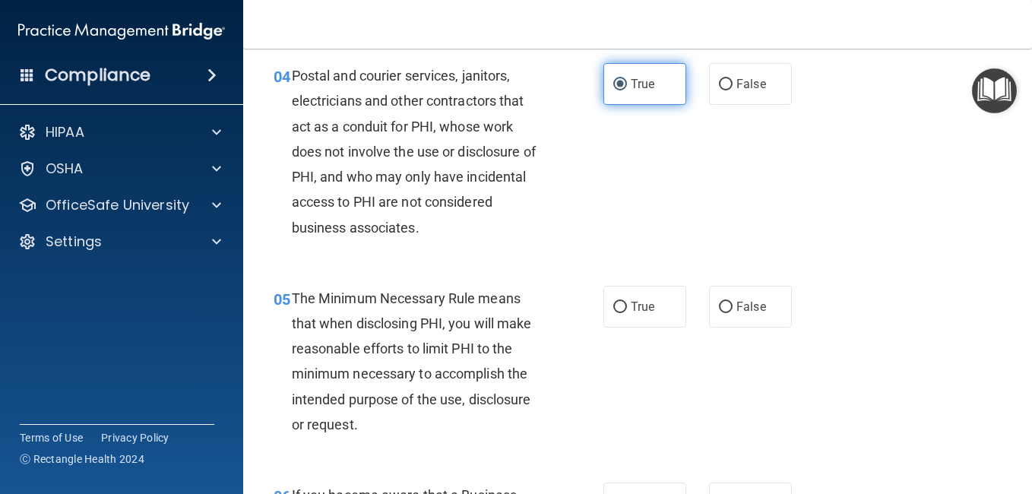
click at [627, 90] on input "True" at bounding box center [620, 84] width 14 height 11
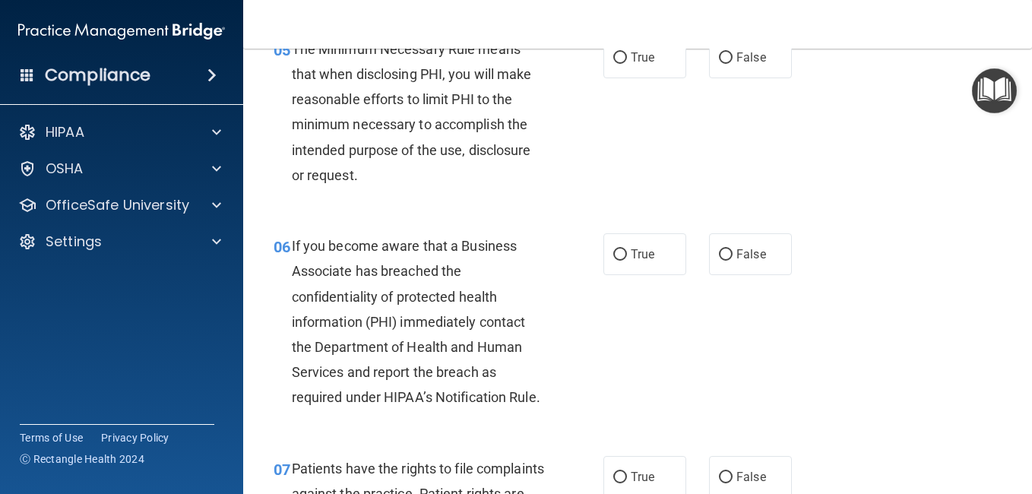
scroll to position [770, 0]
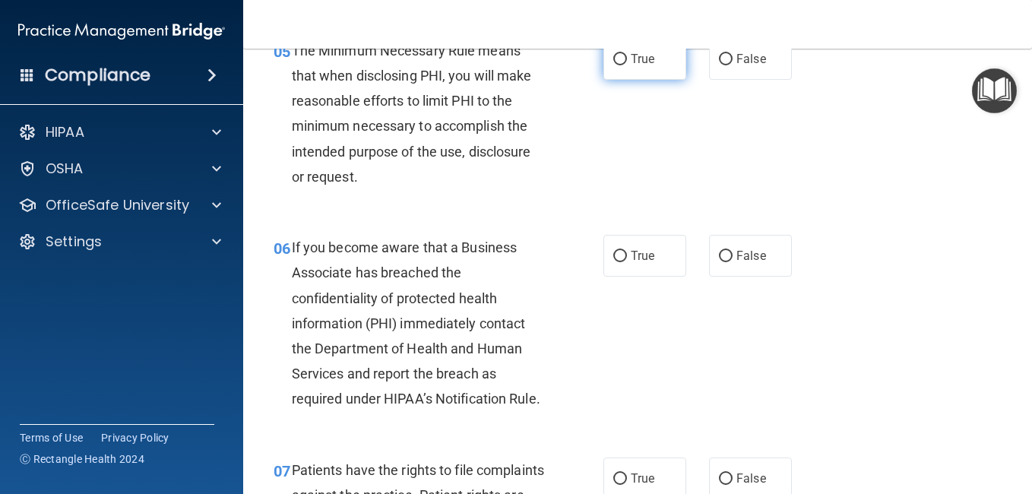
click at [635, 66] on span "True" at bounding box center [643, 59] width 24 height 14
click at [627, 65] on input "True" at bounding box center [620, 59] width 14 height 11
radio input "true"
click at [751, 263] on span "False" at bounding box center [751, 256] width 30 height 14
click at [733, 262] on input "False" at bounding box center [726, 256] width 14 height 11
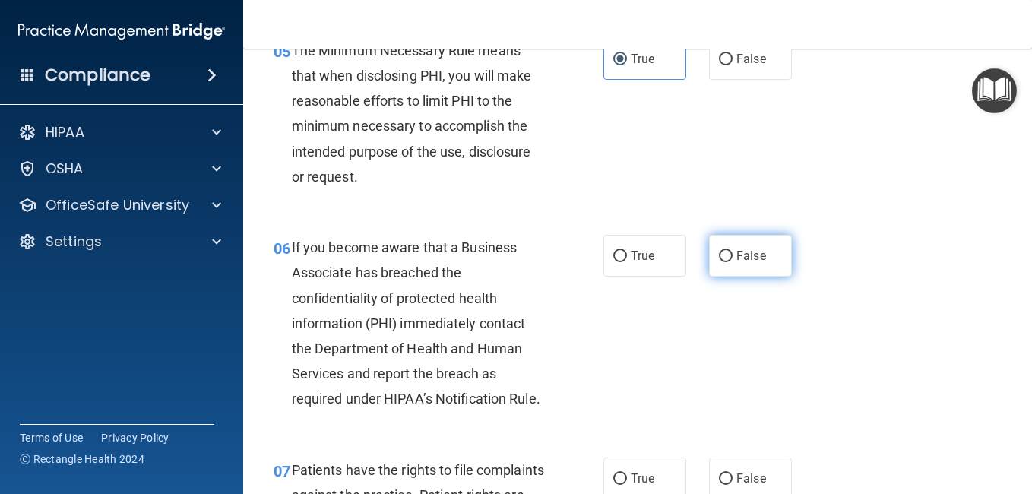
radio input "true"
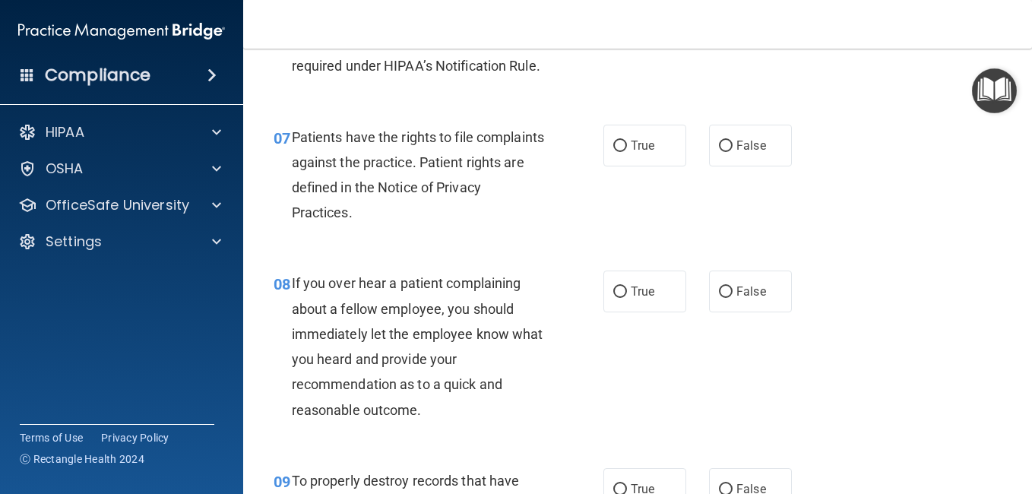
scroll to position [1104, 0]
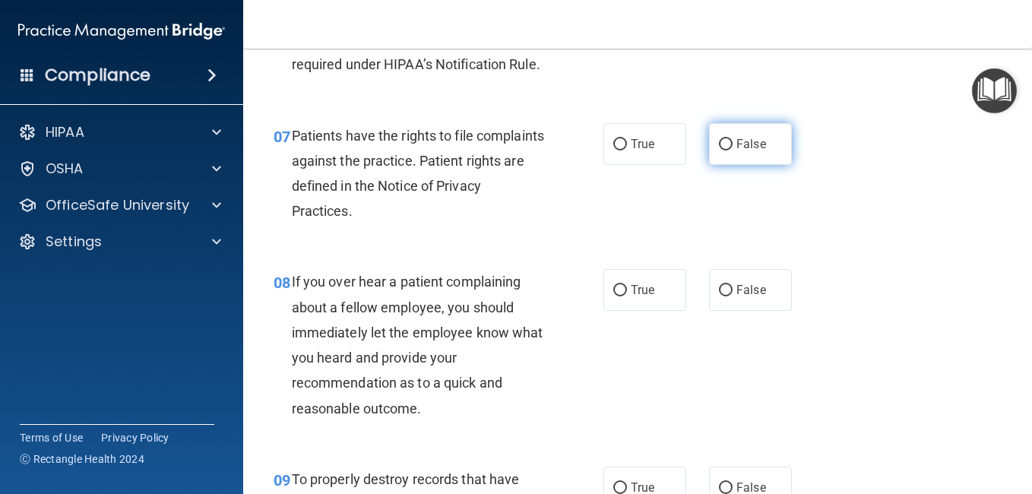
click at [711, 165] on label "False" at bounding box center [750, 144] width 83 height 42
click at [719, 150] on input "False" at bounding box center [726, 144] width 14 height 11
radio input "true"
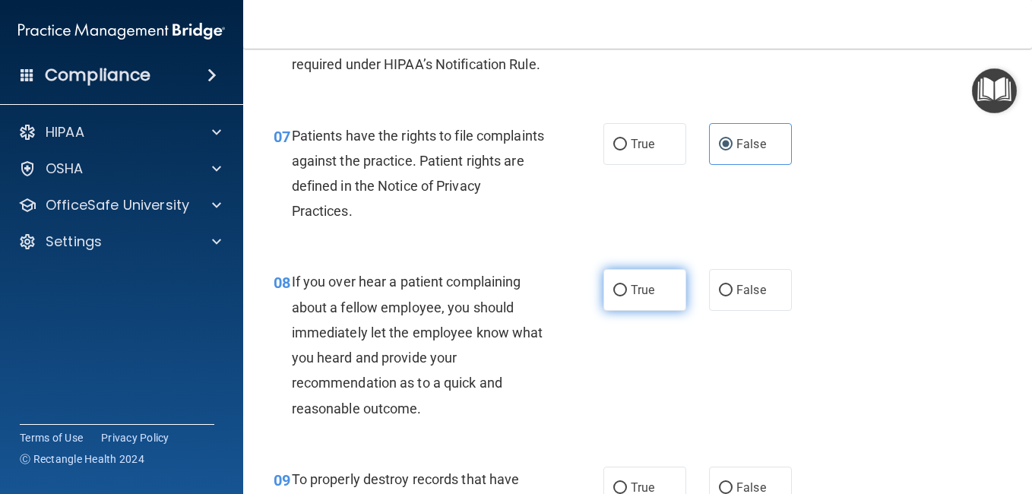
click at [654, 311] on label "True" at bounding box center [644, 290] width 83 height 42
click at [627, 296] on input "True" at bounding box center [620, 290] width 14 height 11
radio input "true"
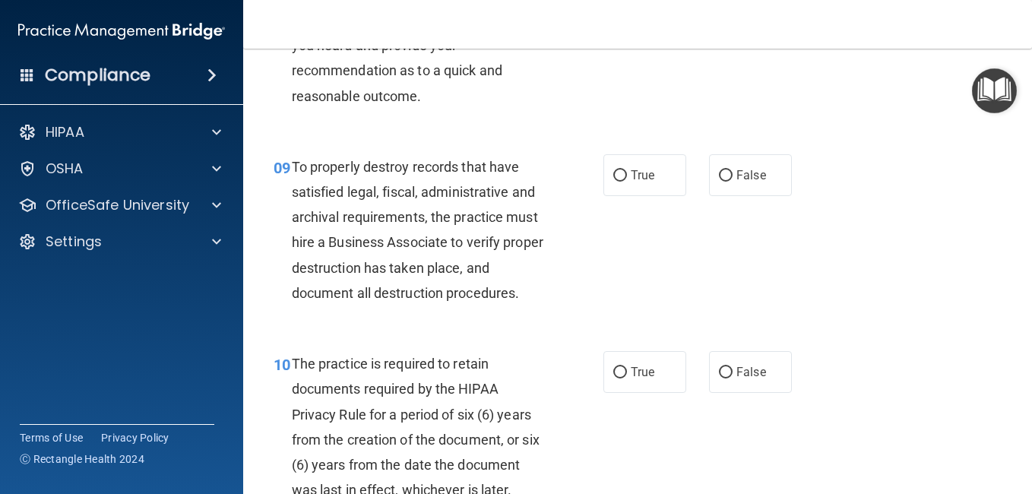
scroll to position [1449, 0]
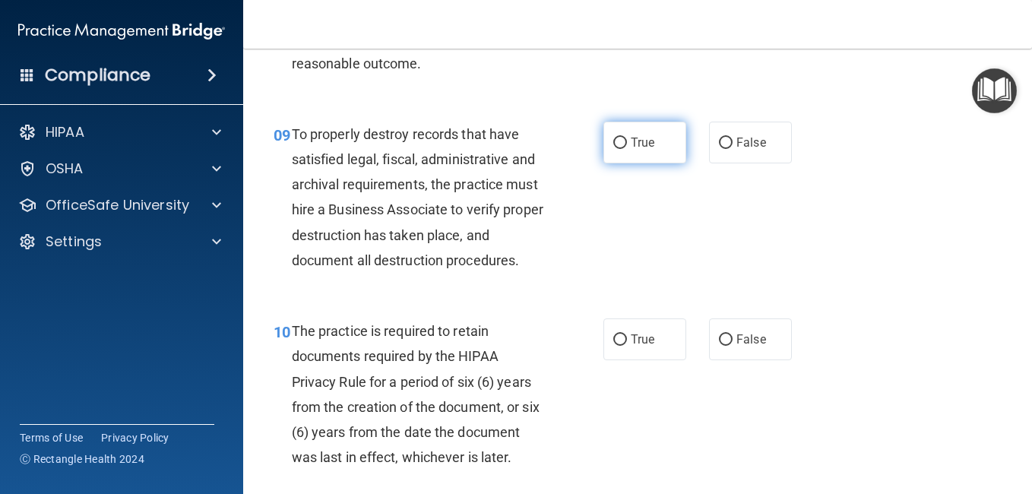
click at [635, 163] on label "True" at bounding box center [644, 143] width 83 height 42
click at [627, 149] on input "True" at bounding box center [620, 143] width 14 height 11
radio input "true"
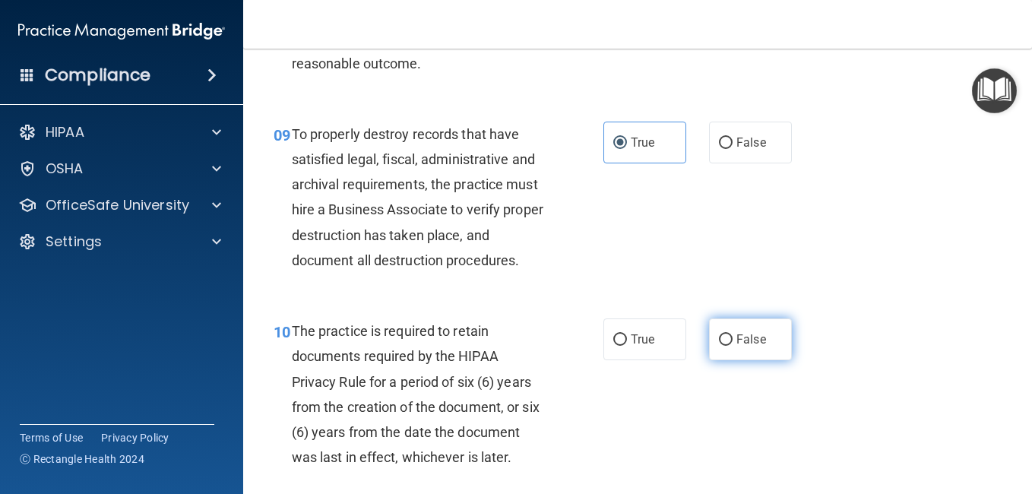
click at [721, 346] on input "False" at bounding box center [726, 339] width 14 height 11
radio input "true"
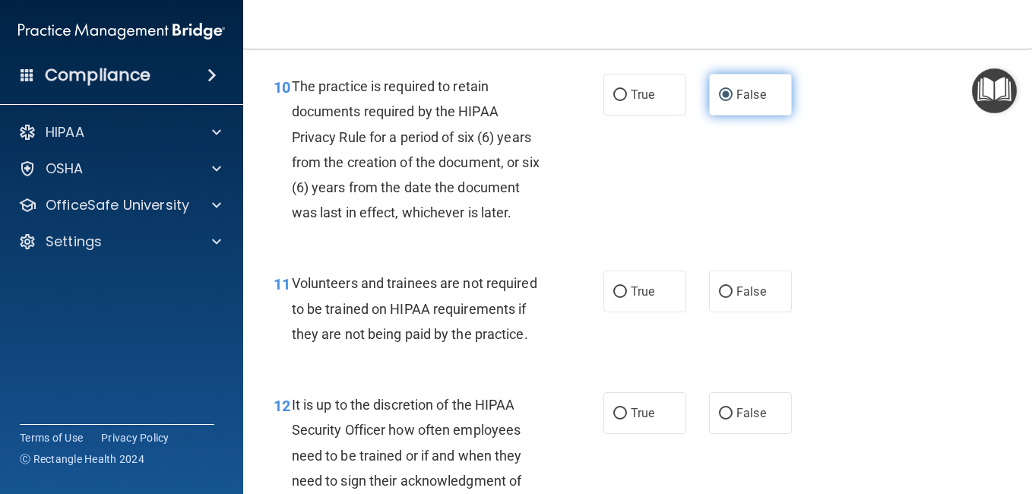
scroll to position [1804, 0]
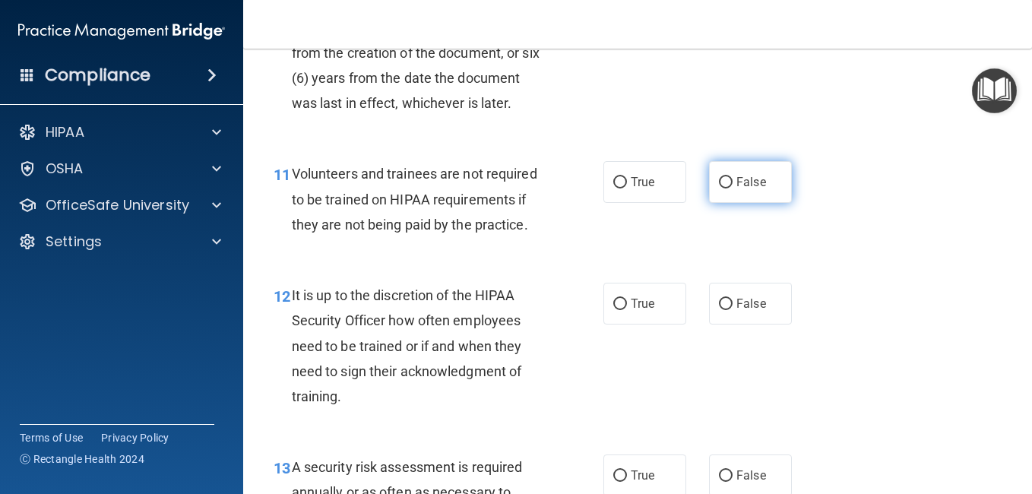
click at [724, 203] on label "False" at bounding box center [750, 182] width 83 height 42
click at [724, 188] on input "False" at bounding box center [726, 182] width 14 height 11
radio input "true"
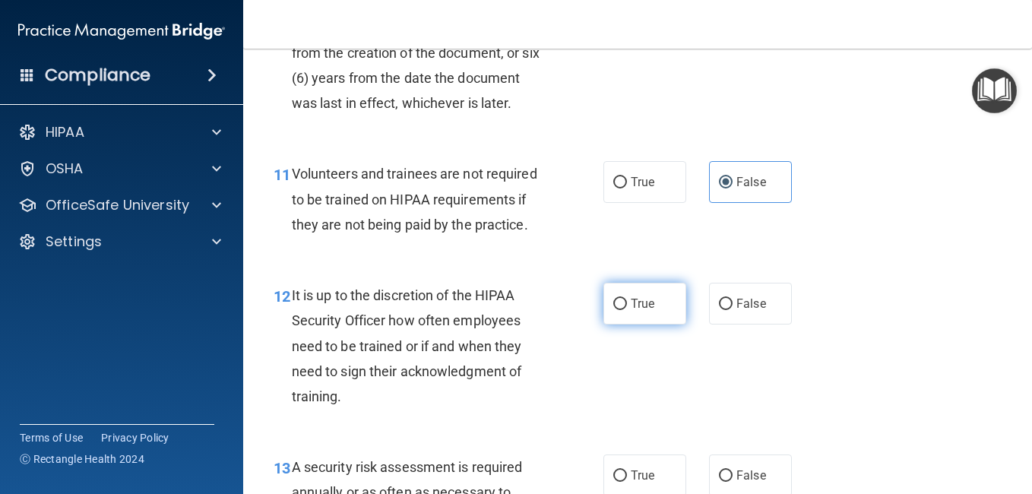
click at [657, 325] on label "True" at bounding box center [644, 304] width 83 height 42
click at [627, 310] on input "True" at bounding box center [620, 304] width 14 height 11
radio input "true"
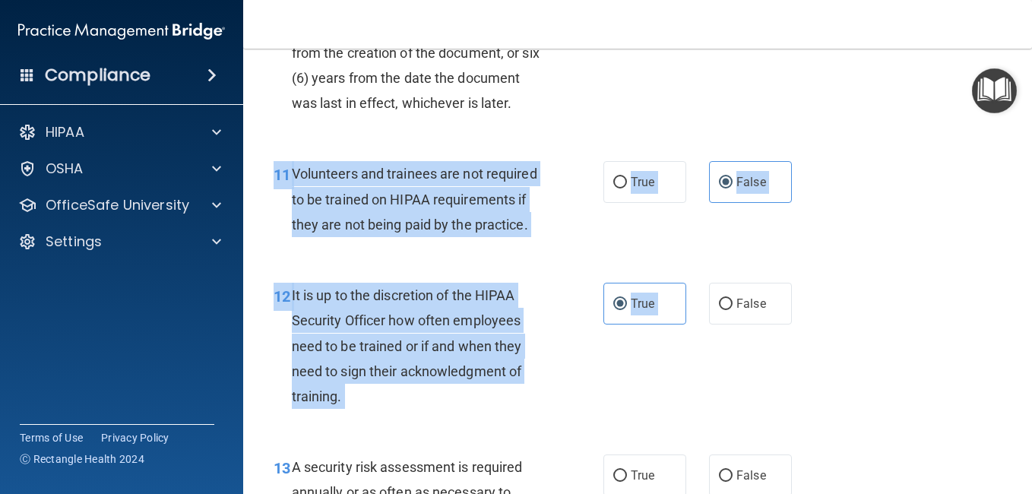
drag, startPoint x: 657, startPoint y: 420, endPoint x: 663, endPoint y: 313, distance: 107.3
click at [663, 264] on div "11 Volunteers and trainees are not required to be trained on HIPAA requirements…" at bounding box center [637, 203] width 751 height 122
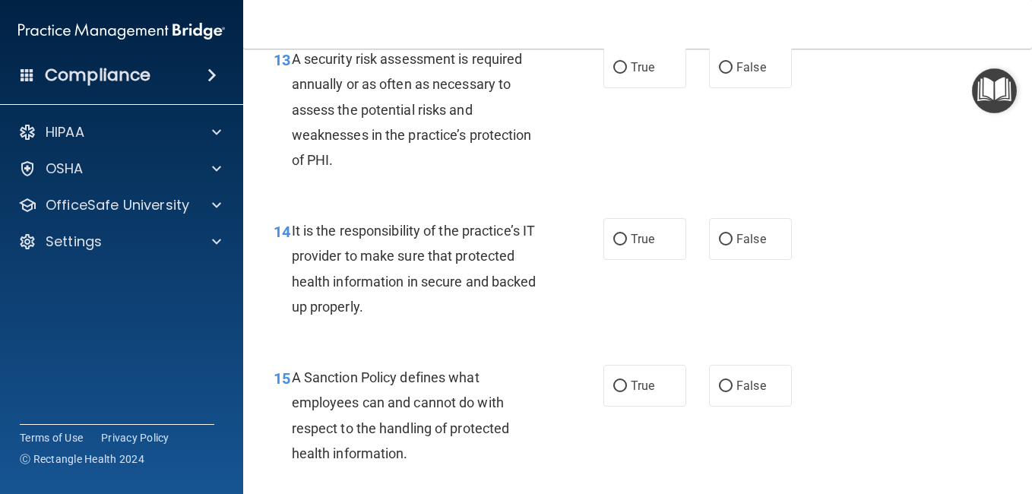
scroll to position [2225, 0]
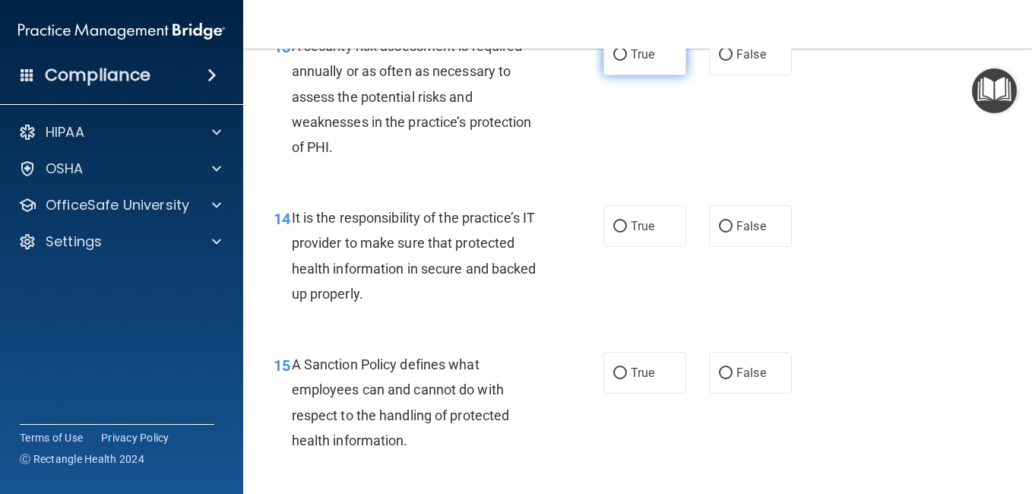
click at [648, 62] on span "True" at bounding box center [643, 54] width 24 height 14
click at [627, 61] on input "True" at bounding box center [620, 54] width 14 height 11
radio input "true"
click at [647, 247] on label "True" at bounding box center [644, 226] width 83 height 42
click at [627, 233] on input "True" at bounding box center [620, 226] width 14 height 11
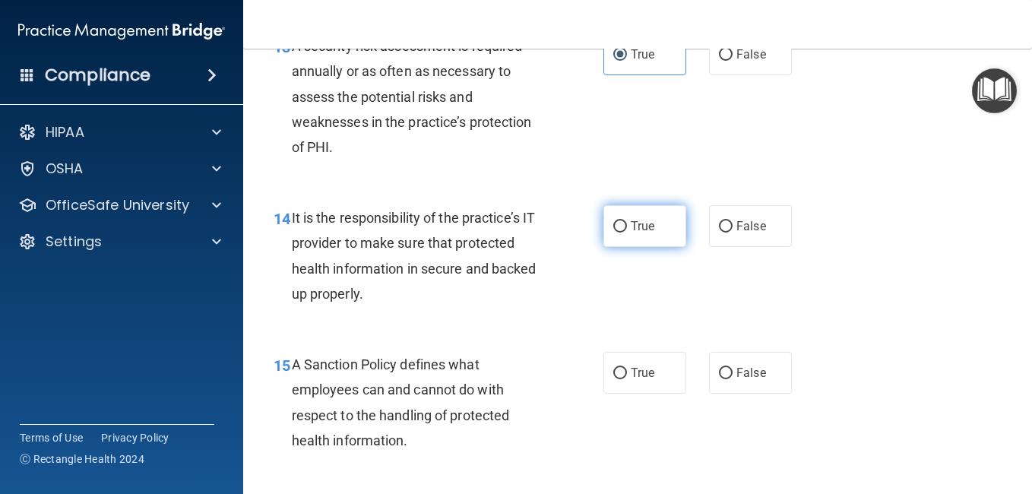
radio input "true"
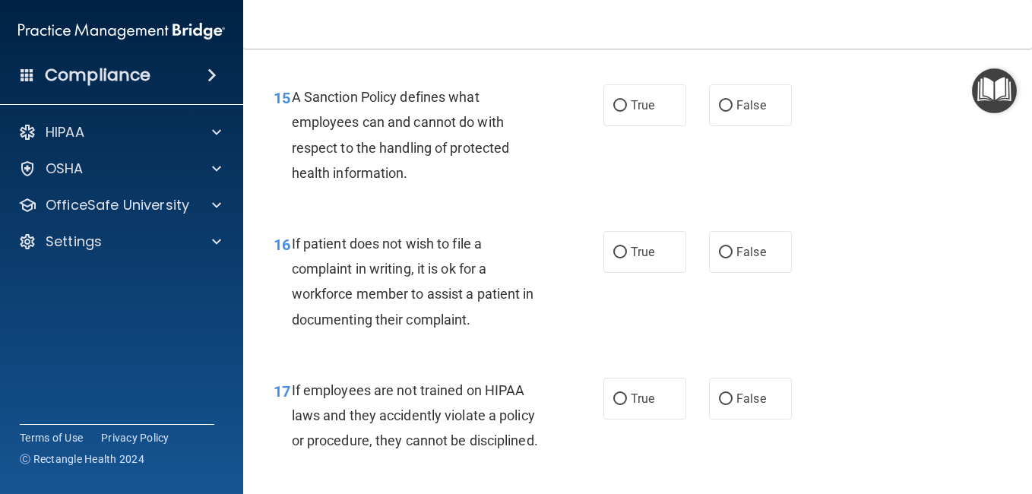
scroll to position [2564, 0]
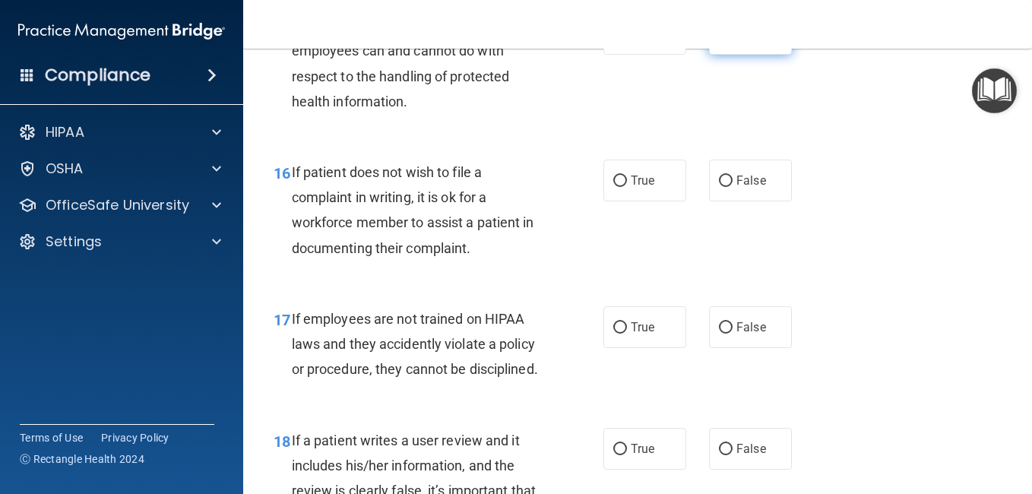
click at [726, 55] on label "False" at bounding box center [750, 34] width 83 height 42
click at [726, 40] on input "False" at bounding box center [726, 34] width 14 height 11
radio input "true"
click at [640, 201] on label "True" at bounding box center [644, 181] width 83 height 42
click at [627, 187] on input "True" at bounding box center [620, 181] width 14 height 11
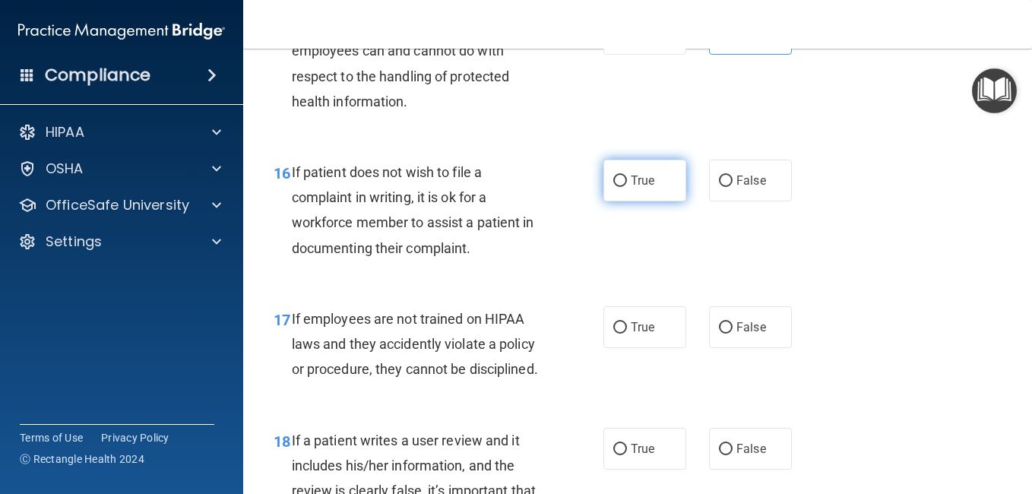
radio input "true"
click at [635, 348] on label "True" at bounding box center [644, 327] width 83 height 42
click at [627, 334] on input "True" at bounding box center [620, 327] width 14 height 11
radio input "true"
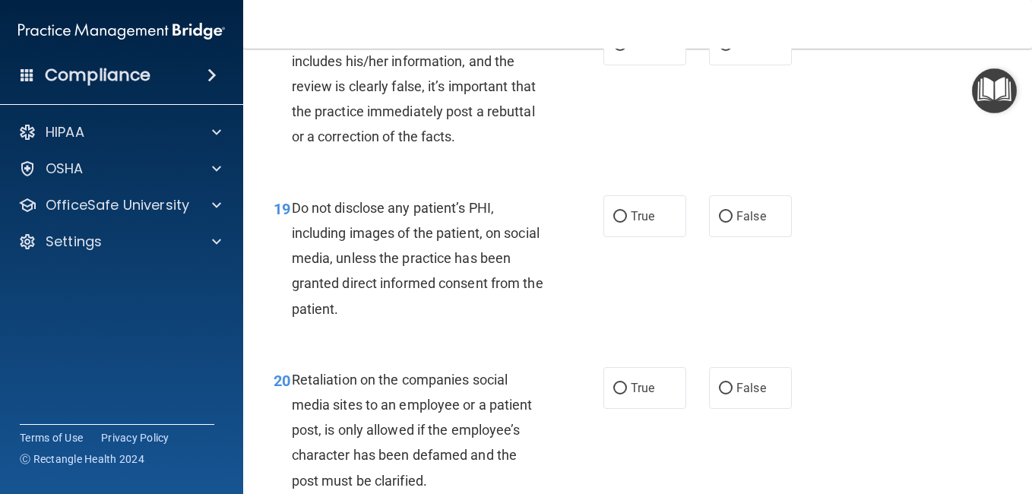
scroll to position [2974, 0]
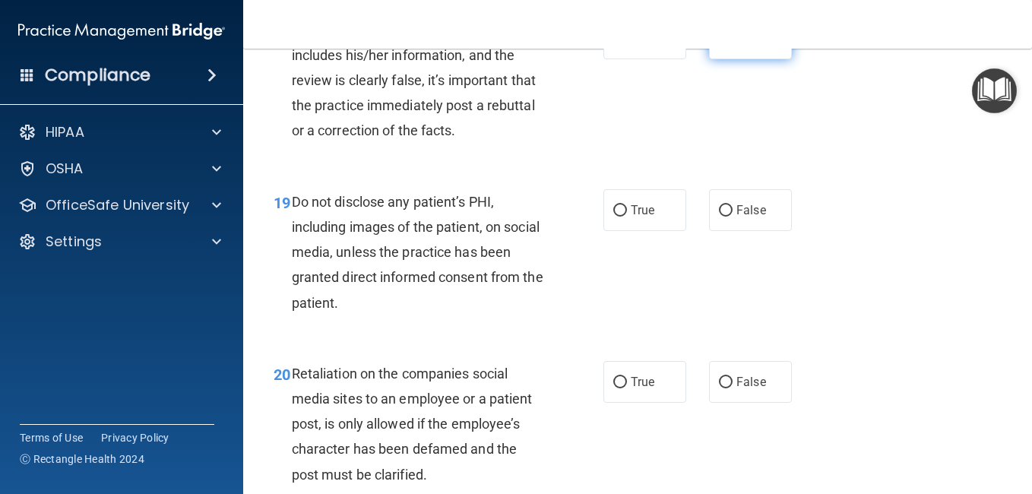
click at [721, 59] on label "False" at bounding box center [750, 38] width 83 height 42
click at [721, 45] on input "False" at bounding box center [726, 38] width 14 height 11
radio input "true"
click at [742, 231] on label "False" at bounding box center [750, 210] width 83 height 42
click at [733, 217] on input "False" at bounding box center [726, 210] width 14 height 11
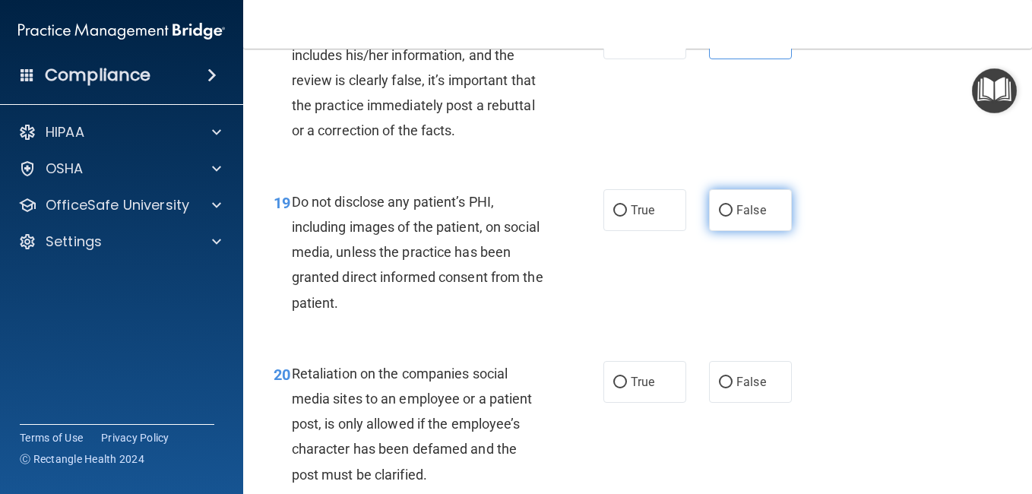
radio input "true"
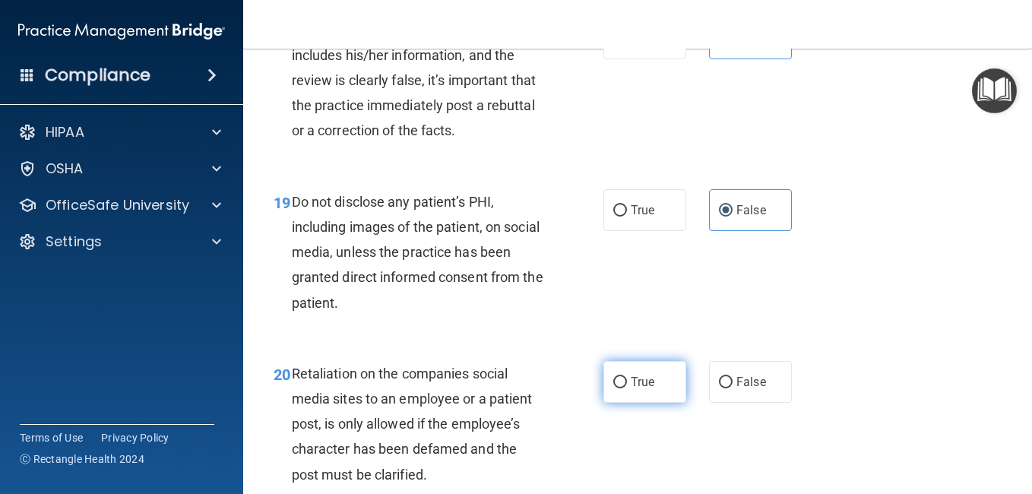
click at [638, 403] on label "True" at bounding box center [644, 382] width 83 height 42
click at [627, 388] on input "True" at bounding box center [620, 382] width 14 height 11
radio input "true"
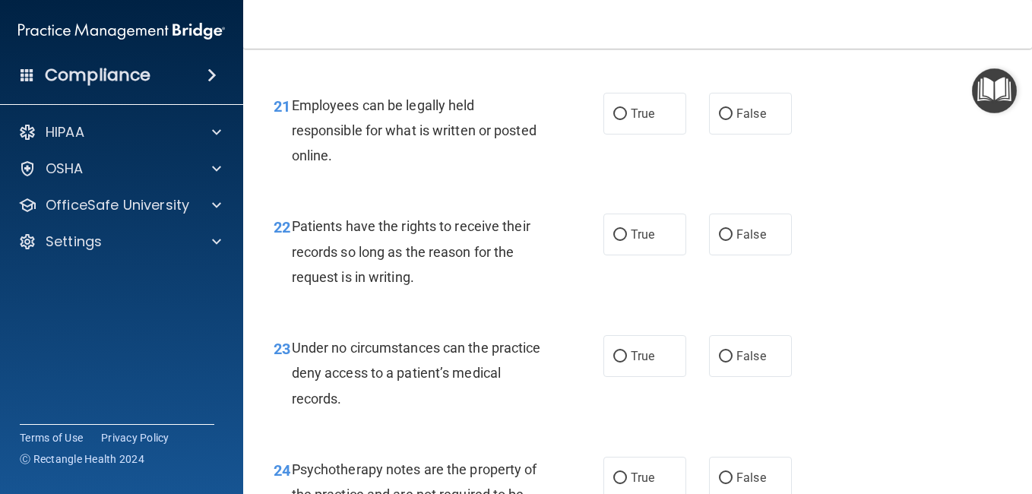
scroll to position [3415, 0]
click at [638, 134] on label "True" at bounding box center [644, 113] width 83 height 42
click at [627, 119] on input "True" at bounding box center [620, 113] width 14 height 11
radio input "true"
click at [638, 241] on span "True" at bounding box center [643, 233] width 24 height 14
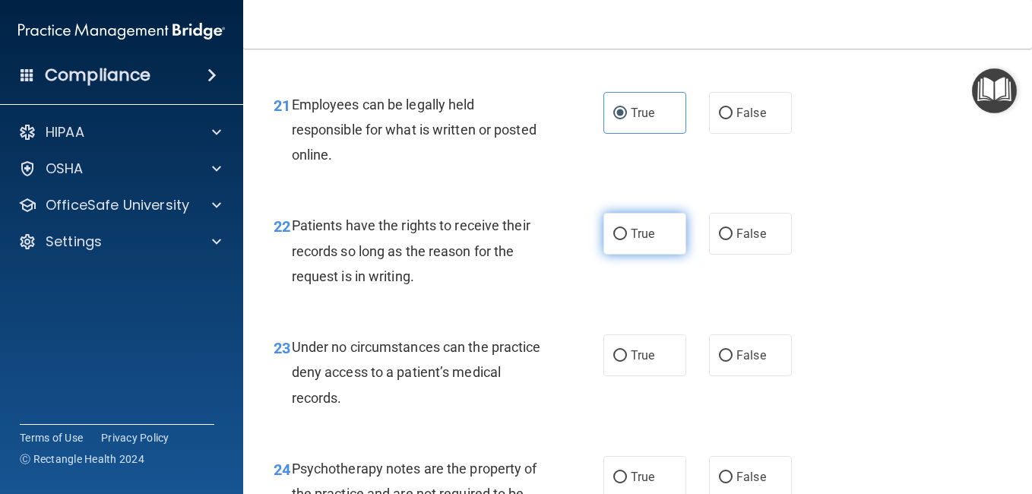
click at [627, 240] on input "True" at bounding box center [620, 234] width 14 height 11
radio input "true"
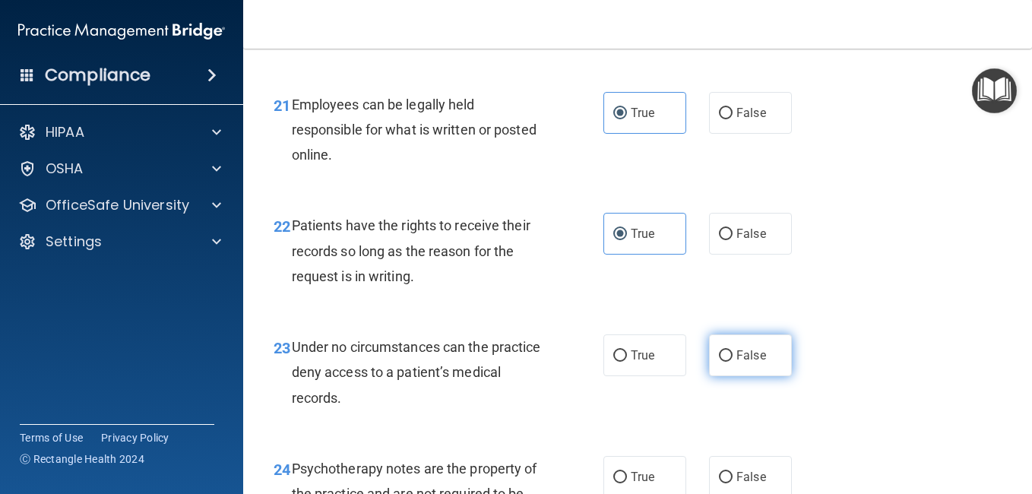
click at [752, 376] on label "False" at bounding box center [750, 355] width 83 height 42
click at [733, 362] on input "False" at bounding box center [726, 355] width 14 height 11
radio input "true"
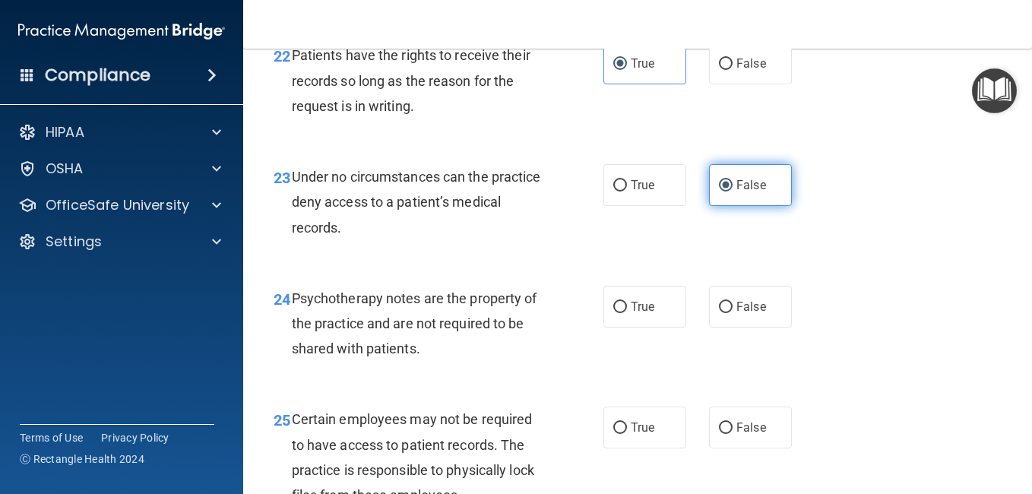
scroll to position [3688, 0]
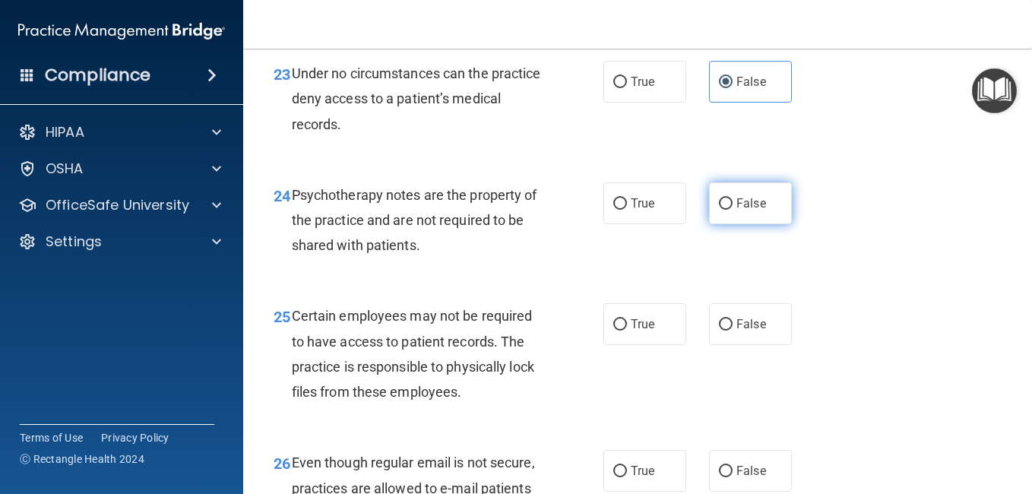
click at [746, 224] on label "False" at bounding box center [750, 203] width 83 height 42
click at [733, 210] on input "False" at bounding box center [726, 203] width 14 height 11
radio input "true"
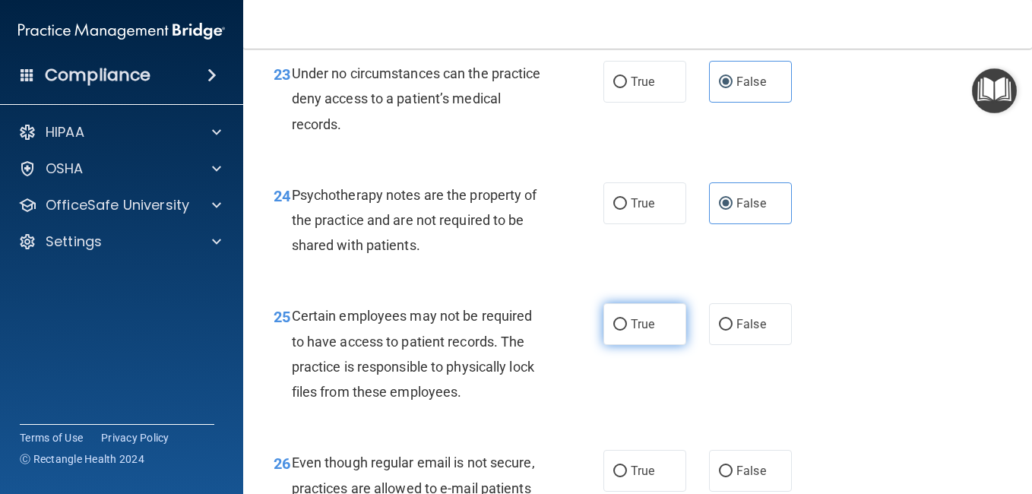
click at [635, 345] on label "True" at bounding box center [644, 324] width 83 height 42
click at [627, 331] on input "True" at bounding box center [620, 324] width 14 height 11
radio input "true"
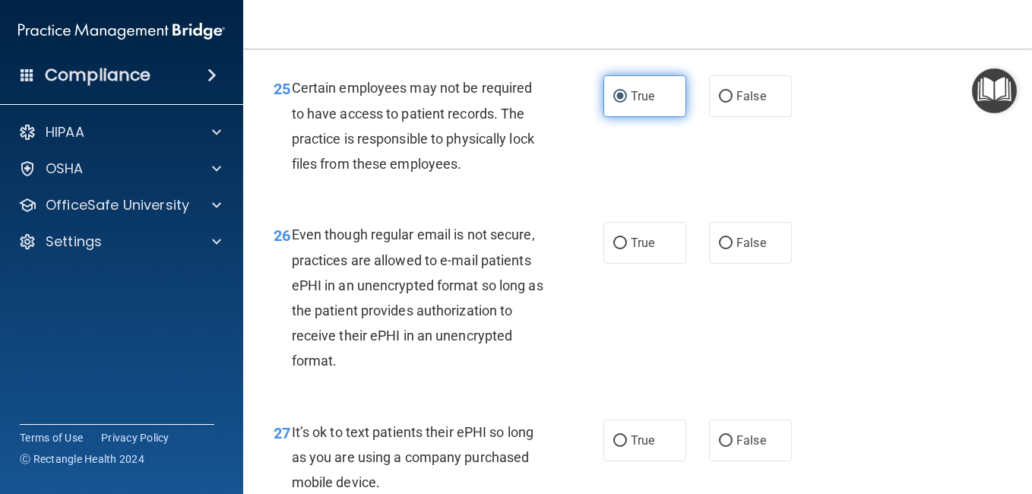
scroll to position [3992, 0]
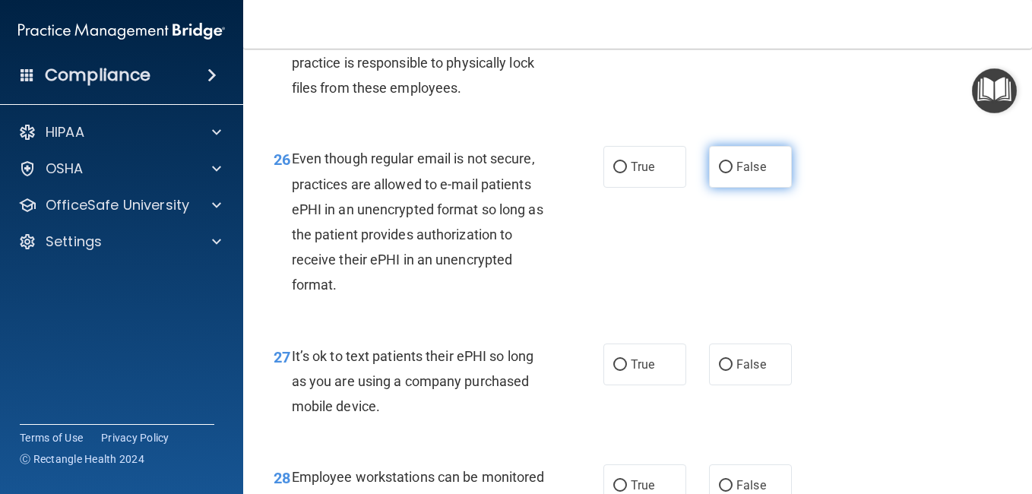
click at [714, 188] on label "False" at bounding box center [750, 167] width 83 height 42
click at [719, 173] on input "False" at bounding box center [726, 167] width 14 height 11
radio input "true"
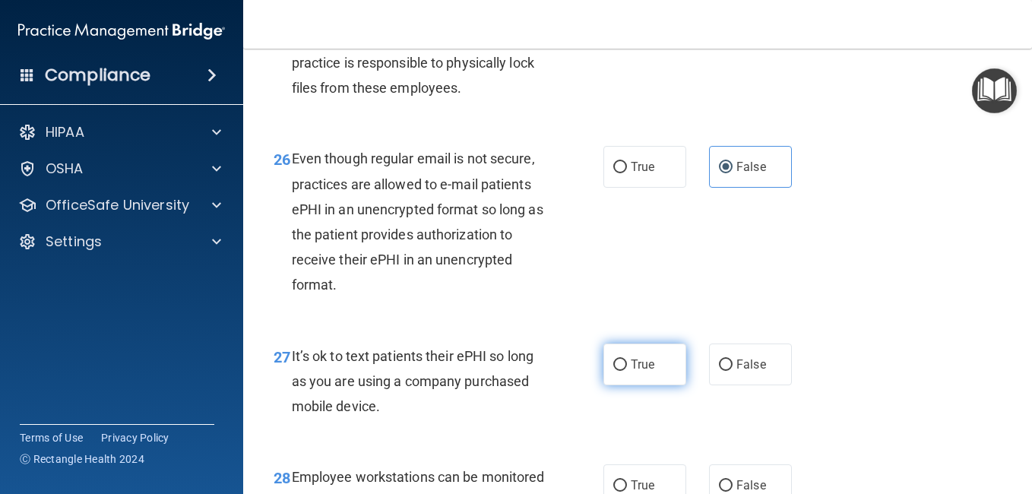
click at [670, 385] on label "True" at bounding box center [644, 365] width 83 height 42
click at [627, 371] on input "True" at bounding box center [620, 364] width 14 height 11
radio input "true"
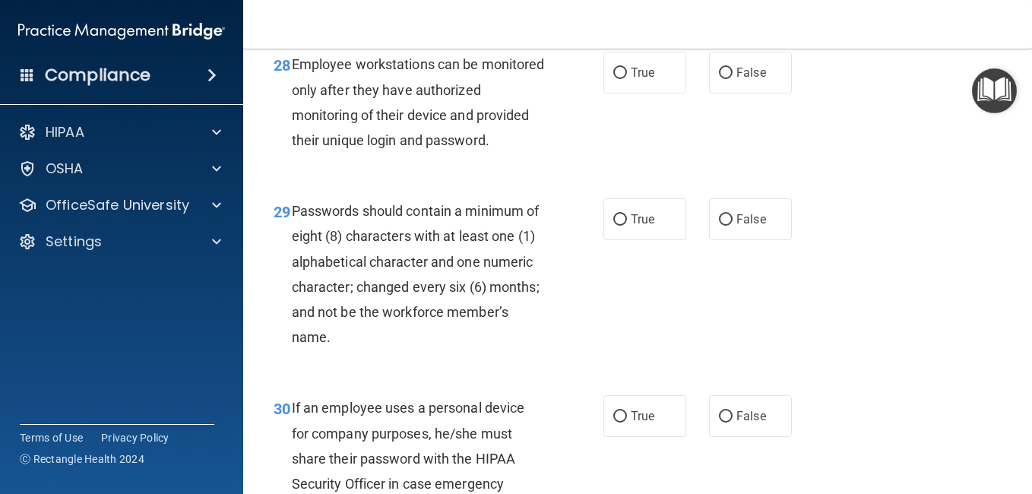
scroll to position [4494, 0]
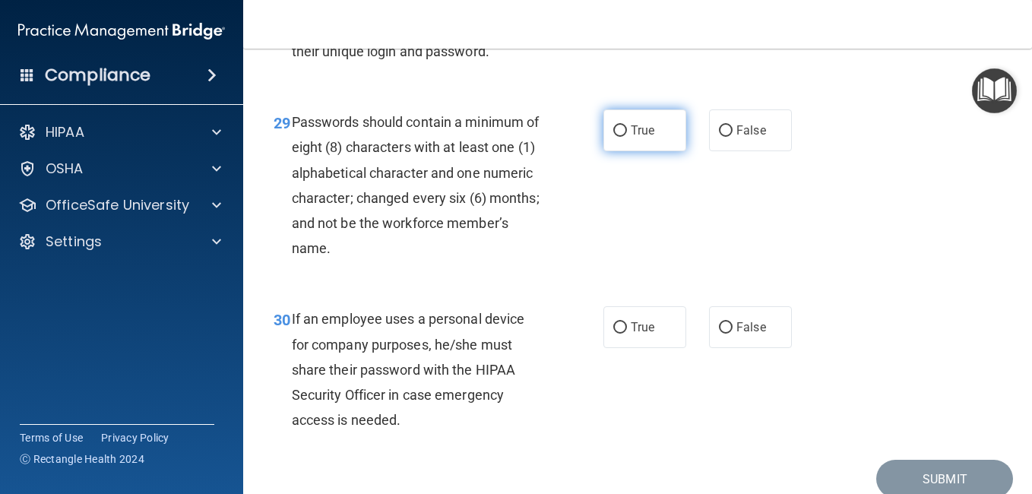
click at [657, 151] on label "True" at bounding box center [644, 130] width 83 height 42
click at [627, 137] on input "True" at bounding box center [620, 130] width 14 height 11
radio input "true"
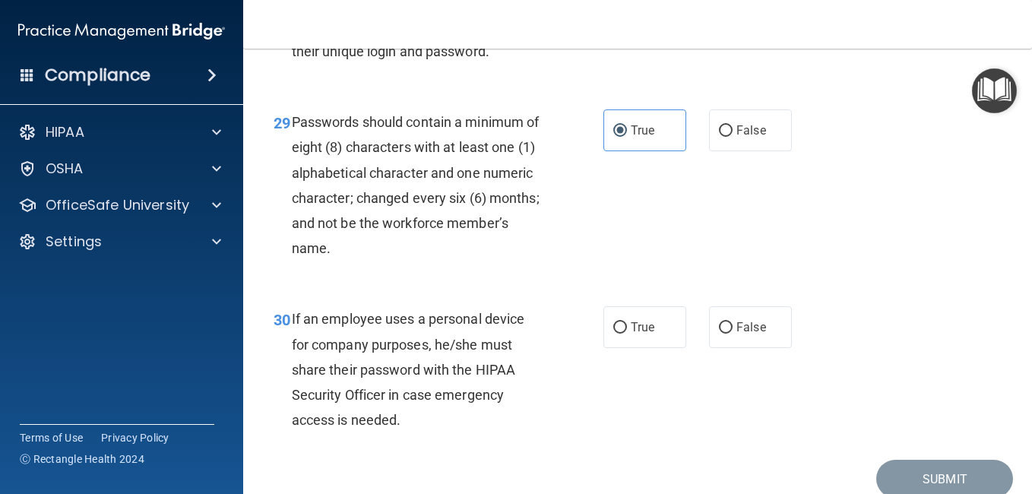
radio input "true"
click at [739, 334] on span "False" at bounding box center [751, 327] width 30 height 14
click at [733, 334] on input "False" at bounding box center [726, 327] width 14 height 11
radio input "true"
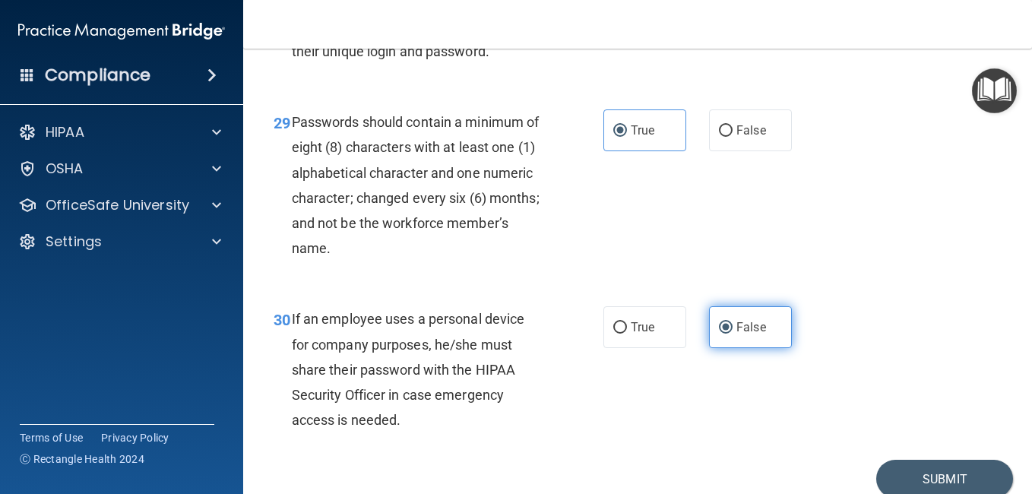
scroll to position [4685, 0]
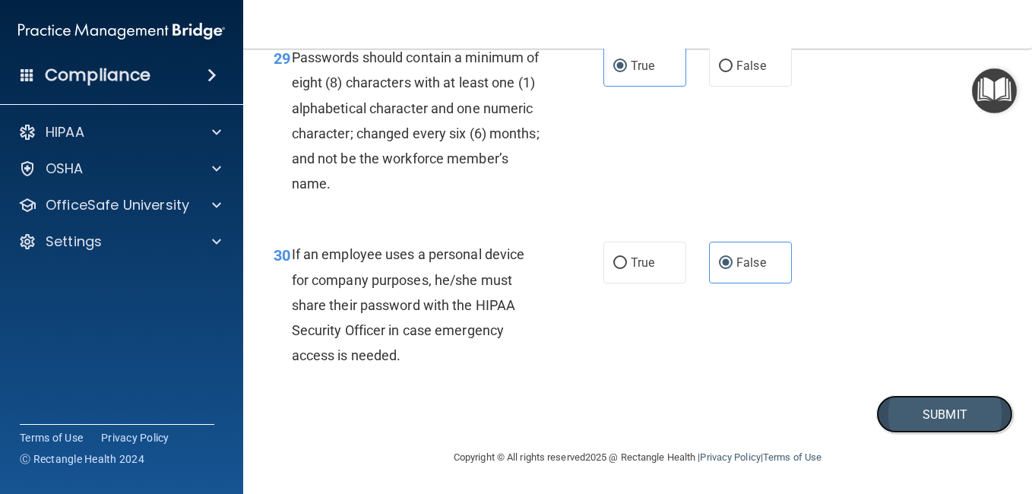
click at [912, 420] on button "Submit" at bounding box center [944, 414] width 137 height 39
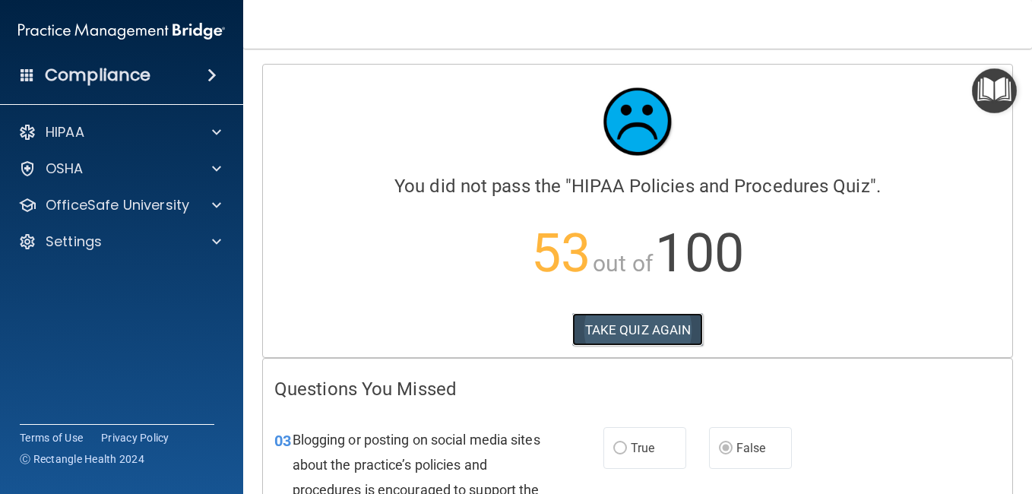
click at [617, 322] on button "TAKE QUIZ AGAIN" at bounding box center [637, 329] width 131 height 33
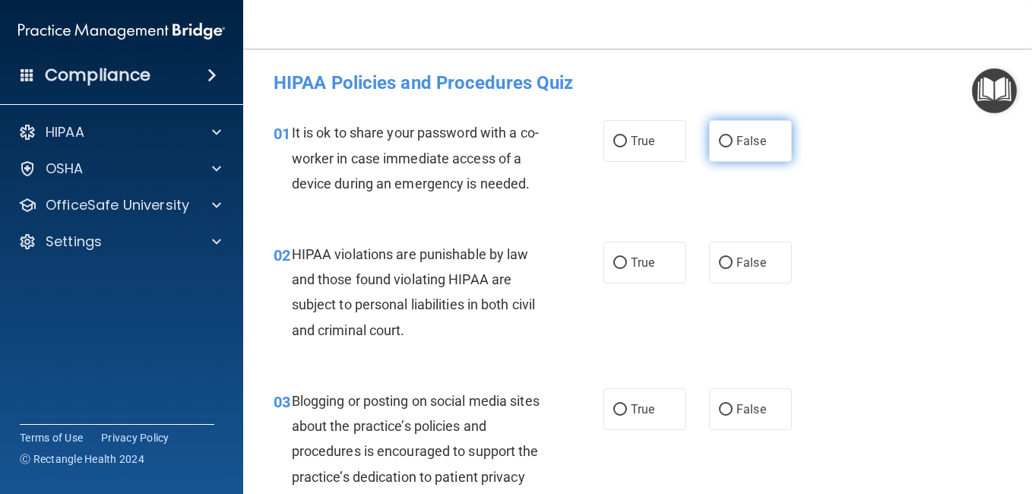
drag, startPoint x: 763, startPoint y: 150, endPoint x: 747, endPoint y: 135, distance: 22.0
click at [747, 135] on span "False" at bounding box center [751, 141] width 30 height 14
click at [733, 136] on input "False" at bounding box center [726, 141] width 14 height 11
radio input "true"
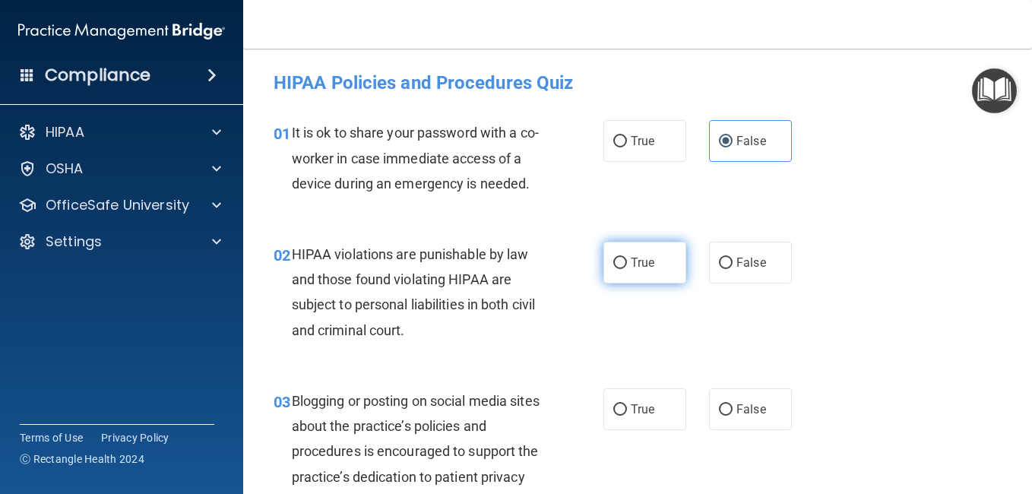
click at [660, 282] on label "True" at bounding box center [644, 263] width 83 height 42
click at [627, 269] on input "True" at bounding box center [620, 263] width 14 height 11
radio input "true"
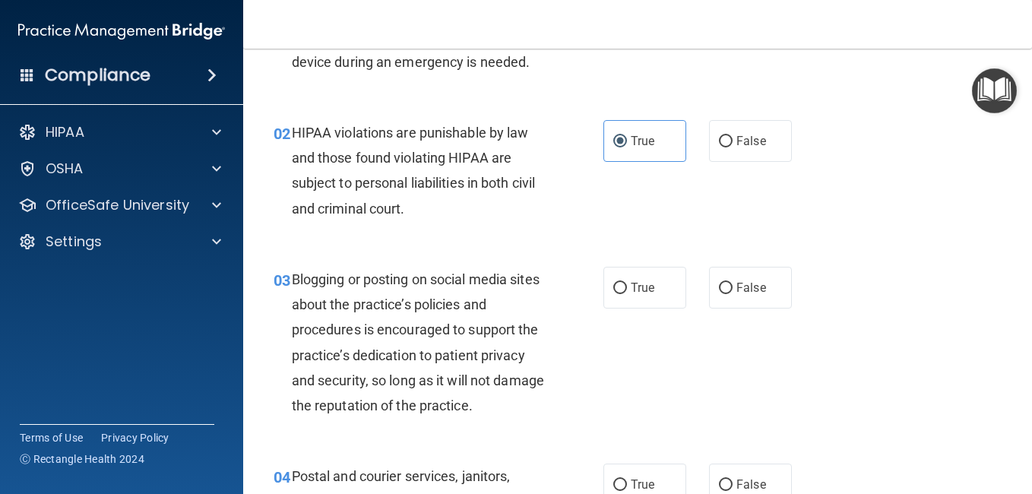
scroll to position [157, 0]
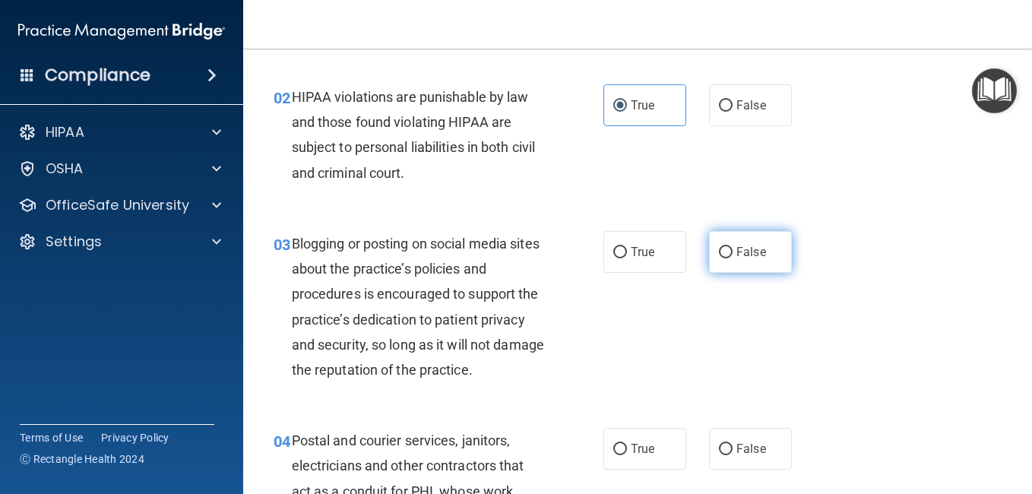
drag, startPoint x: 765, startPoint y: 266, endPoint x: 737, endPoint y: 270, distance: 27.6
click at [737, 259] on span "False" at bounding box center [751, 252] width 30 height 14
click at [733, 258] on input "False" at bounding box center [726, 252] width 14 height 11
radio input "true"
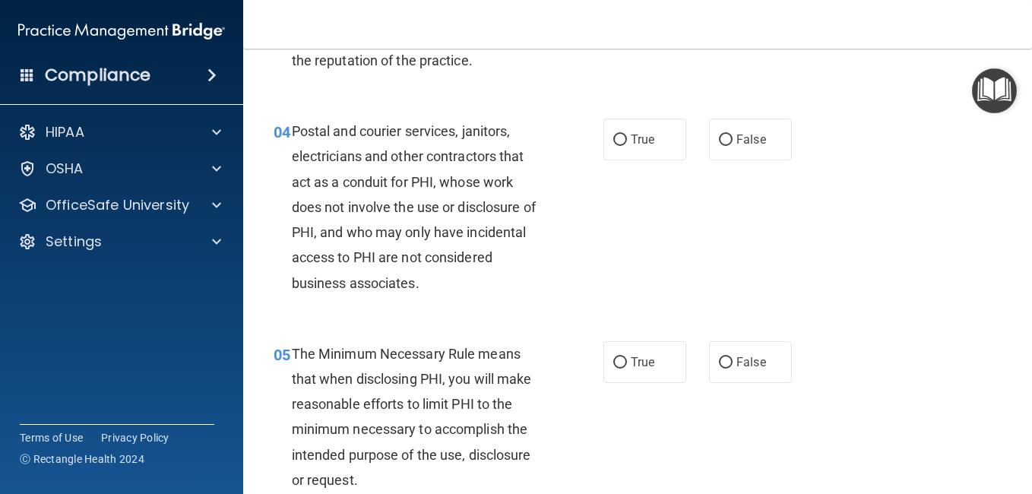
scroll to position [486, 0]
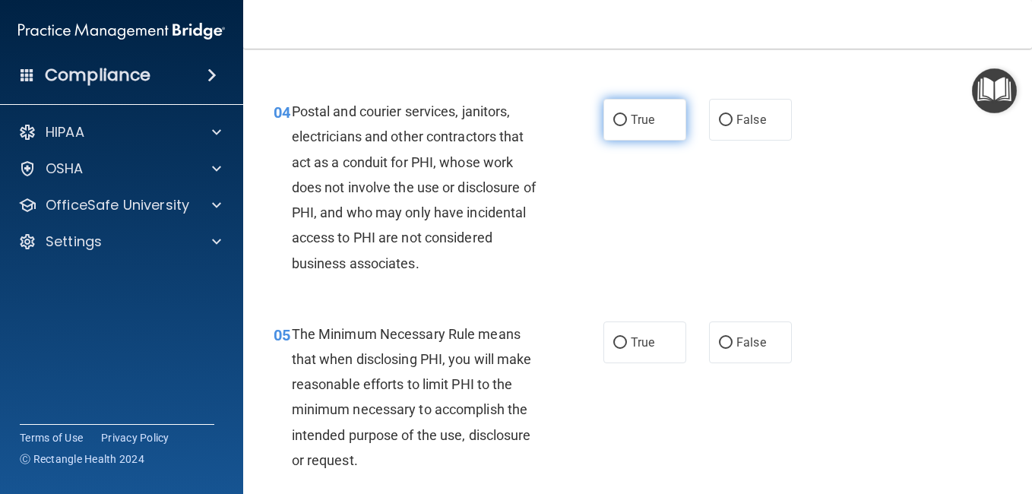
click at [633, 127] on span "True" at bounding box center [643, 119] width 24 height 14
click at [627, 126] on input "True" at bounding box center [620, 120] width 14 height 11
radio input "true"
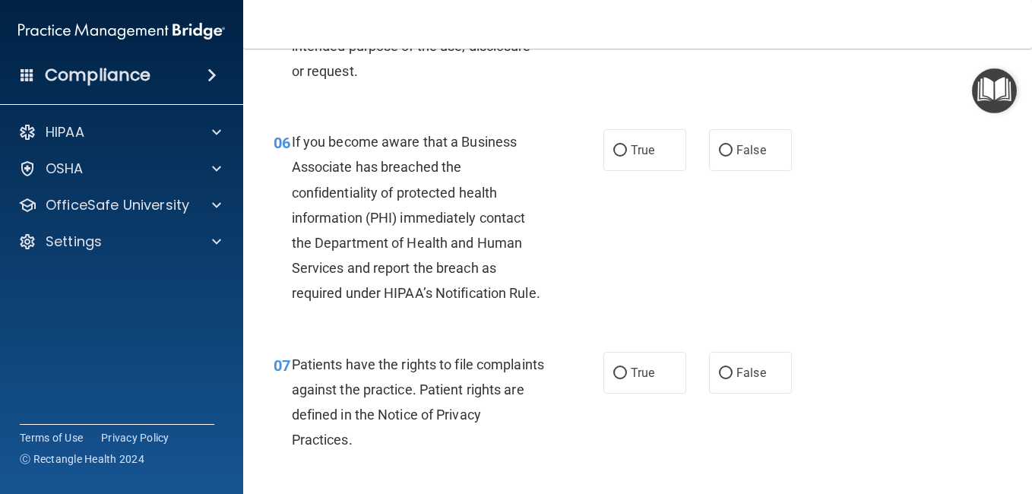
scroll to position [891, 0]
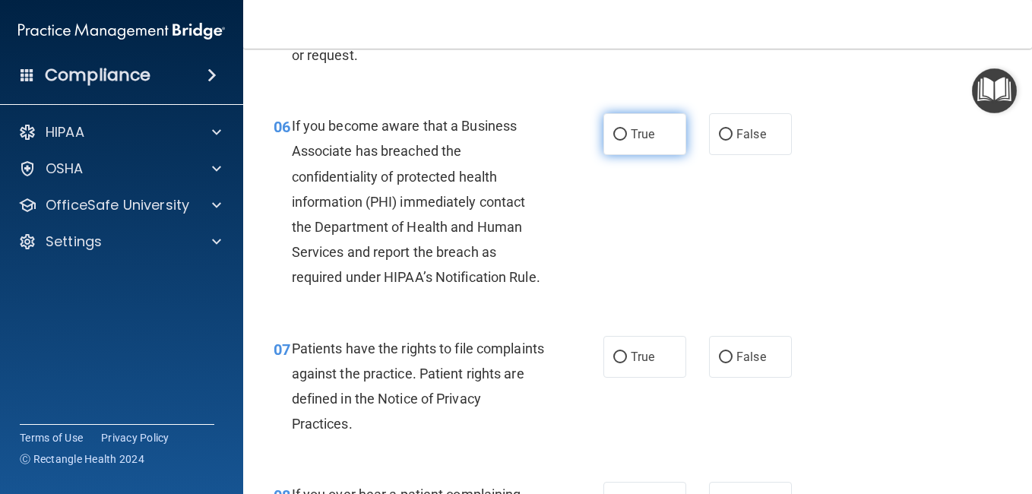
drag, startPoint x: 652, startPoint y: 185, endPoint x: 628, endPoint y: 185, distance: 24.3
click at [631, 141] on span "True" at bounding box center [643, 134] width 24 height 14
click at [627, 141] on input "True" at bounding box center [620, 134] width 14 height 11
radio input "true"
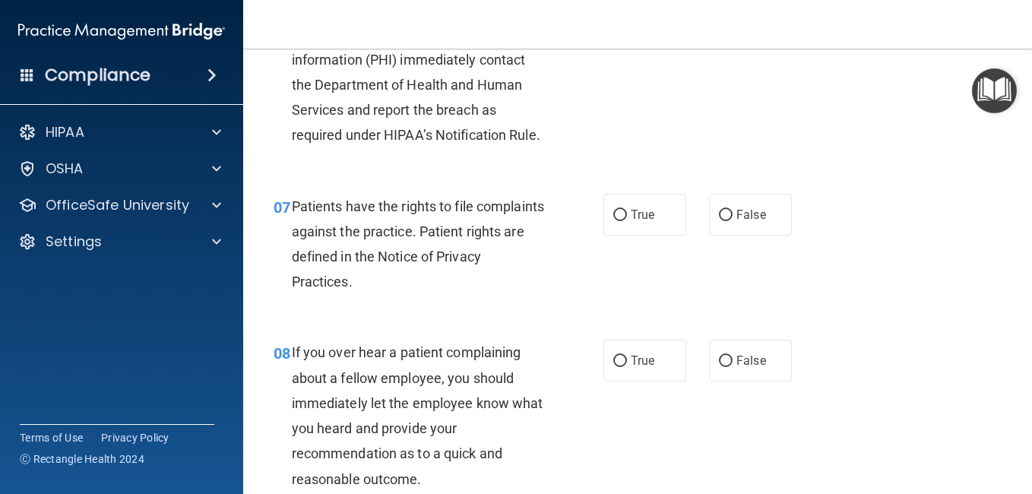
scroll to position [1110, 0]
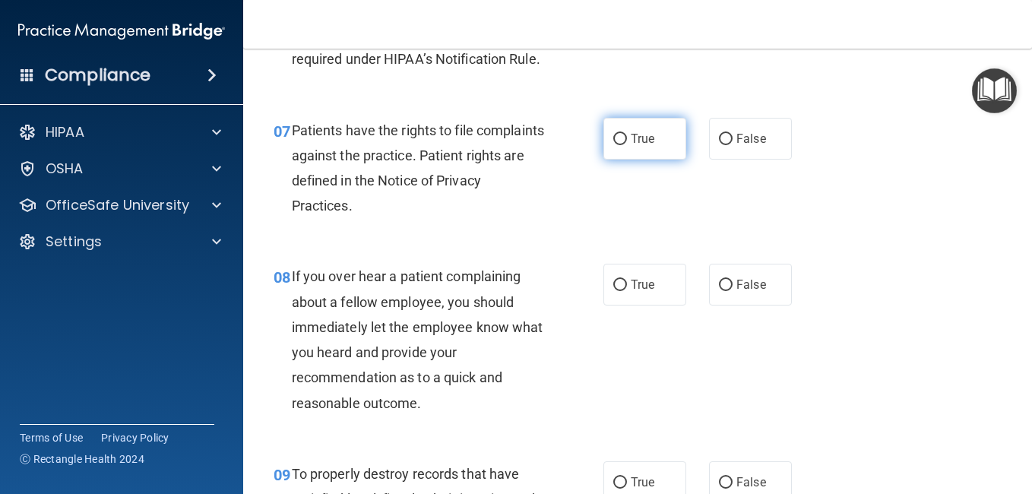
click at [633, 146] on span "True" at bounding box center [643, 138] width 24 height 14
click at [627, 145] on input "True" at bounding box center [620, 139] width 14 height 11
radio input "true"
click at [717, 306] on label "False" at bounding box center [750, 285] width 83 height 42
click at [719, 291] on input "False" at bounding box center [726, 285] width 14 height 11
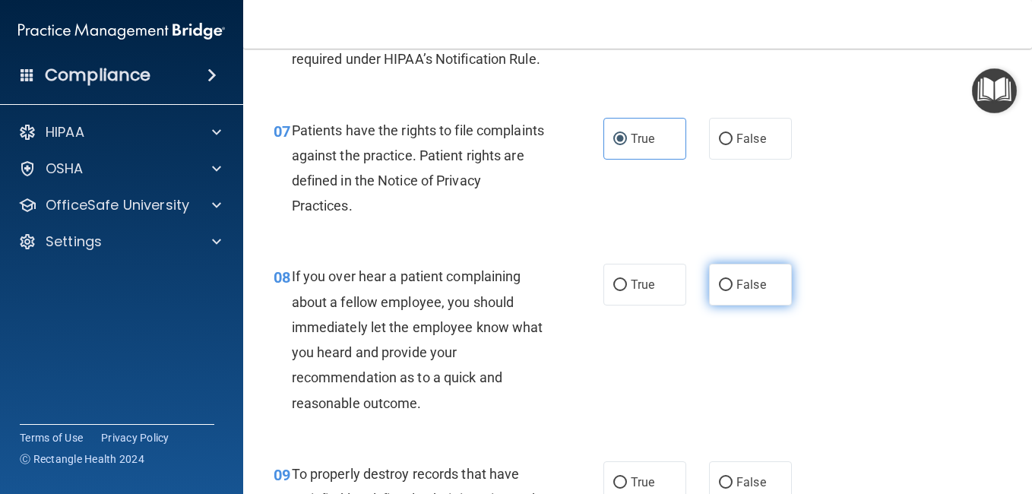
radio input "true"
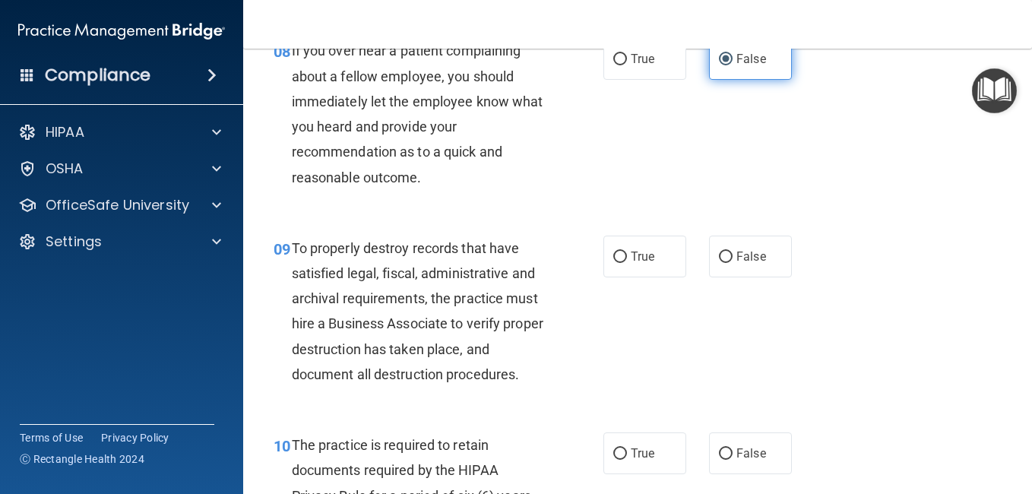
scroll to position [1338, 0]
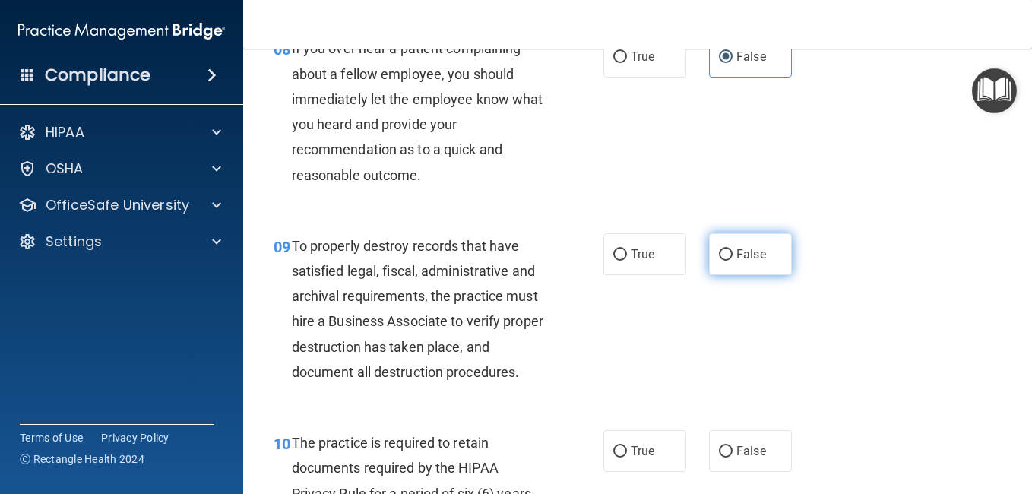
click at [725, 275] on label "False" at bounding box center [750, 254] width 83 height 42
click at [725, 261] on input "False" at bounding box center [726, 254] width 14 height 11
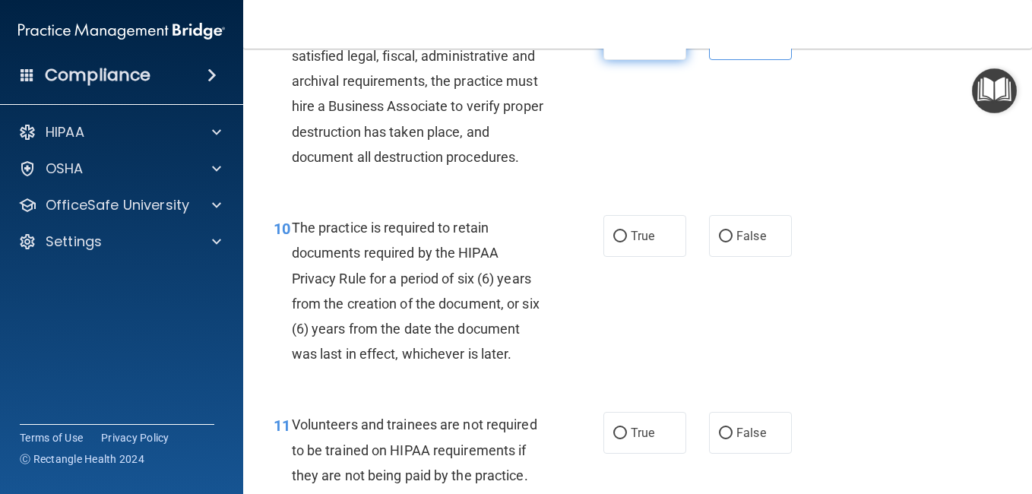
scroll to position [1566, 0]
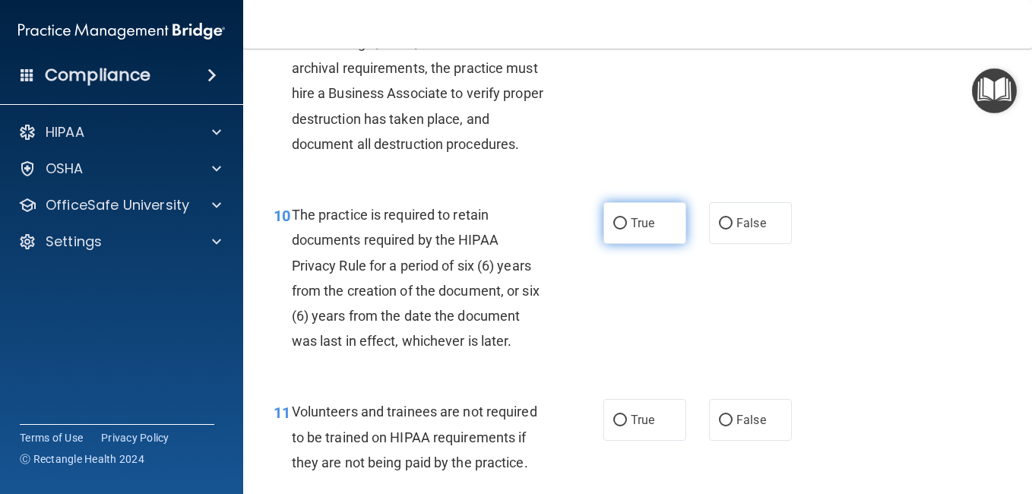
drag, startPoint x: 632, startPoint y: 328, endPoint x: 619, endPoint y: 296, distance: 34.2
click at [619, 230] on input "True" at bounding box center [620, 223] width 14 height 11
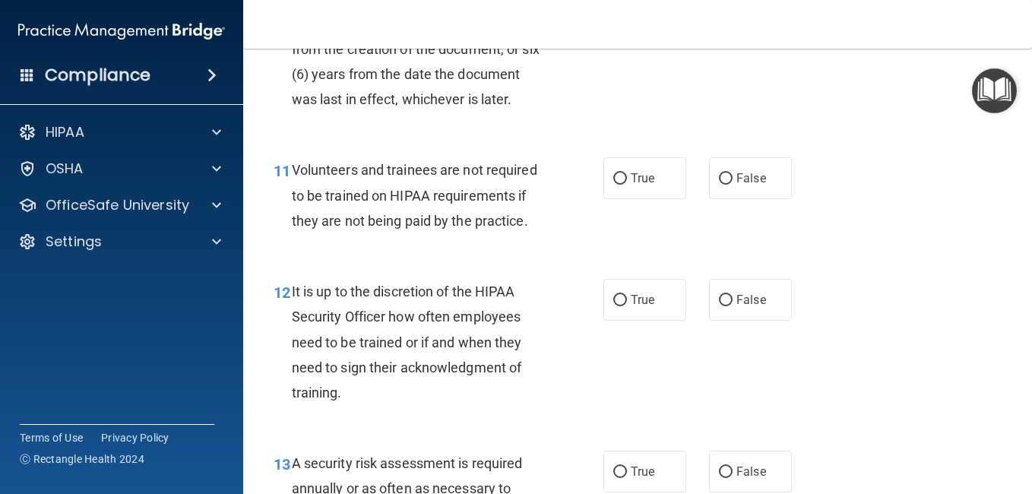
scroll to position [1819, 0]
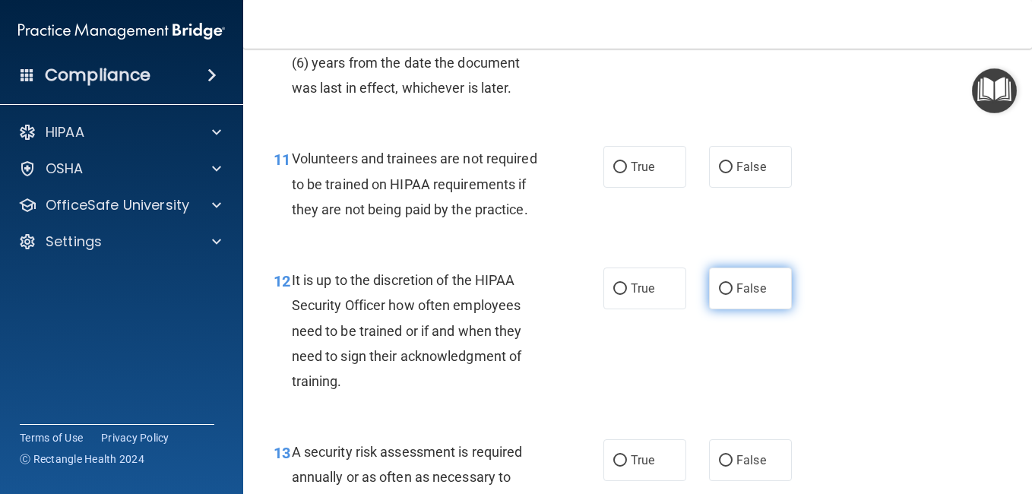
drag, startPoint x: 721, startPoint y: 396, endPoint x: 711, endPoint y: 394, distance: 10.7
click at [711, 309] on label "False" at bounding box center [750, 289] width 83 height 42
click at [719, 295] on input "False" at bounding box center [726, 288] width 14 height 11
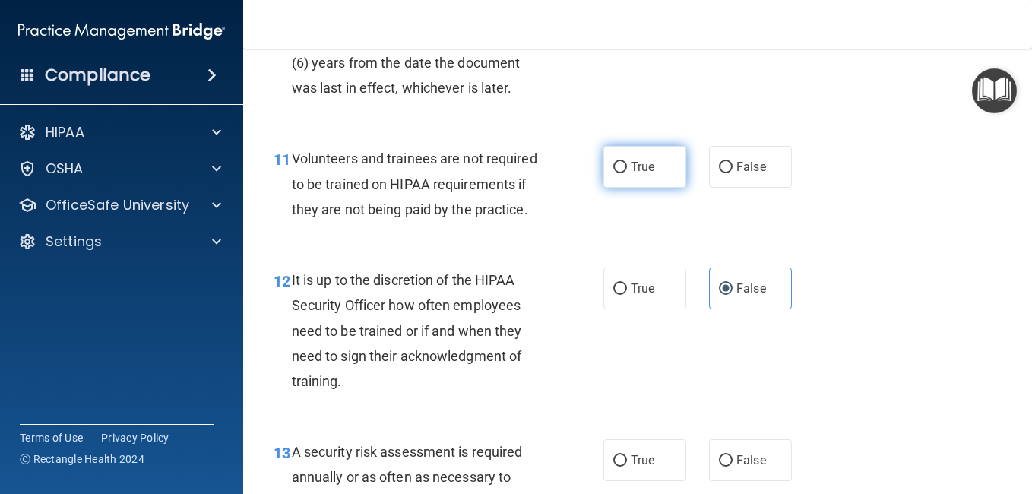
click at [625, 188] on label "True" at bounding box center [644, 167] width 83 height 42
click at [625, 173] on input "True" at bounding box center [620, 167] width 14 height 11
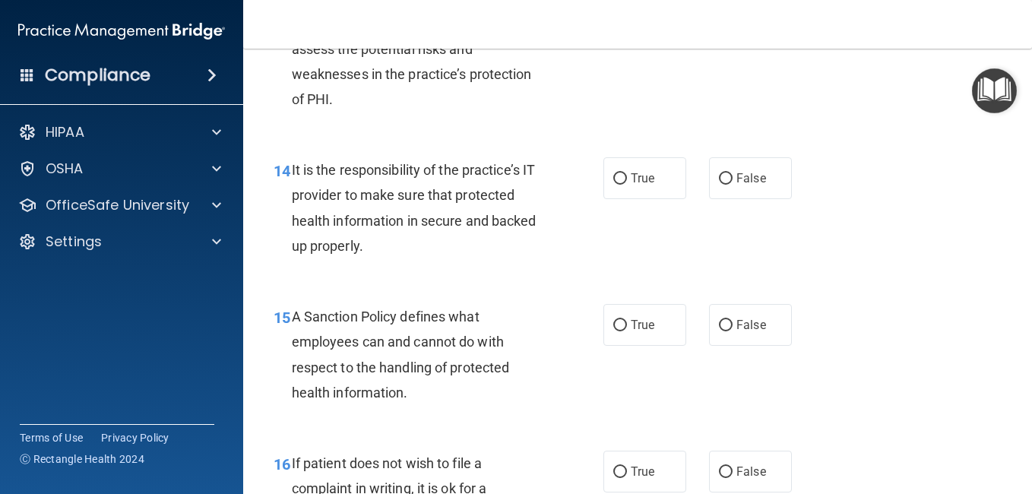
scroll to position [2275, 0]
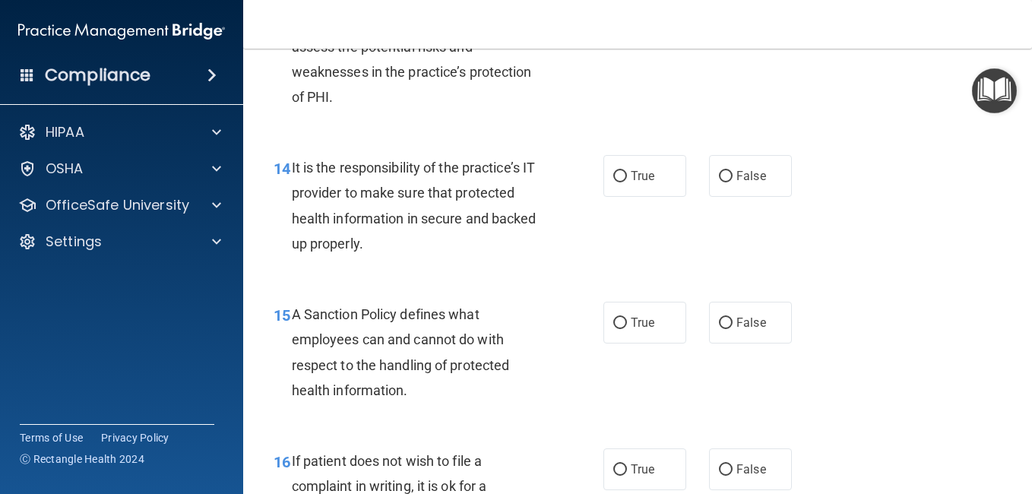
drag, startPoint x: 750, startPoint y: 288, endPoint x: 643, endPoint y: 103, distance: 213.5
click at [643, 11] on span "True" at bounding box center [643, 4] width 24 height 14
click at [627, 11] on input "True" at bounding box center [620, 4] width 14 height 11
click at [752, 183] on span "False" at bounding box center [751, 176] width 30 height 14
click at [733, 182] on input "False" at bounding box center [726, 176] width 14 height 11
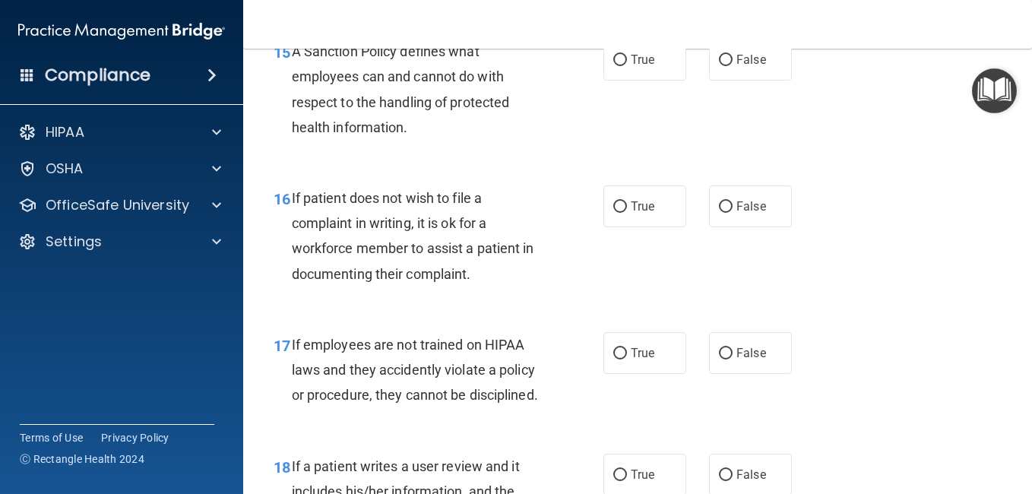
scroll to position [2538, 0]
click at [651, 80] on label "True" at bounding box center [644, 59] width 83 height 42
click at [627, 65] on input "True" at bounding box center [620, 59] width 14 height 11
click at [748, 226] on label "False" at bounding box center [750, 206] width 83 height 42
click at [733, 212] on input "False" at bounding box center [726, 206] width 14 height 11
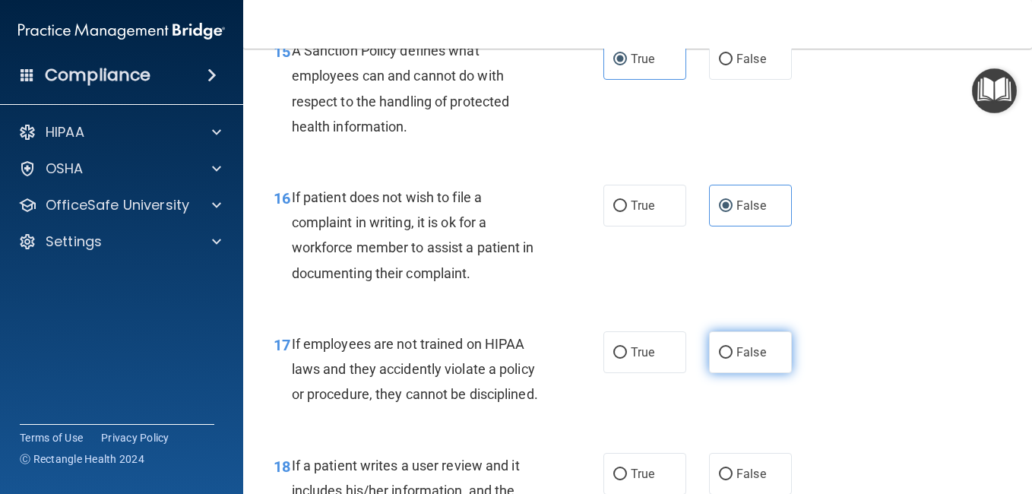
click at [741, 373] on label "False" at bounding box center [750, 352] width 83 height 42
click at [733, 359] on input "False" at bounding box center [726, 352] width 14 height 11
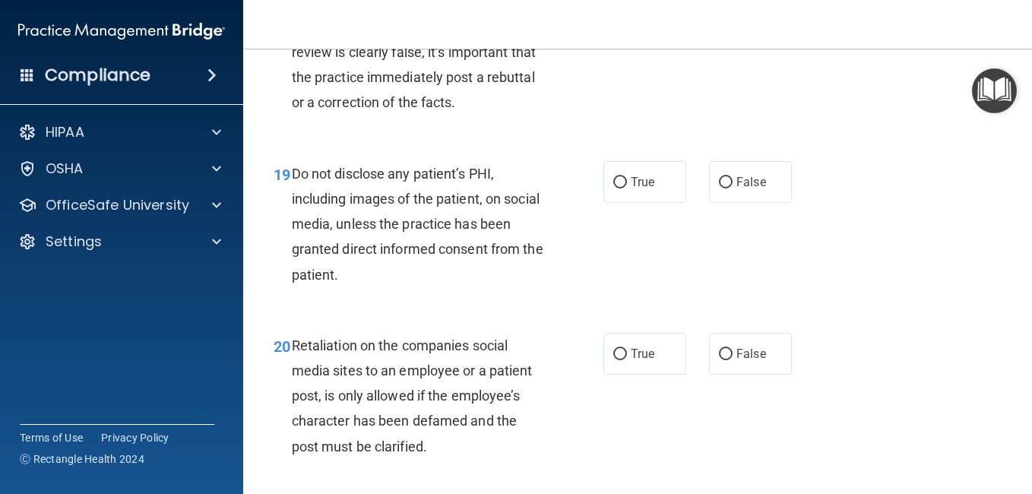
scroll to position [3035, 0]
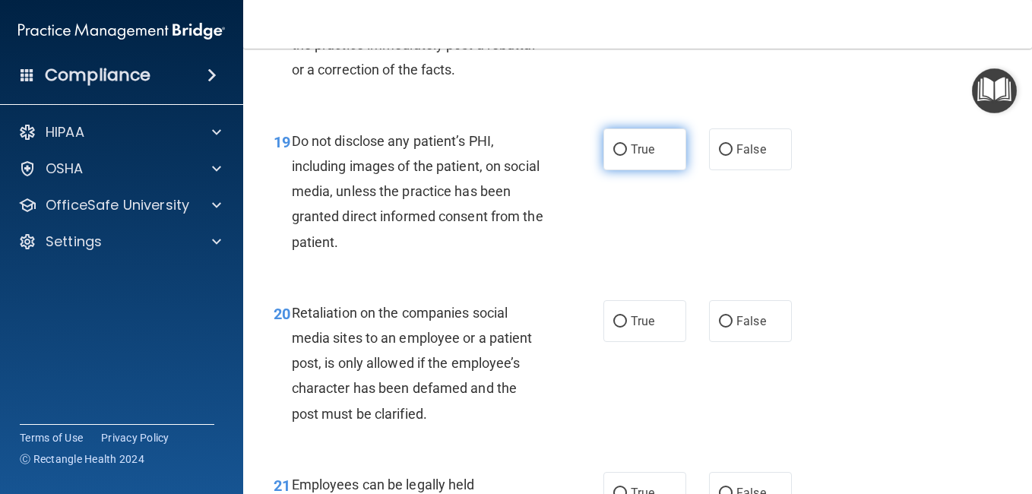
click at [608, 170] on label "True" at bounding box center [644, 149] width 83 height 42
click at [613, 156] on input "True" at bounding box center [620, 149] width 14 height 11
click at [749, 328] on span "False" at bounding box center [751, 321] width 30 height 14
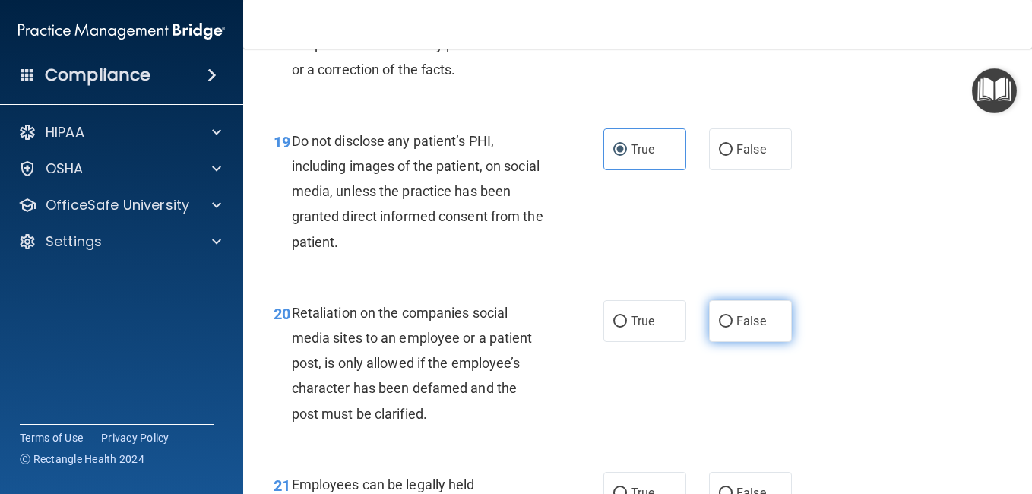
click at [733, 328] on input "False" at bounding box center [726, 321] width 14 height 11
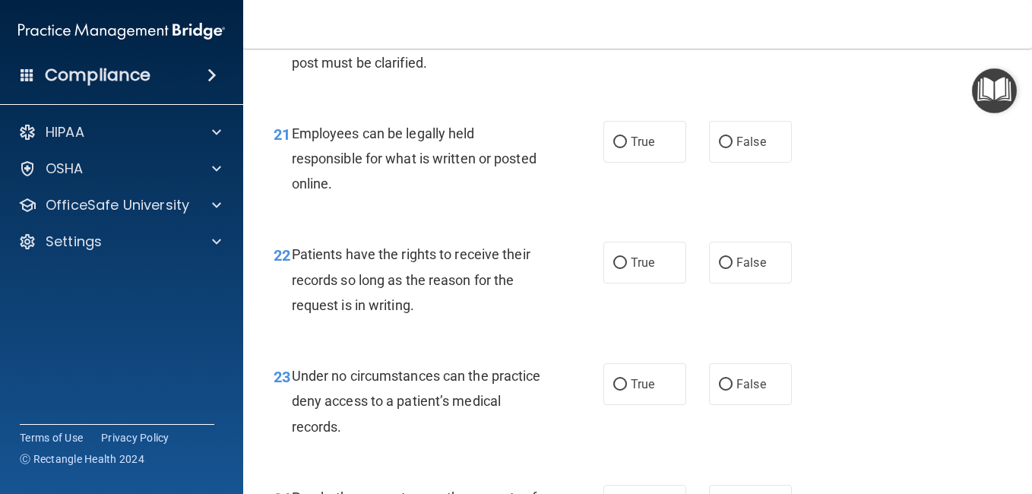
scroll to position [3390, 0]
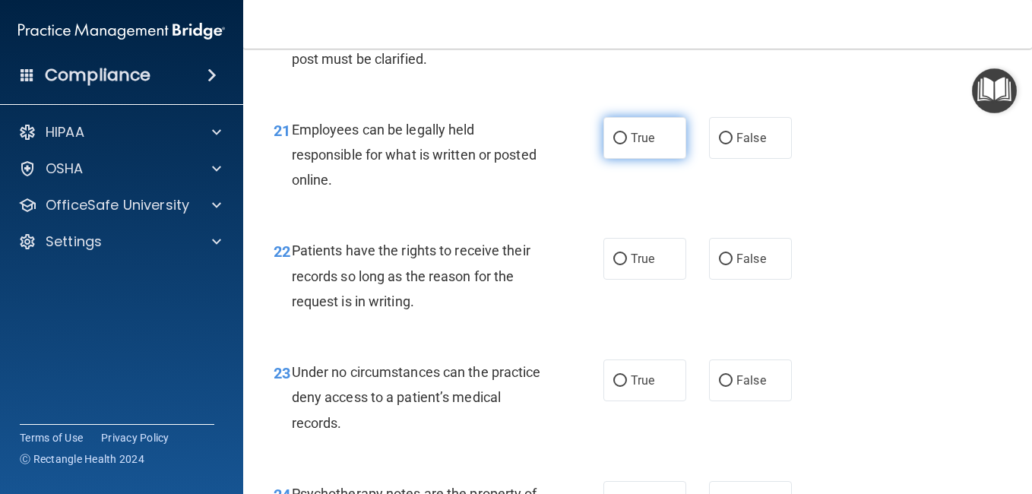
click at [657, 159] on label "True" at bounding box center [644, 138] width 83 height 42
click at [627, 144] on input "True" at bounding box center [620, 138] width 14 height 11
click at [636, 266] on span "True" at bounding box center [643, 259] width 24 height 14
click at [627, 265] on input "True" at bounding box center [620, 259] width 14 height 11
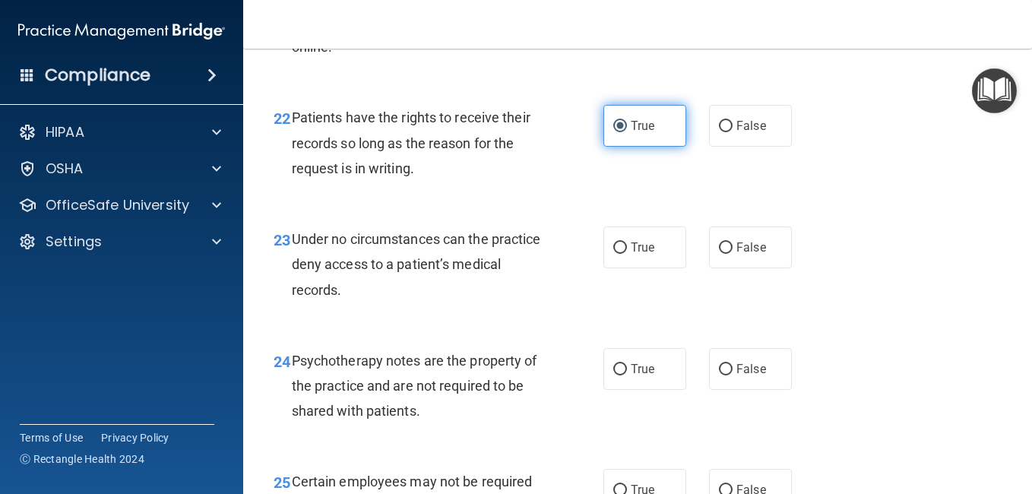
scroll to position [3618, 0]
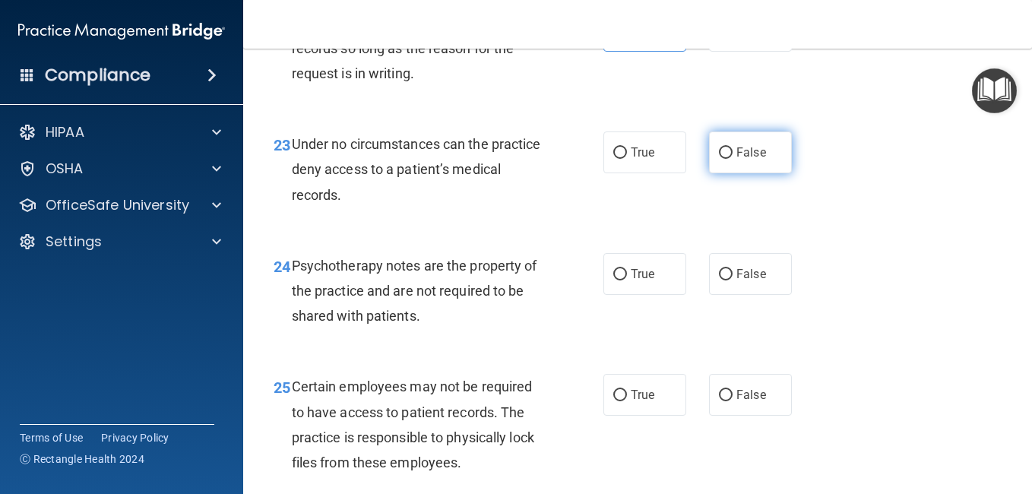
drag, startPoint x: 730, startPoint y: 265, endPoint x: 717, endPoint y: 258, distance: 14.0
click at [719, 159] on input "False" at bounding box center [726, 152] width 14 height 11
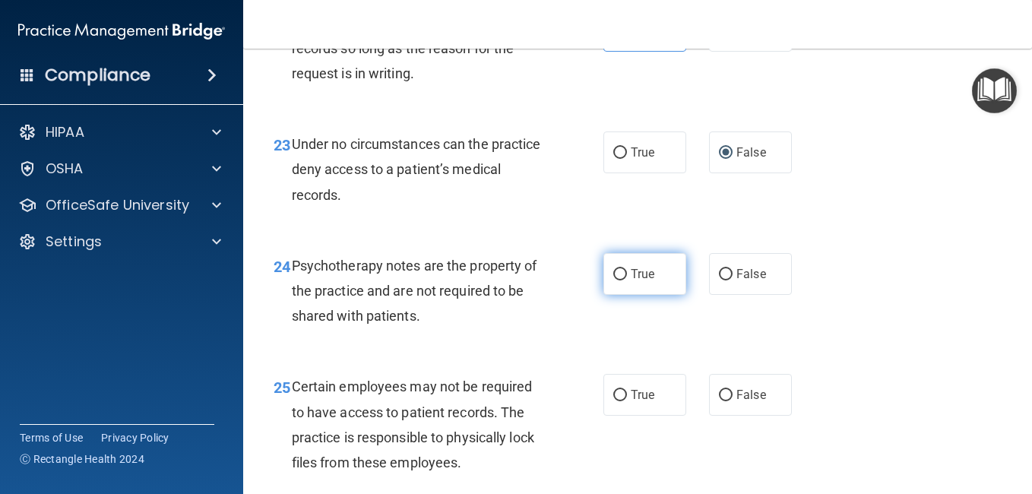
click at [643, 281] on span "True" at bounding box center [643, 274] width 24 height 14
click at [627, 280] on input "True" at bounding box center [620, 274] width 14 height 11
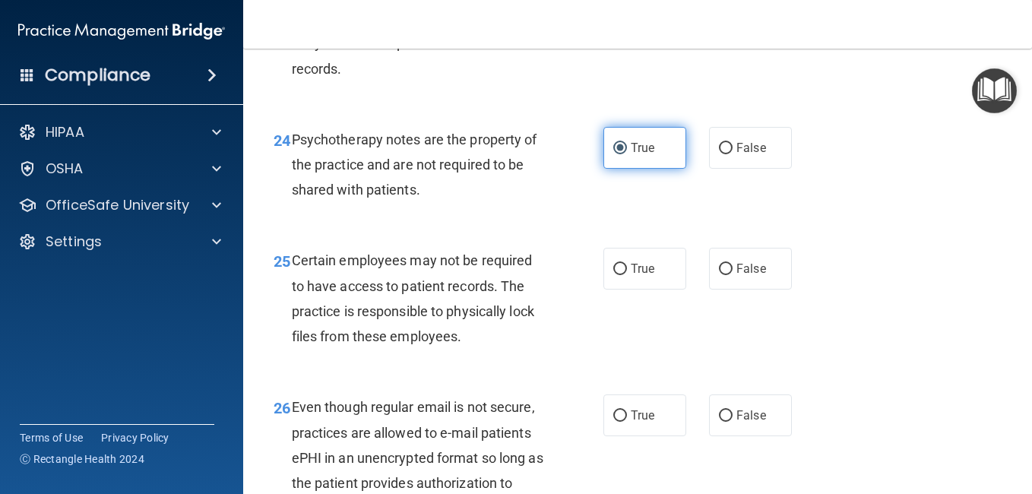
scroll to position [3871, 0]
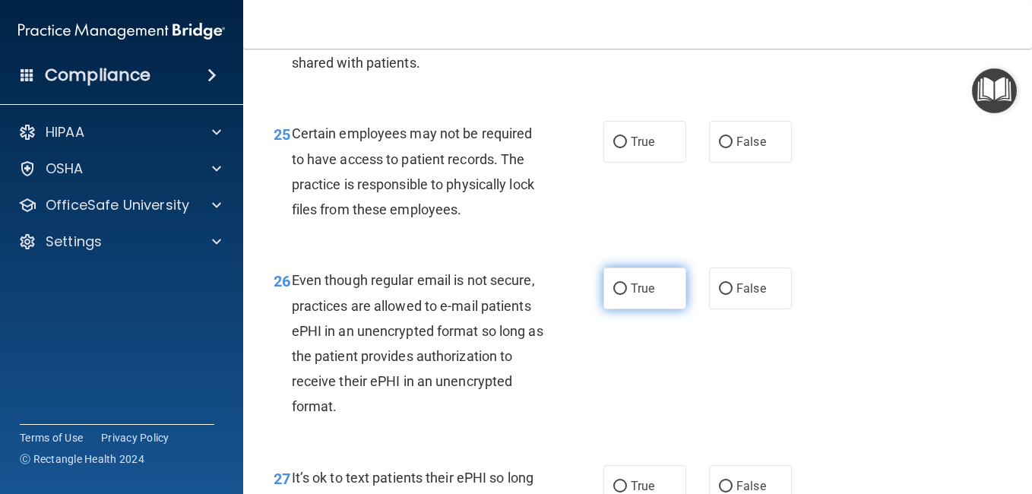
drag, startPoint x: 642, startPoint y: 374, endPoint x: 629, endPoint y: 394, distance: 24.7
click at [631, 296] on span "True" at bounding box center [643, 288] width 24 height 14
click at [627, 295] on input "True" at bounding box center [620, 288] width 14 height 11
click at [743, 149] on span "False" at bounding box center [751, 142] width 30 height 14
click at [733, 148] on input "False" at bounding box center [726, 142] width 14 height 11
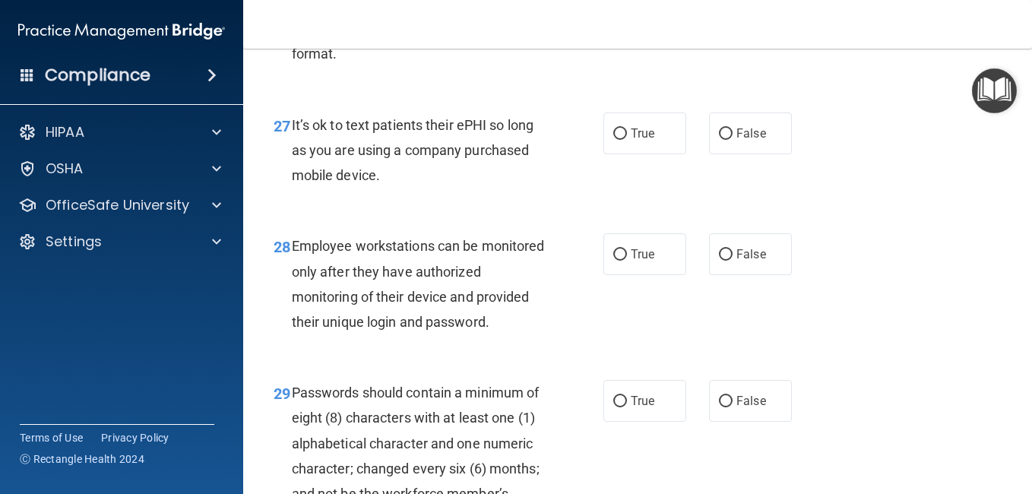
scroll to position [4226, 0]
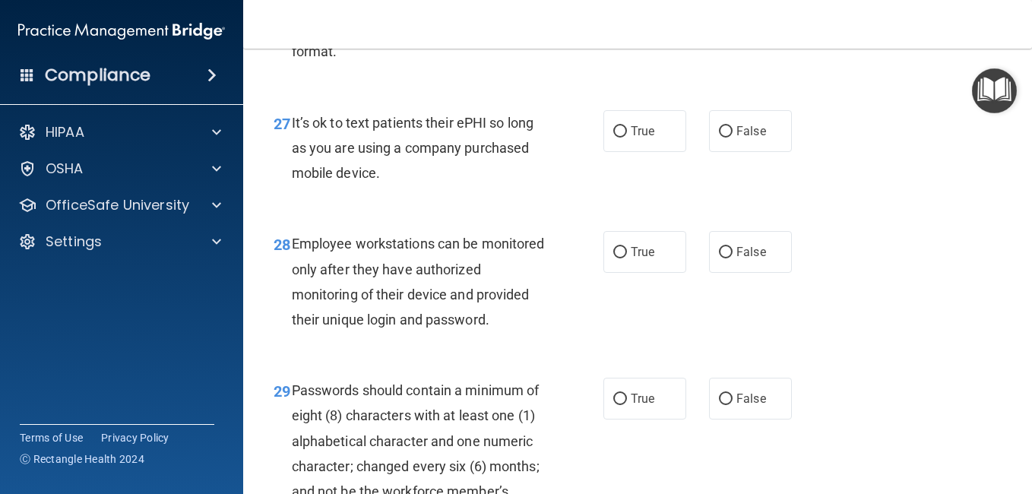
click at [743, 152] on label "False" at bounding box center [750, 131] width 83 height 42
click at [733, 138] on input "False" at bounding box center [726, 131] width 14 height 11
click at [635, 273] on label "True" at bounding box center [644, 252] width 83 height 42
click at [627, 258] on input "True" at bounding box center [620, 252] width 14 height 11
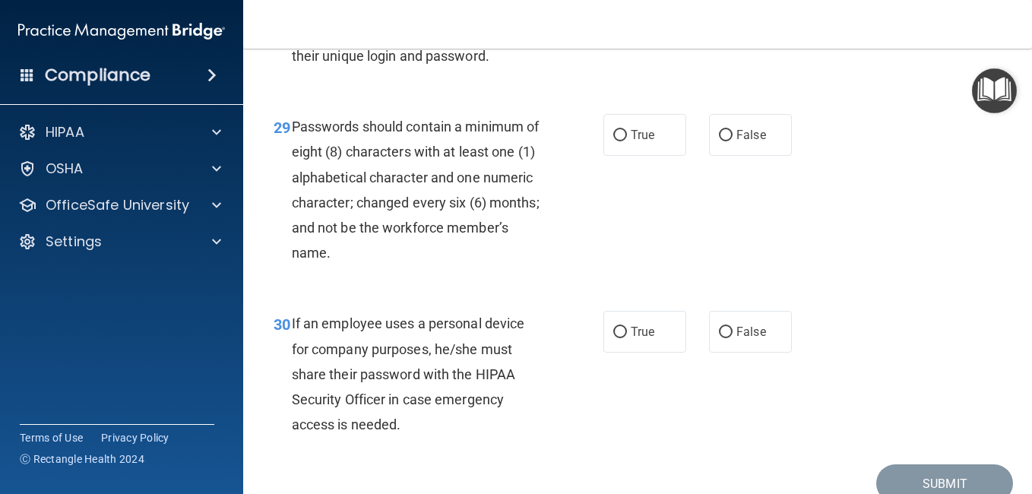
scroll to position [4524, 0]
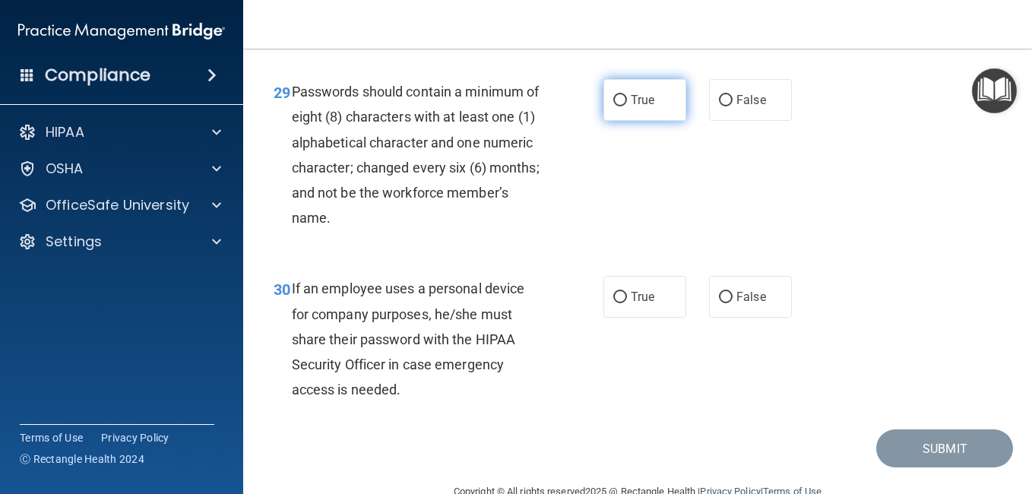
click at [611, 121] on label "True" at bounding box center [644, 100] width 83 height 42
click at [613, 106] on input "True" at bounding box center [620, 100] width 14 height 11
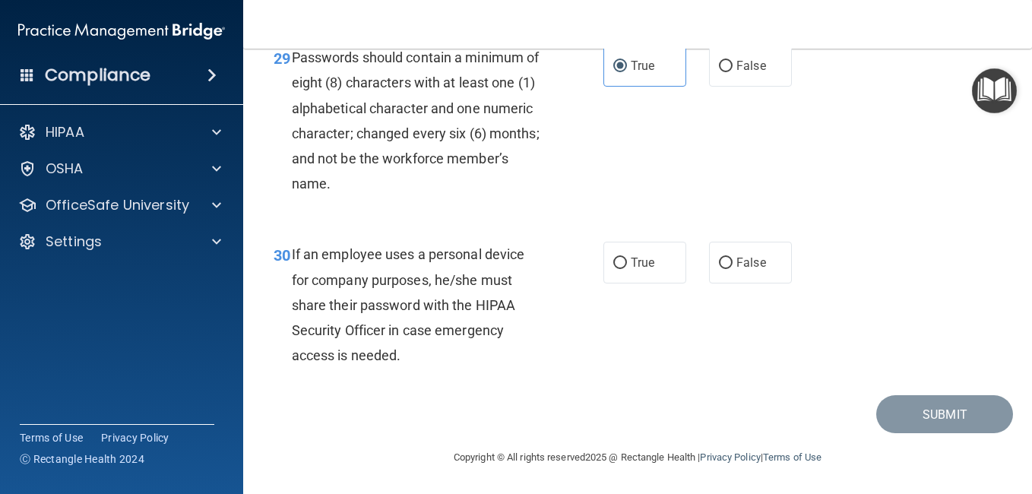
scroll to position [4685, 0]
click at [727, 273] on label "False" at bounding box center [750, 263] width 83 height 42
click at [727, 269] on input "False" at bounding box center [726, 263] width 14 height 11
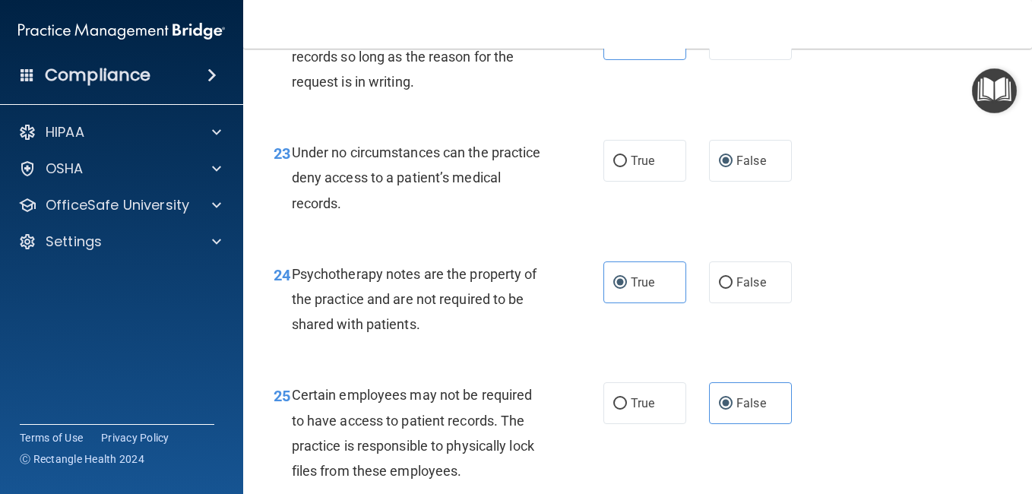
scroll to position [3626, 0]
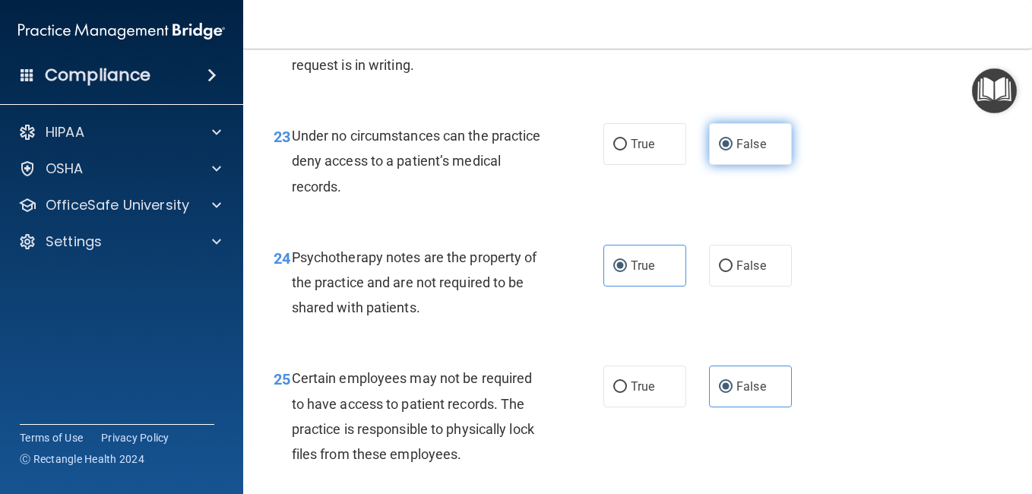
click at [728, 165] on label "False" at bounding box center [750, 144] width 83 height 42
click at [728, 150] on input "False" at bounding box center [726, 144] width 14 height 11
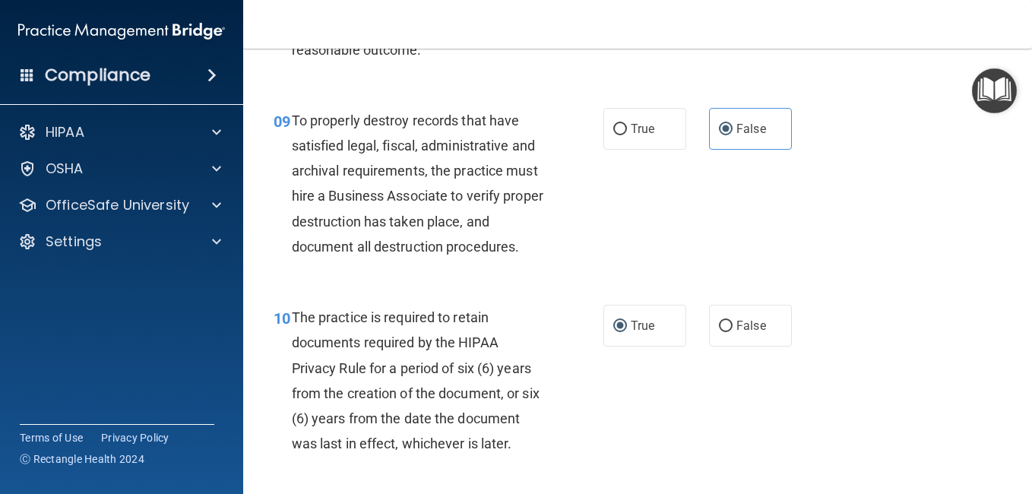
scroll to position [1462, 0]
click at [639, 334] on span "True" at bounding box center [643, 326] width 24 height 14
click at [627, 333] on input "True" at bounding box center [620, 326] width 14 height 11
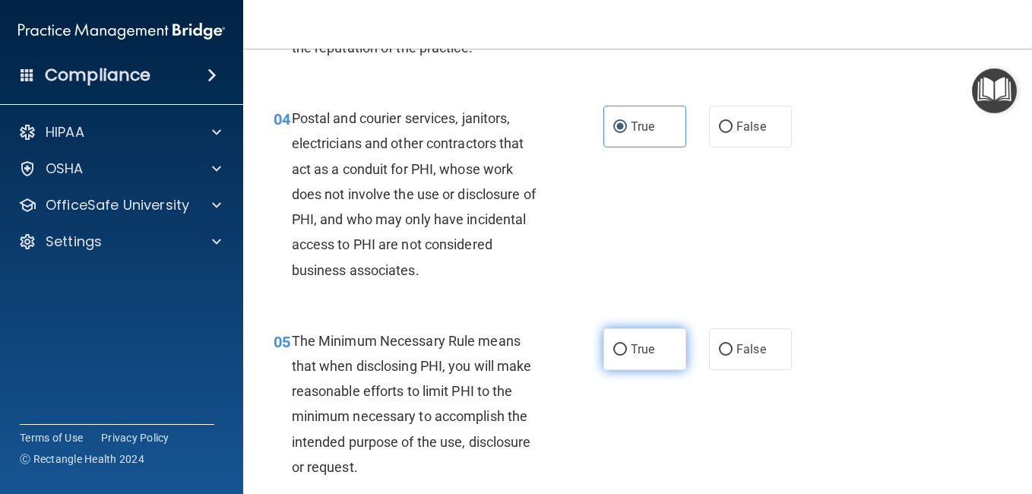
click at [639, 356] on span "True" at bounding box center [643, 349] width 24 height 14
click at [627, 356] on input "True" at bounding box center [620, 349] width 14 height 11
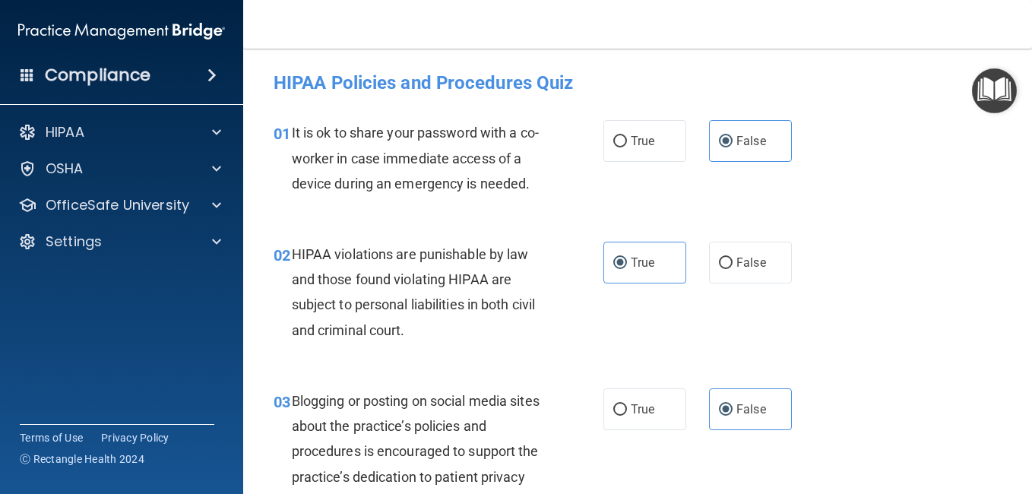
scroll to position [4685, 0]
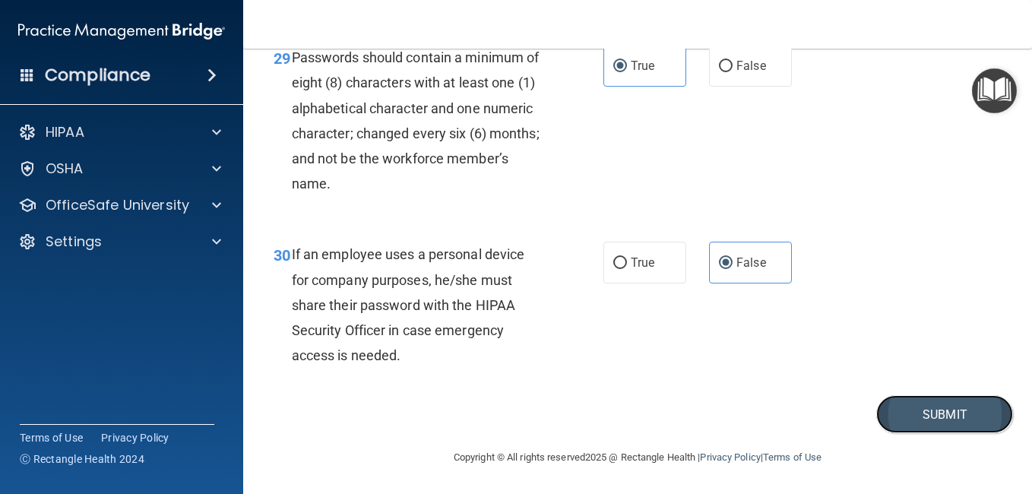
drag, startPoint x: 894, startPoint y: 414, endPoint x: 895, endPoint y: 427, distance: 12.9
click at [895, 427] on button "Submit" at bounding box center [944, 414] width 137 height 39
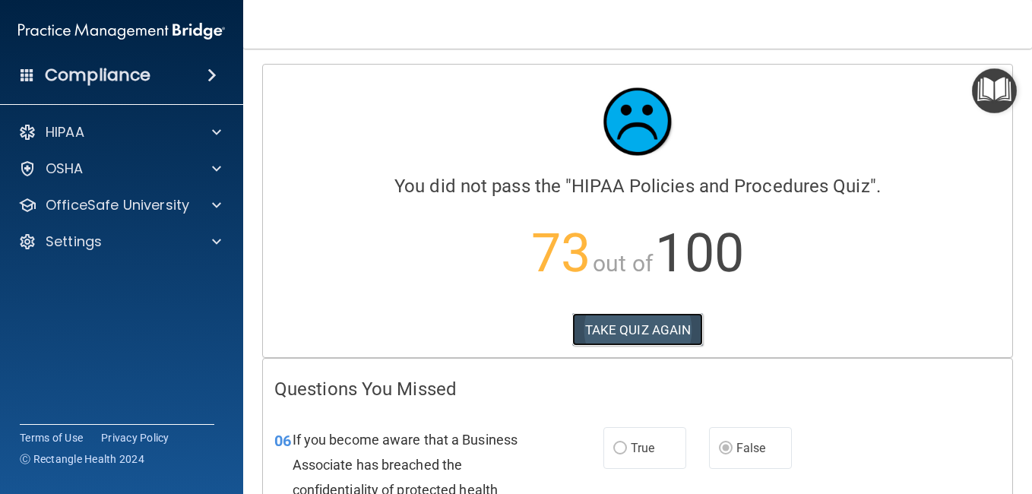
click at [670, 318] on button "TAKE QUIZ AGAIN" at bounding box center [637, 329] width 131 height 33
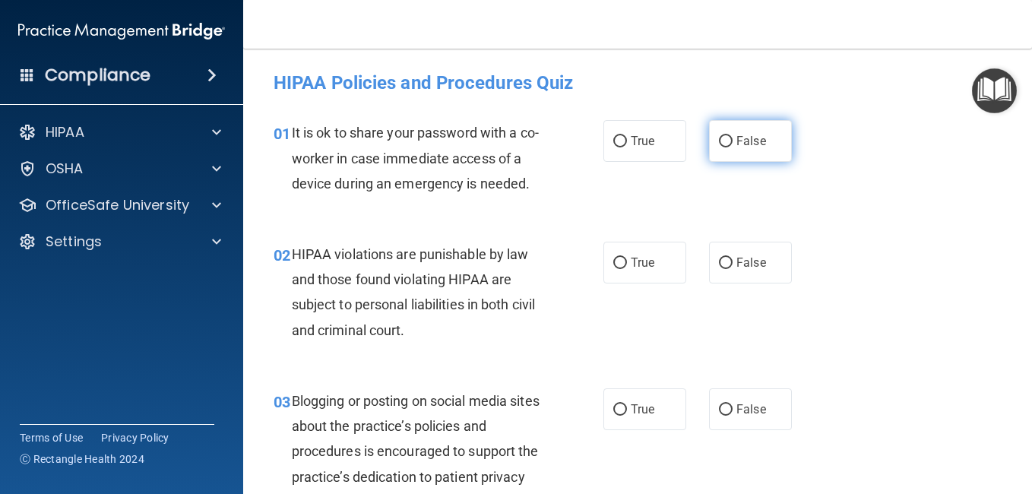
click at [737, 147] on span "False" at bounding box center [751, 141] width 30 height 14
click at [733, 147] on input "False" at bounding box center [726, 141] width 14 height 11
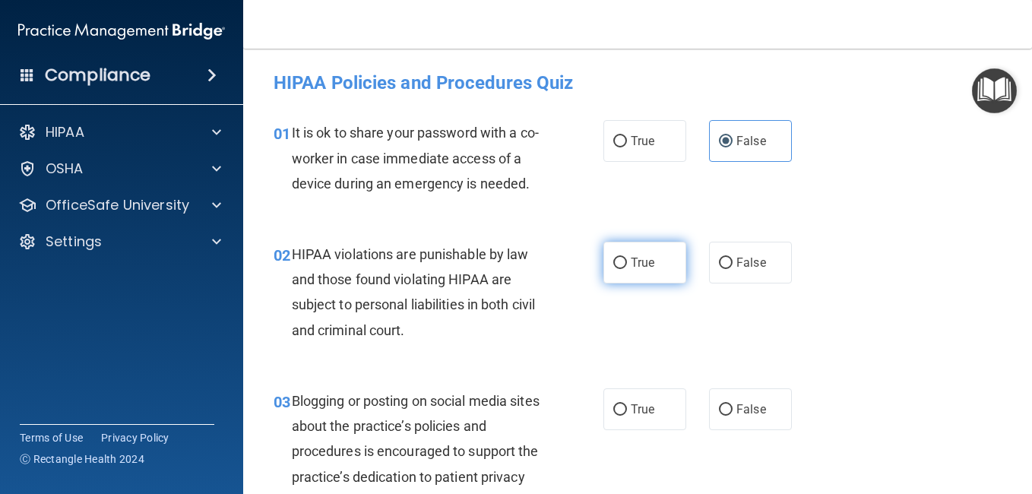
click at [644, 270] on span "True" at bounding box center [643, 262] width 24 height 14
click at [627, 269] on input "True" at bounding box center [620, 263] width 14 height 11
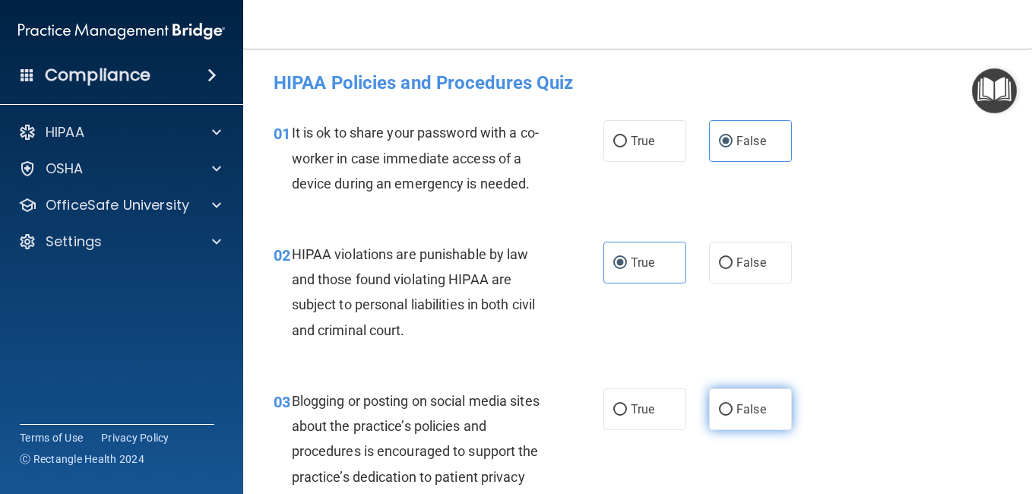
click at [759, 430] on label "False" at bounding box center [750, 409] width 83 height 42
click at [733, 416] on input "False" at bounding box center [726, 409] width 14 height 11
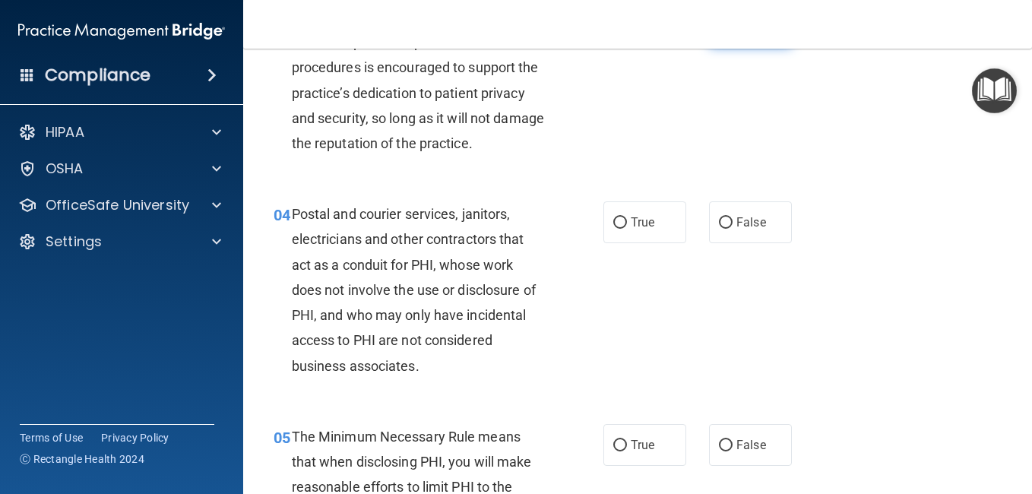
scroll to position [385, 0]
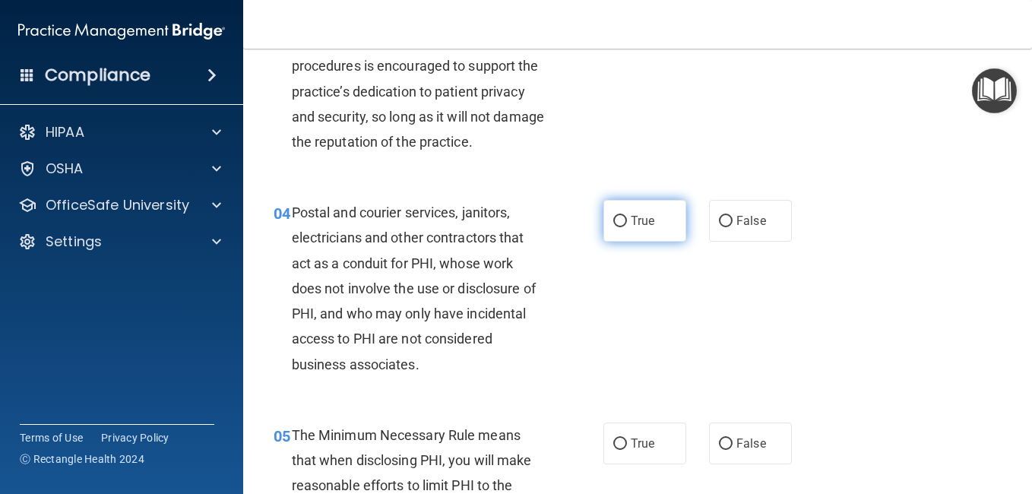
click at [633, 242] on label "True" at bounding box center [644, 221] width 83 height 42
click at [627, 227] on input "True" at bounding box center [620, 221] width 14 height 11
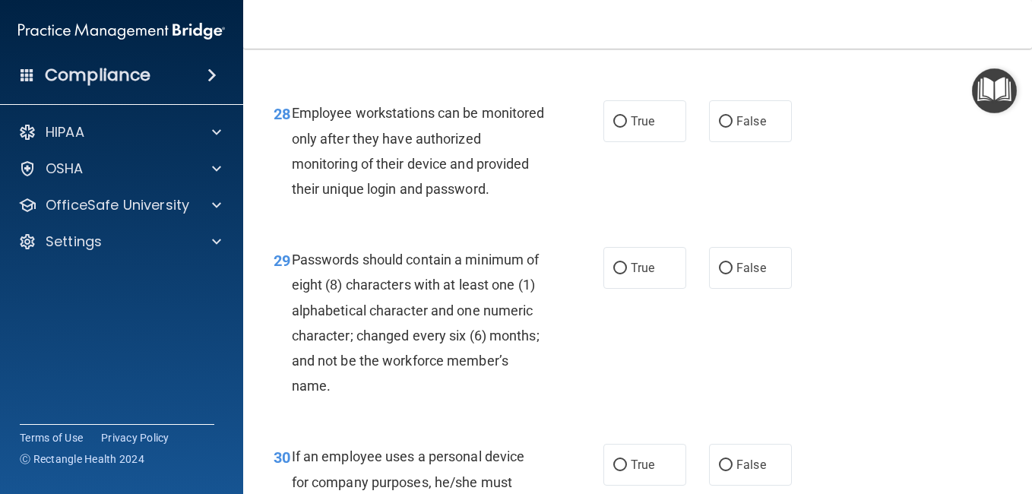
scroll to position [4356, 0]
click at [749, 143] on label "False" at bounding box center [750, 122] width 83 height 42
click at [733, 128] on input "False" at bounding box center [726, 122] width 14 height 11
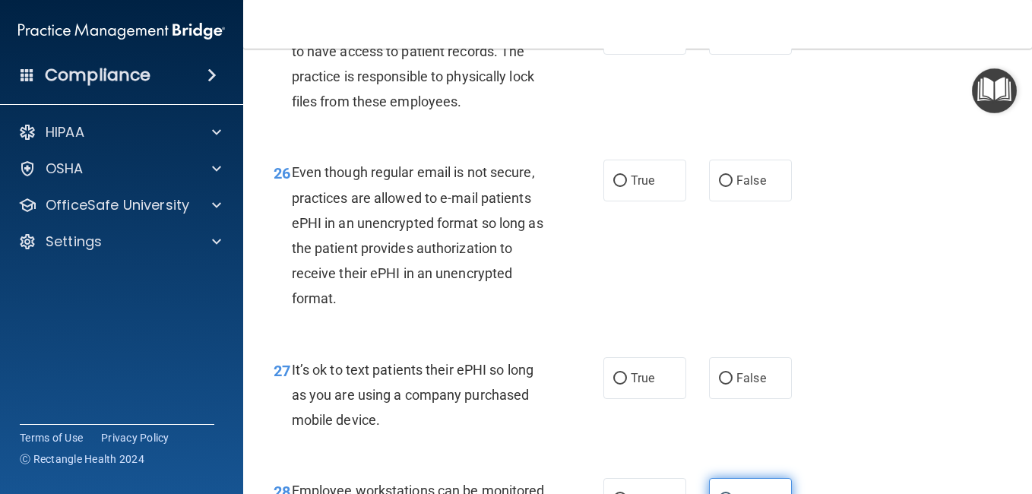
scroll to position [3965, 0]
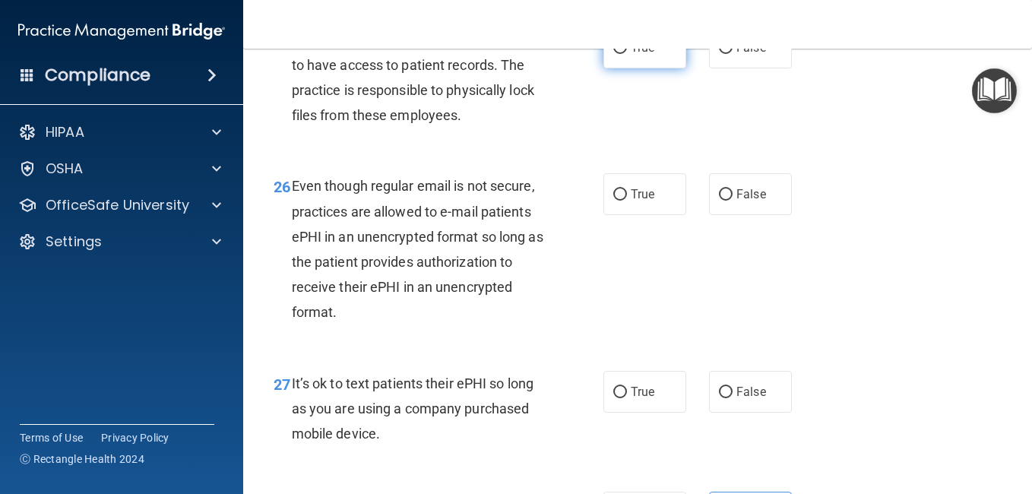
click at [631, 55] on span "True" at bounding box center [643, 47] width 24 height 14
click at [627, 54] on input "True" at bounding box center [620, 48] width 14 height 11
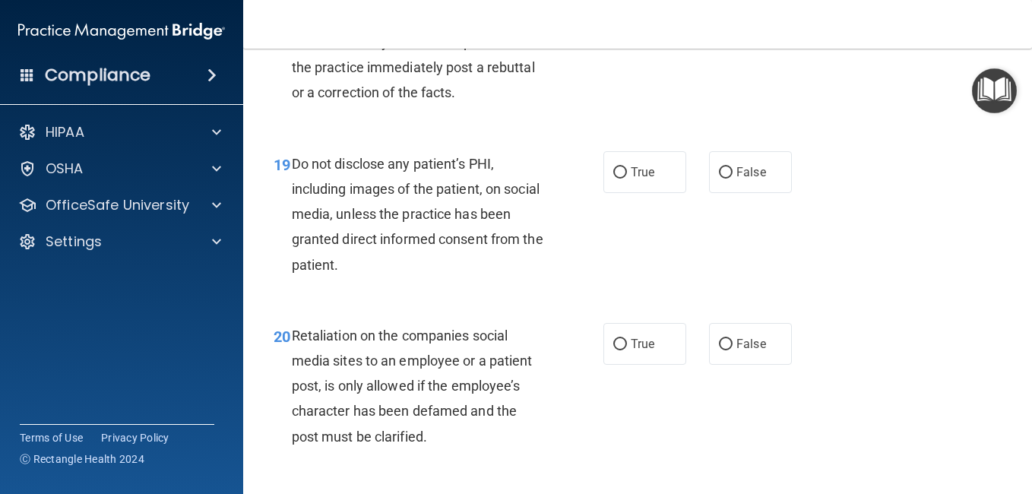
scroll to position [2967, 0]
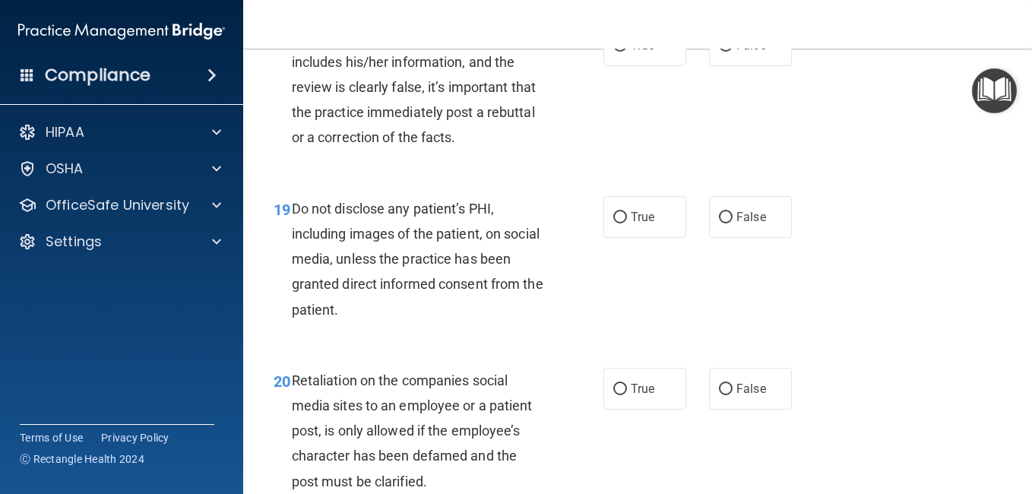
click at [631, 52] on span "True" at bounding box center [643, 45] width 24 height 14
click at [627, 52] on input "True" at bounding box center [620, 45] width 14 height 11
click at [724, 66] on label "False" at bounding box center [750, 45] width 83 height 42
click at [724, 52] on input "False" at bounding box center [726, 45] width 14 height 11
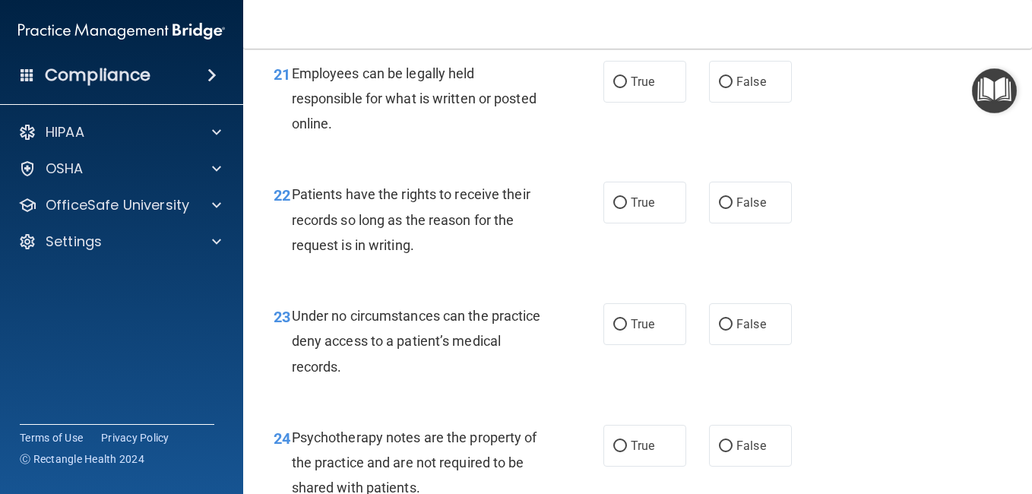
scroll to position [3448, 0]
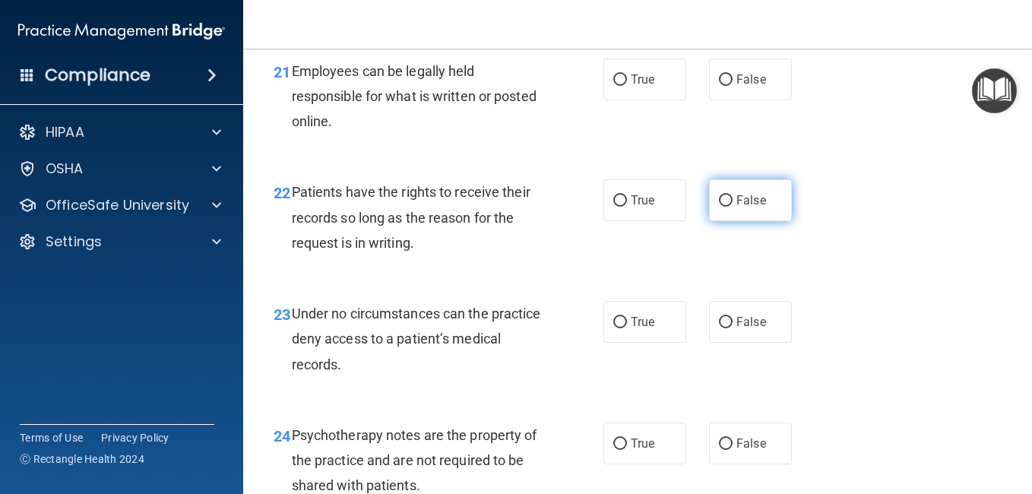
click at [740, 207] on span "False" at bounding box center [751, 200] width 30 height 14
click at [733, 207] on input "False" at bounding box center [726, 200] width 14 height 11
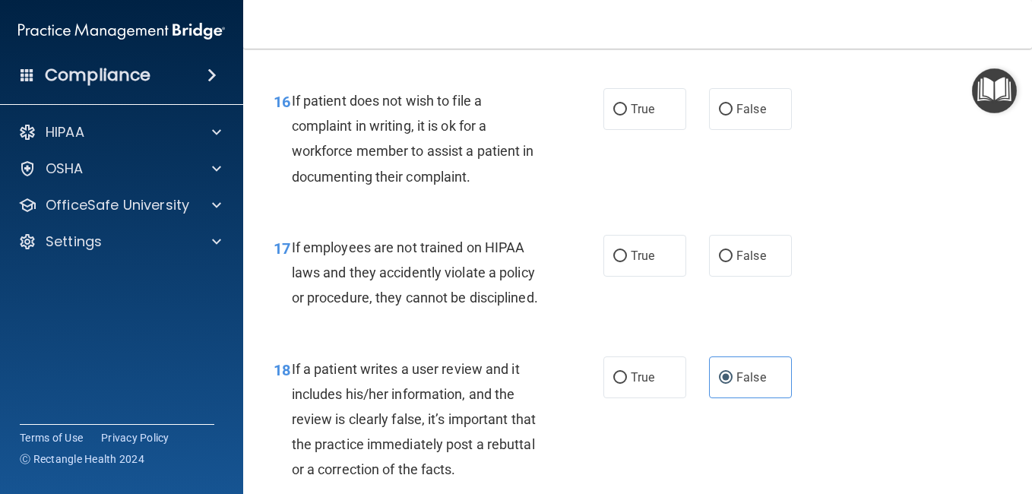
scroll to position [2592, 0]
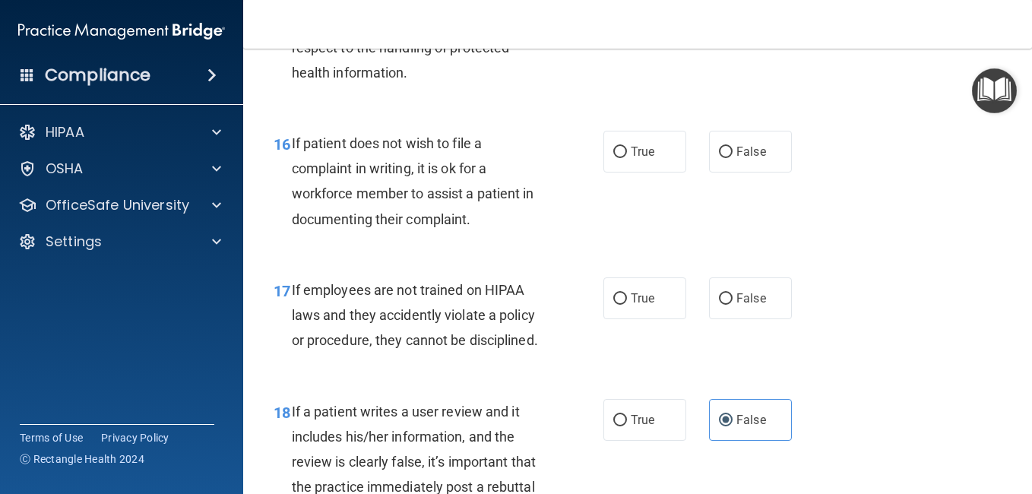
click at [746, 12] on span "False" at bounding box center [751, 5] width 30 height 14
click at [733, 11] on input "False" at bounding box center [726, 5] width 14 height 11
click at [646, 173] on label "True" at bounding box center [644, 152] width 83 height 42
click at [627, 158] on input "True" at bounding box center [620, 152] width 14 height 11
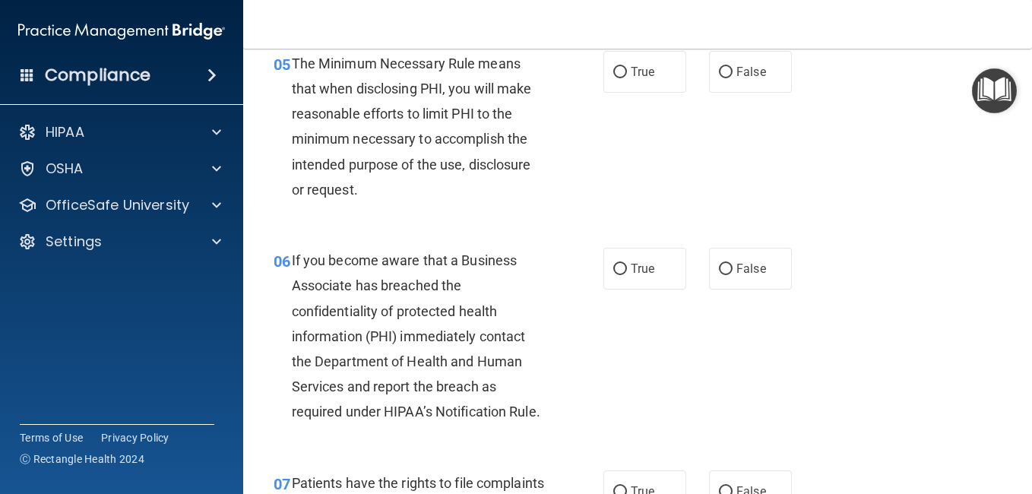
scroll to position [753, 0]
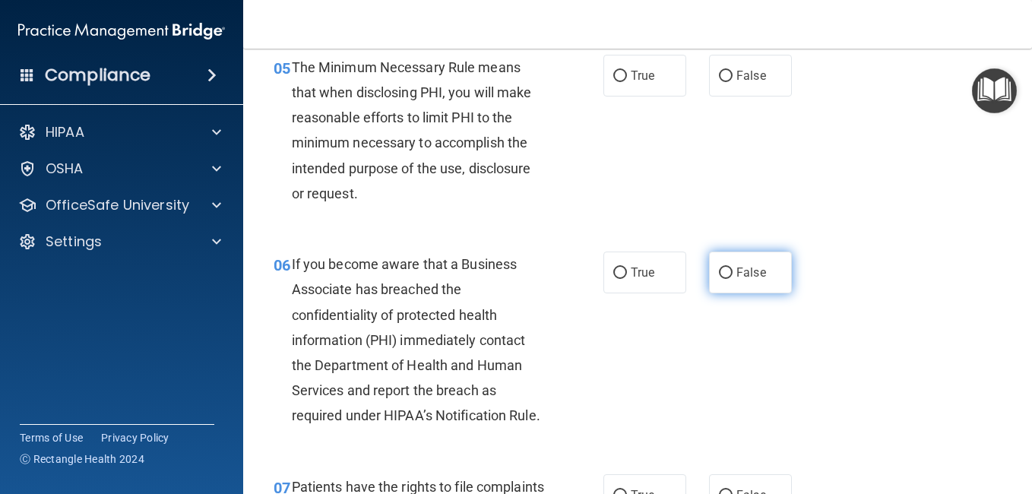
drag, startPoint x: 747, startPoint y: 334, endPoint x: 724, endPoint y: 316, distance: 28.7
click at [724, 293] on label "False" at bounding box center [750, 273] width 83 height 42
click at [724, 279] on input "False" at bounding box center [726, 273] width 14 height 11
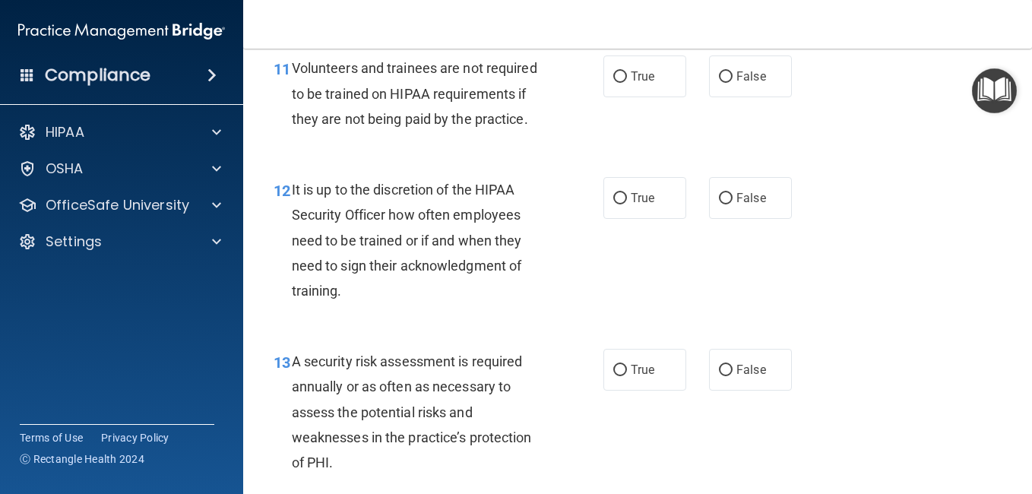
scroll to position [1913, 0]
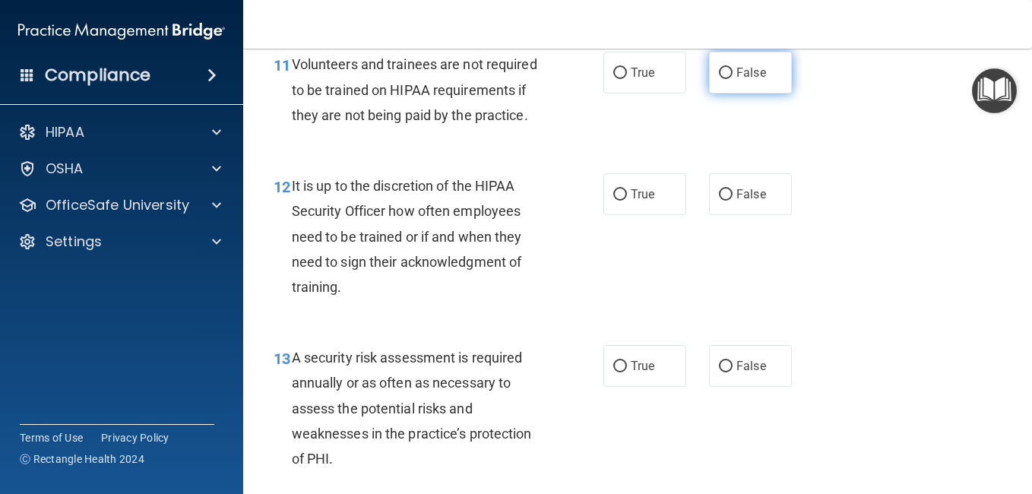
click at [736, 80] on span "False" at bounding box center [751, 72] width 30 height 14
click at [731, 79] on input "False" at bounding box center [726, 73] width 14 height 11
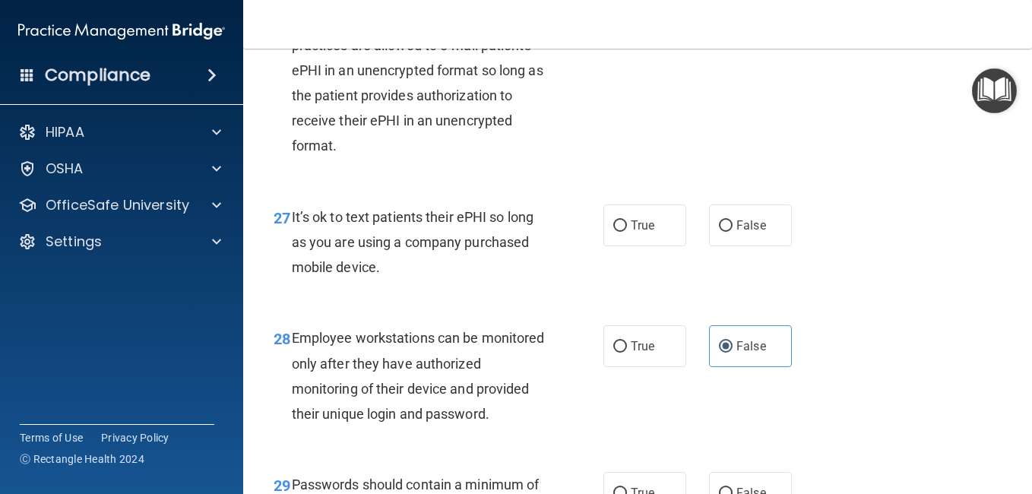
scroll to position [4138, 0]
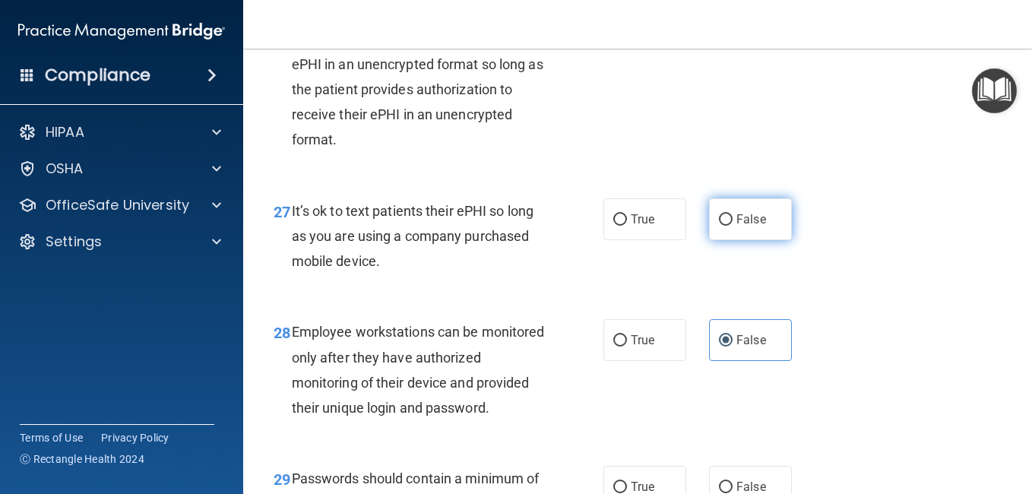
click at [750, 226] on span "False" at bounding box center [751, 219] width 30 height 14
click at [733, 226] on input "False" at bounding box center [726, 219] width 14 height 11
click at [634, 29] on span "True" at bounding box center [643, 21] width 24 height 14
click at [627, 28] on input "True" at bounding box center [620, 22] width 14 height 11
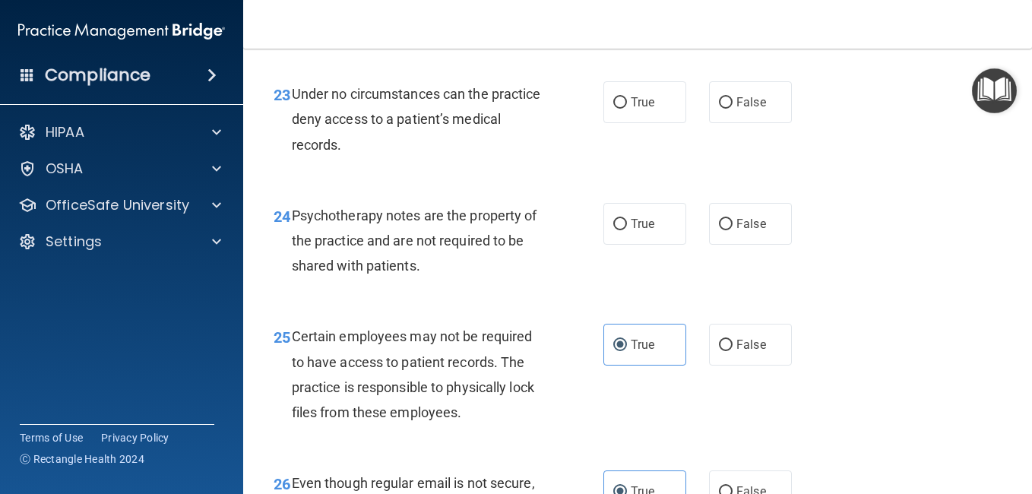
scroll to position [3580, 0]
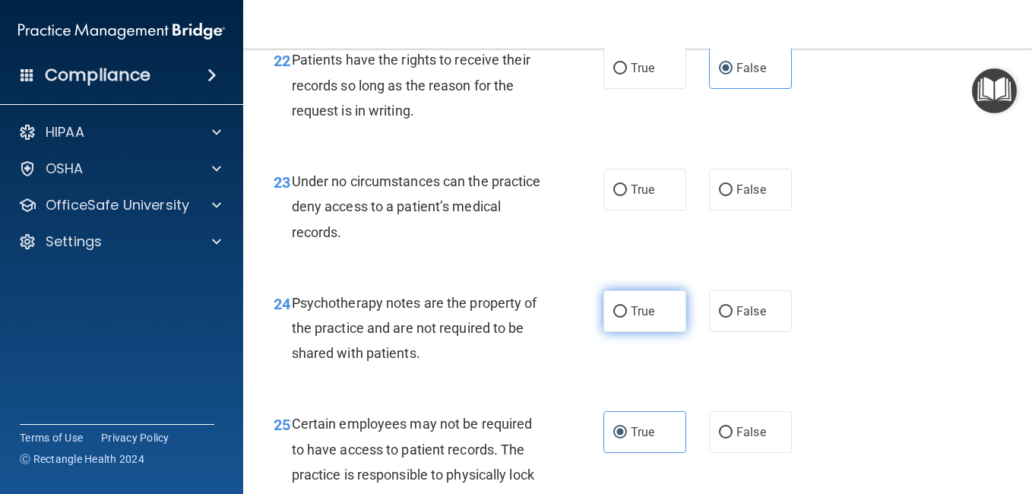
click at [616, 332] on label "True" at bounding box center [644, 311] width 83 height 42
click at [616, 318] on input "True" at bounding box center [620, 311] width 14 height 11
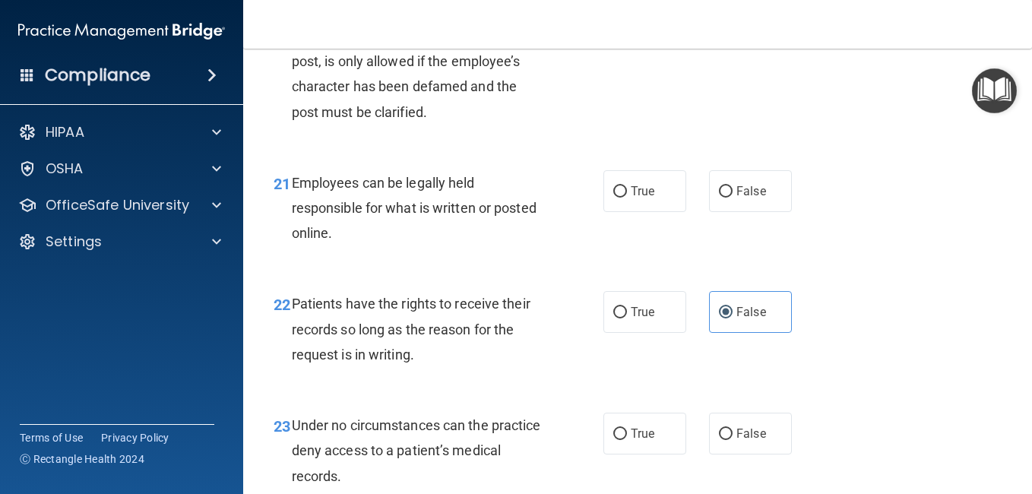
scroll to position [3322, 0]
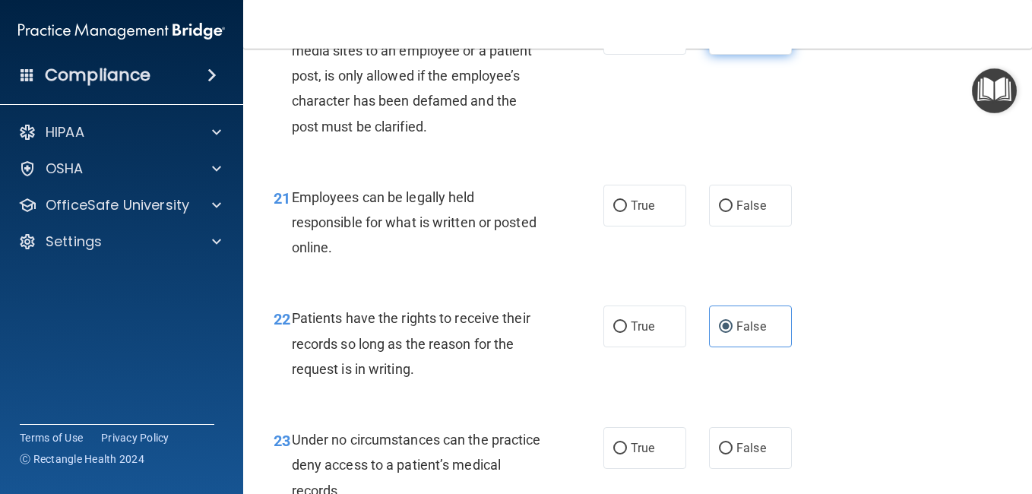
drag, startPoint x: 721, startPoint y: 137, endPoint x: 720, endPoint y: 128, distance: 9.2
click at [720, 40] on input "False" at bounding box center [726, 34] width 14 height 11
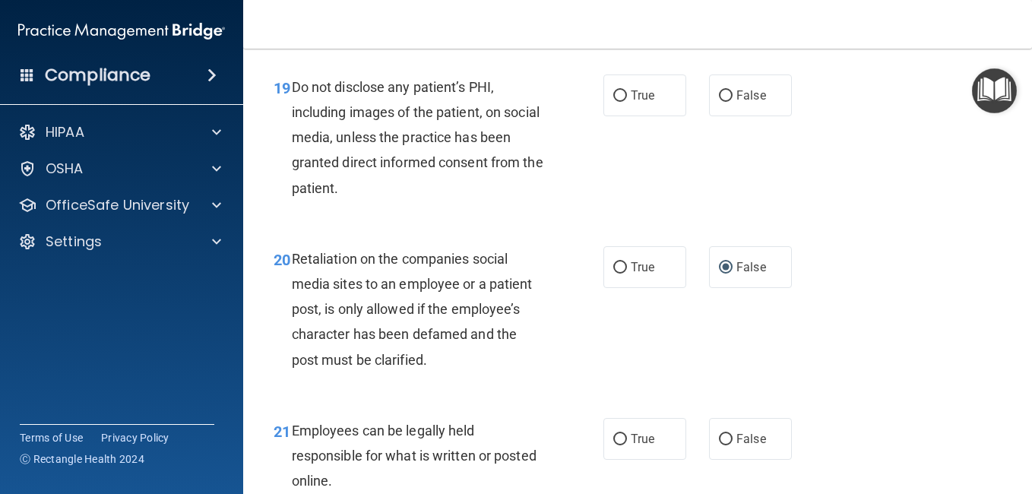
scroll to position [3033, 0]
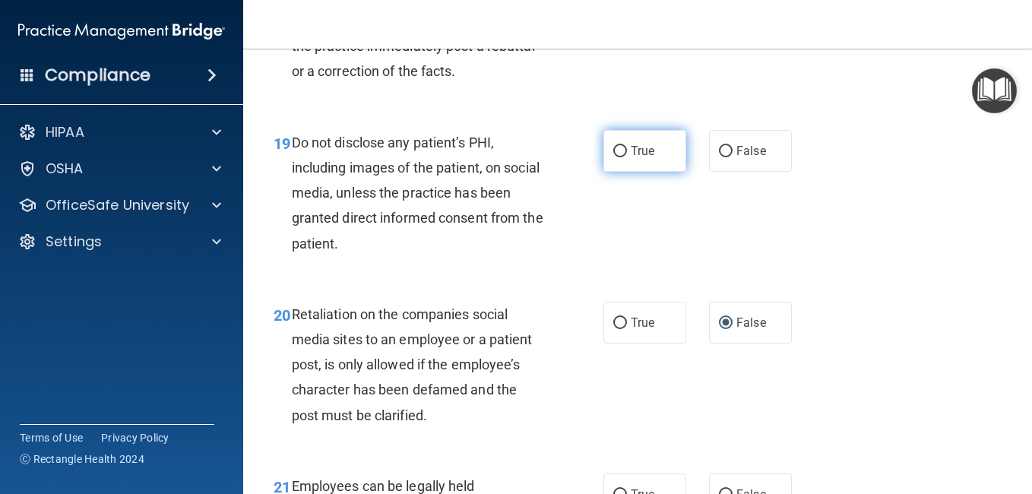
click at [640, 172] on label "True" at bounding box center [644, 151] width 83 height 42
click at [627, 157] on input "True" at bounding box center [620, 151] width 14 height 11
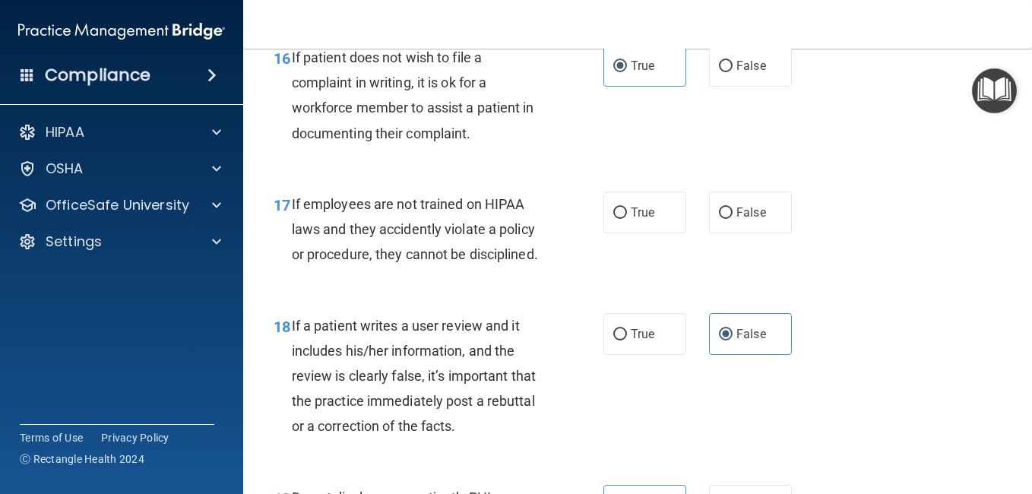
scroll to position [2673, 0]
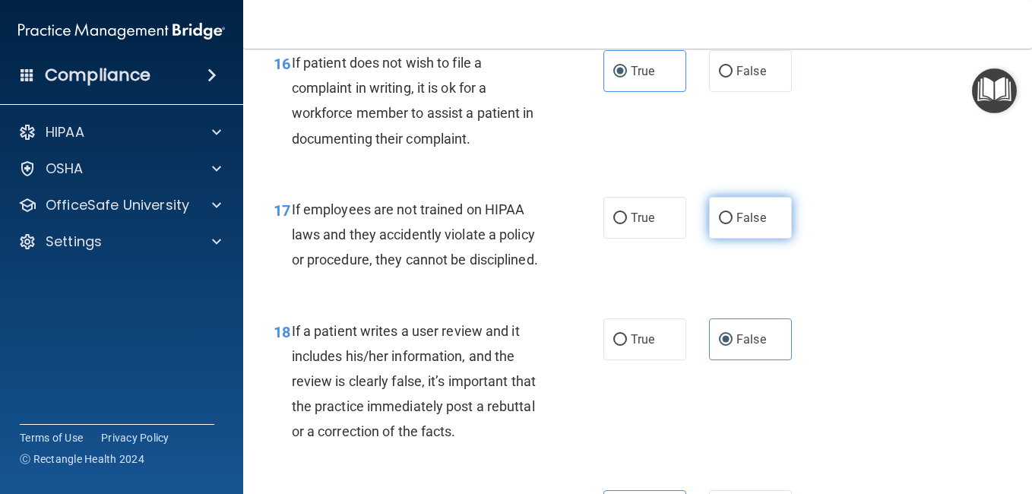
click at [739, 225] on span "False" at bounding box center [751, 218] width 30 height 14
click at [733, 224] on input "False" at bounding box center [726, 218] width 14 height 11
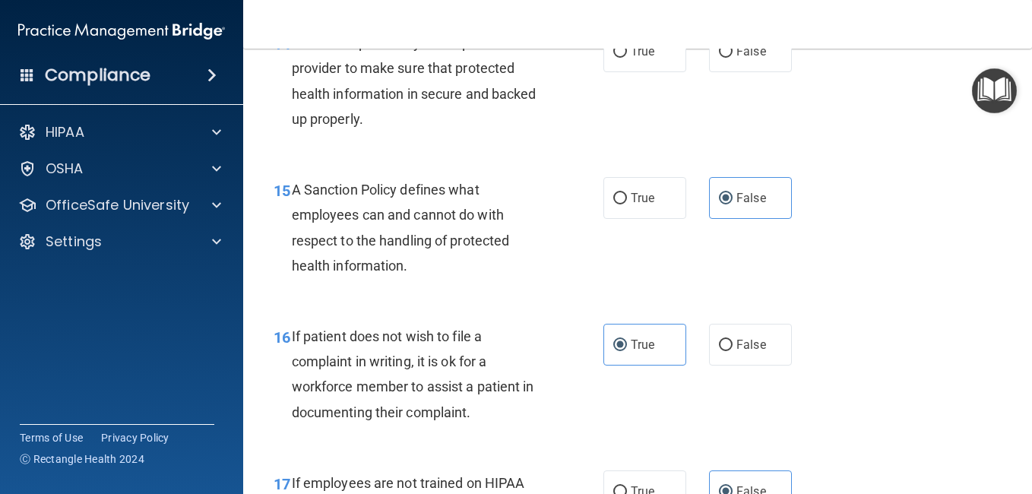
scroll to position [2364, 0]
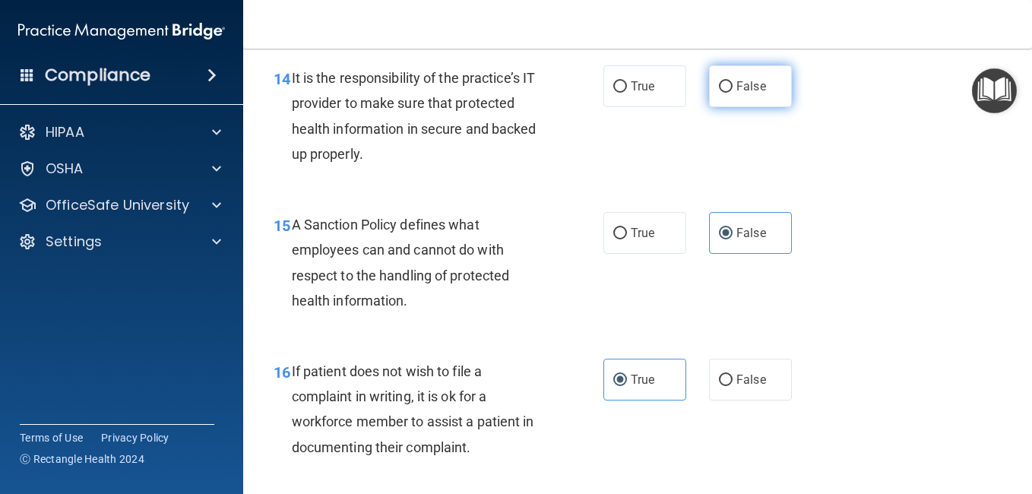
click at [739, 93] on span "False" at bounding box center [751, 86] width 30 height 14
click at [733, 93] on input "False" at bounding box center [726, 86] width 14 height 11
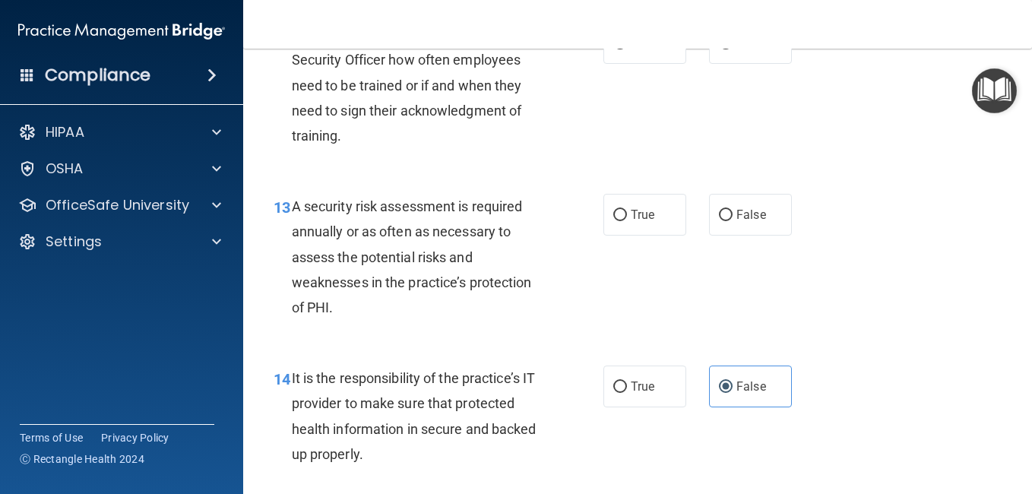
scroll to position [2060, 0]
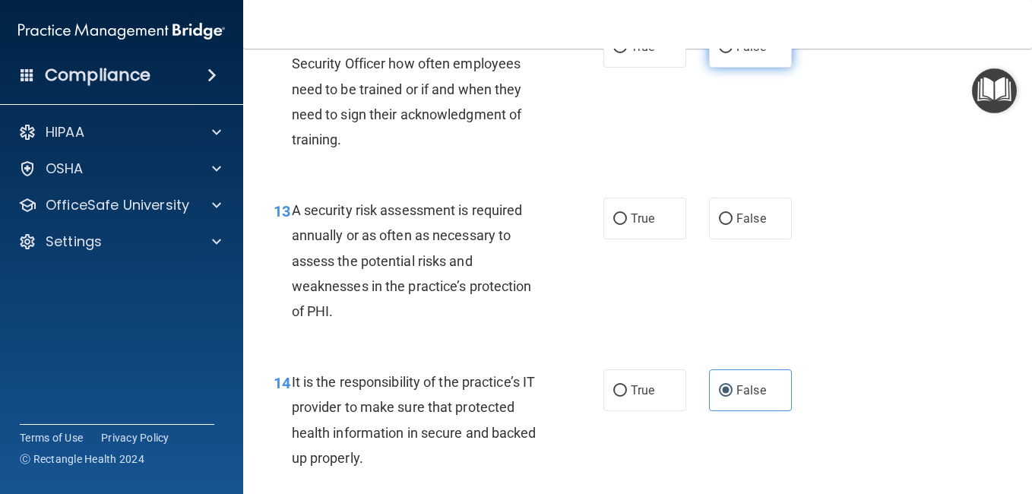
click at [737, 54] on span "False" at bounding box center [751, 47] width 30 height 14
click at [733, 53] on input "False" at bounding box center [726, 47] width 14 height 11
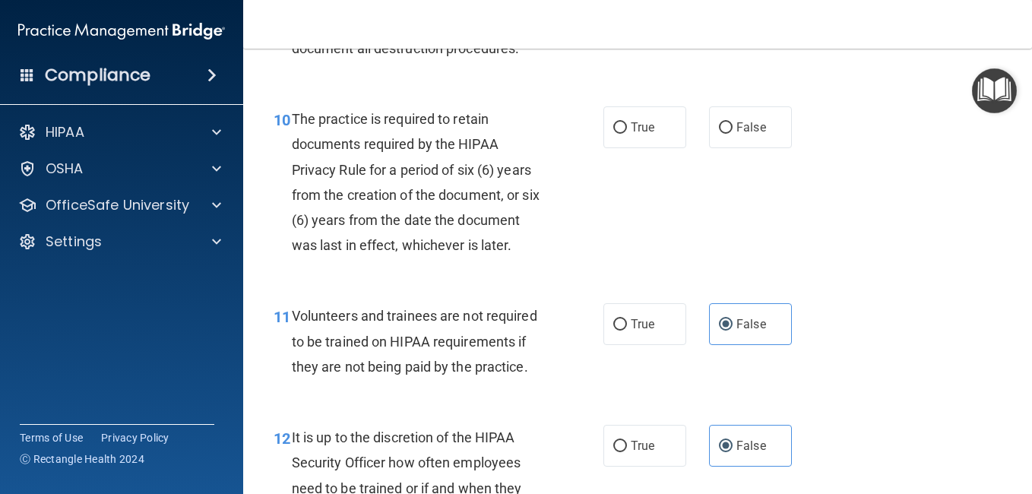
scroll to position [1655, 0]
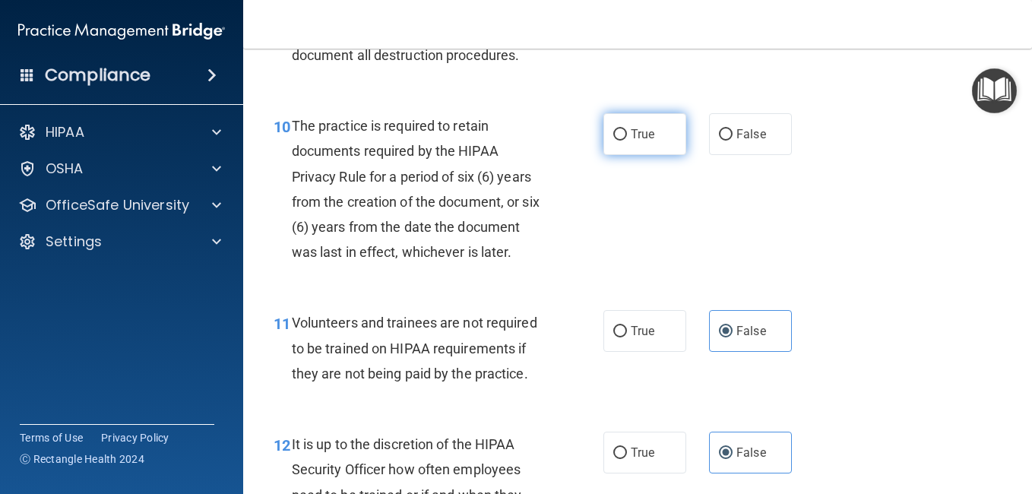
click at [624, 155] on label "True" at bounding box center [644, 134] width 83 height 42
click at [624, 141] on input "True" at bounding box center [620, 134] width 14 height 11
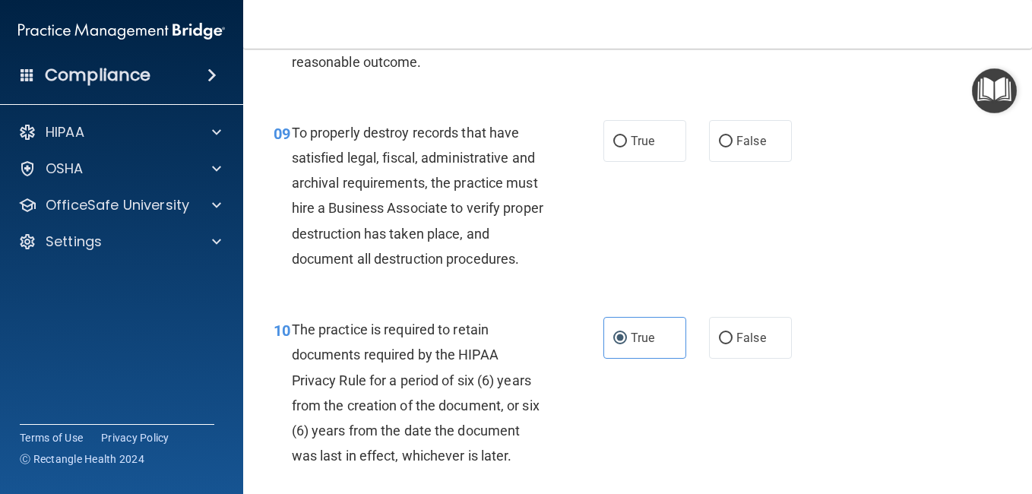
scroll to position [1447, 0]
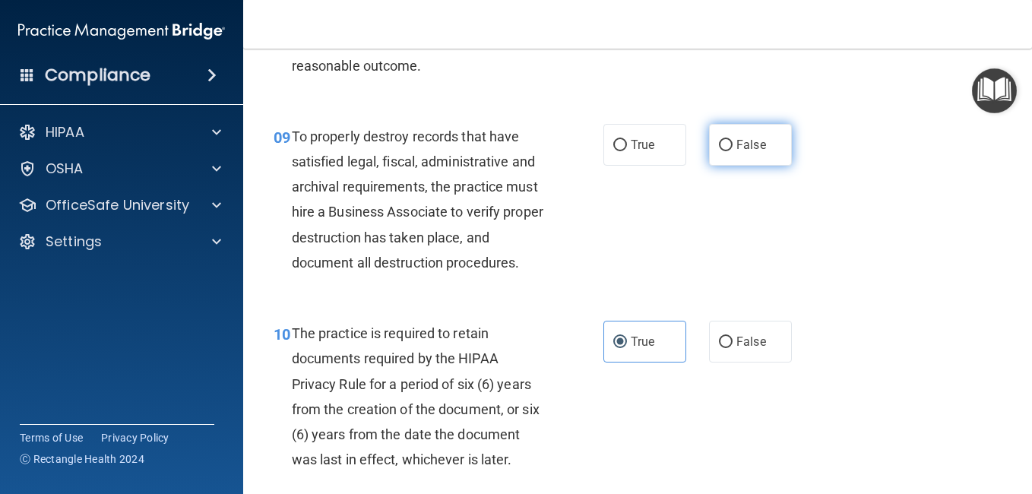
click at [719, 166] on label "False" at bounding box center [750, 145] width 83 height 42
click at [719, 151] on input "False" at bounding box center [726, 145] width 14 height 11
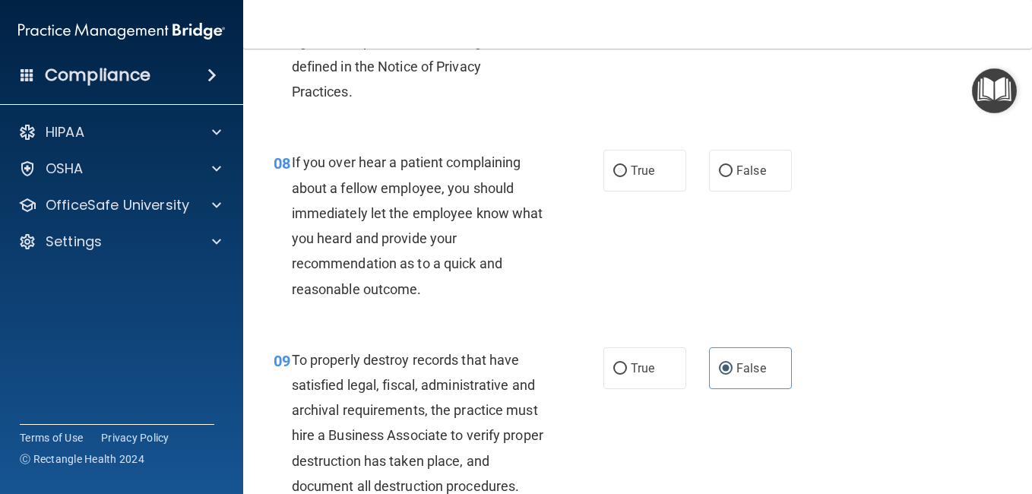
scroll to position [1219, 0]
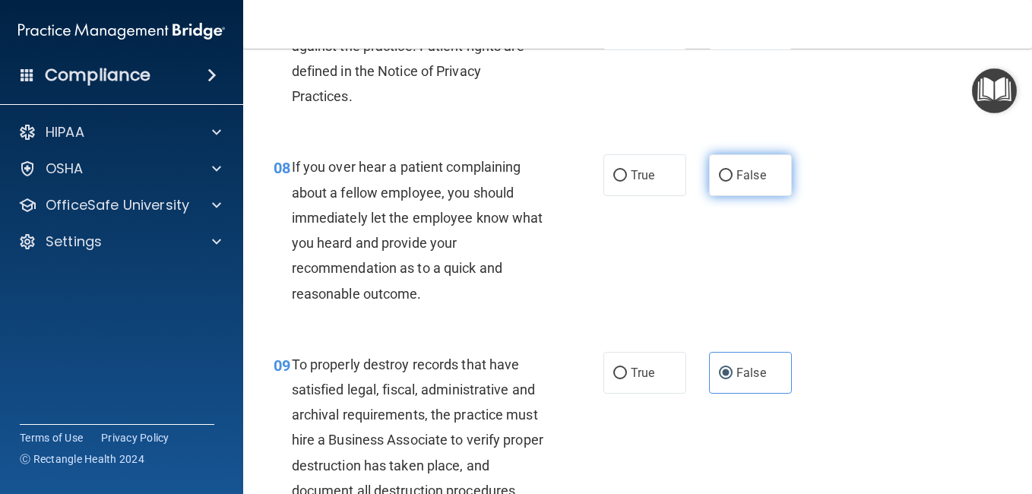
drag, startPoint x: 748, startPoint y: 248, endPoint x: 717, endPoint y: 252, distance: 31.4
click at [719, 182] on input "False" at bounding box center [726, 175] width 14 height 11
click at [645, 36] on span "True" at bounding box center [643, 29] width 24 height 14
click at [627, 36] on input "True" at bounding box center [620, 29] width 14 height 11
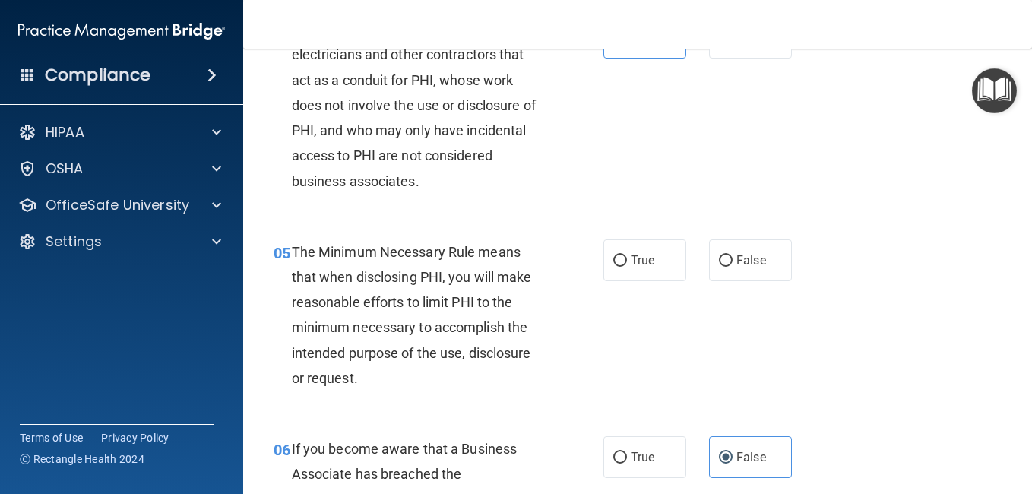
scroll to position [565, 0]
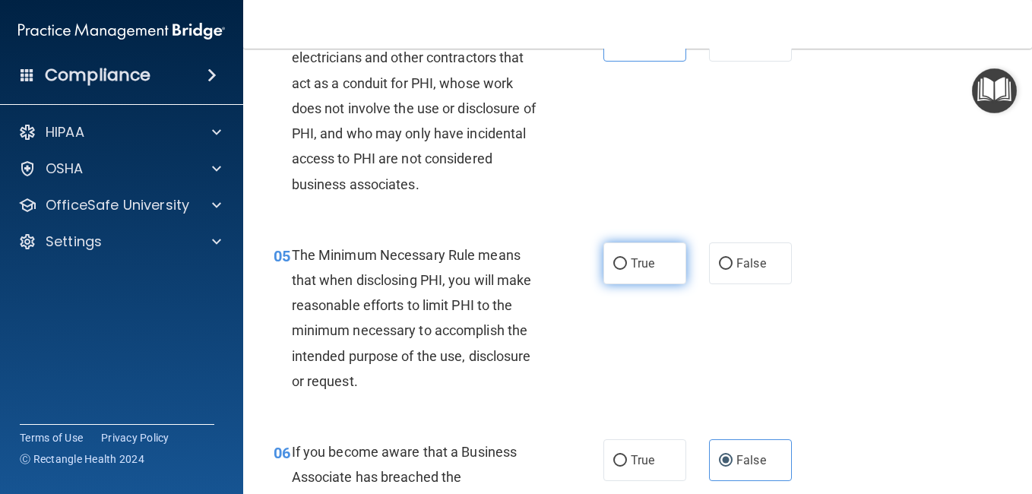
click at [643, 271] on span "True" at bounding box center [643, 263] width 24 height 14
click at [627, 270] on input "True" at bounding box center [620, 263] width 14 height 11
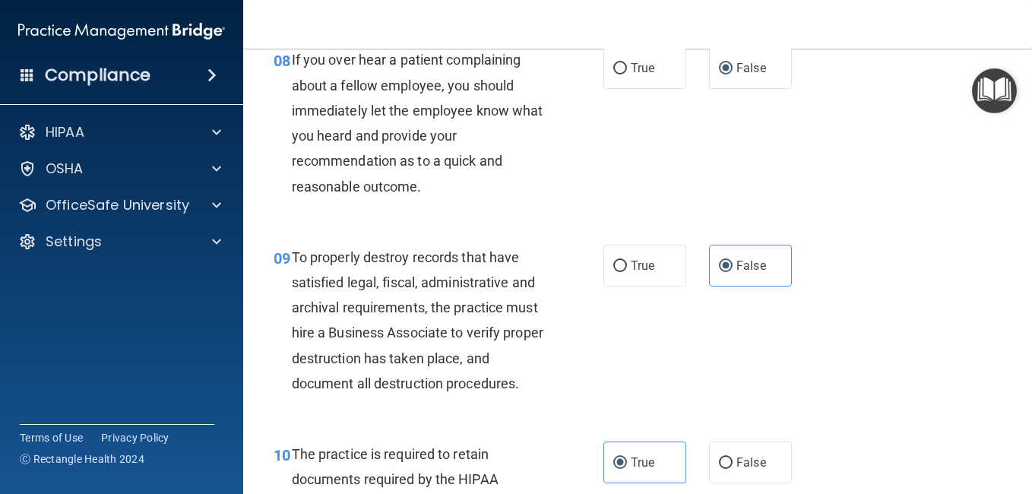
scroll to position [1328, 0]
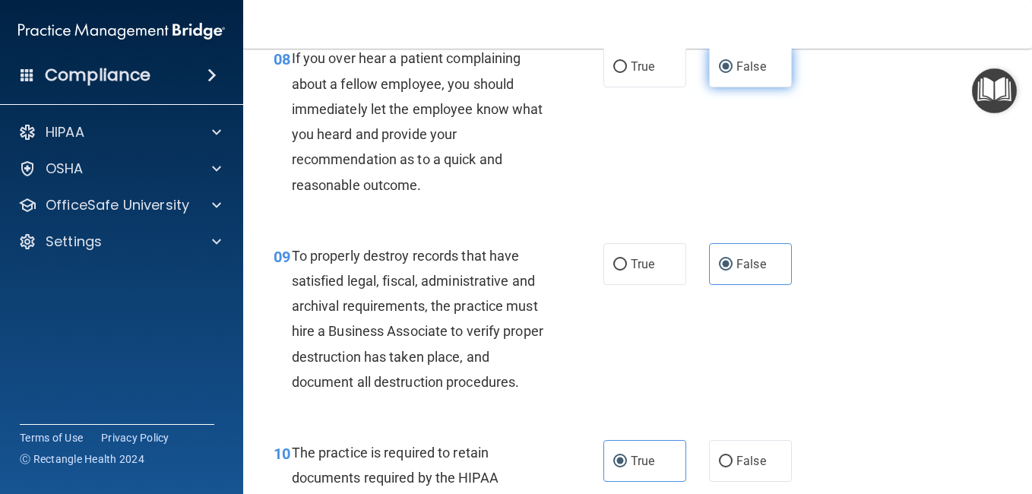
click at [756, 74] on span "False" at bounding box center [751, 66] width 30 height 14
click at [733, 73] on input "False" at bounding box center [726, 67] width 14 height 11
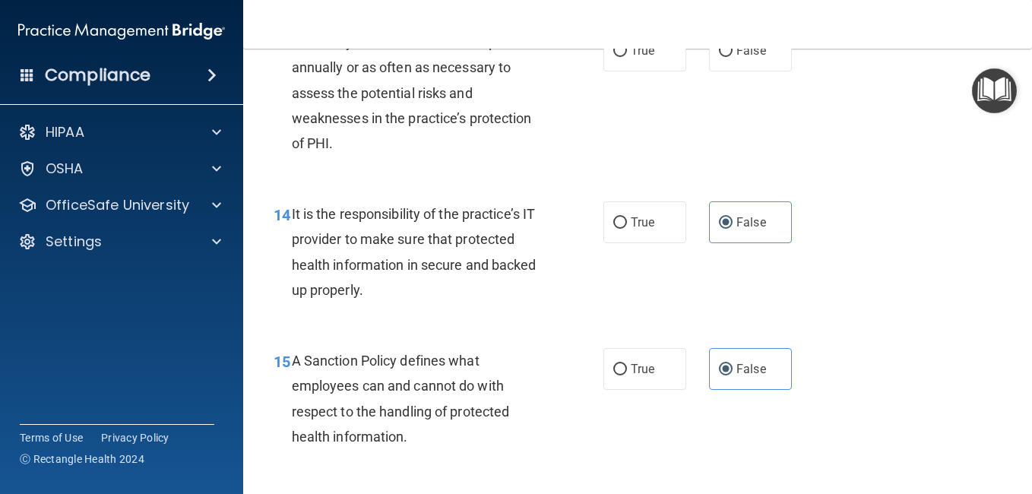
scroll to position [2229, 0]
click at [641, 57] on span "True" at bounding box center [643, 50] width 24 height 14
click at [627, 56] on input "True" at bounding box center [620, 50] width 14 height 11
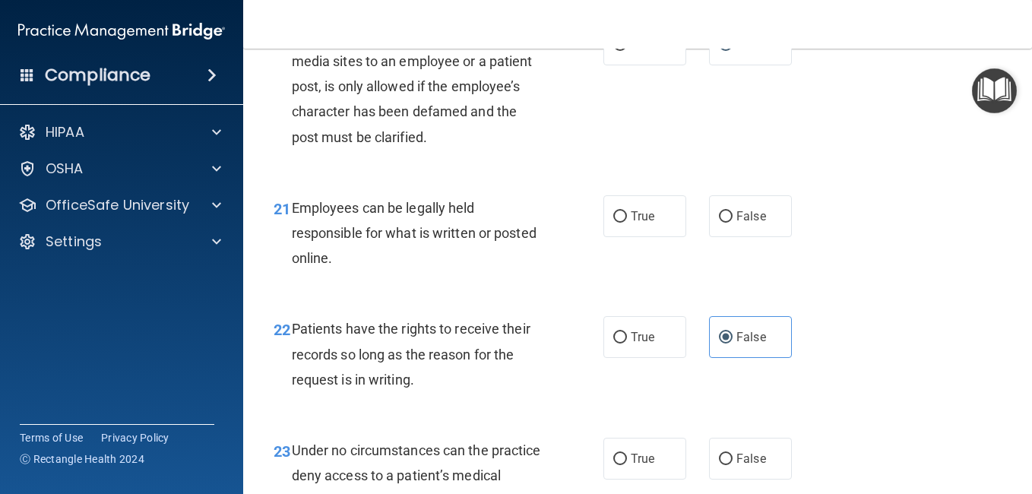
scroll to position [3319, 0]
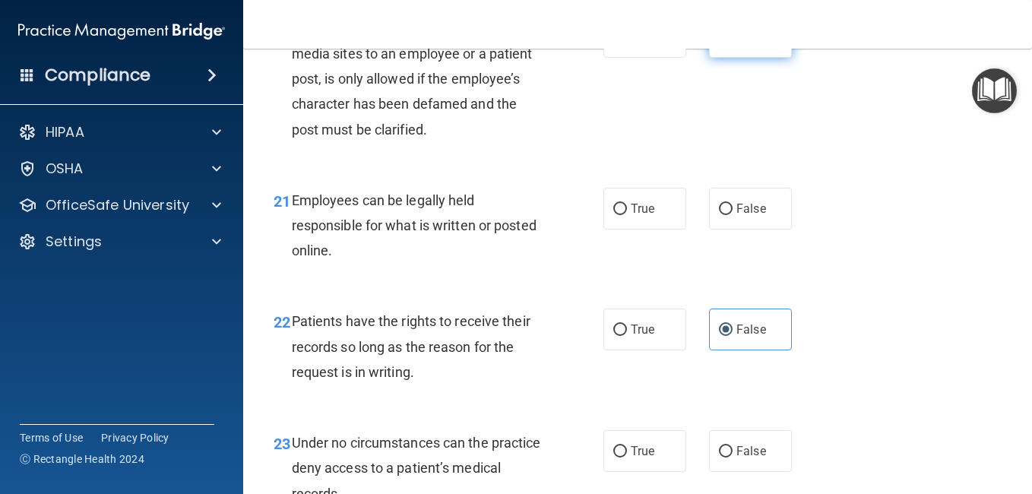
click at [762, 58] on label "False" at bounding box center [750, 37] width 83 height 42
click at [733, 43] on input "False" at bounding box center [726, 37] width 14 height 11
drag, startPoint x: 625, startPoint y: 302, endPoint x: 613, endPoint y: 323, distance: 24.5
click at [613, 230] on label "True" at bounding box center [644, 209] width 83 height 42
click at [613, 215] on input "True" at bounding box center [620, 209] width 14 height 11
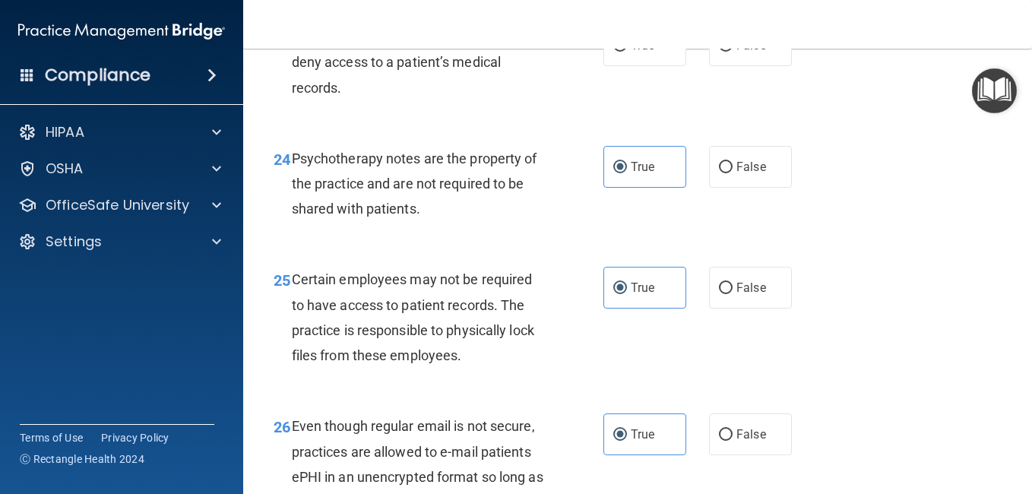
scroll to position [3729, 0]
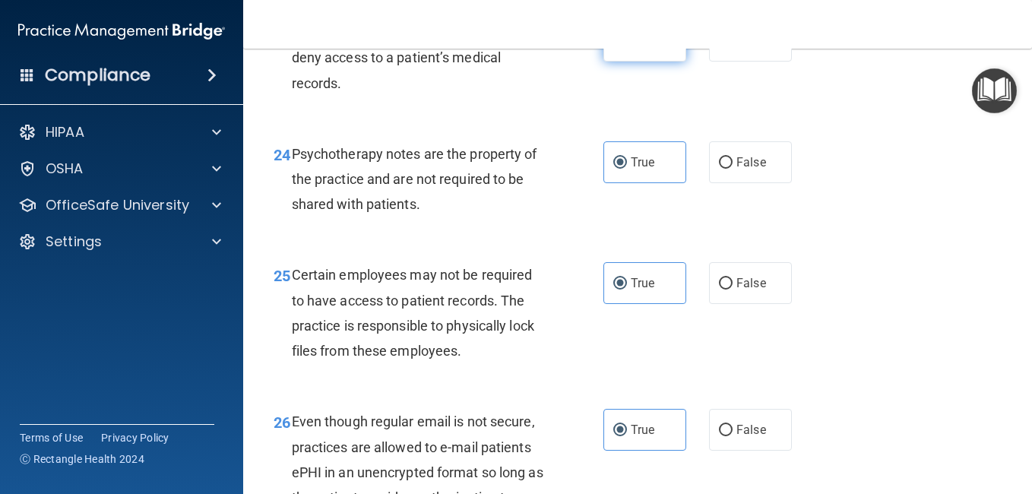
click at [639, 48] on span "True" at bounding box center [643, 40] width 24 height 14
click at [627, 47] on input "True" at bounding box center [620, 41] width 14 height 11
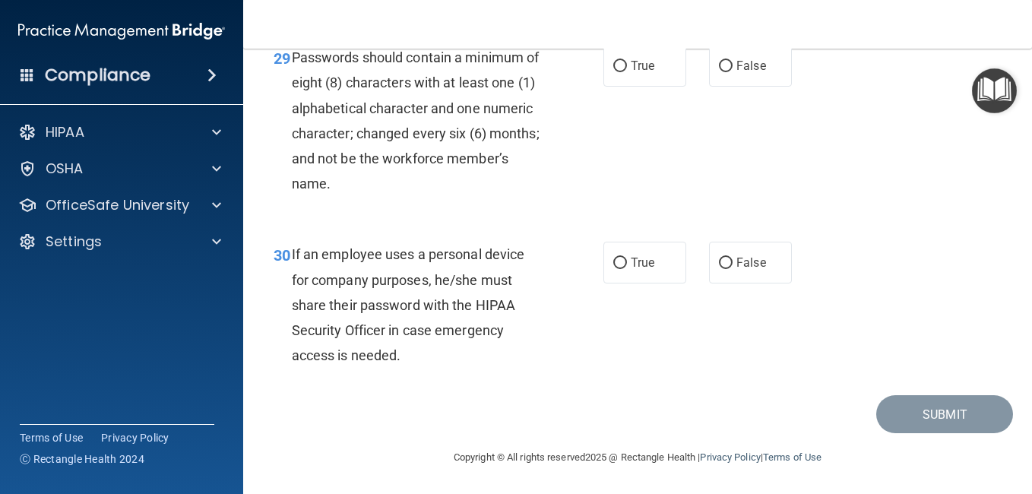
scroll to position [4626, 0]
click at [634, 73] on span "True" at bounding box center [643, 66] width 24 height 14
click at [627, 72] on input "True" at bounding box center [620, 66] width 14 height 11
click at [603, 283] on label "True" at bounding box center [644, 263] width 83 height 42
click at [613, 269] on input "True" at bounding box center [620, 263] width 14 height 11
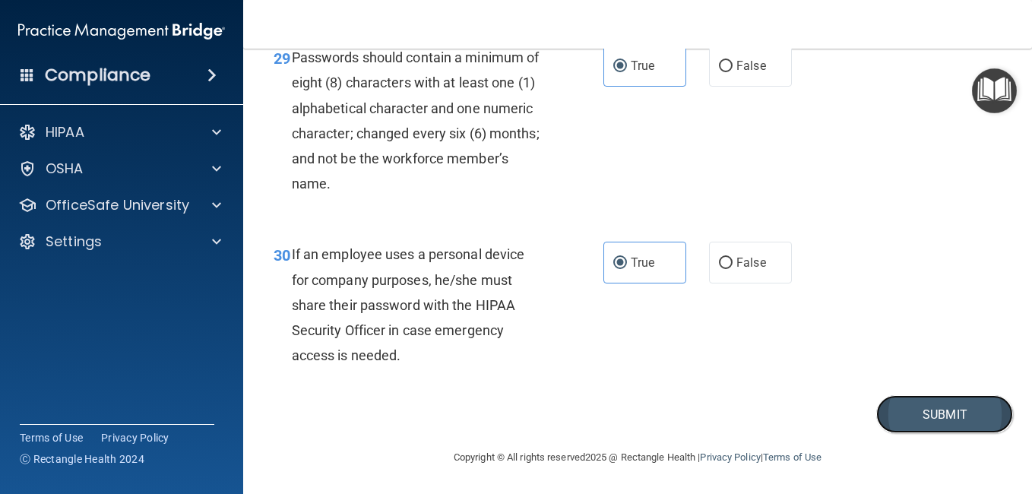
click at [917, 434] on button "Submit" at bounding box center [944, 414] width 137 height 39
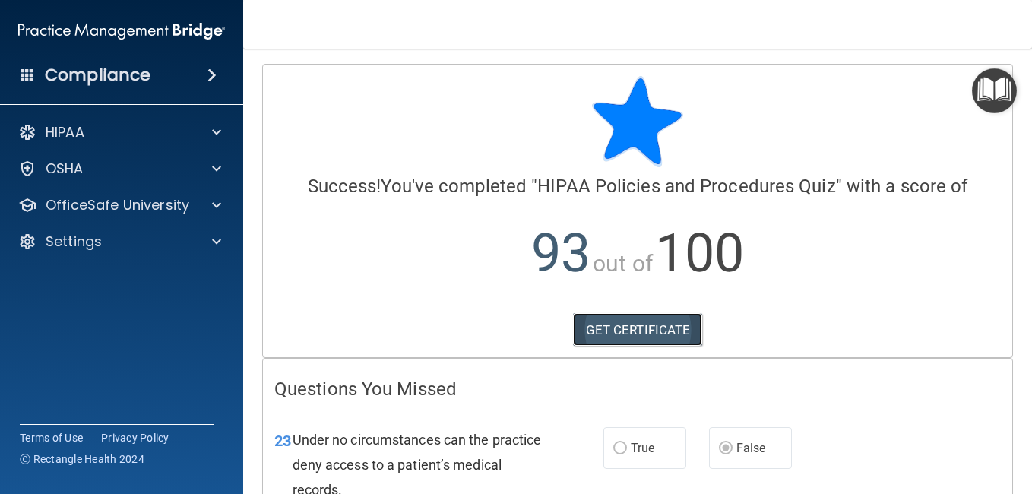
click at [662, 337] on link "GET CERTIFICATE" at bounding box center [638, 329] width 130 height 33
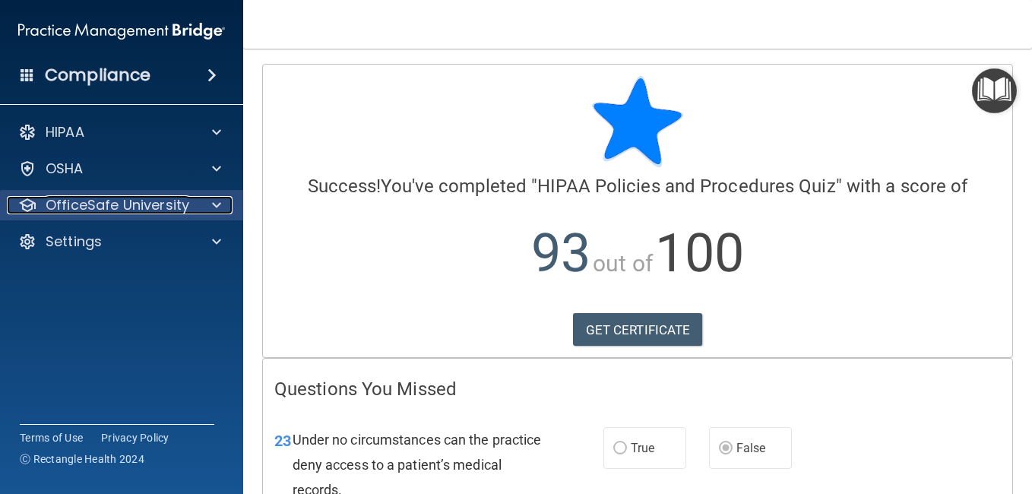
click at [166, 201] on p "OfficeSafe University" at bounding box center [118, 205] width 144 height 18
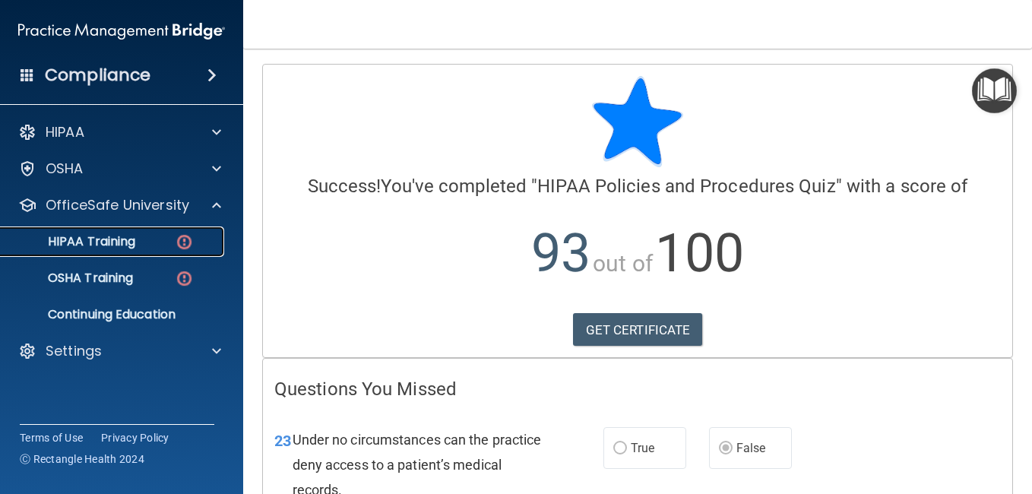
click at [172, 245] on div "HIPAA Training" at bounding box center [113, 241] width 207 height 15
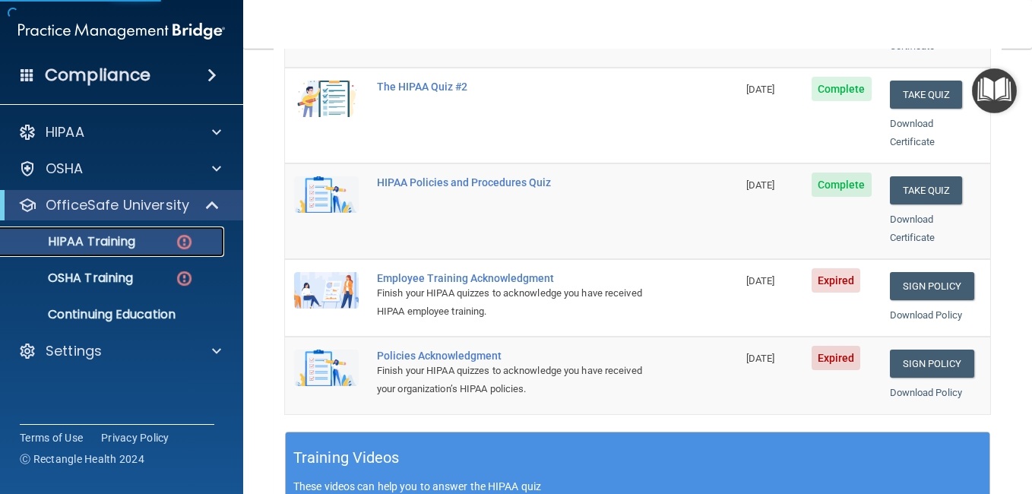
scroll to position [334, 0]
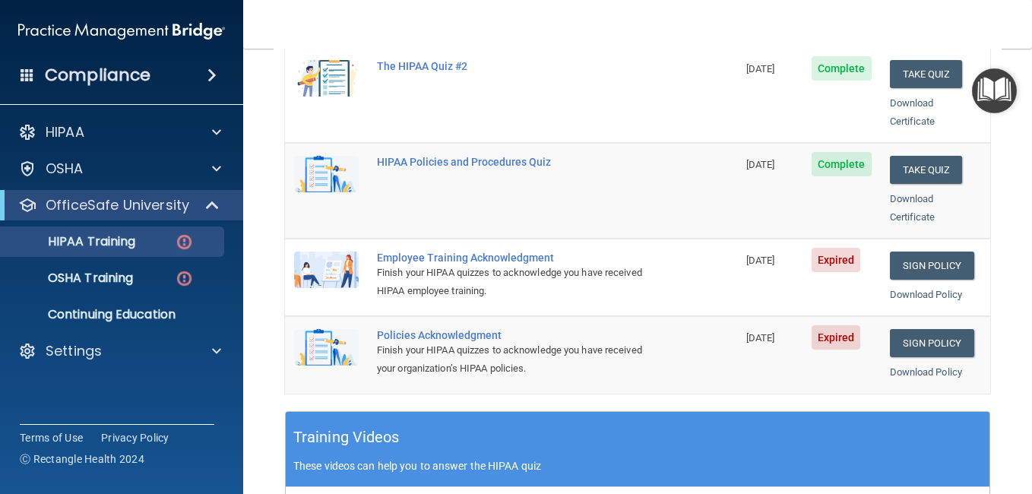
drag, startPoint x: 944, startPoint y: 236, endPoint x: 686, endPoint y: 271, distance: 260.7
click at [686, 271] on td "Employee Training Acknowledgment Finish your HIPAA quizzes to acknowledge you h…" at bounding box center [552, 278] width 369 height 78
click at [920, 252] on link "Sign Policy" at bounding box center [932, 266] width 84 height 28
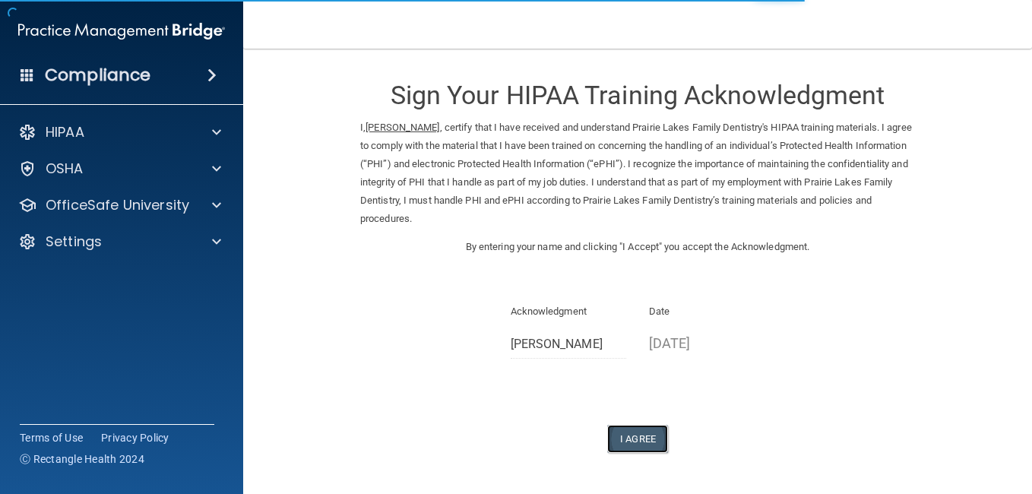
click at [646, 435] on button "I Agree" at bounding box center [637, 439] width 61 height 28
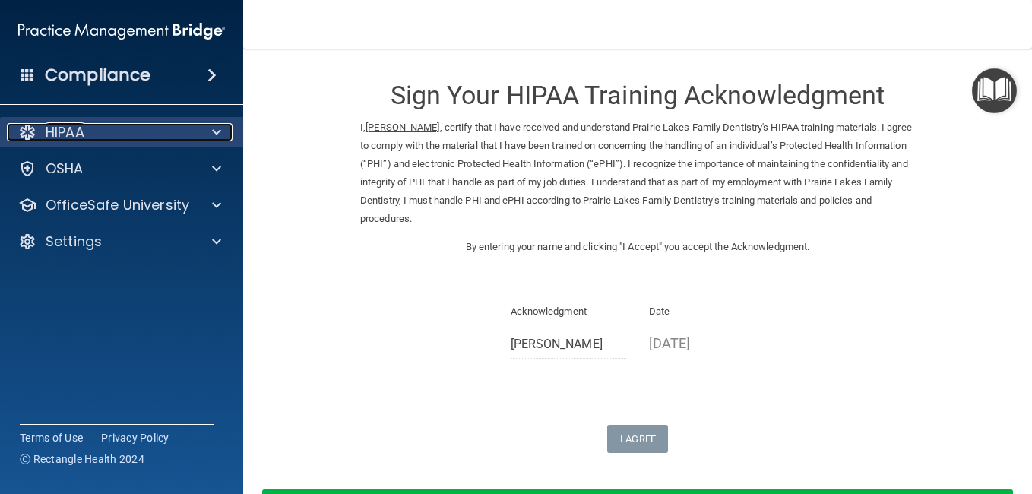
click at [172, 141] on div "HIPAA" at bounding box center [101, 132] width 188 height 18
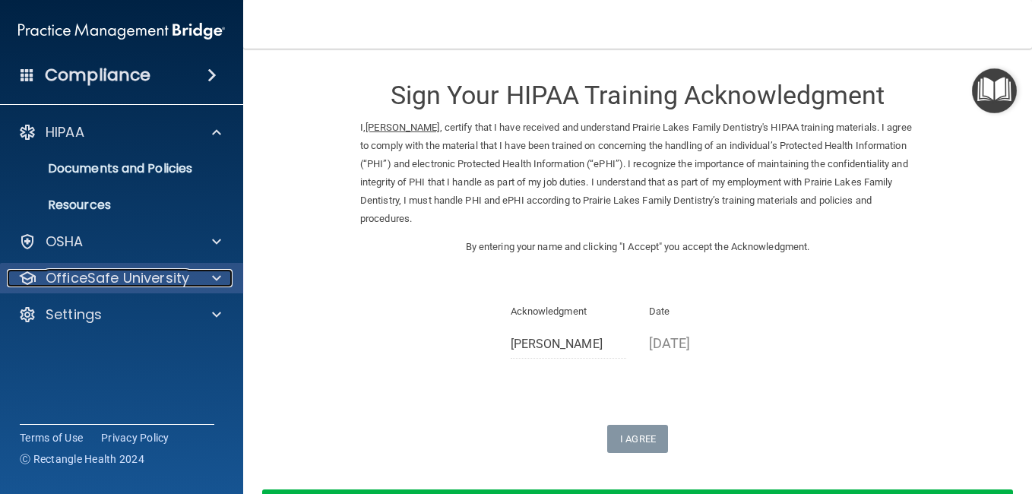
click at [165, 286] on p "OfficeSafe University" at bounding box center [118, 278] width 144 height 18
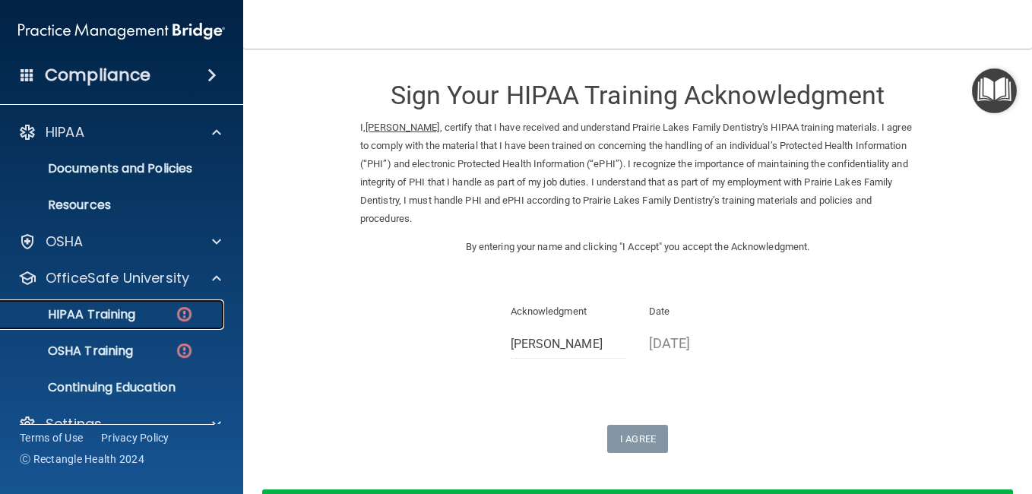
click at [178, 315] on img at bounding box center [184, 314] width 19 height 19
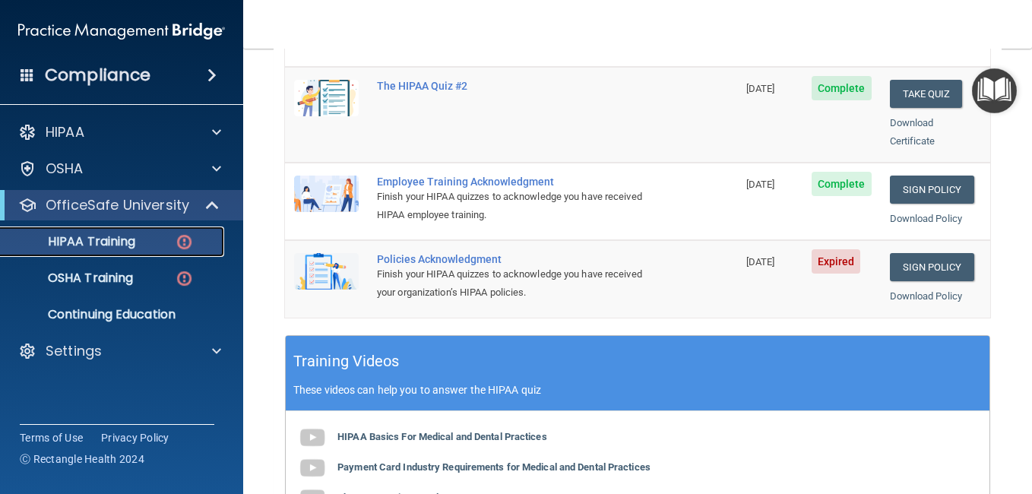
scroll to position [385, 0]
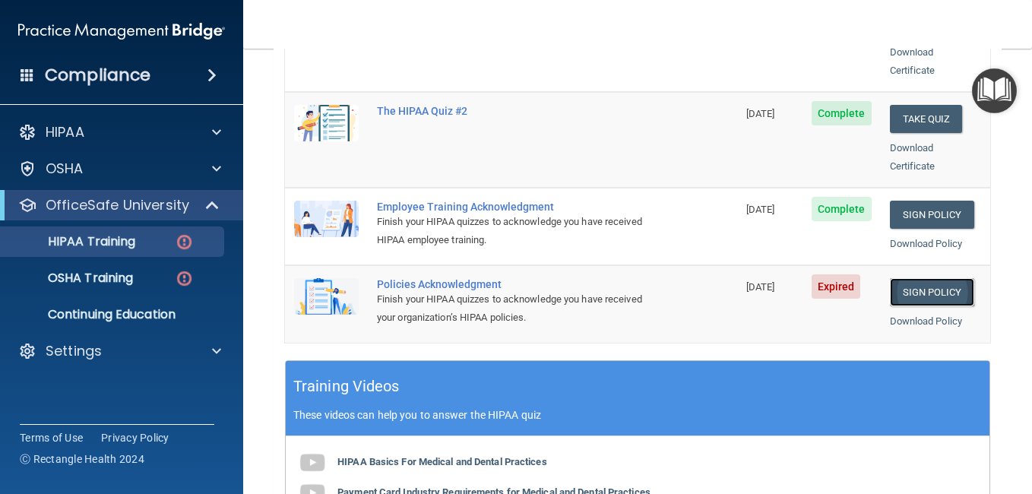
click at [931, 278] on link "Sign Policy" at bounding box center [932, 292] width 84 height 28
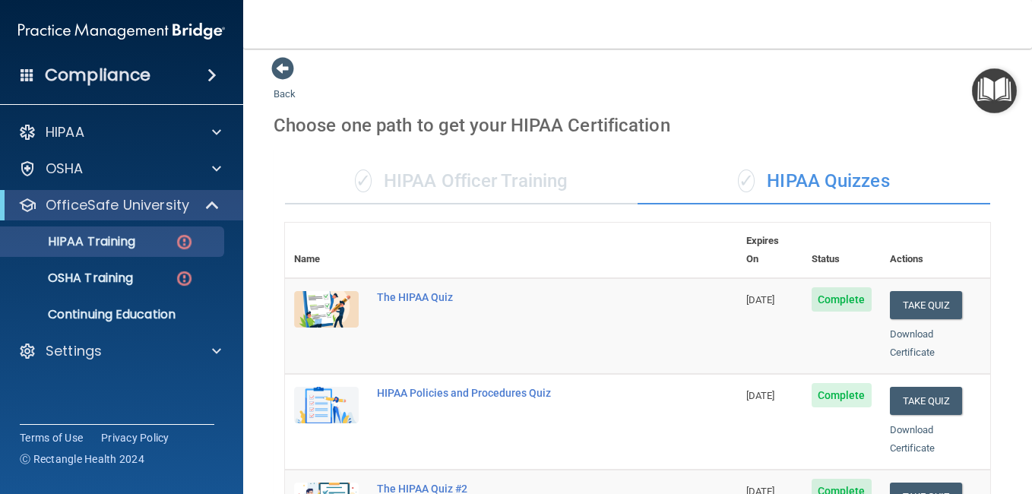
scroll to position [0, 0]
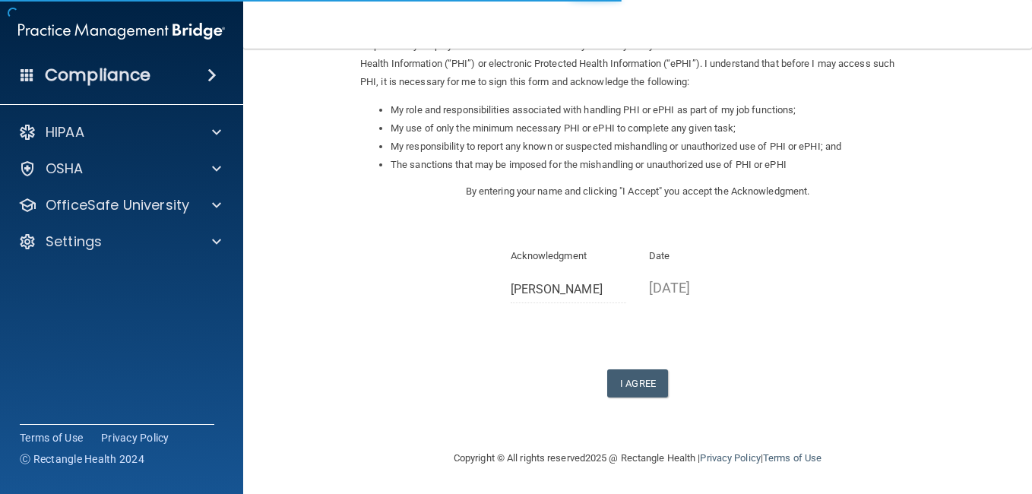
scroll to position [202, 0]
click at [639, 384] on button "I Agree" at bounding box center [637, 383] width 61 height 28
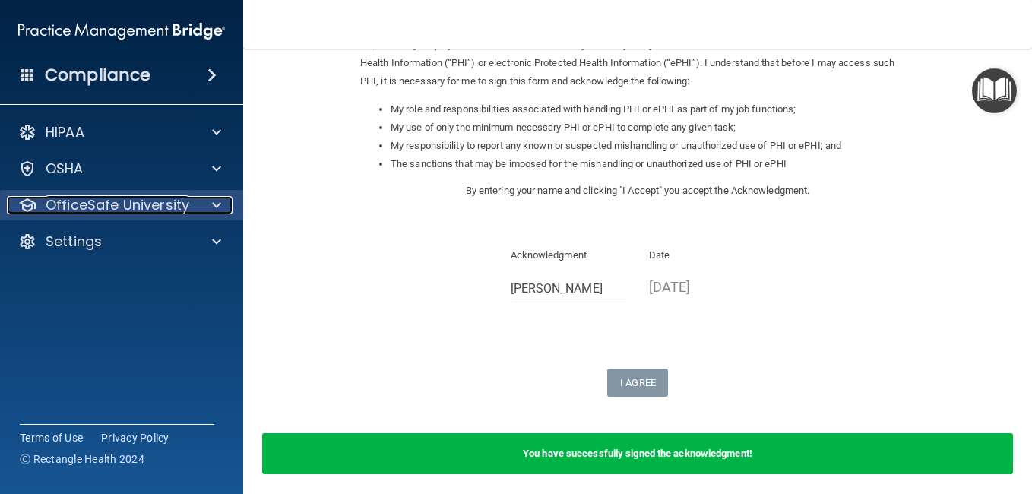
click at [172, 202] on p "OfficeSafe University" at bounding box center [118, 205] width 144 height 18
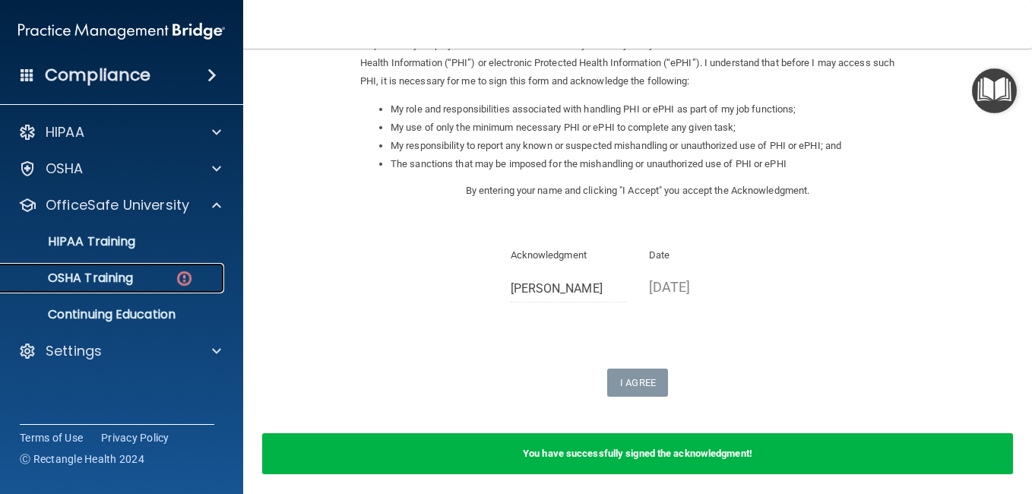
click at [120, 268] on link "OSHA Training" at bounding box center [104, 278] width 239 height 30
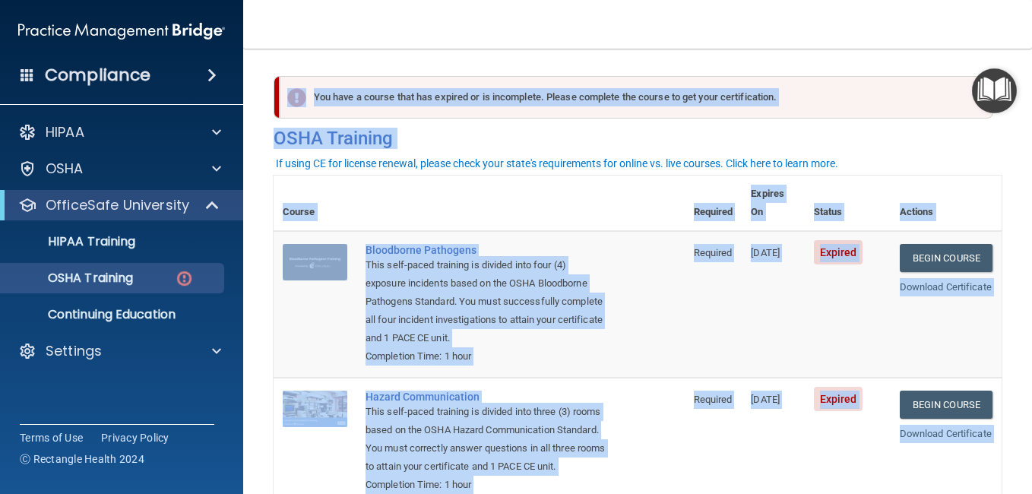
drag, startPoint x: 565, startPoint y: 294, endPoint x: 544, endPoint y: -56, distance: 351.0
click at [544, 0] on html "Compliance HIPAA Documents and Policies Report an Incident Business Associates …" at bounding box center [516, 247] width 1032 height 494
click at [1000, 151] on div "You have a course that has expired or is incomplete. Please complete the course…" at bounding box center [637, 116] width 751 height 81
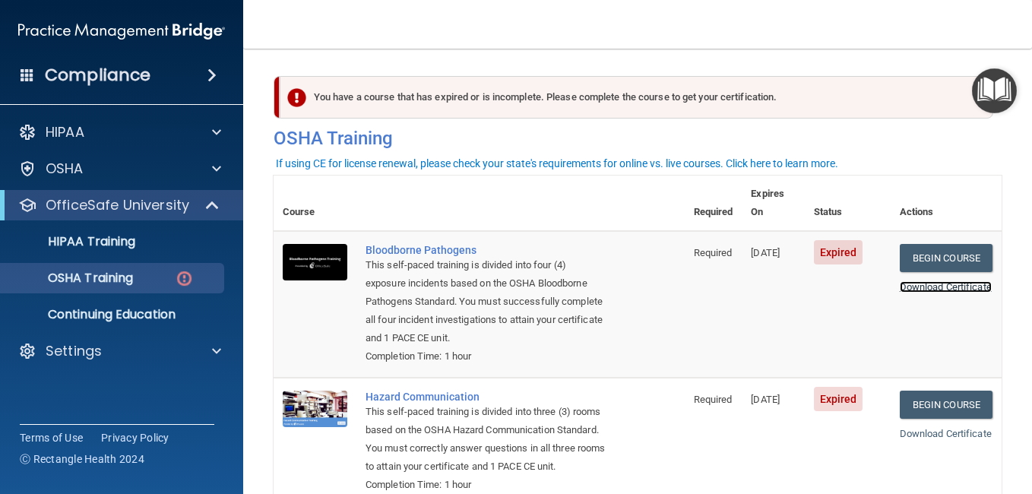
click at [963, 281] on link "Download Certificate" at bounding box center [946, 286] width 92 height 11
click at [947, 244] on link "Begin Course" at bounding box center [946, 258] width 93 height 28
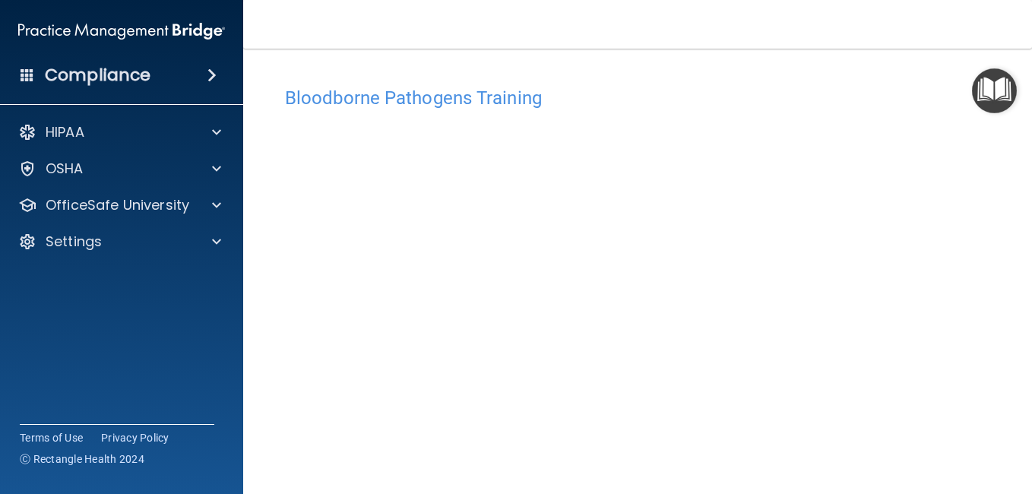
scroll to position [157, 0]
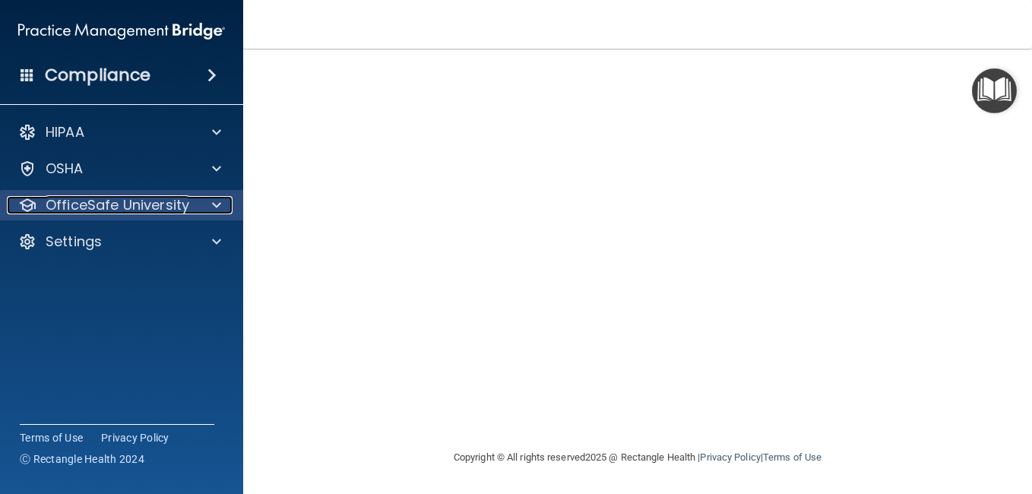
click at [170, 207] on p "OfficeSafe University" at bounding box center [118, 205] width 144 height 18
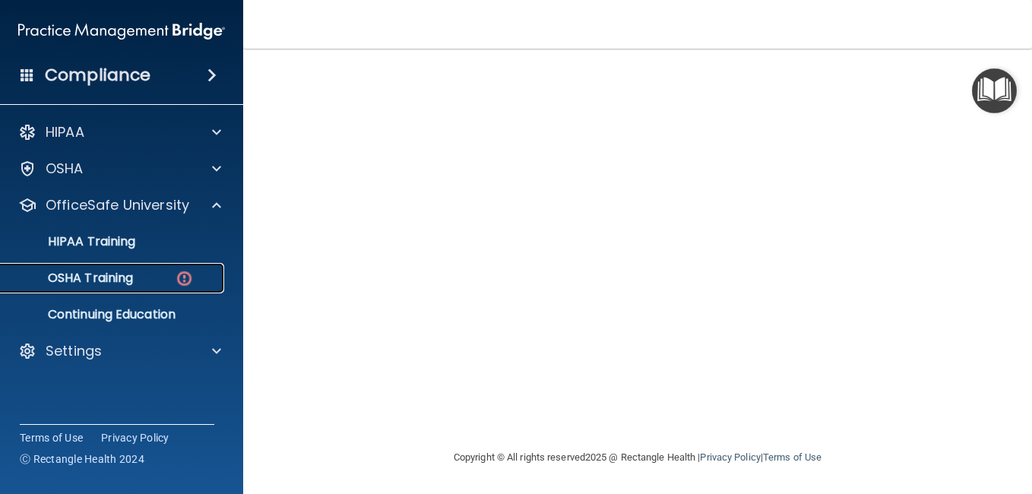
click at [164, 280] on div "OSHA Training" at bounding box center [113, 278] width 207 height 15
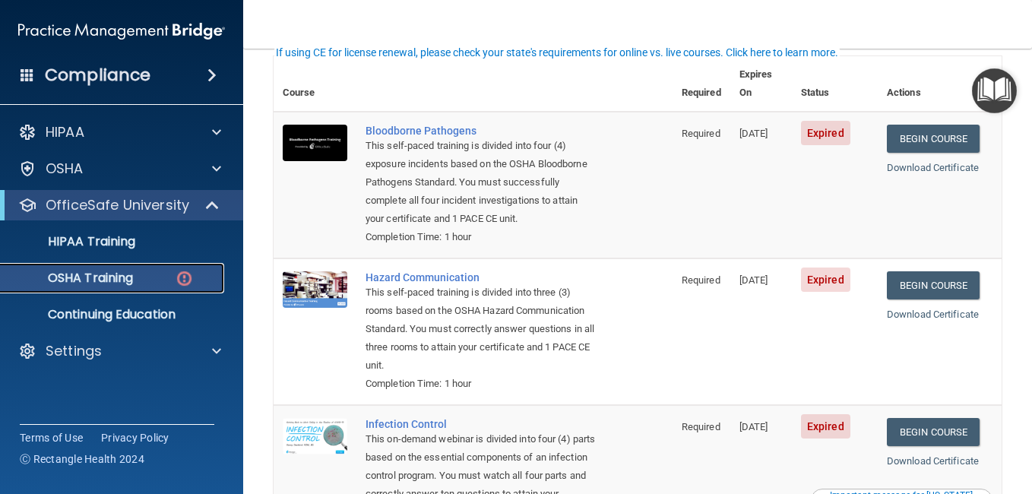
scroll to position [109, 0]
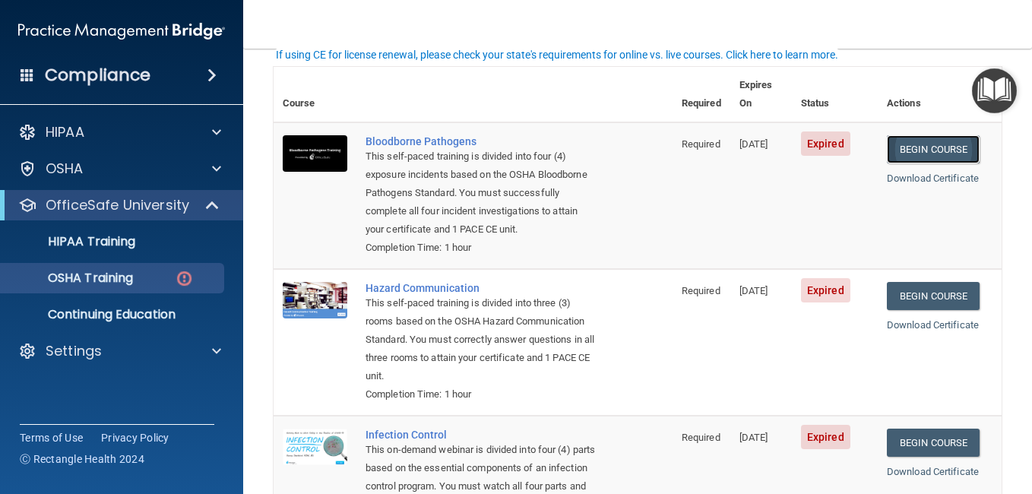
click at [936, 135] on link "Begin Course" at bounding box center [933, 149] width 93 height 28
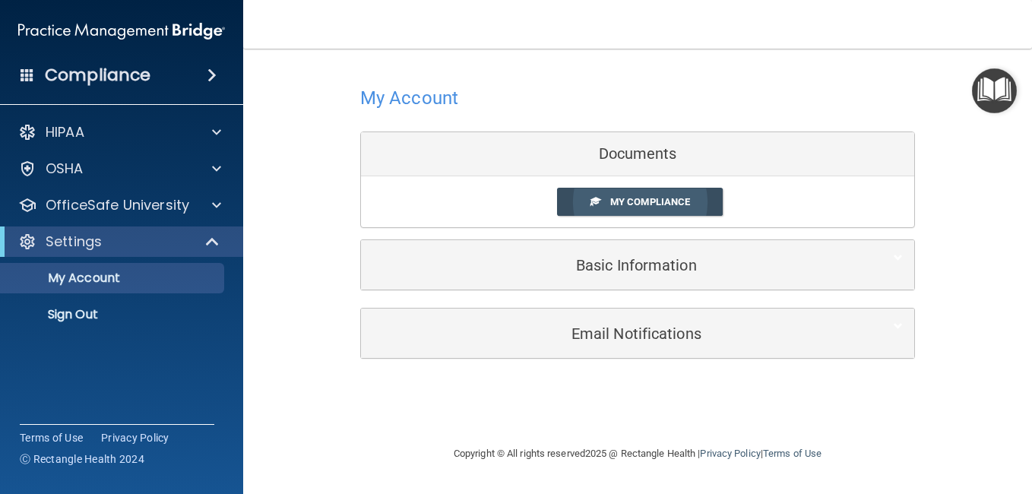
click at [658, 201] on span "My Compliance" at bounding box center [650, 201] width 80 height 11
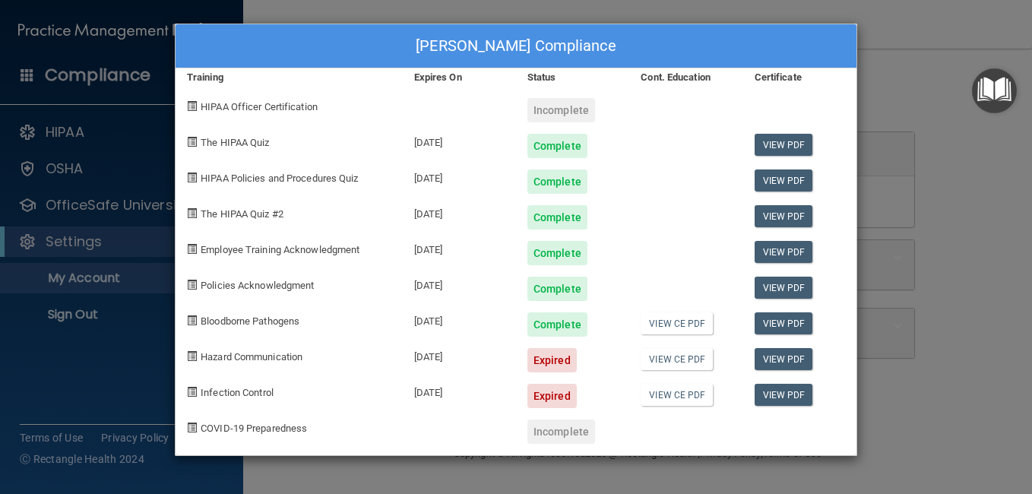
click at [923, 411] on div "[PERSON_NAME] Compliance Training Expires On Status Cont. Education Certificate…" at bounding box center [516, 247] width 1032 height 494
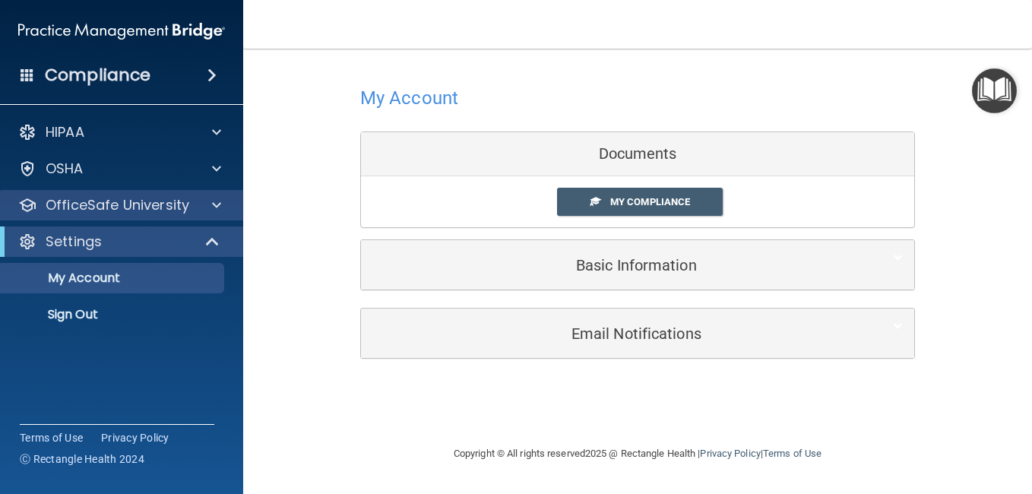
click at [217, 216] on div "OfficeSafe University" at bounding box center [122, 205] width 244 height 30
click at [213, 208] on span at bounding box center [216, 205] width 9 height 18
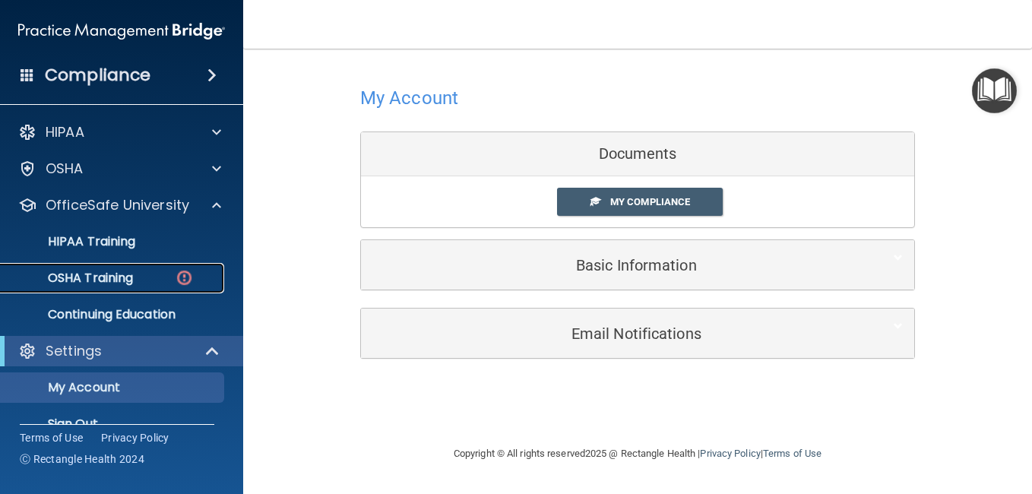
click at [115, 280] on p "OSHA Training" at bounding box center [71, 278] width 123 height 15
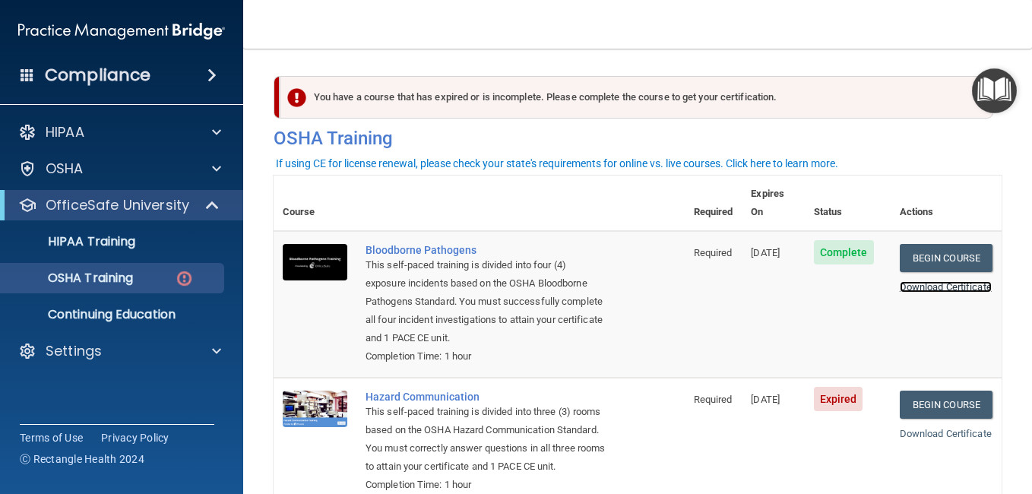
click at [928, 281] on link "Download Certificate" at bounding box center [946, 286] width 92 height 11
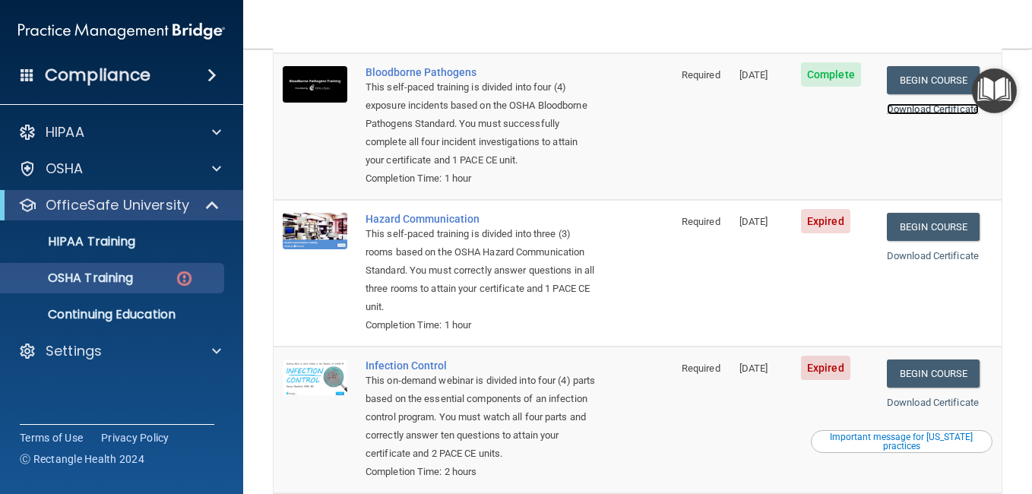
scroll to position [182, 0]
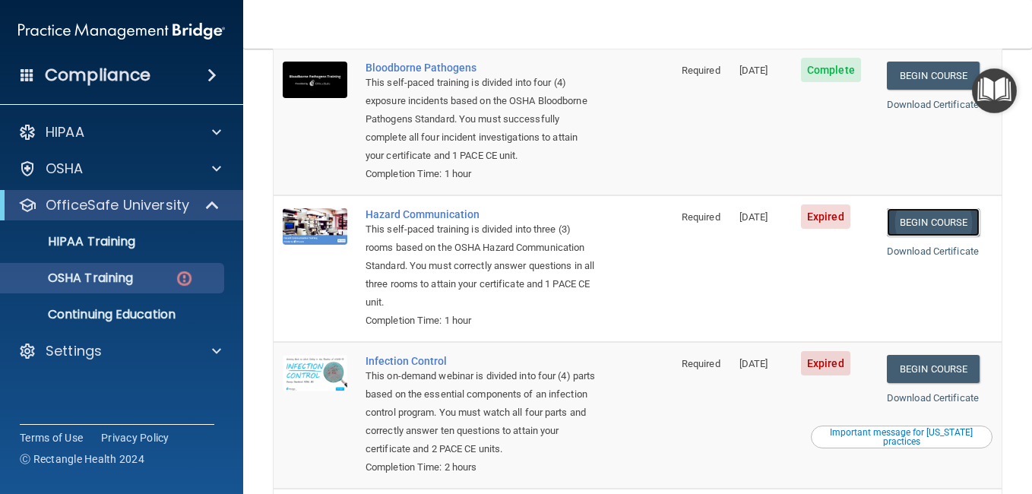
click at [935, 218] on link "Begin Course" at bounding box center [933, 222] width 93 height 28
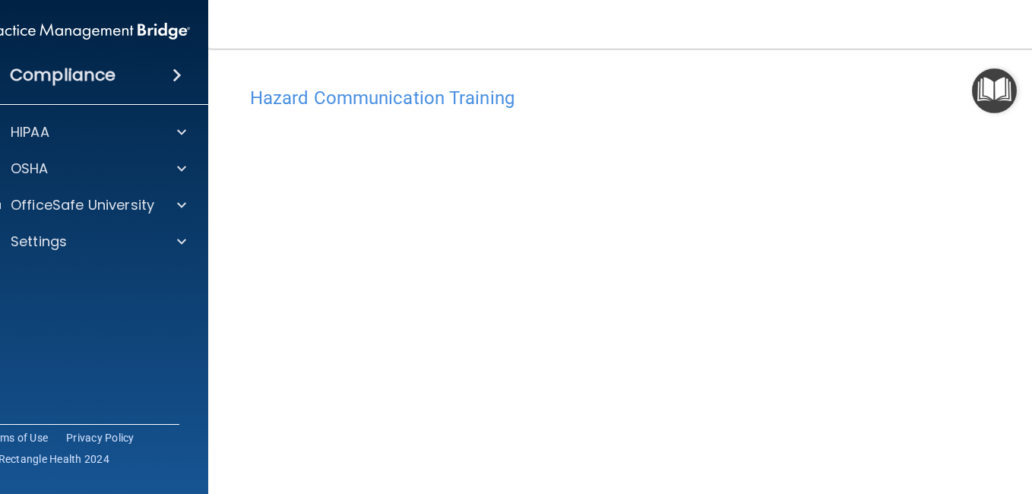
click at [980, 97] on img "Open Resource Center" at bounding box center [994, 90] width 45 height 45
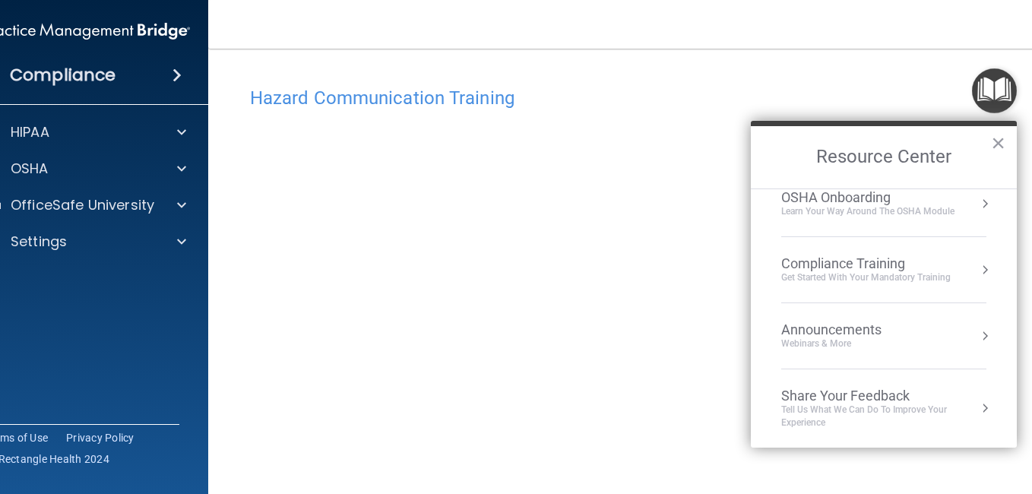
scroll to position [85, 0]
click at [1003, 157] on h2 "Resource Center" at bounding box center [884, 157] width 266 height 62
click at [1005, 140] on button "×" at bounding box center [998, 143] width 14 height 24
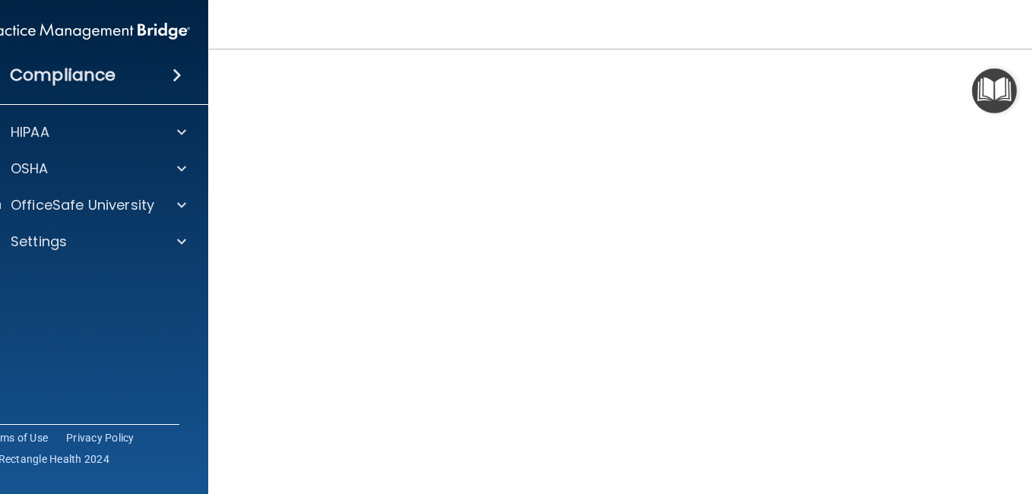
scroll to position [61, 0]
click at [991, 90] on img "Open Resource Center" at bounding box center [994, 90] width 45 height 45
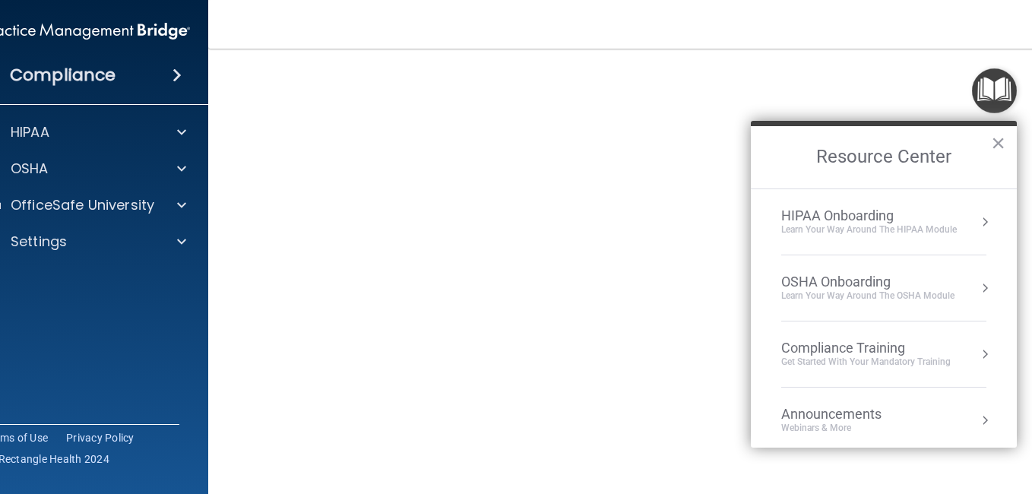
click at [991, 90] on img "Open Resource Center" at bounding box center [994, 90] width 45 height 45
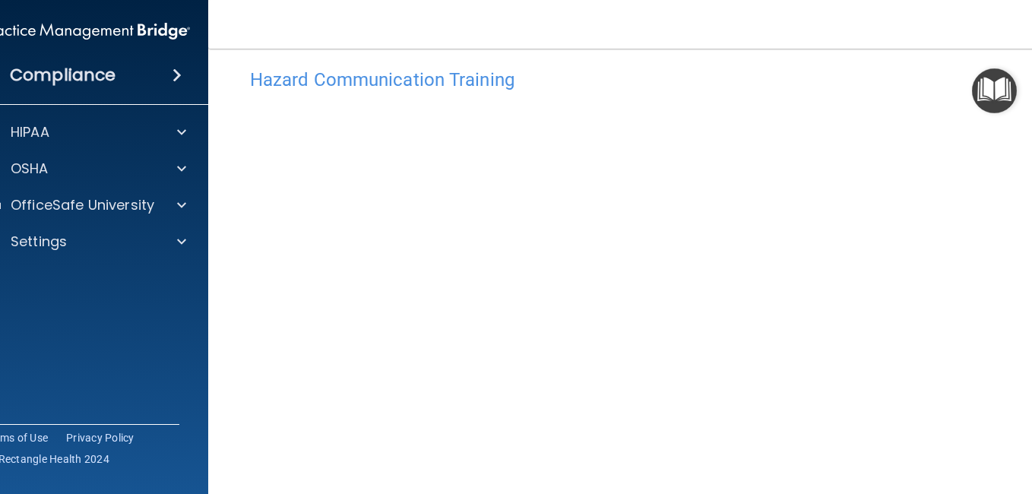
scroll to position [0, 0]
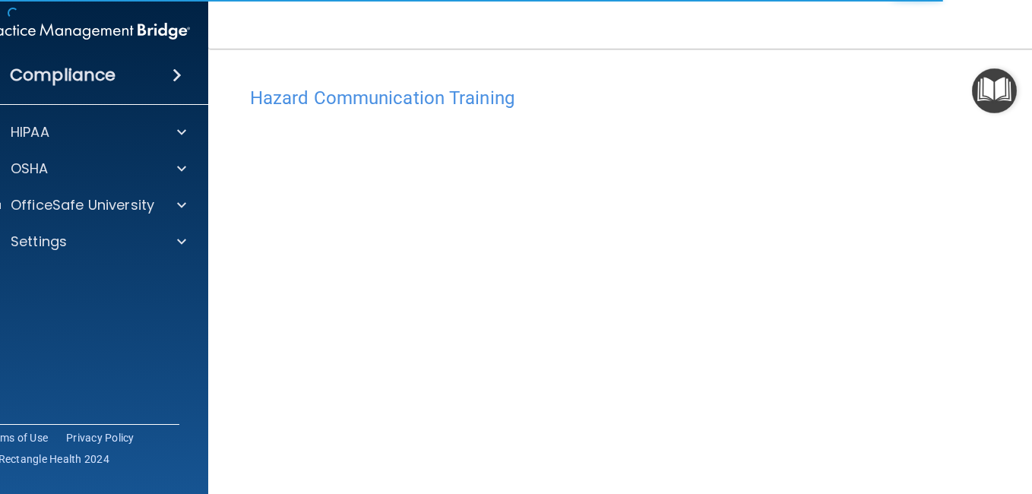
scroll to position [78, 0]
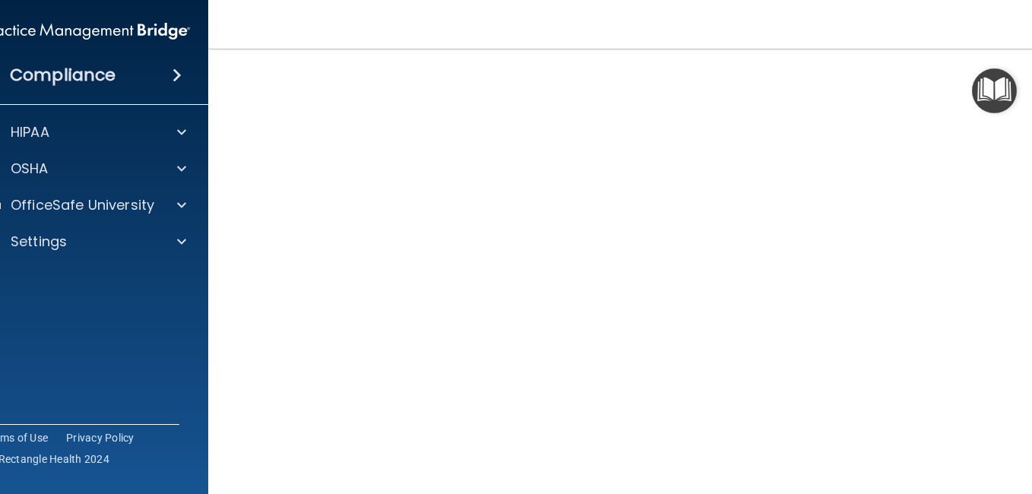
click at [989, 100] on img "Open Resource Center" at bounding box center [994, 90] width 45 height 45
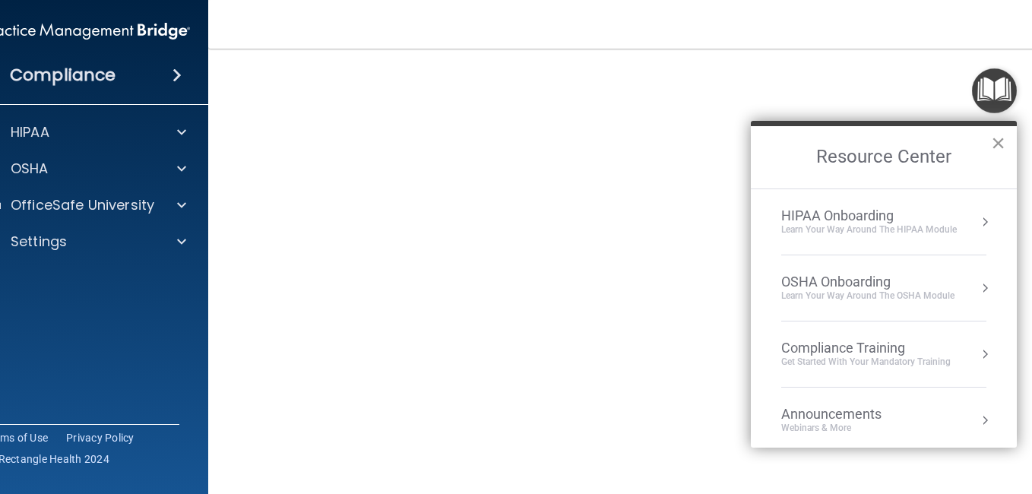
click at [996, 139] on button "×" at bounding box center [998, 143] width 14 height 24
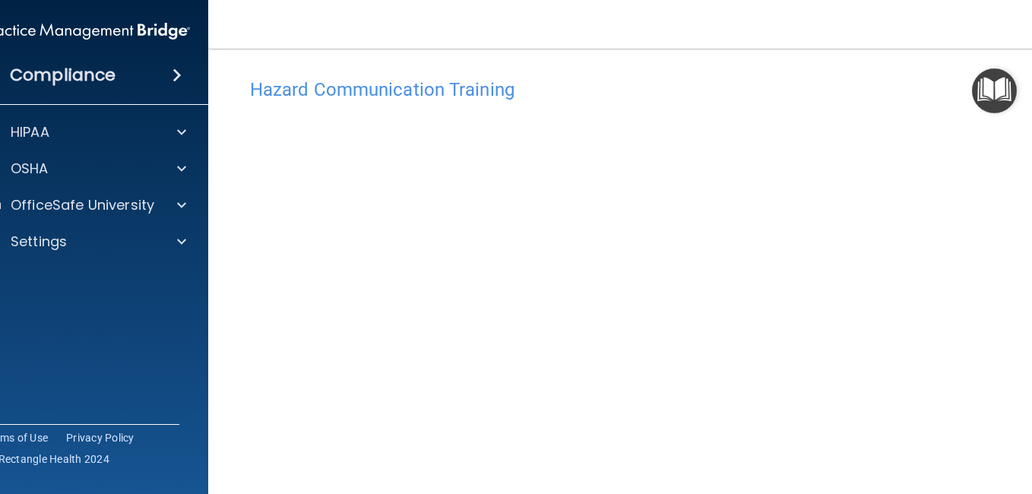
scroll to position [0, 0]
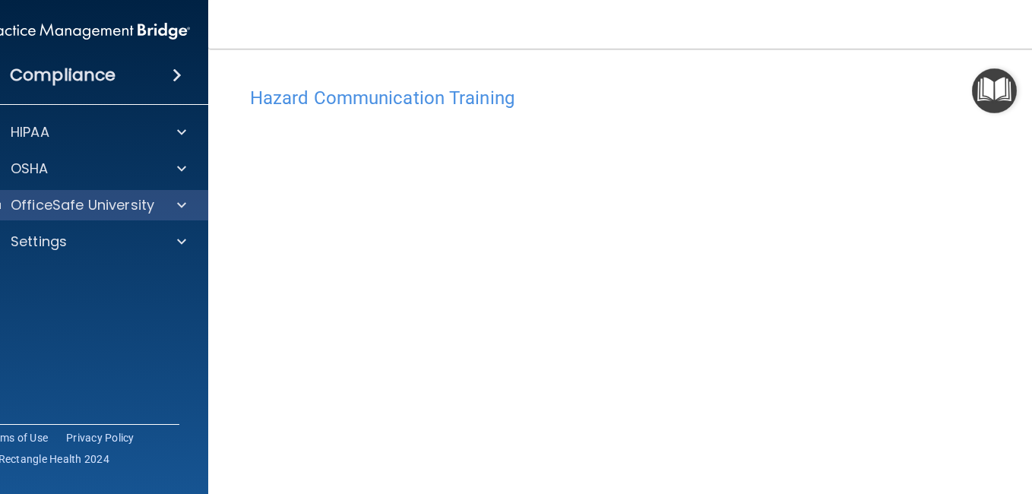
click at [103, 194] on div "OfficeSafe University" at bounding box center [87, 205] width 244 height 30
click at [177, 211] on span at bounding box center [181, 205] width 9 height 18
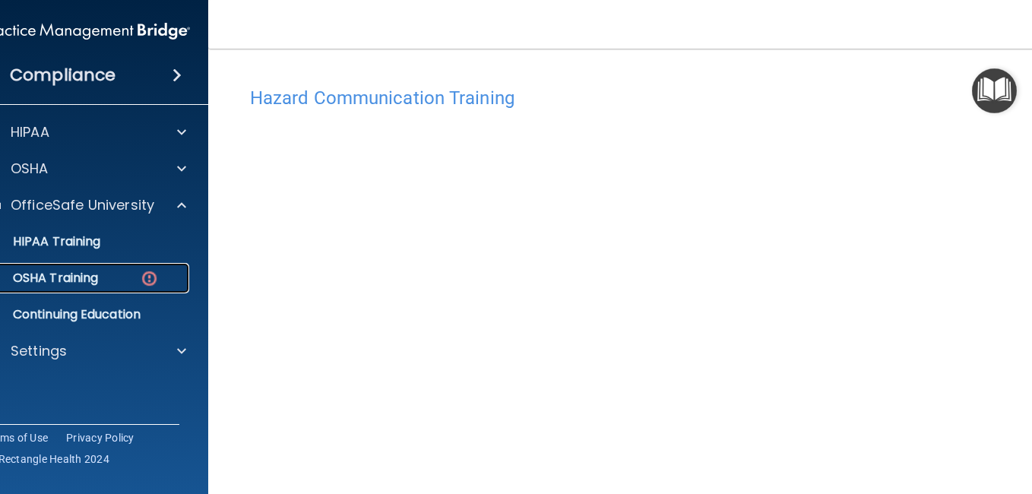
click at [103, 274] on div "OSHA Training" at bounding box center [78, 278] width 207 height 15
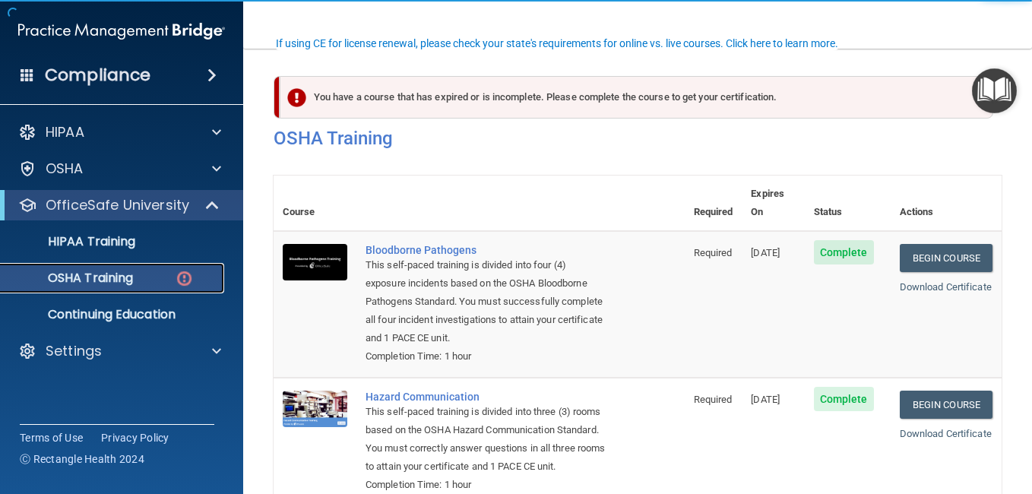
scroll to position [388, 0]
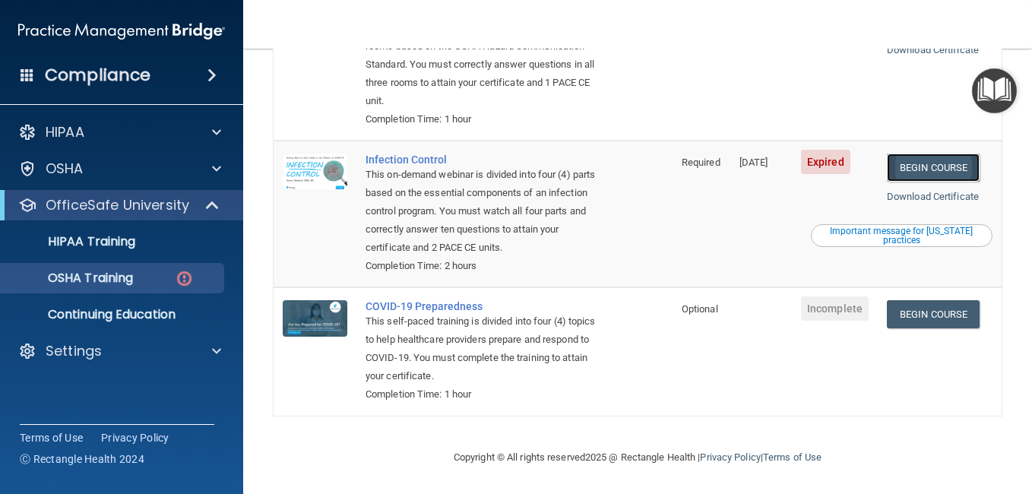
click at [926, 169] on link "Begin Course" at bounding box center [933, 168] width 93 height 28
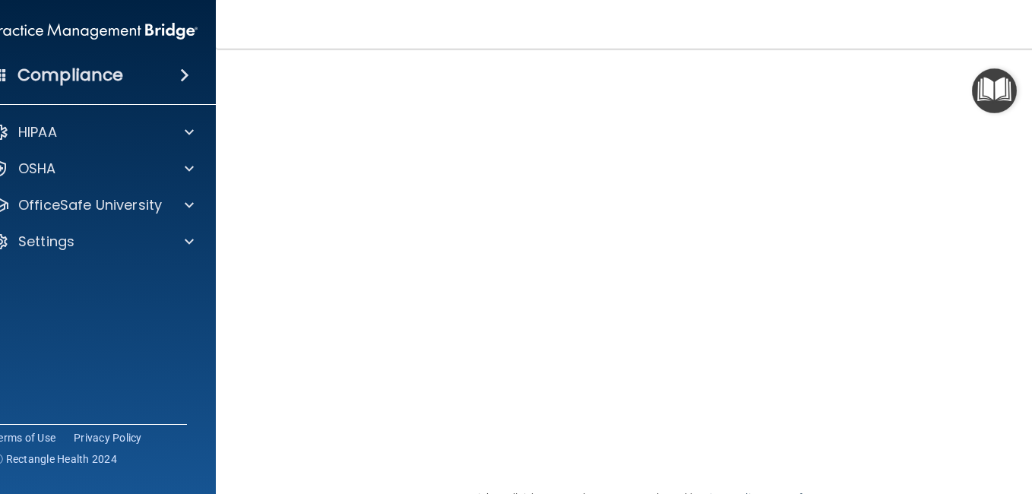
scroll to position [81, 0]
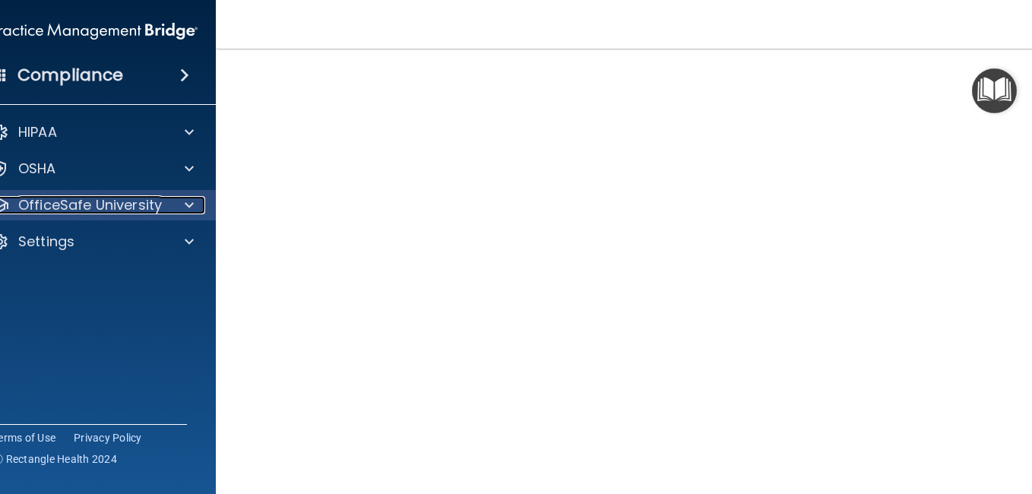
click at [171, 204] on div at bounding box center [187, 205] width 38 height 18
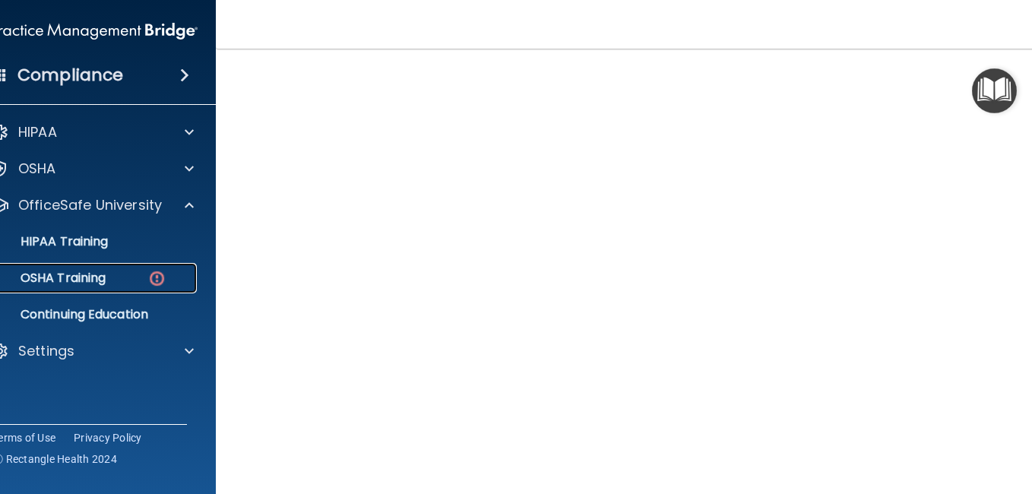
click at [154, 275] on img at bounding box center [156, 278] width 19 height 19
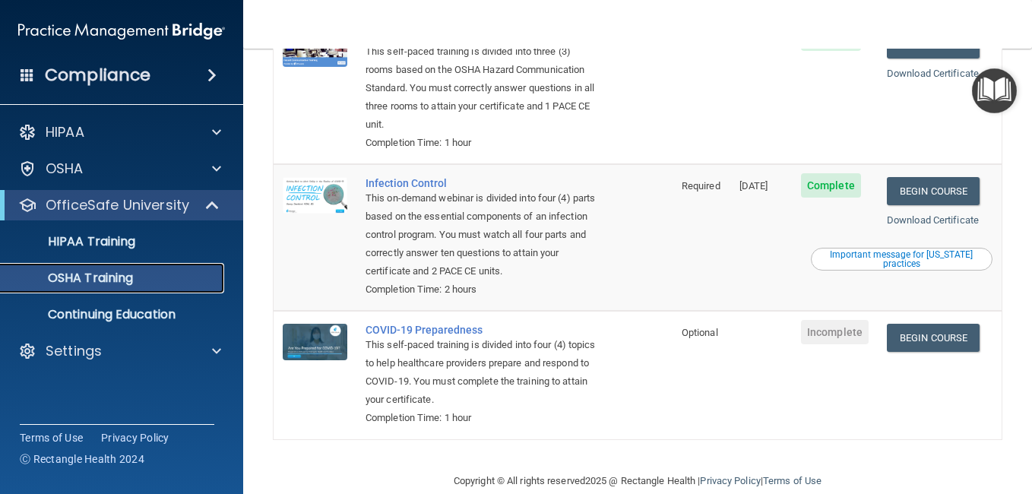
scroll to position [345, 0]
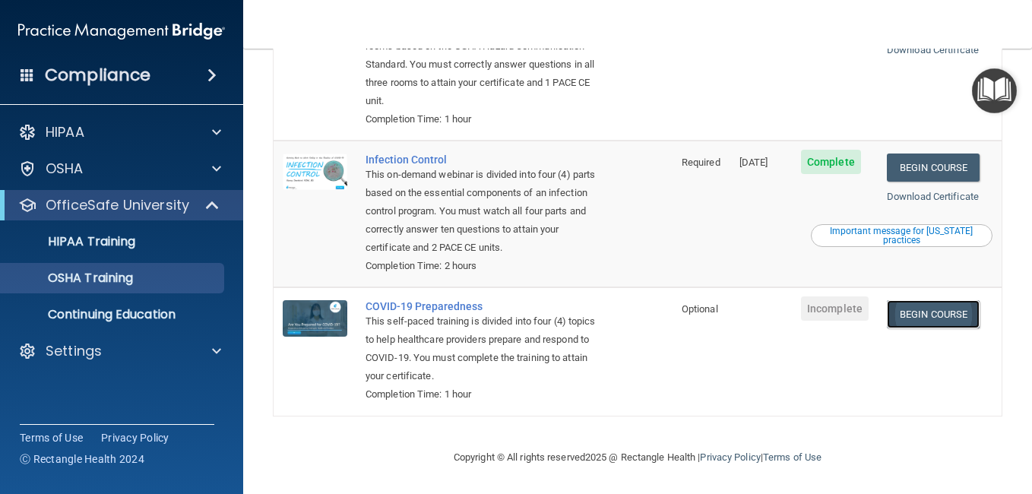
click at [908, 311] on link "Begin Course" at bounding box center [933, 314] width 93 height 28
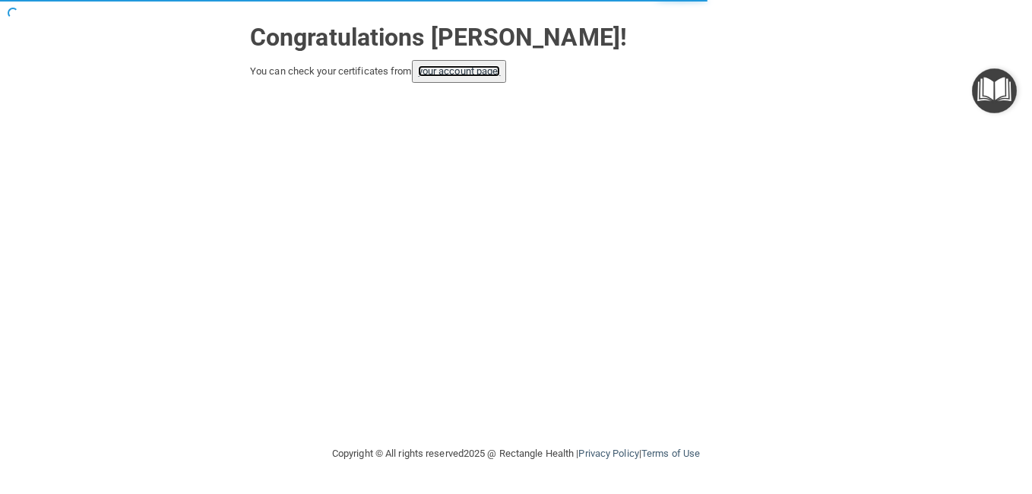
click at [475, 76] on link "your account page!" at bounding box center [459, 70] width 83 height 11
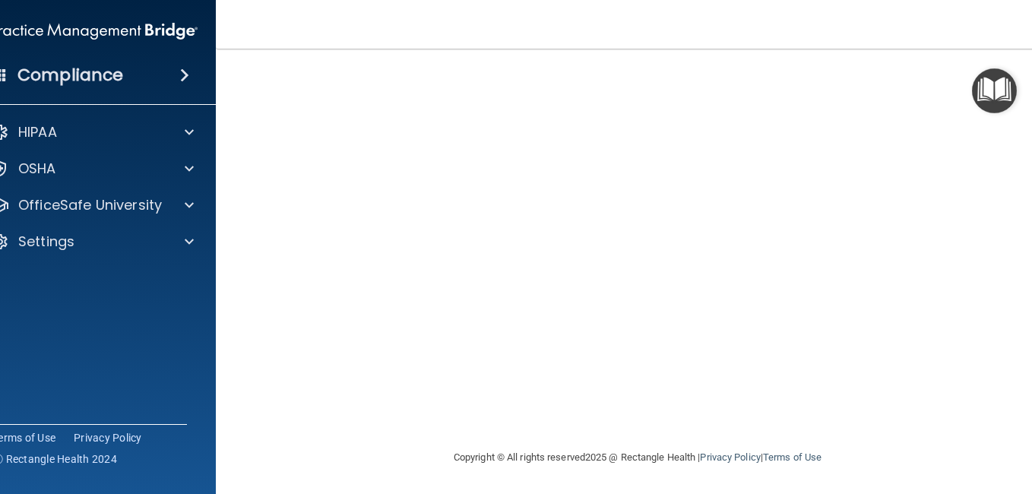
scroll to position [43, 0]
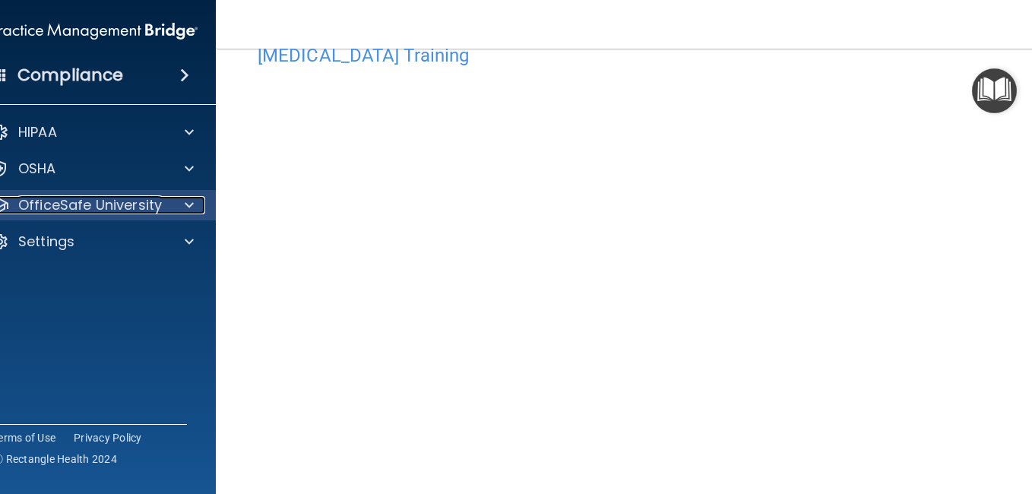
click at [141, 213] on p "OfficeSafe University" at bounding box center [90, 205] width 144 height 18
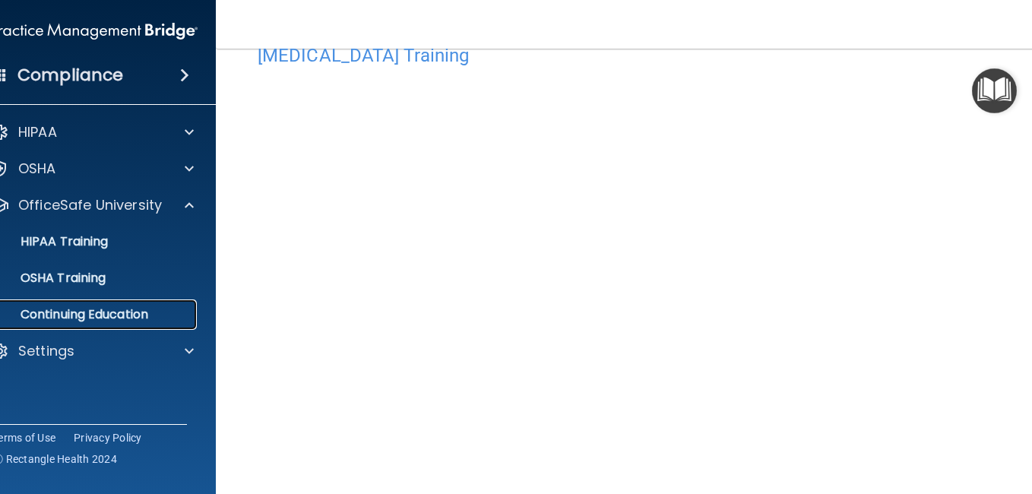
click at [136, 311] on p "Continuing Education" at bounding box center [86, 314] width 207 height 15
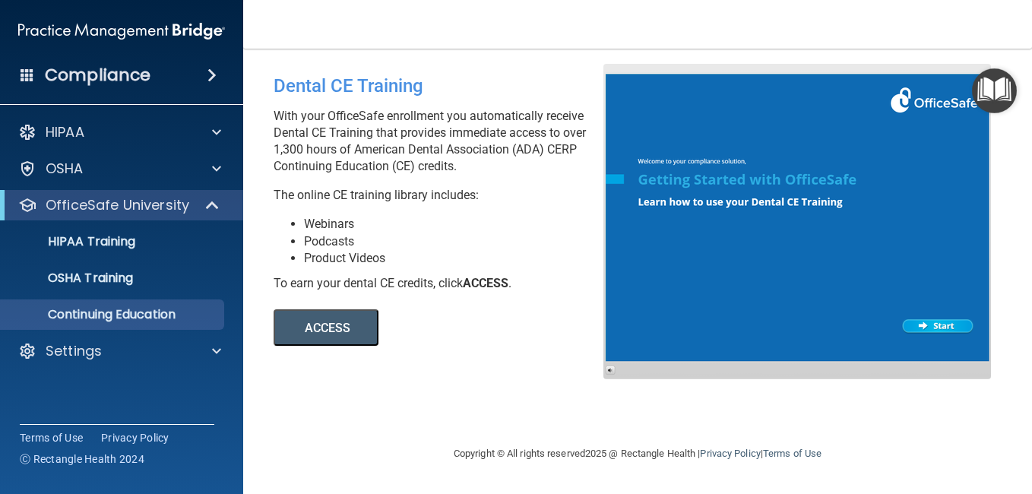
click at [356, 339] on button "ACCESS" at bounding box center [326, 327] width 105 height 36
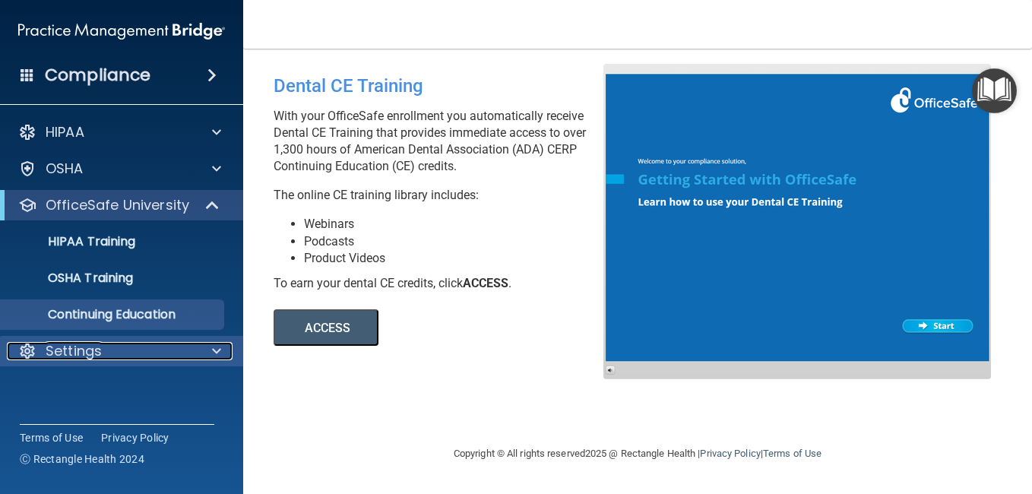
click at [109, 350] on div "Settings" at bounding box center [101, 351] width 188 height 18
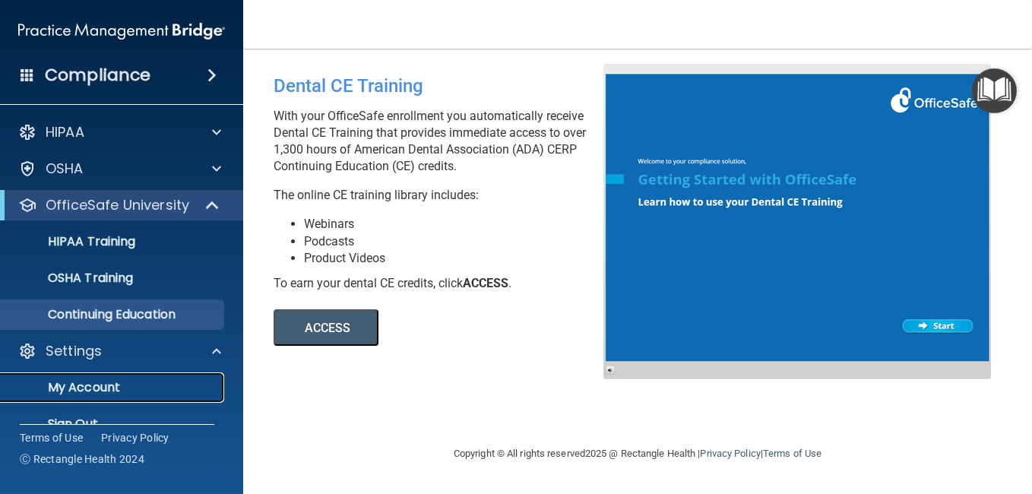
click at [128, 382] on p "My Account" at bounding box center [113, 387] width 207 height 15
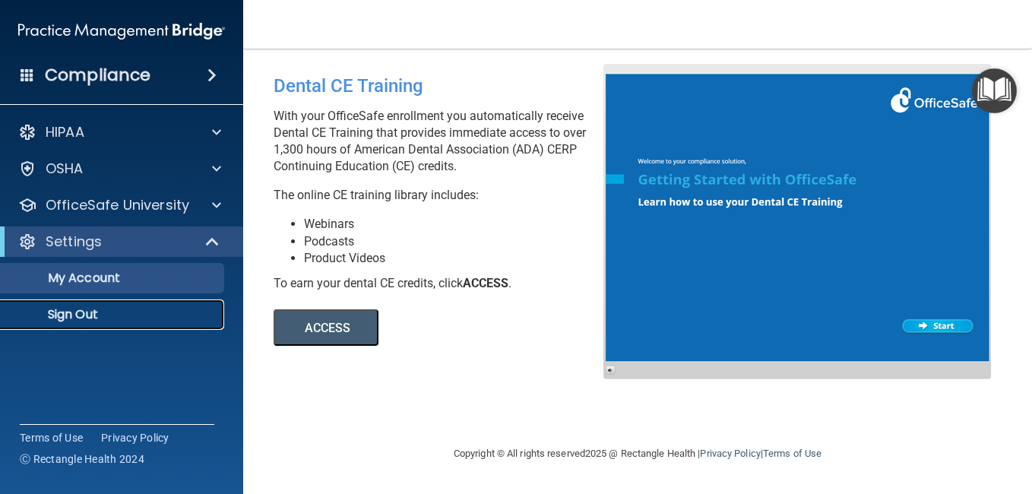
click at [128, 382] on div "Compliance HIPAA Documents and Policies Report an Incident Business Associates …" at bounding box center [121, 247] width 243 height 494
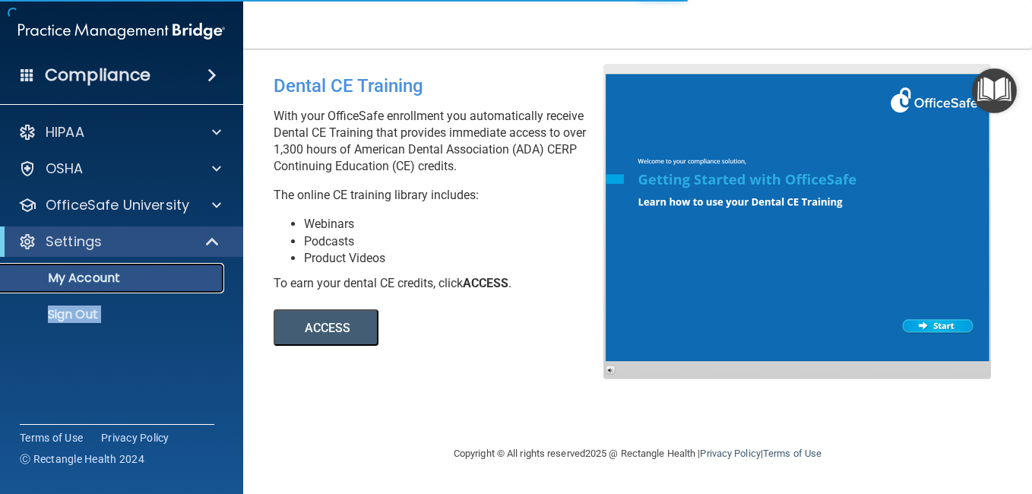
drag, startPoint x: 128, startPoint y: 382, endPoint x: 94, endPoint y: 282, distance: 105.3
click at [94, 282] on p "My Account" at bounding box center [113, 278] width 207 height 15
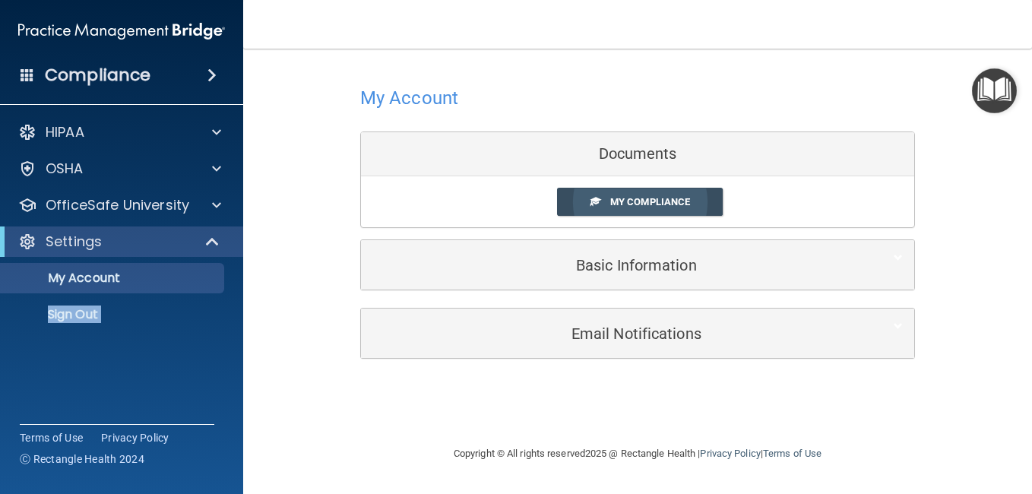
click at [706, 205] on link "My Compliance" at bounding box center [640, 202] width 166 height 28
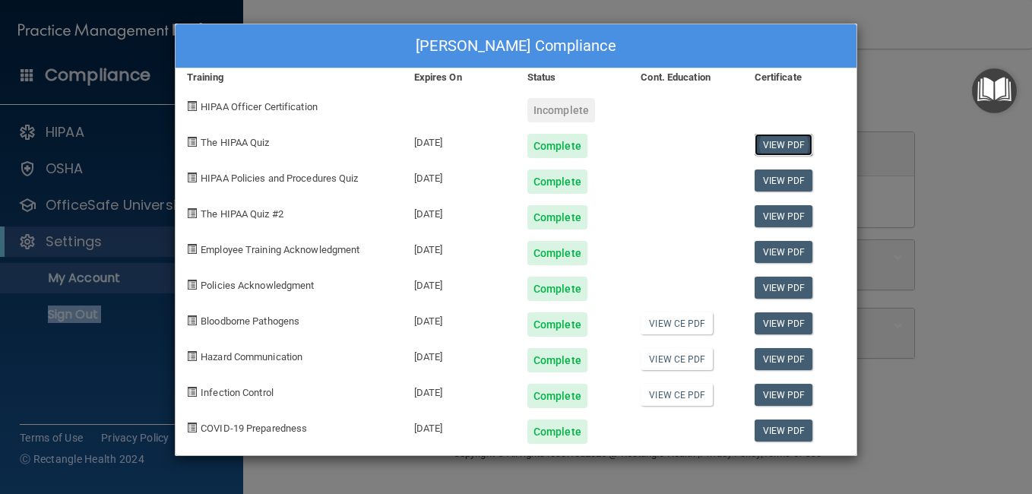
click at [775, 147] on link "View PDF" at bounding box center [784, 145] width 59 height 22
click at [975, 190] on div "[PERSON_NAME] Compliance Training Expires On Status Cont. Education Certificate…" at bounding box center [516, 247] width 1032 height 494
